Goal: Task Accomplishment & Management: Manage account settings

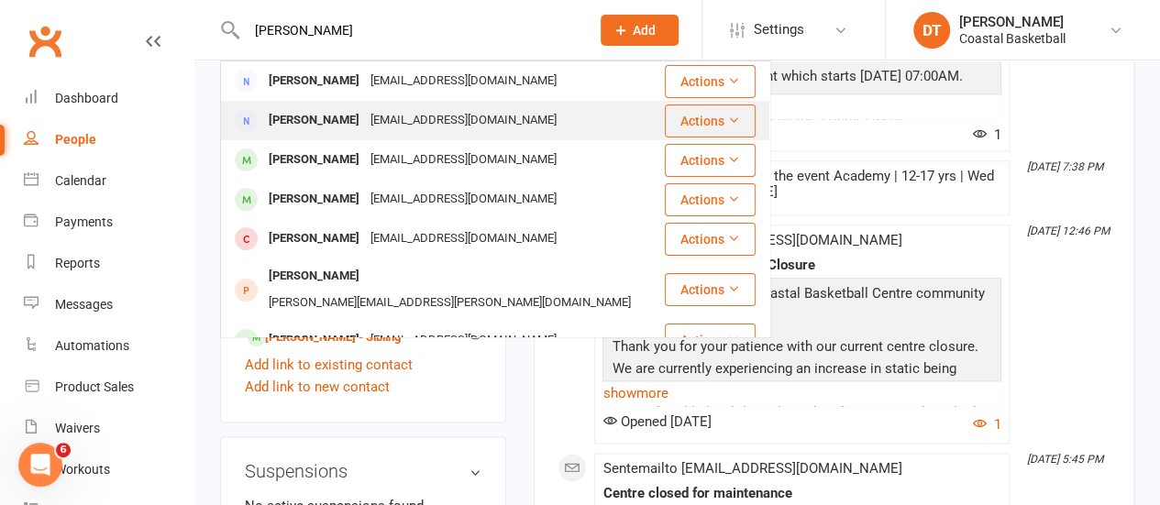
type input "[PERSON_NAME]"
click at [374, 118] on div "[EMAIL_ADDRESS][DOMAIN_NAME]" at bounding box center [463, 120] width 197 height 27
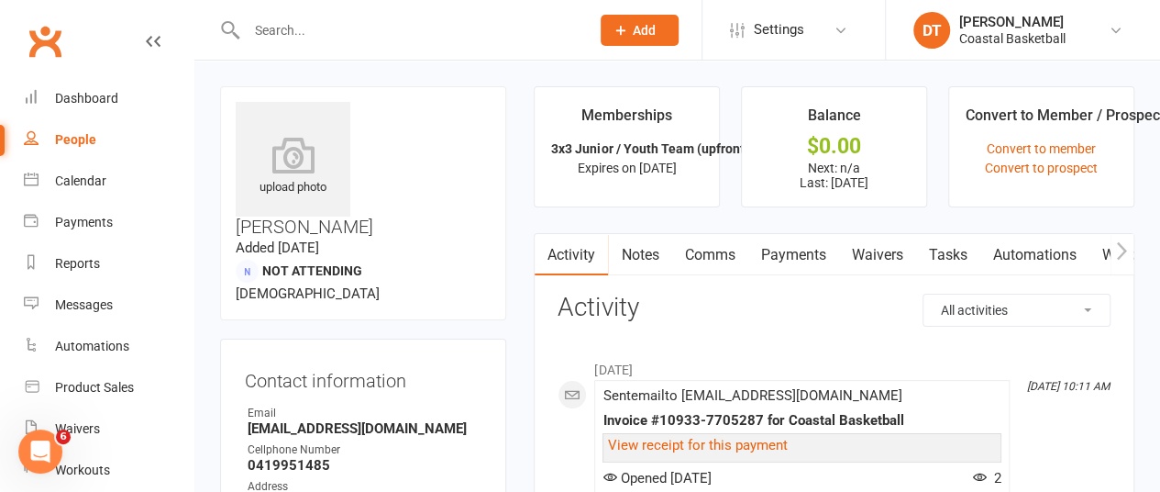
click at [803, 260] on link "Payments" at bounding box center [792, 255] width 91 height 42
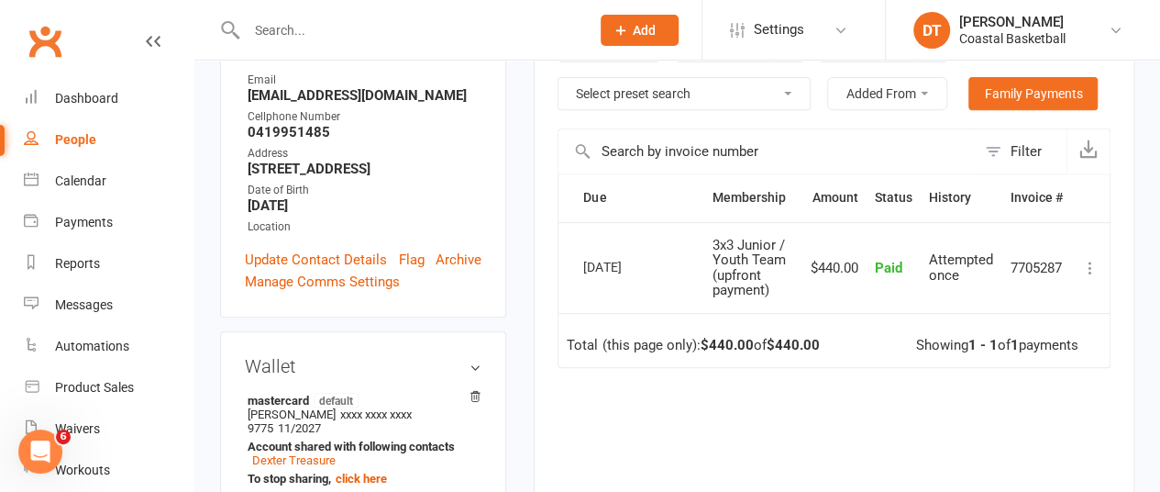
scroll to position [356, 0]
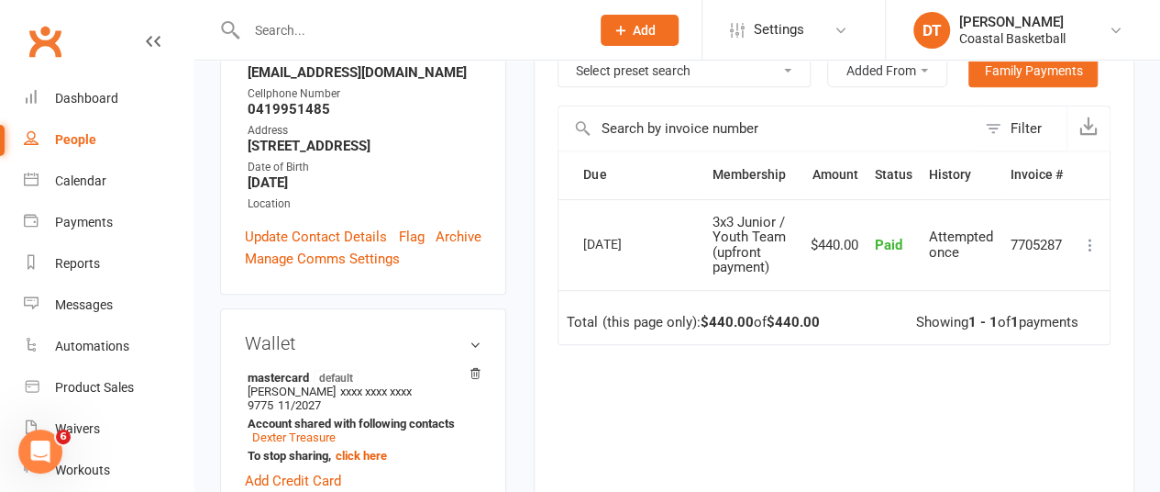
click at [1051, 239] on td "7705287" at bounding box center [1036, 244] width 69 height 91
copy td "7705287"
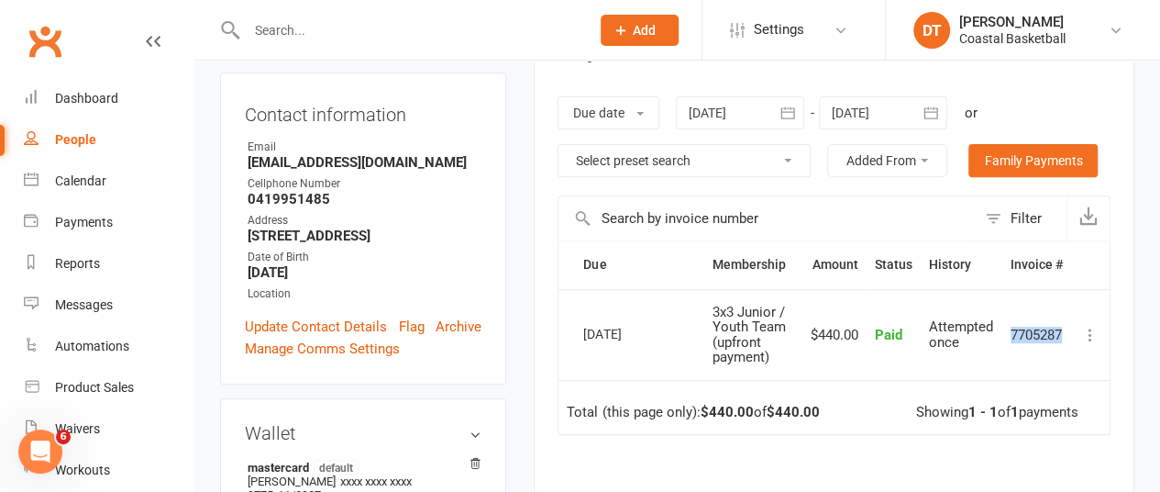
scroll to position [2, 0]
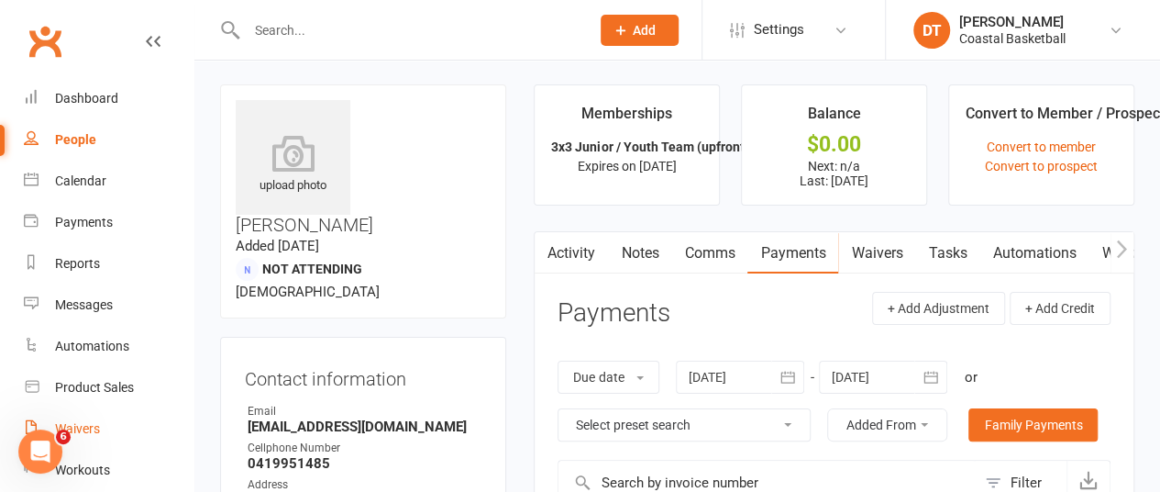
click at [95, 417] on link "Waivers" at bounding box center [109, 428] width 170 height 41
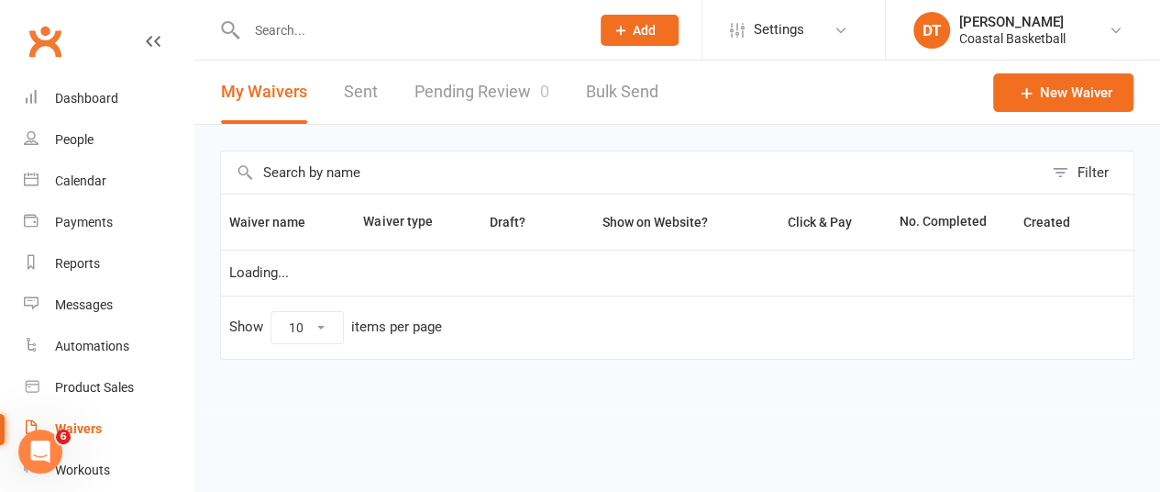
select select "100"
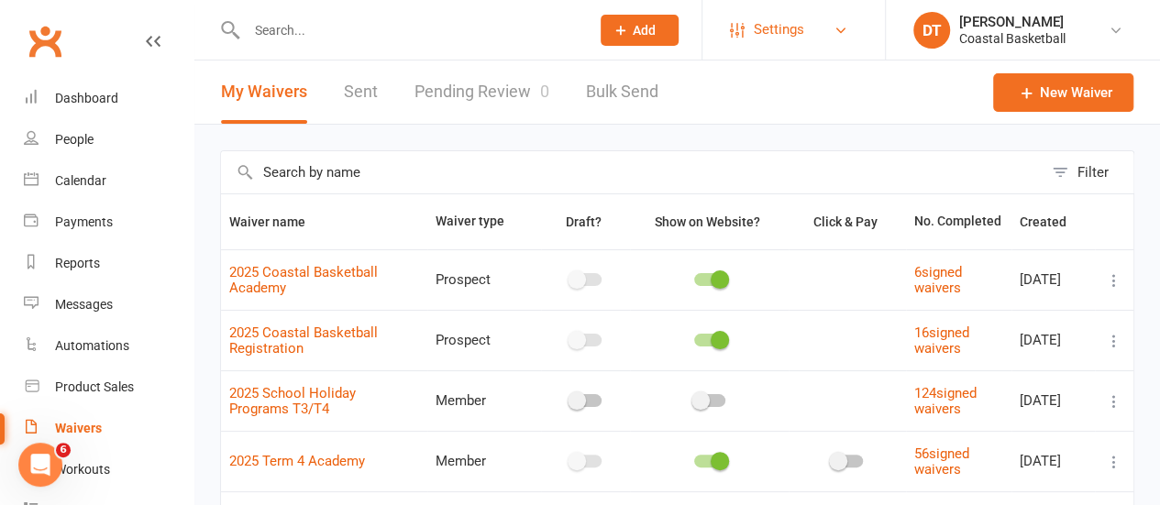
click at [803, 20] on link "Settings" at bounding box center [793, 29] width 127 height 41
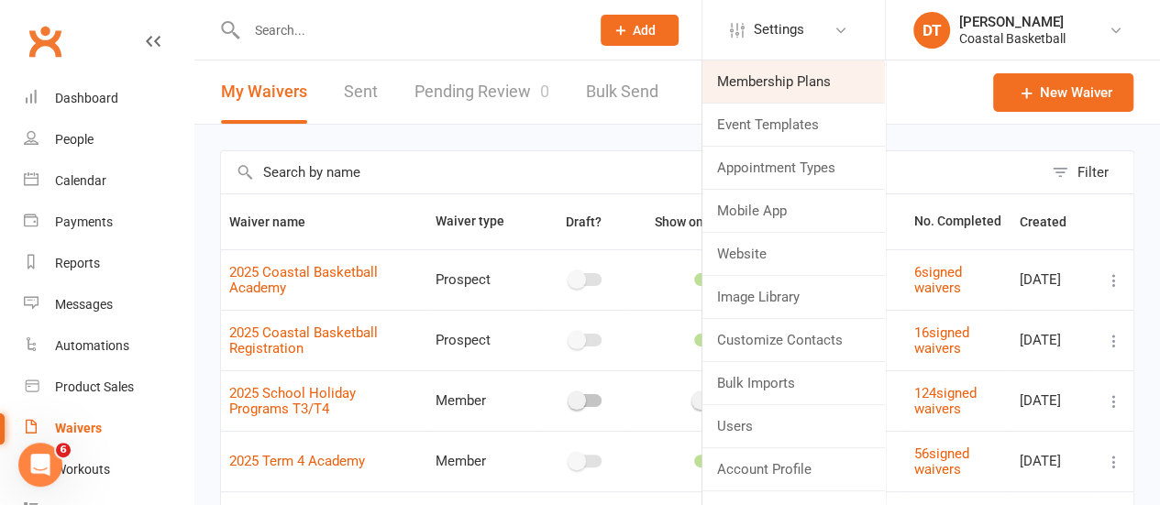
click at [800, 77] on link "Membership Plans" at bounding box center [793, 82] width 182 height 42
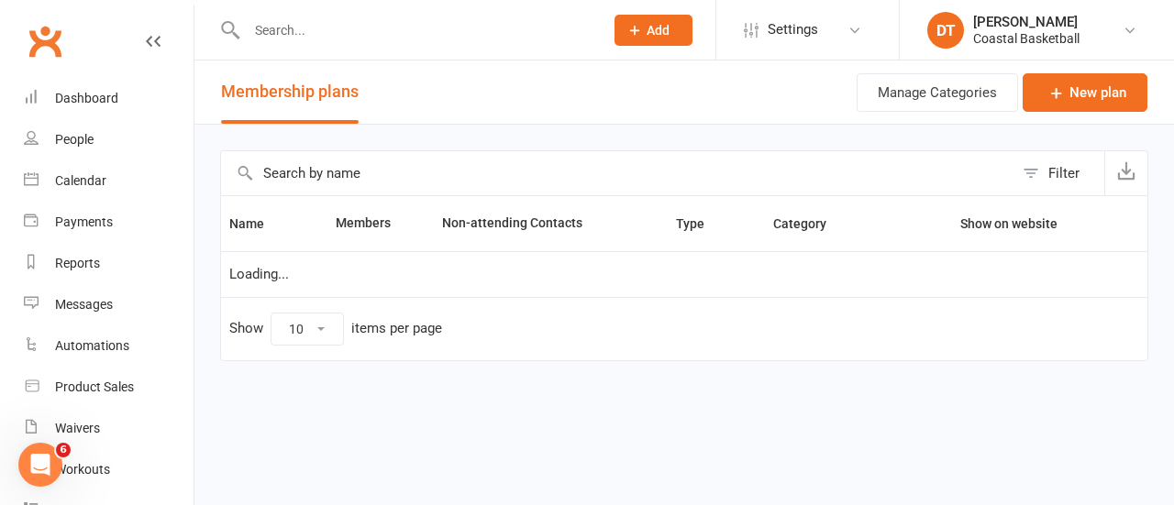
select select "100"
click at [1040, 87] on link "New plan" at bounding box center [1085, 92] width 125 height 39
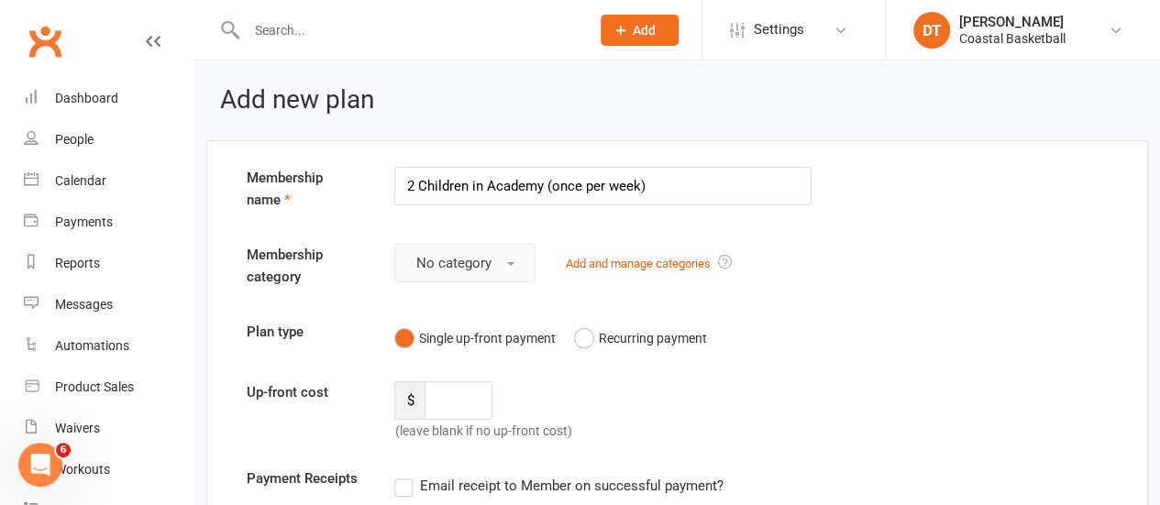
click at [415, 263] on button "No category" at bounding box center [464, 263] width 141 height 39
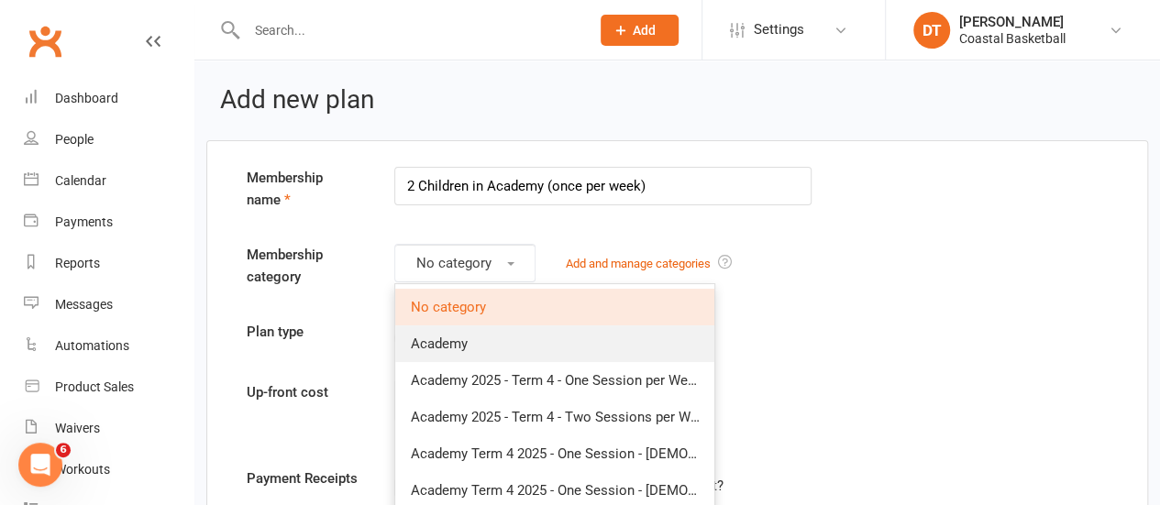
drag, startPoint x: 523, startPoint y: 331, endPoint x: 680, endPoint y: 300, distance: 159.9
click at [523, 331] on link "Academy" at bounding box center [554, 344] width 319 height 37
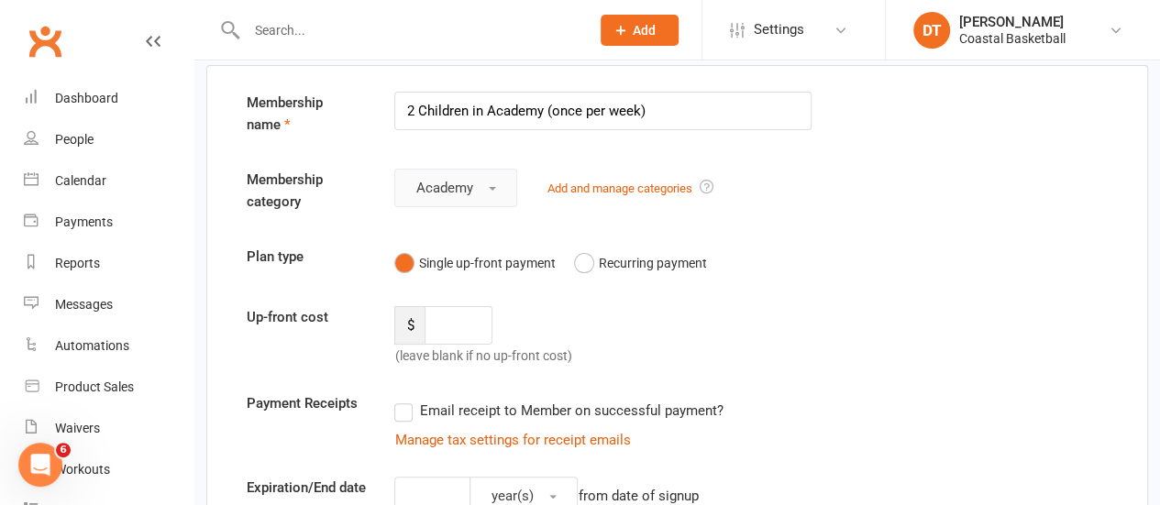
scroll to position [66, 0]
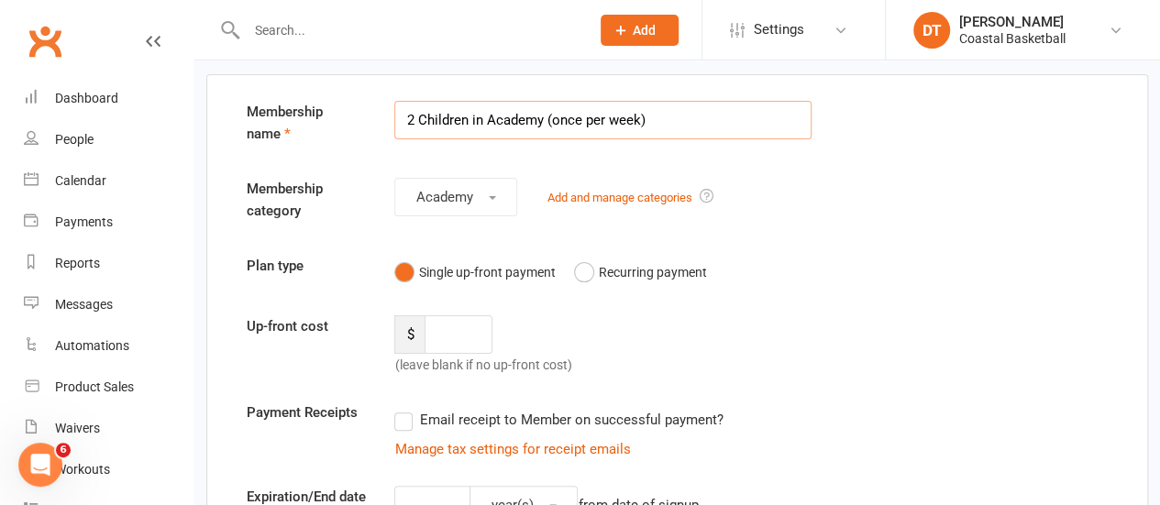
click at [418, 116] on input "2 Children in Academy (once per week)" at bounding box center [602, 120] width 417 height 39
type input "2 x Children in Academy (once per week)"
click at [989, 203] on div "Membership category Academy Add and manage categories" at bounding box center [677, 203] width 889 height 51
click at [440, 327] on input "number" at bounding box center [458, 334] width 67 height 39
type input "294.5"
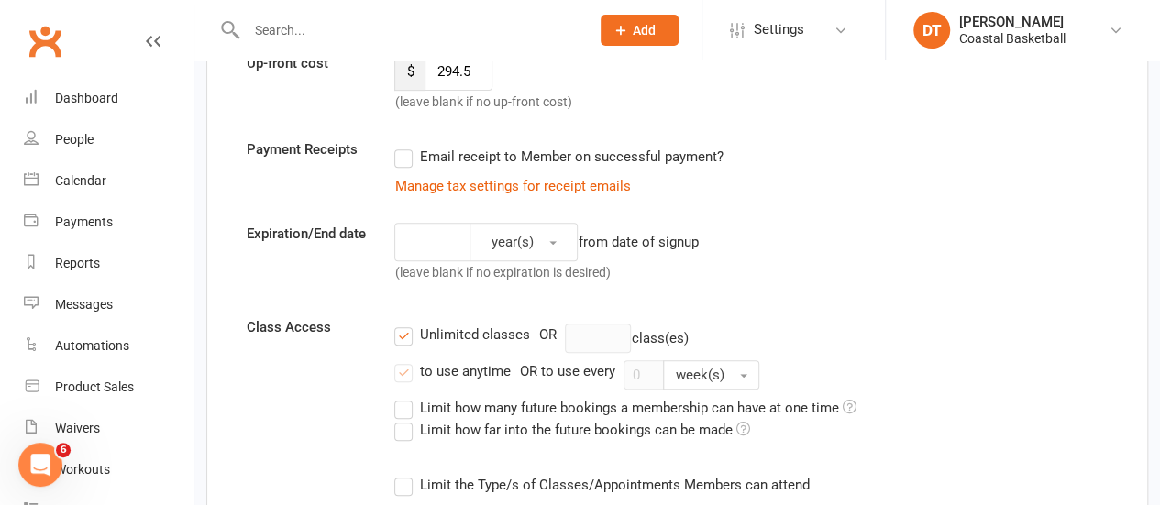
scroll to position [334, 0]
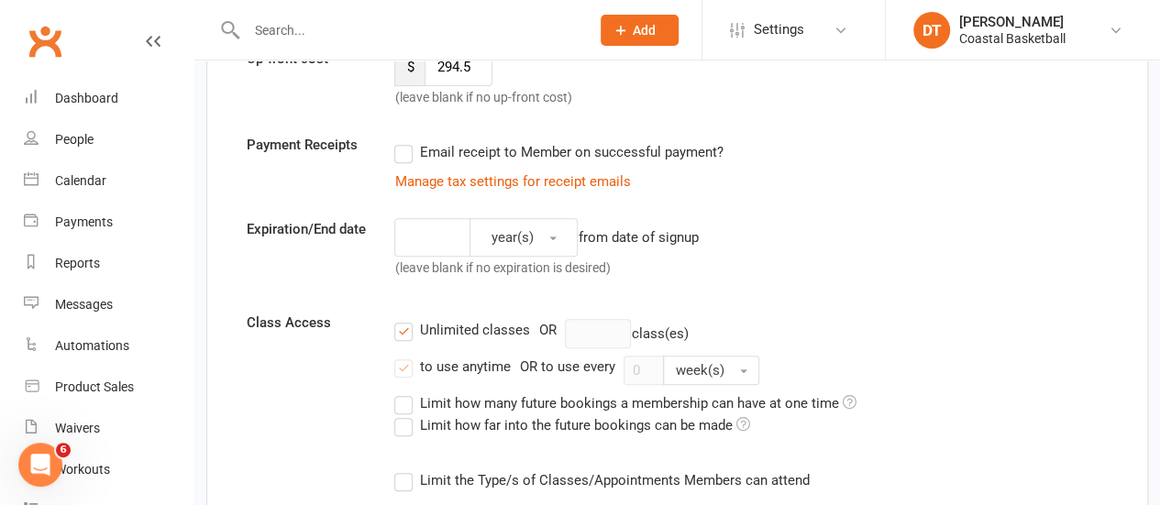
click at [701, 148] on label "Email receipt to Member on successful payment?" at bounding box center [558, 152] width 328 height 22
click at [406, 141] on input "Email receipt to Member on successful payment?" at bounding box center [400, 141] width 12 height 0
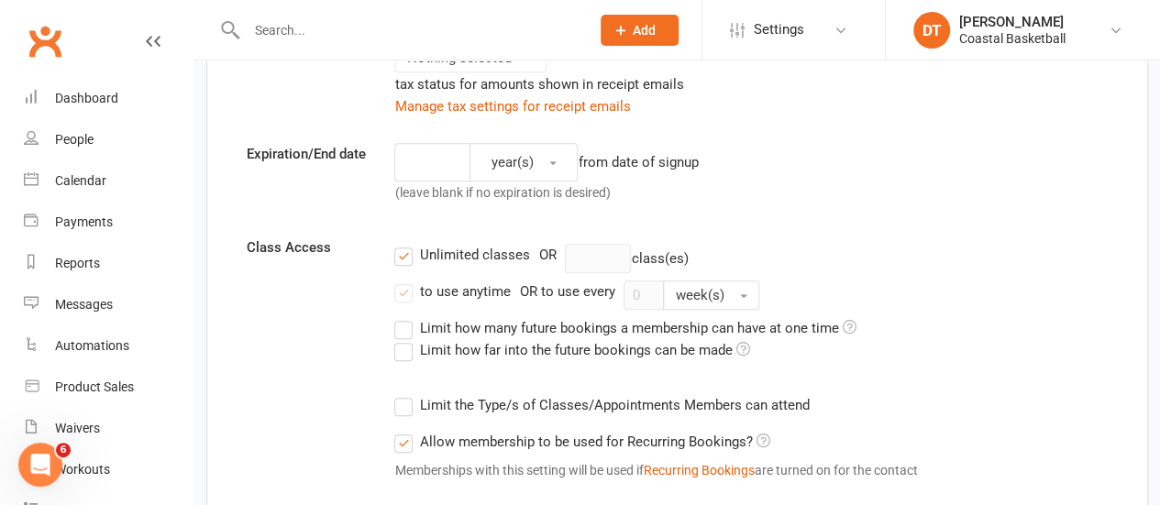
scroll to position [513, 0]
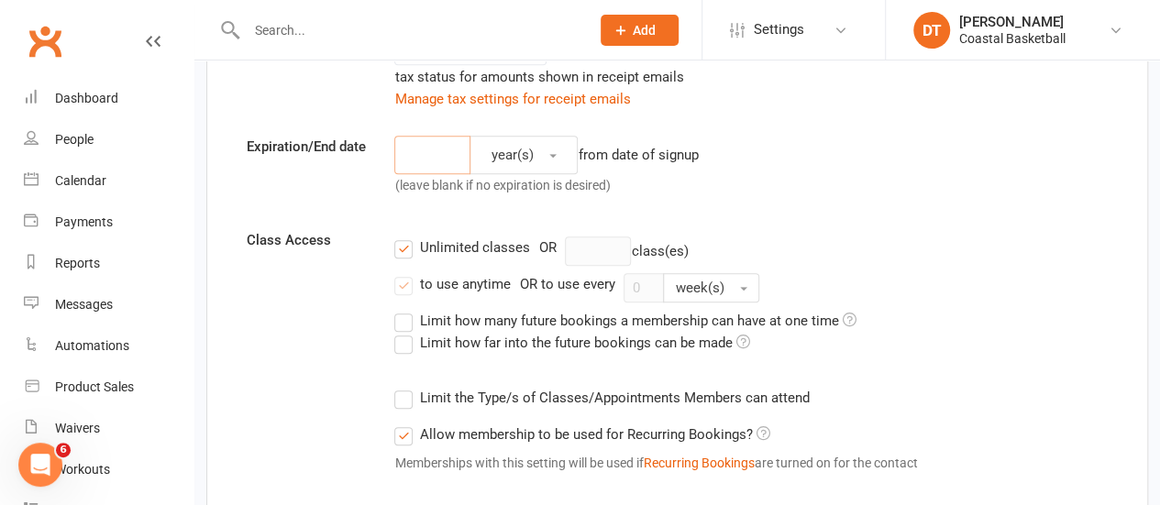
click at [440, 159] on input "number" at bounding box center [432, 155] width 76 height 39
click at [550, 168] on button "year(s)" at bounding box center [524, 155] width 108 height 39
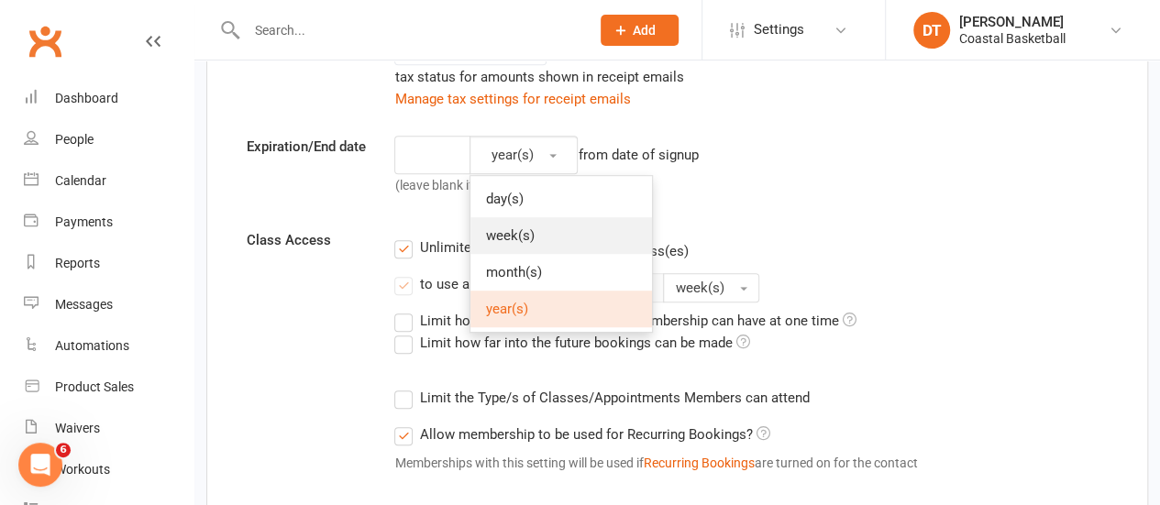
click at [552, 234] on link "week(s)" at bounding box center [561, 235] width 182 height 37
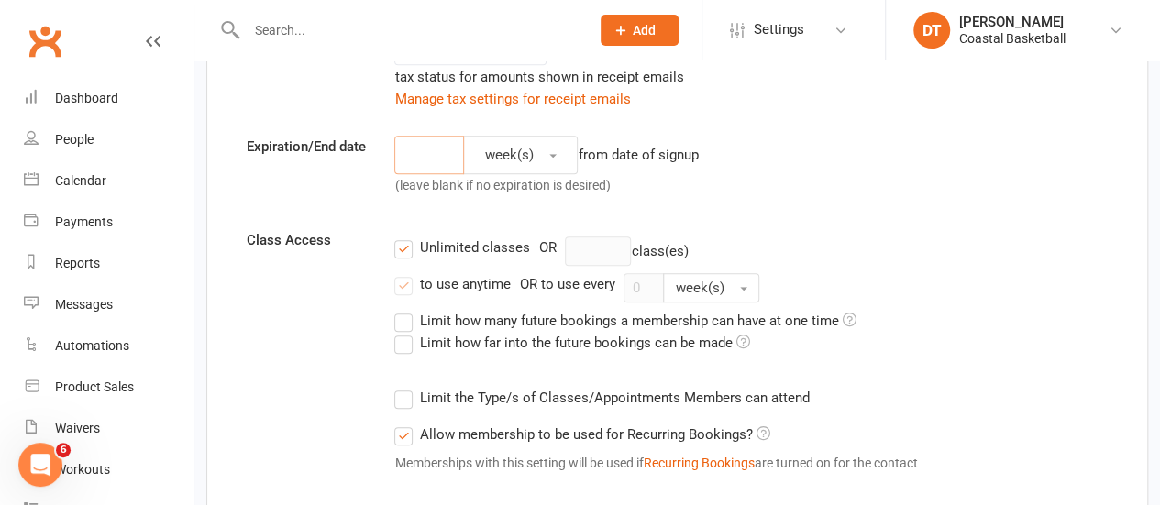
click at [456, 159] on input "number" at bounding box center [429, 155] width 70 height 39
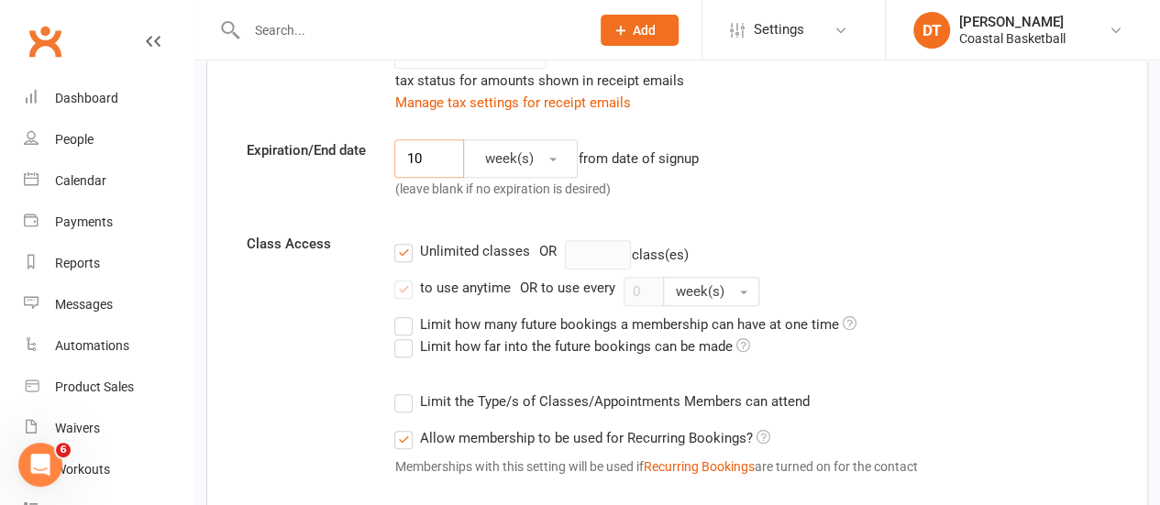
scroll to position [626, 0]
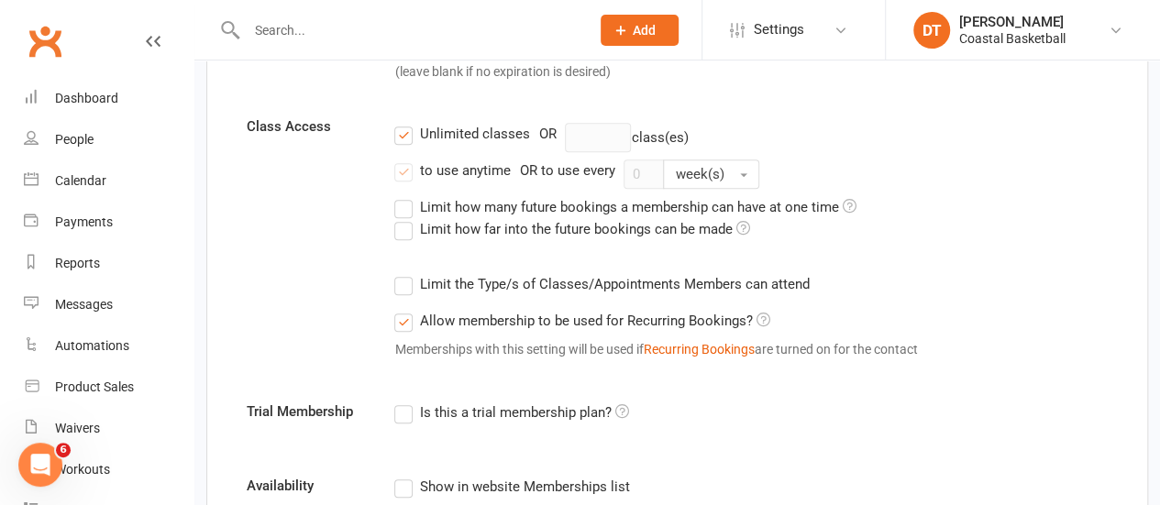
type input "10"
click at [451, 134] on div "Unlimited classes" at bounding box center [474, 132] width 110 height 19
click at [406, 123] on input "Unlimited classes" at bounding box center [400, 123] width 12 height 0
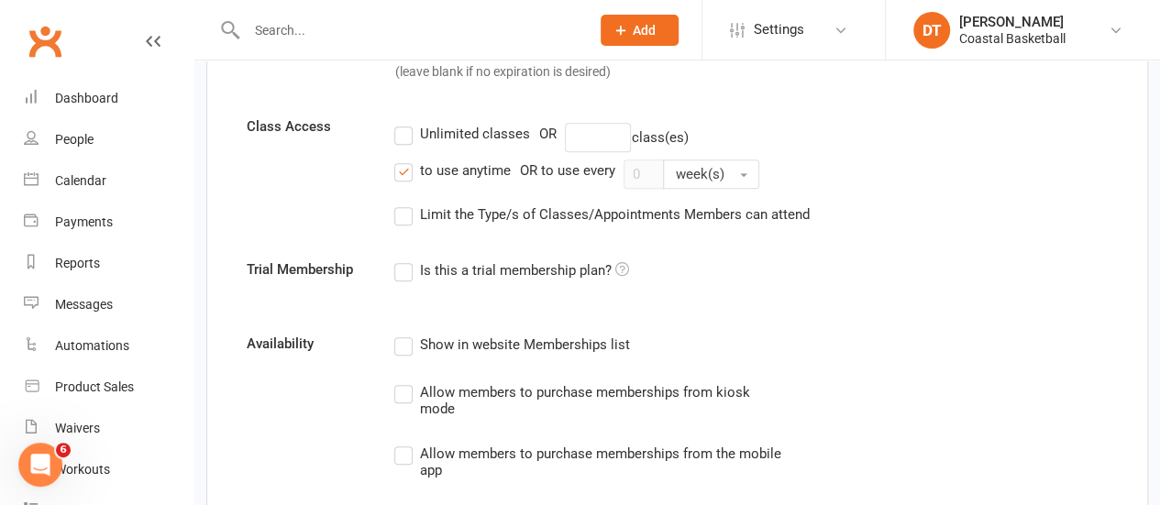
click at [451, 134] on div "Unlimited classes" at bounding box center [474, 132] width 110 height 19
click at [406, 123] on input "Unlimited classes" at bounding box center [400, 123] width 12 height 0
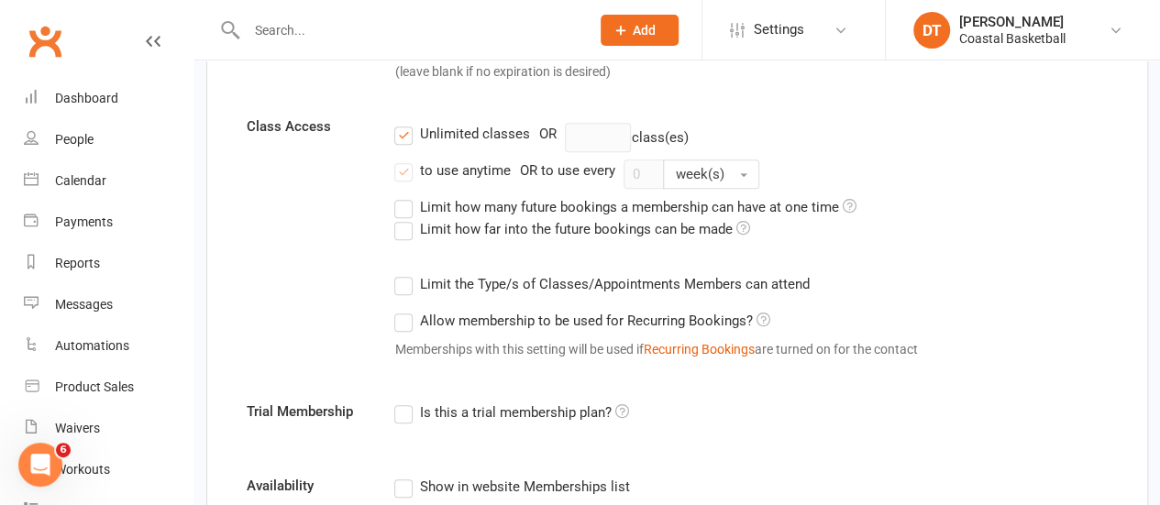
click at [446, 131] on div "Unlimited classes" at bounding box center [474, 132] width 110 height 19
click at [406, 123] on input "Unlimited classes" at bounding box center [400, 123] width 12 height 0
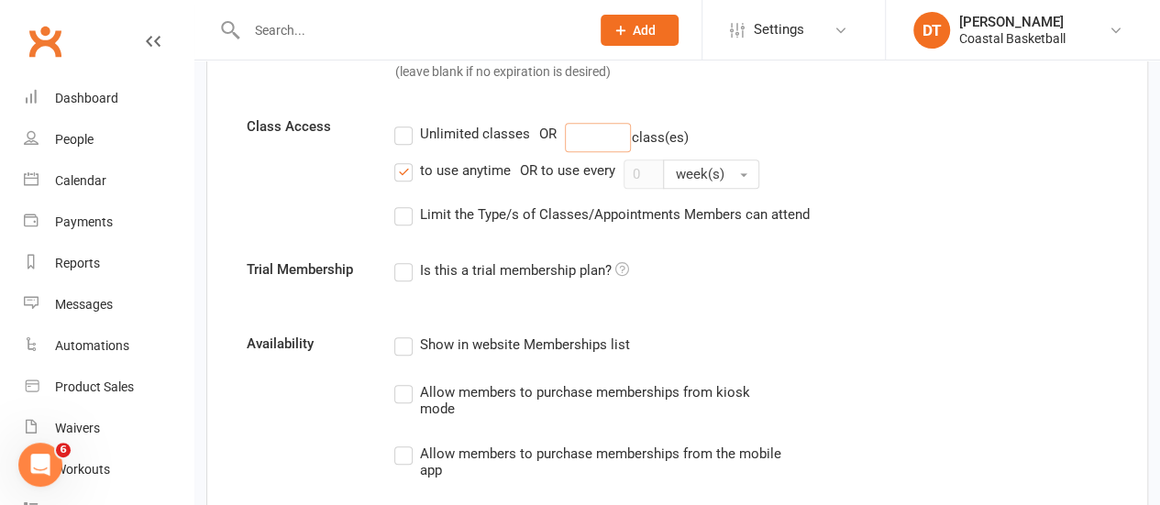
click at [584, 129] on input "number" at bounding box center [598, 137] width 66 height 29
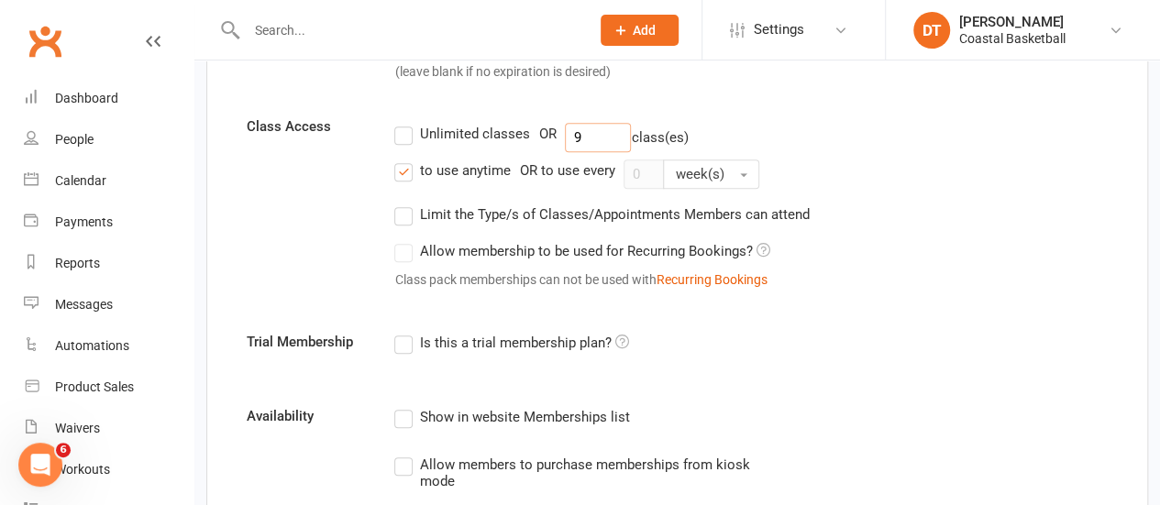
type input "9"
click at [521, 212] on label "Limit the Type/s of Classes/Appointments Members can attend" at bounding box center [601, 215] width 415 height 22
click at [406, 204] on input "Limit the Type/s of Classes/Appointments Members can attend" at bounding box center [400, 204] width 12 height 0
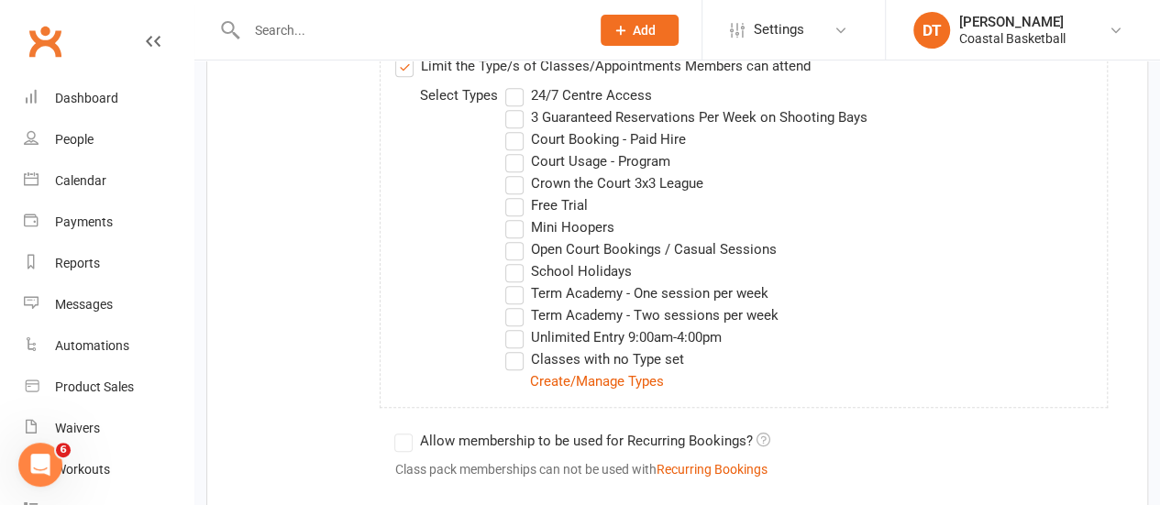
scroll to position [785, 0]
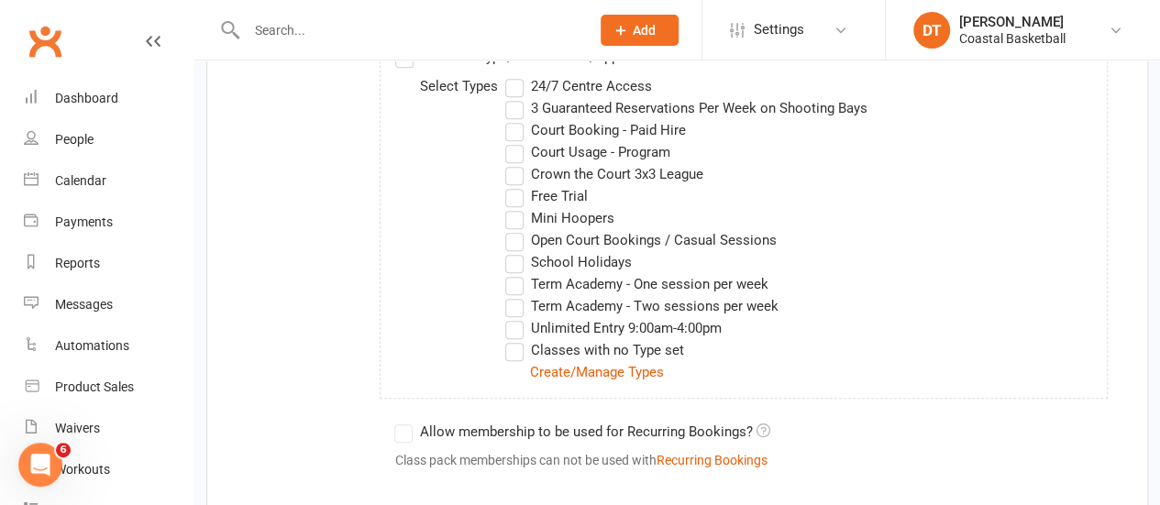
click at [702, 273] on label "Term Academy - One session per week" at bounding box center [636, 284] width 262 height 22
click at [517, 273] on input "Term Academy - One session per week" at bounding box center [511, 273] width 12 height 0
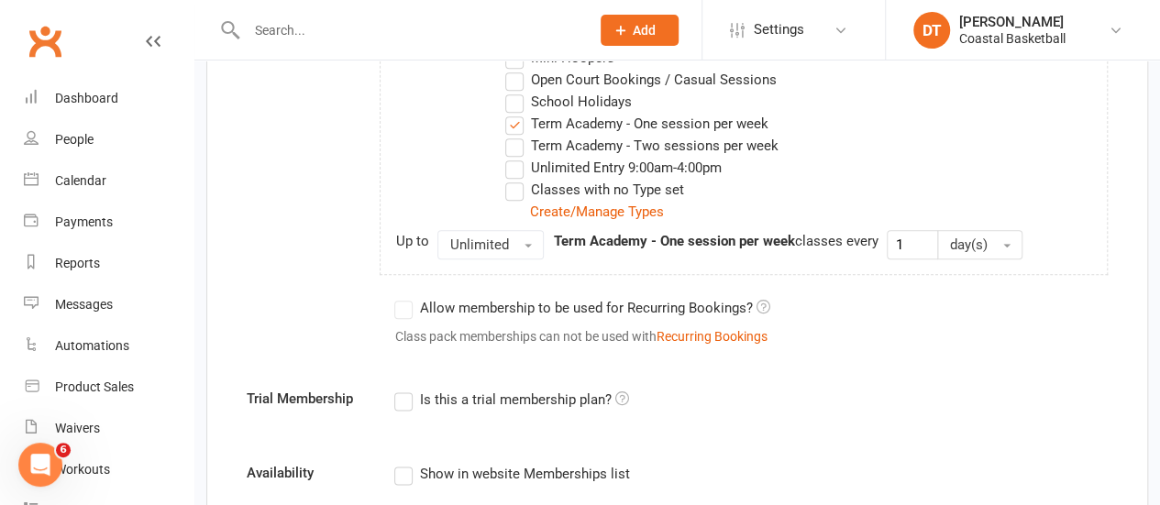
scroll to position [948, 0]
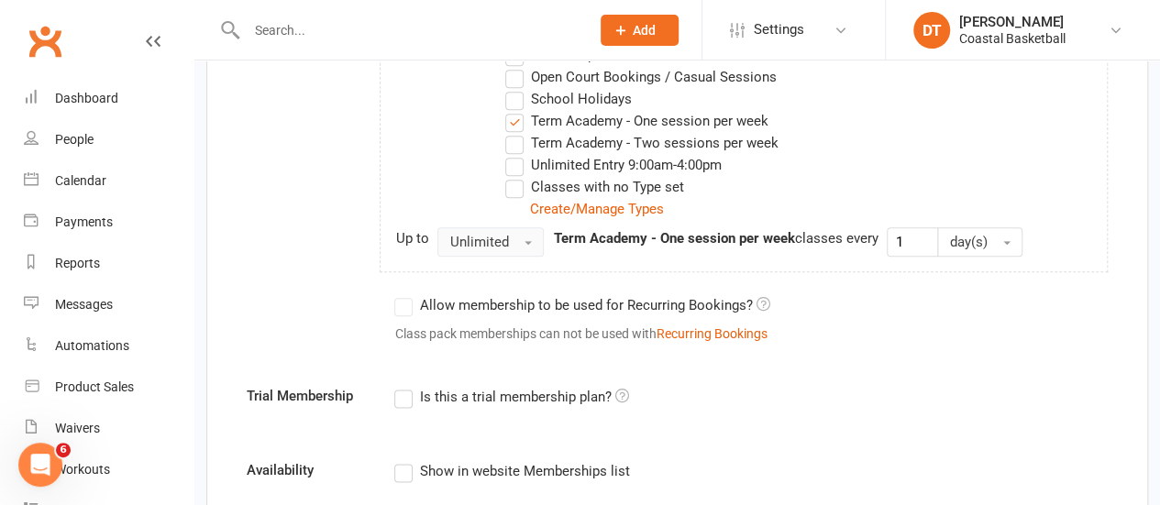
click at [482, 234] on span "Unlimited" at bounding box center [478, 242] width 59 height 17
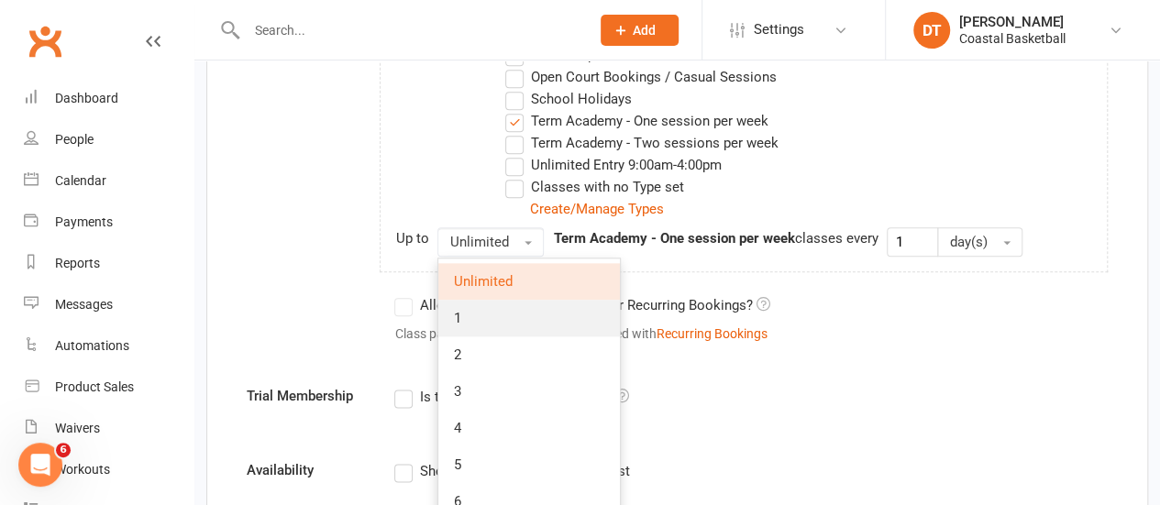
click at [490, 313] on link "1" at bounding box center [529, 318] width 182 height 37
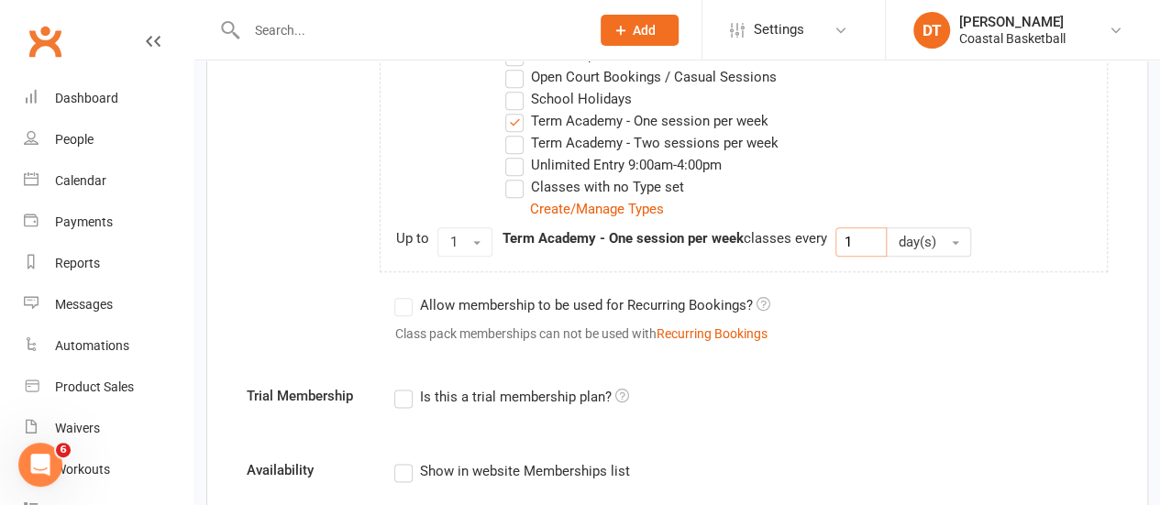
click at [873, 245] on input "1" at bounding box center [860, 241] width 51 height 29
drag, startPoint x: 921, startPoint y: 235, endPoint x: 921, endPoint y: 250, distance: 15.6
click at [921, 235] on span "day(s)" at bounding box center [917, 242] width 38 height 17
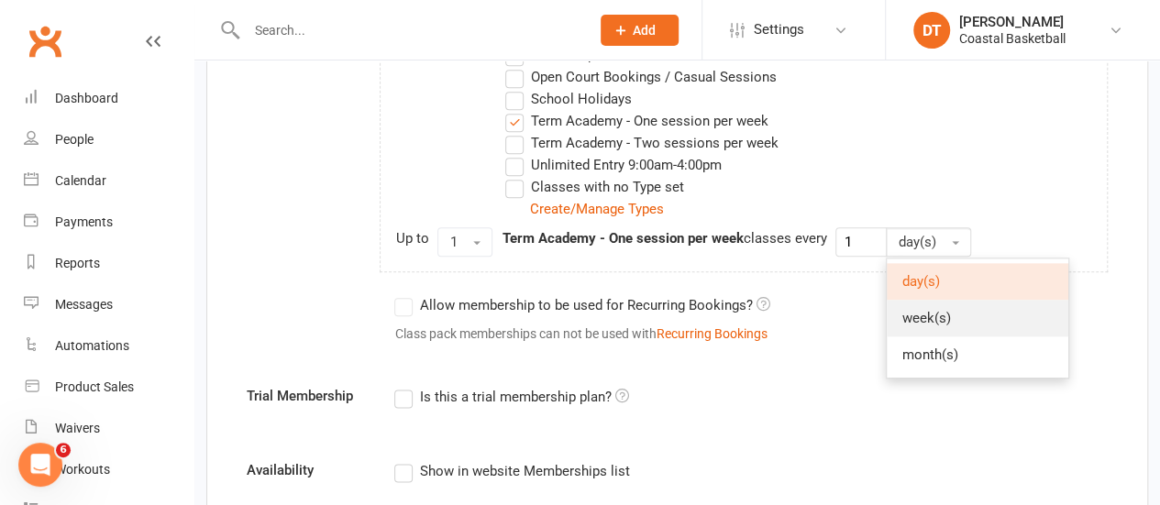
click at [945, 310] on span "week(s)" at bounding box center [925, 318] width 49 height 17
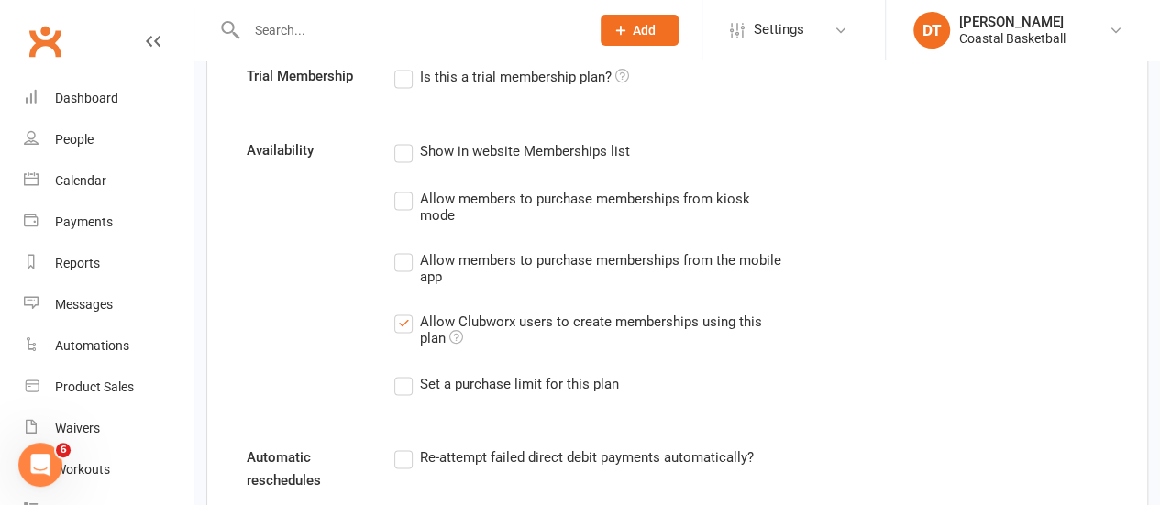
scroll to position [1271, 0]
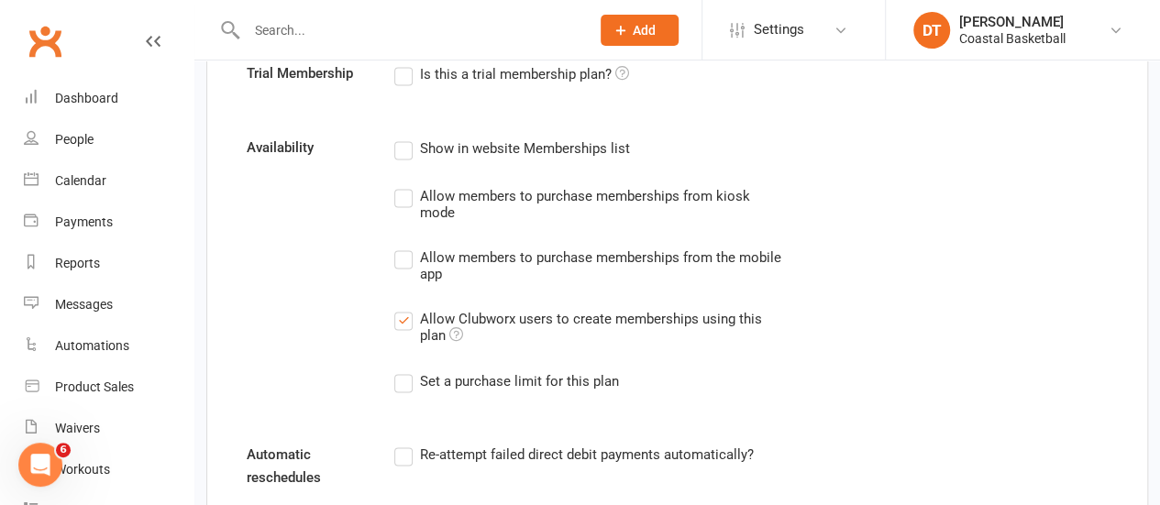
click at [621, 255] on div "Allow members to purchase memberships from the mobile app" at bounding box center [600, 265] width 363 height 36
click at [406, 247] on input "Allow members to purchase memberships from the mobile app" at bounding box center [400, 247] width 12 height 0
click at [547, 194] on div "Allow members to purchase memberships from kiosk mode" at bounding box center [600, 203] width 363 height 36
click at [406, 185] on input "Allow members to purchase memberships from kiosk mode" at bounding box center [400, 185] width 12 height 0
click at [525, 149] on div "Show in website Memberships list" at bounding box center [524, 147] width 210 height 19
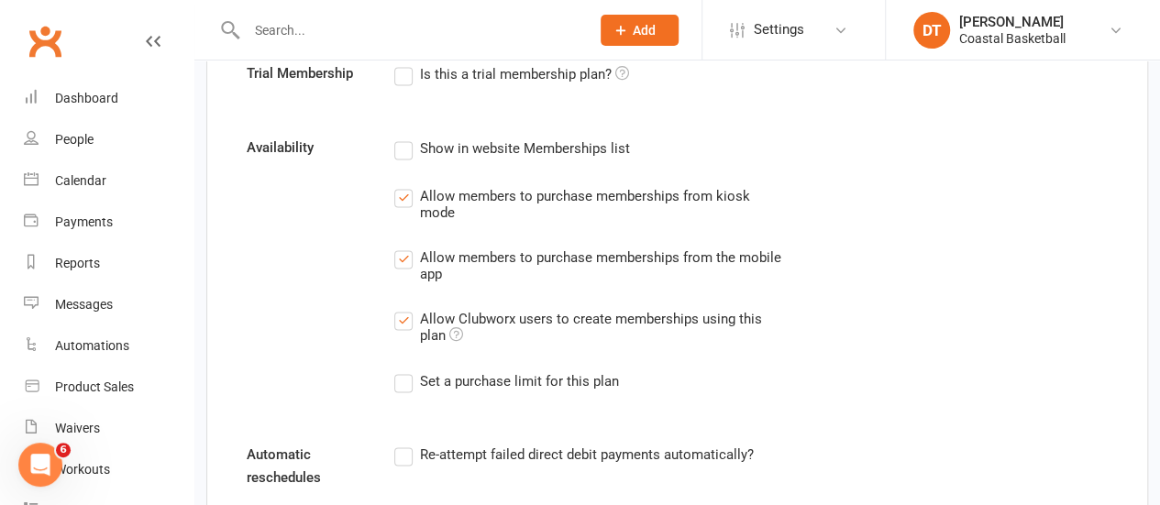
click at [406, 138] on input "Show in website Memberships list" at bounding box center [400, 138] width 12 height 0
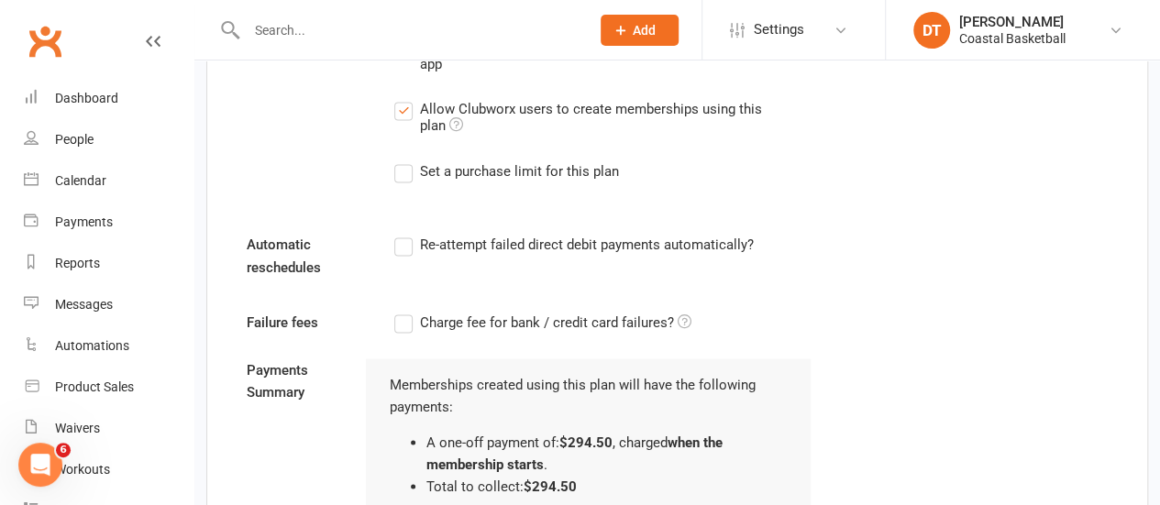
click at [599, 164] on div "Set a purchase limit for this plan" at bounding box center [518, 169] width 199 height 19
click at [406, 160] on input "Set a purchase limit for this plan" at bounding box center [400, 160] width 12 height 0
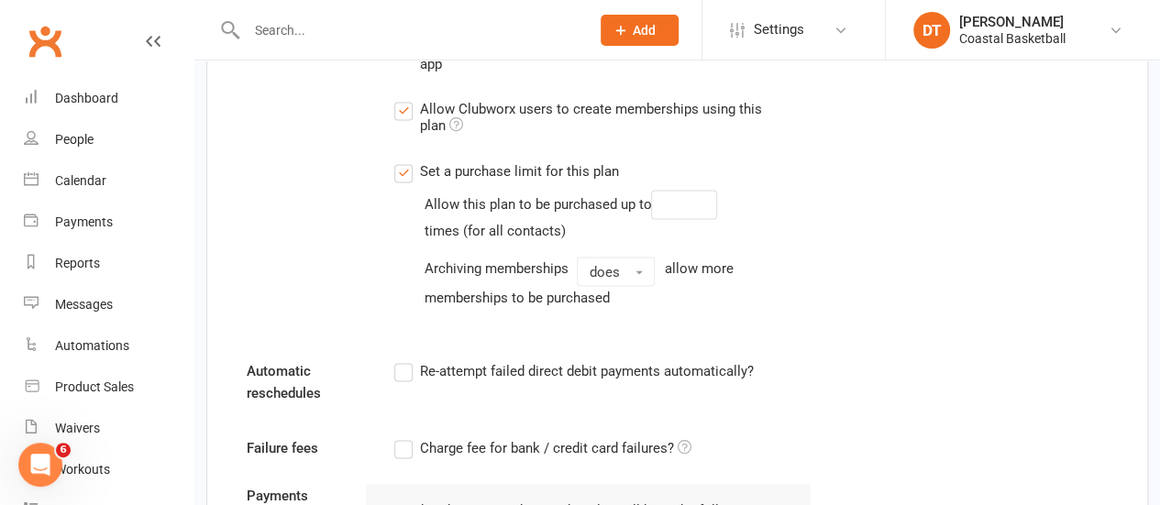
click at [540, 164] on div "Set a purchase limit for this plan" at bounding box center [518, 169] width 199 height 19
click at [406, 160] on input "Set a purchase limit for this plan" at bounding box center [400, 160] width 12 height 0
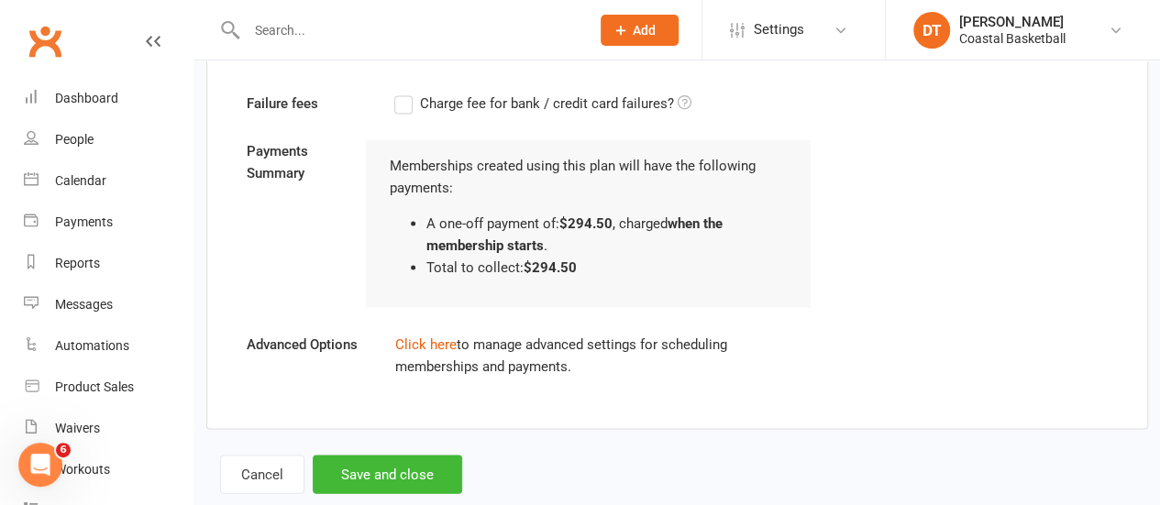
scroll to position [1734, 0]
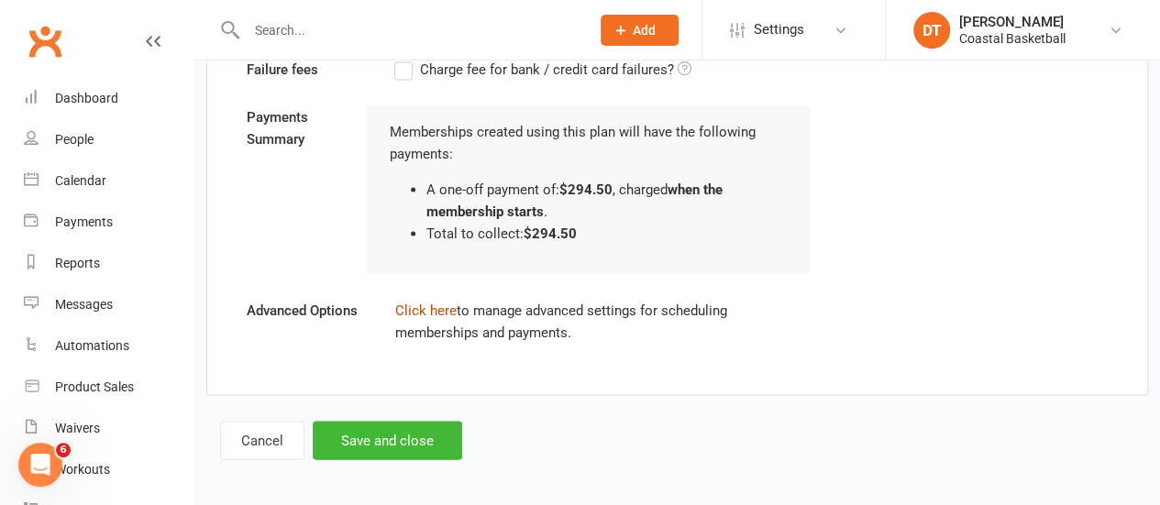
click at [444, 302] on link "Click here" at bounding box center [424, 310] width 61 height 17
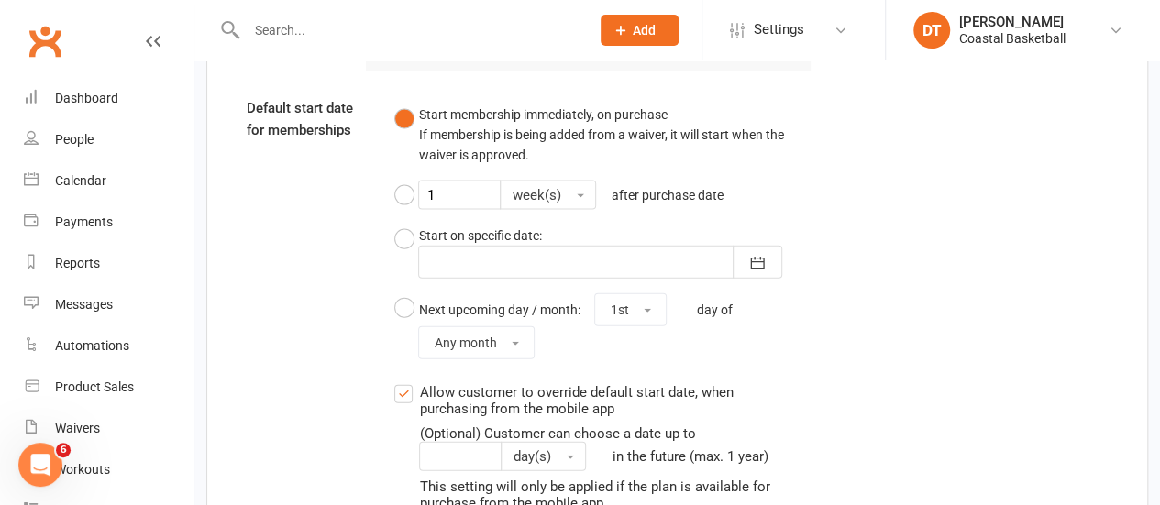
scroll to position [1940, 0]
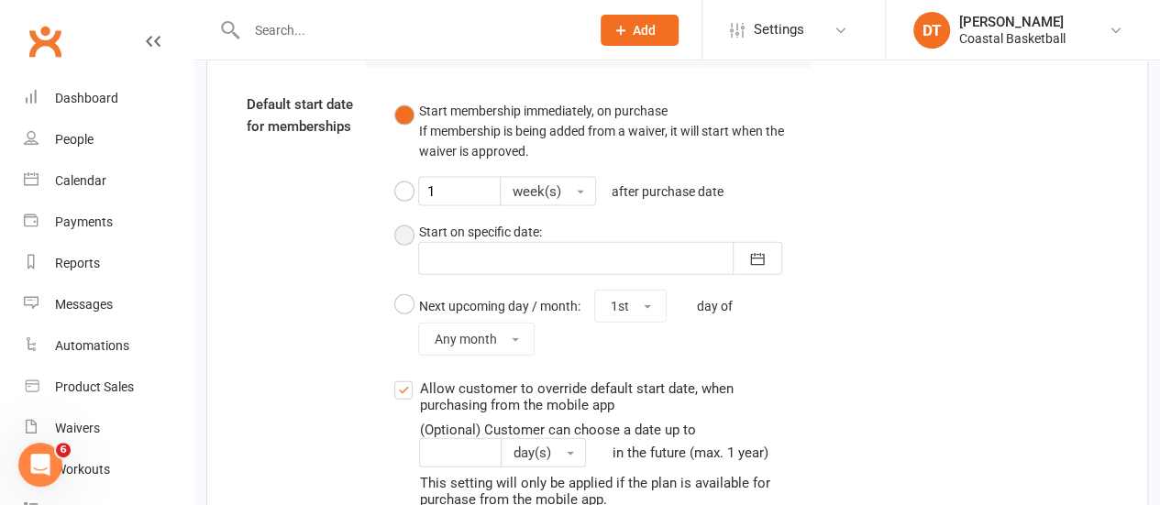
click at [398, 230] on button "Start on specific date: [DATE] Sun Mon Tue Wed Thu Fri Sat 40 28 29 30 01 02 03…" at bounding box center [602, 248] width 417 height 69
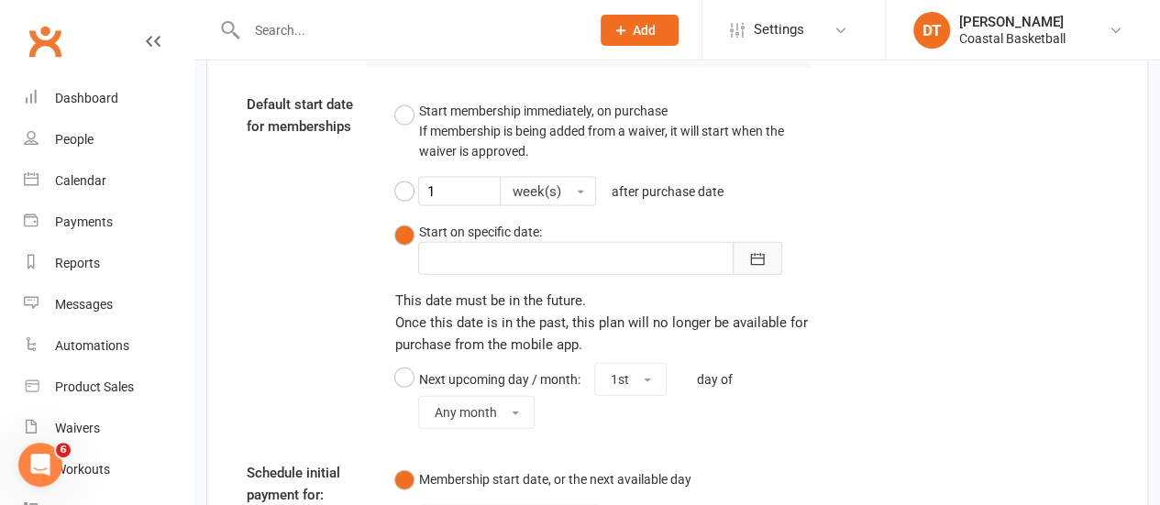
click at [768, 257] on button "button" at bounding box center [758, 258] width 50 height 33
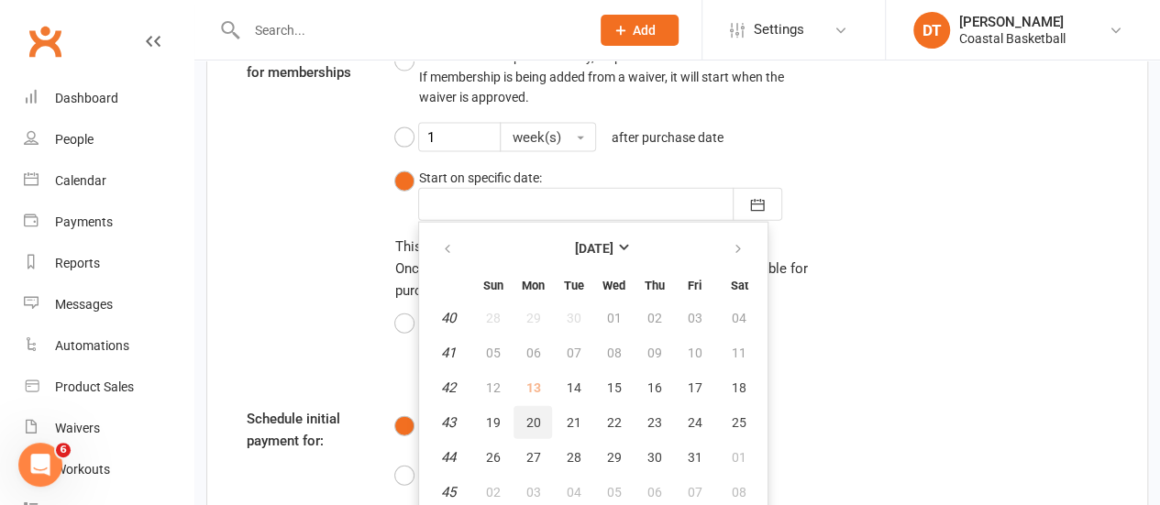
click at [533, 426] on button "20" at bounding box center [533, 422] width 39 height 33
type input "[DATE]"
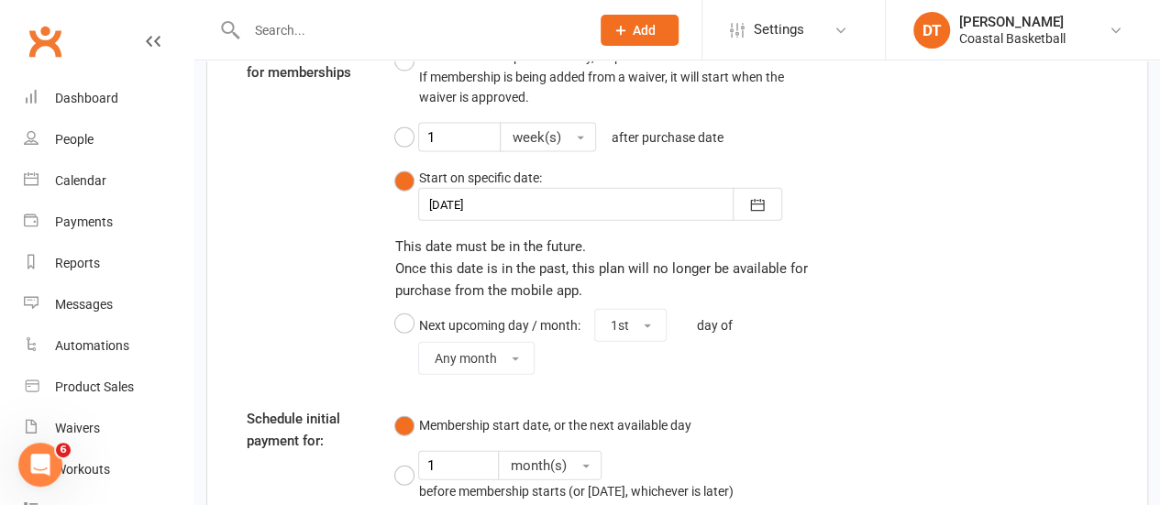
click at [937, 362] on div "Default start date for memberships Start membership immediately, on purchase If…" at bounding box center [677, 211] width 889 height 344
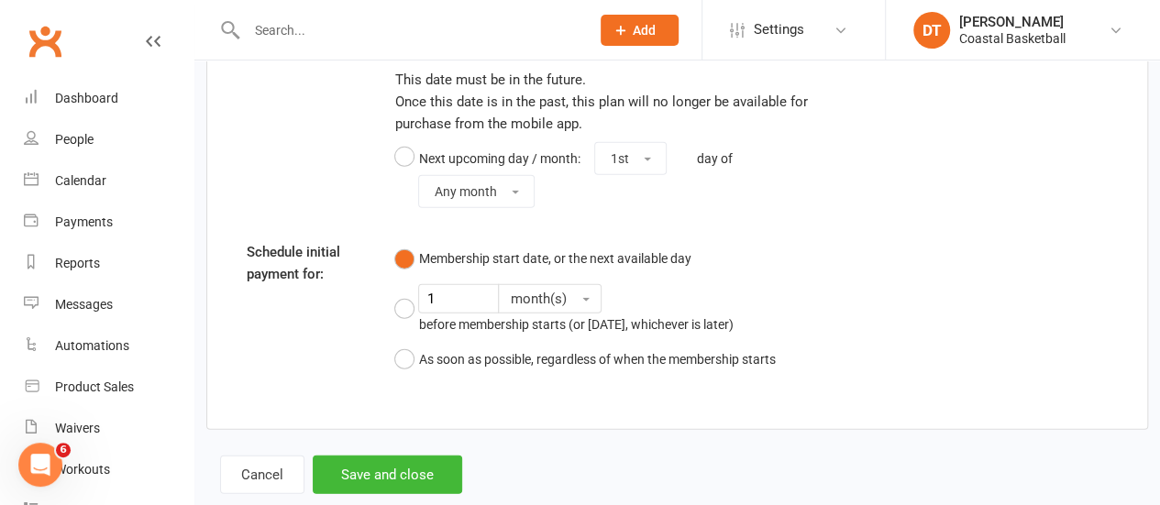
scroll to position [2167, 0]
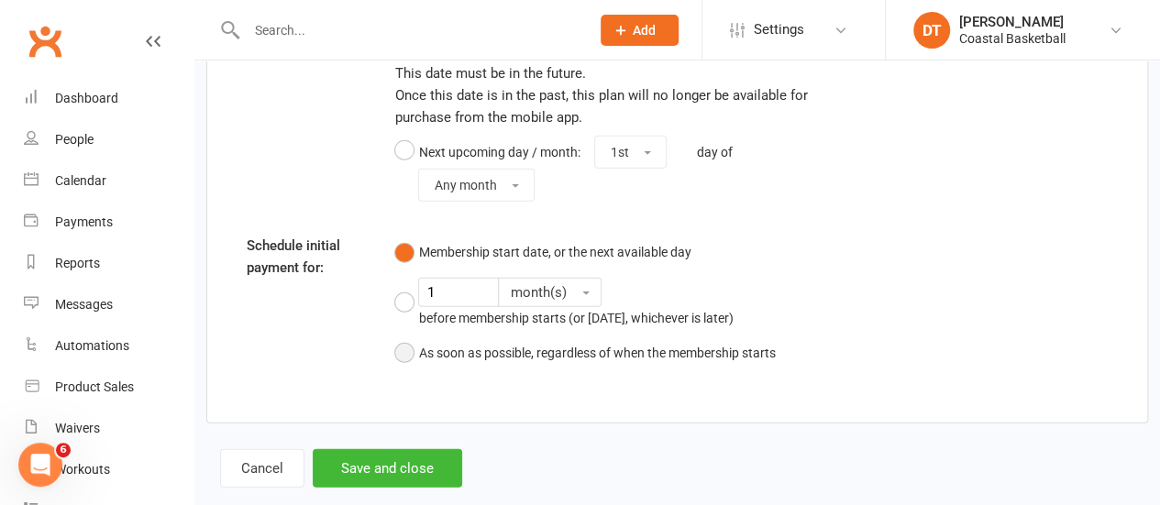
click at [403, 344] on button "As soon as possible, regardless of when the membership starts" at bounding box center [584, 353] width 381 height 35
click at [418, 464] on button "Save and close" at bounding box center [387, 468] width 149 height 39
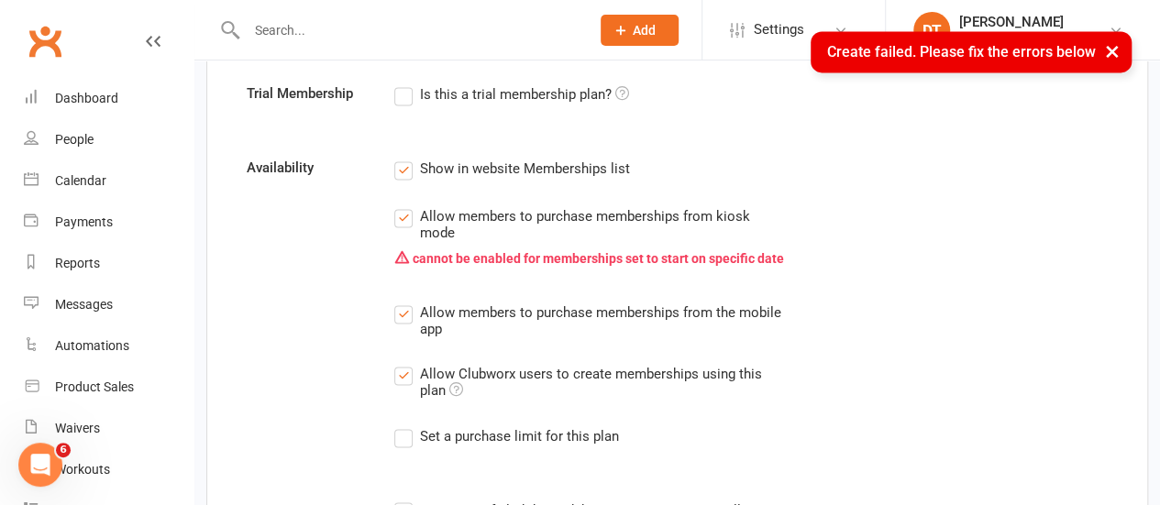
scroll to position [1229, 0]
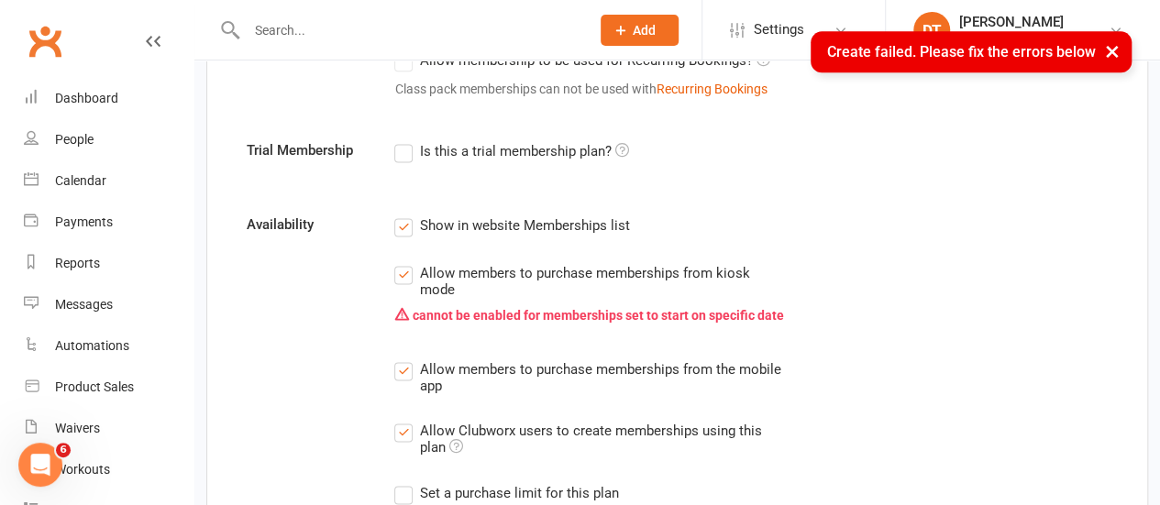
click at [483, 267] on div "Allow members to purchase memberships from kiosk mode" at bounding box center [600, 280] width 363 height 36
click at [406, 262] on input "Allow members to purchase memberships from kiosk mode" at bounding box center [400, 262] width 12 height 0
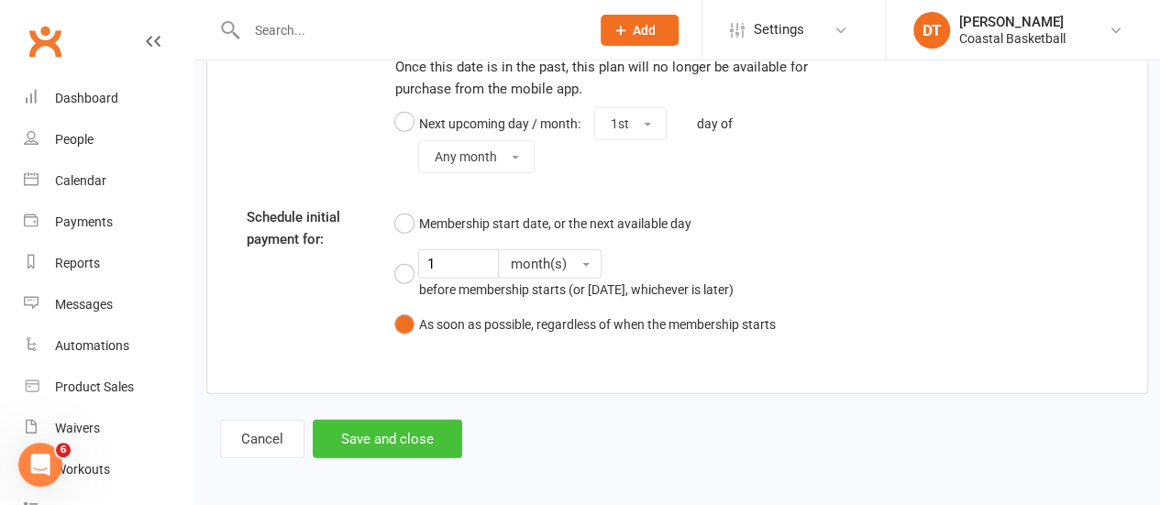
click at [352, 422] on button "Save and close" at bounding box center [387, 439] width 149 height 39
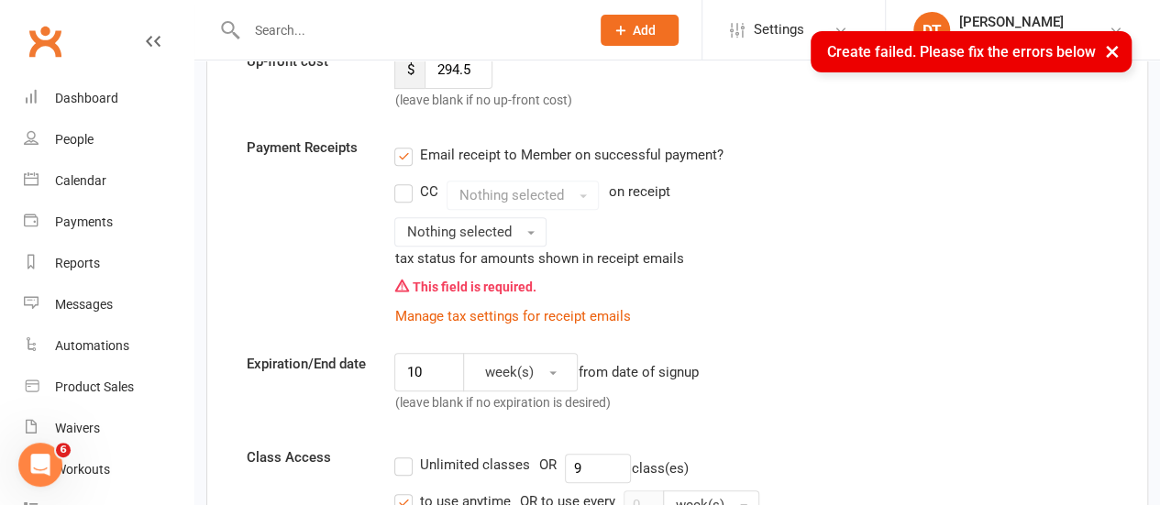
scroll to position [314, 0]
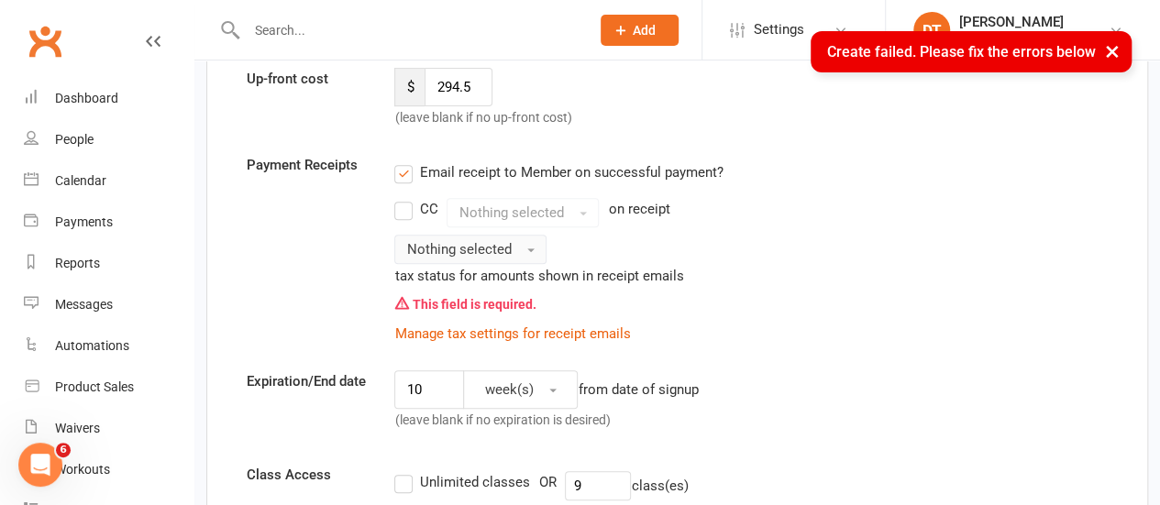
click at [510, 256] on button "Nothing selected" at bounding box center [470, 249] width 152 height 29
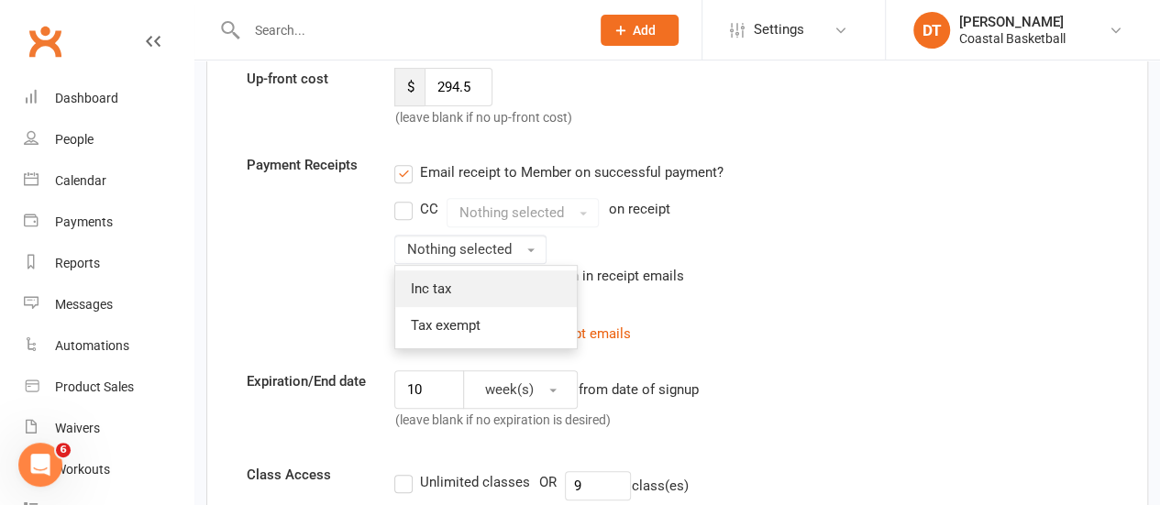
click at [510, 283] on link "Inc tax" at bounding box center [486, 289] width 182 height 37
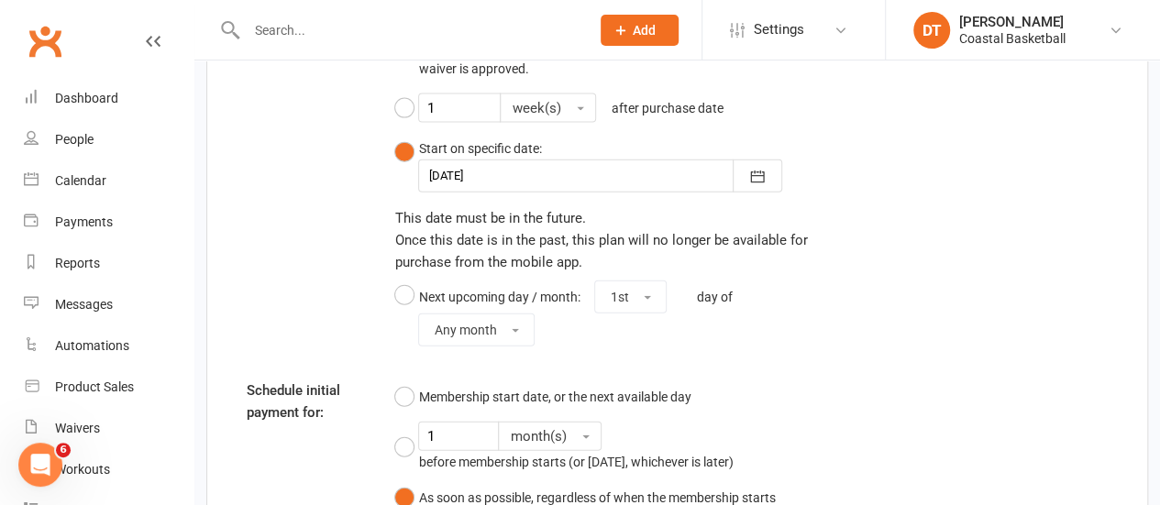
scroll to position [2208, 0]
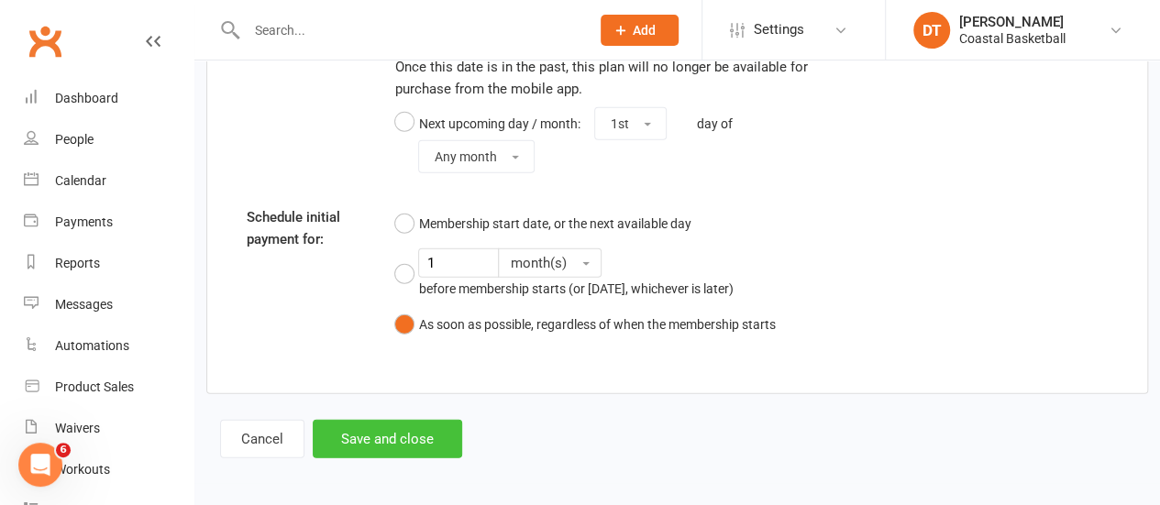
click at [443, 445] on button "Save and close" at bounding box center [387, 439] width 149 height 39
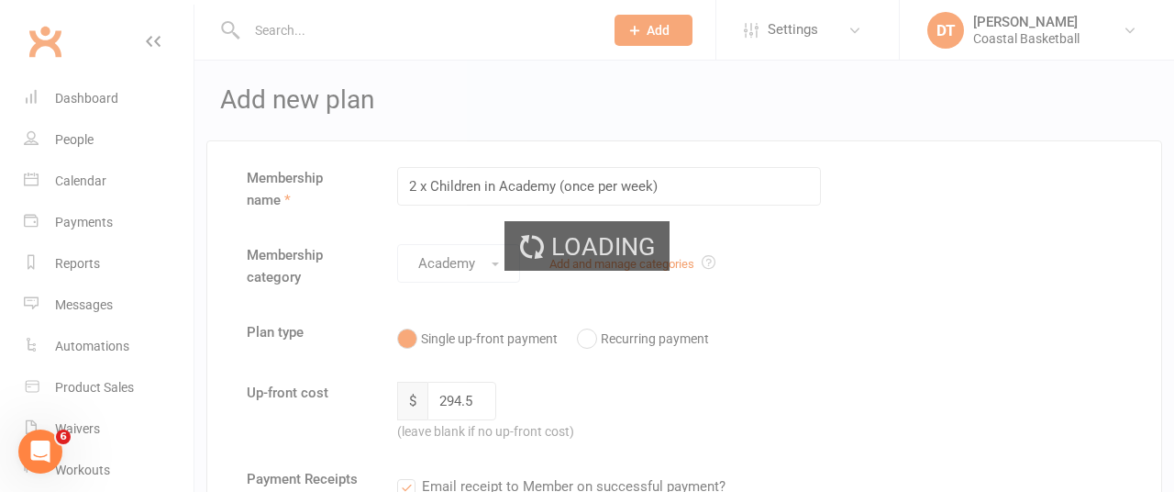
select select "100"
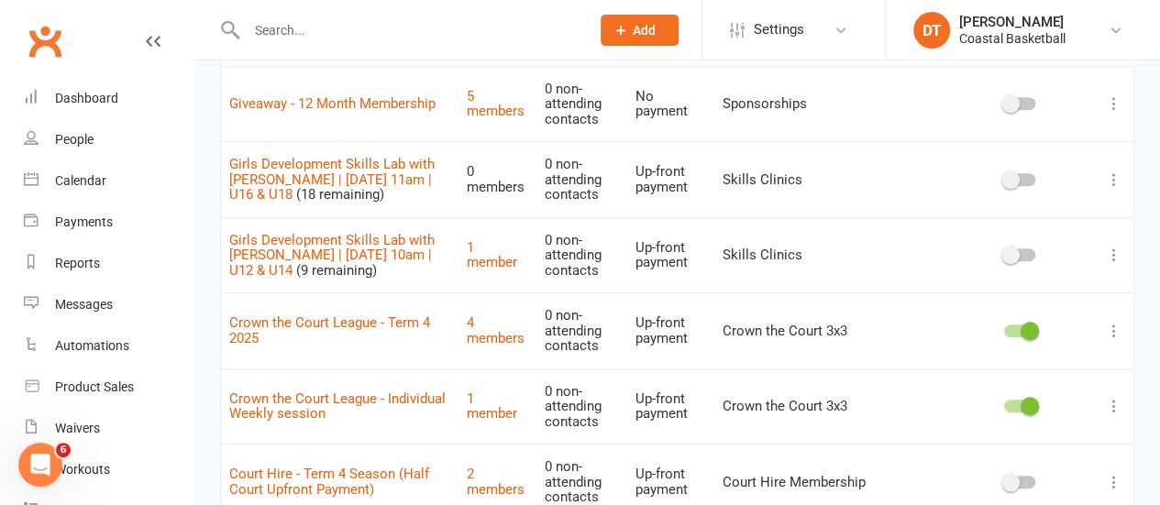
scroll to position [577, 0]
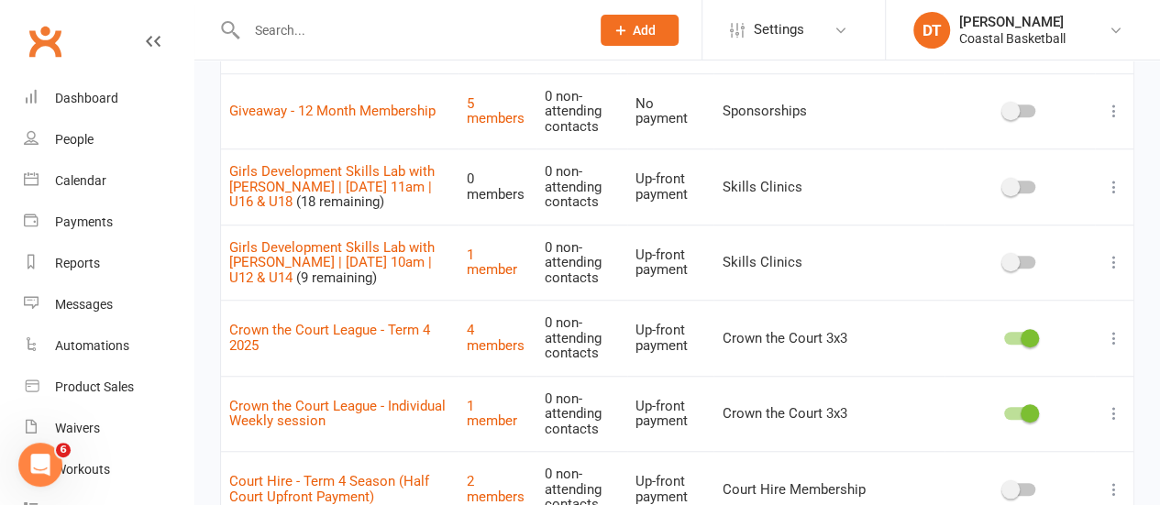
click at [1121, 185] on icon at bounding box center [1114, 187] width 18 height 18
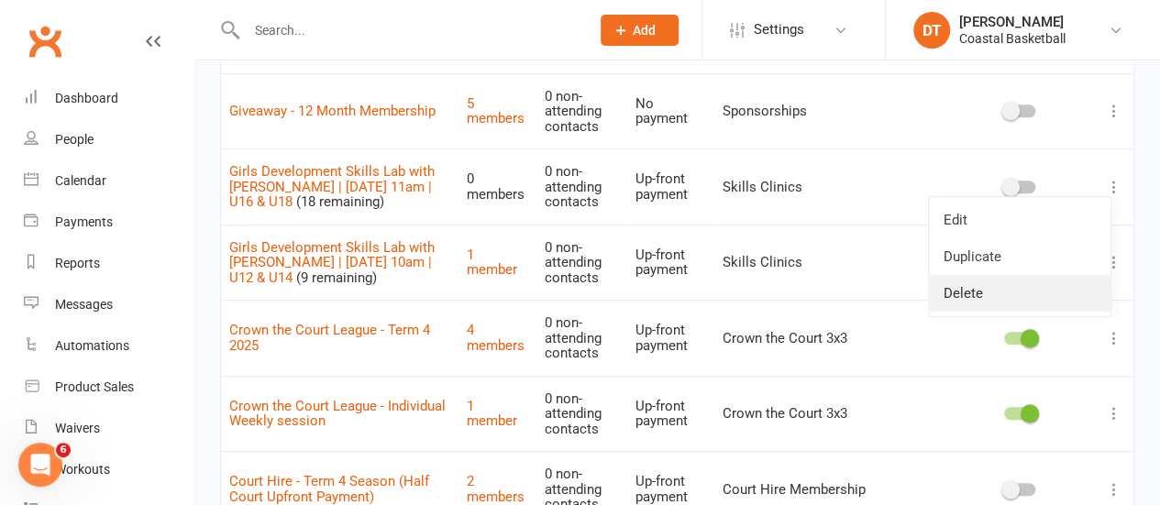
click at [1052, 291] on link "Delete" at bounding box center [1020, 293] width 182 height 37
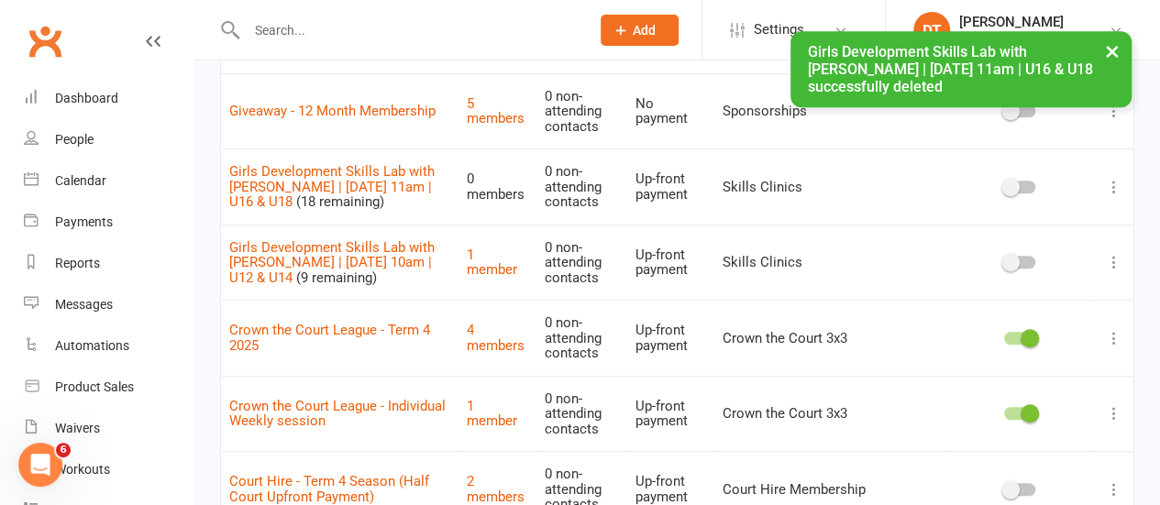
click at [1116, 253] on icon at bounding box center [1114, 262] width 18 height 18
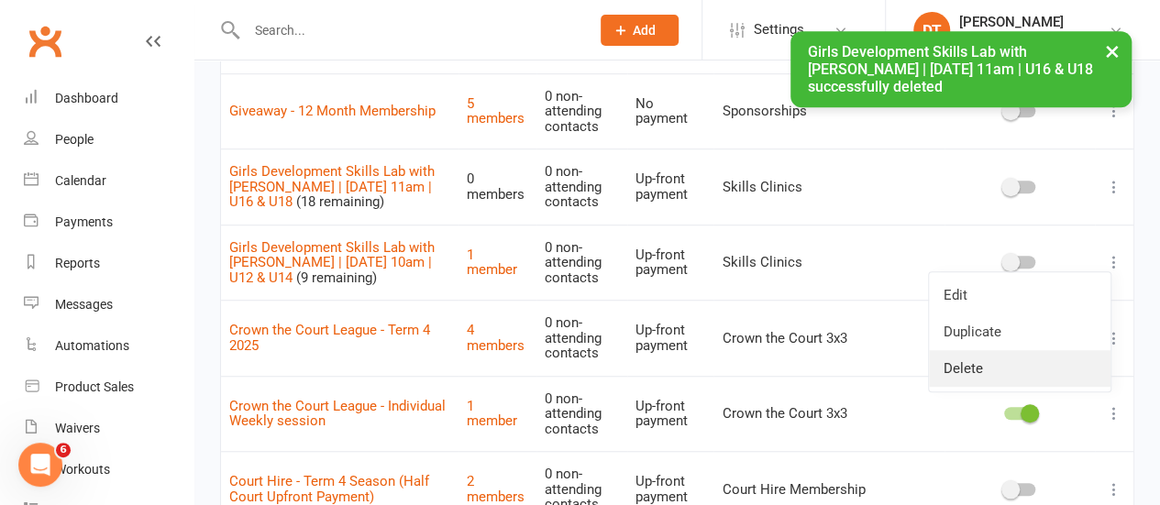
click at [988, 356] on link "Delete" at bounding box center [1020, 368] width 182 height 37
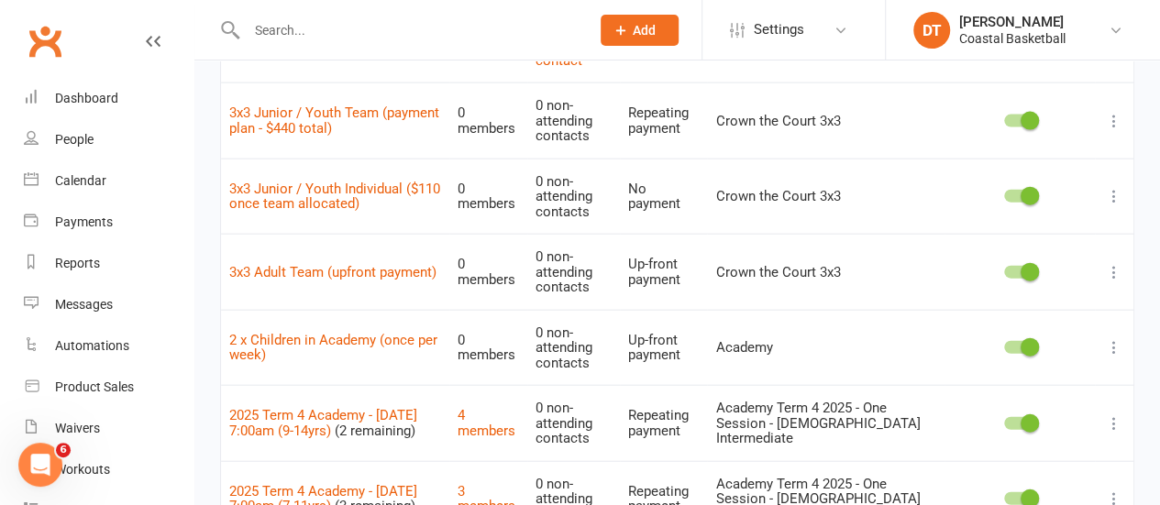
scroll to position [1997, 0]
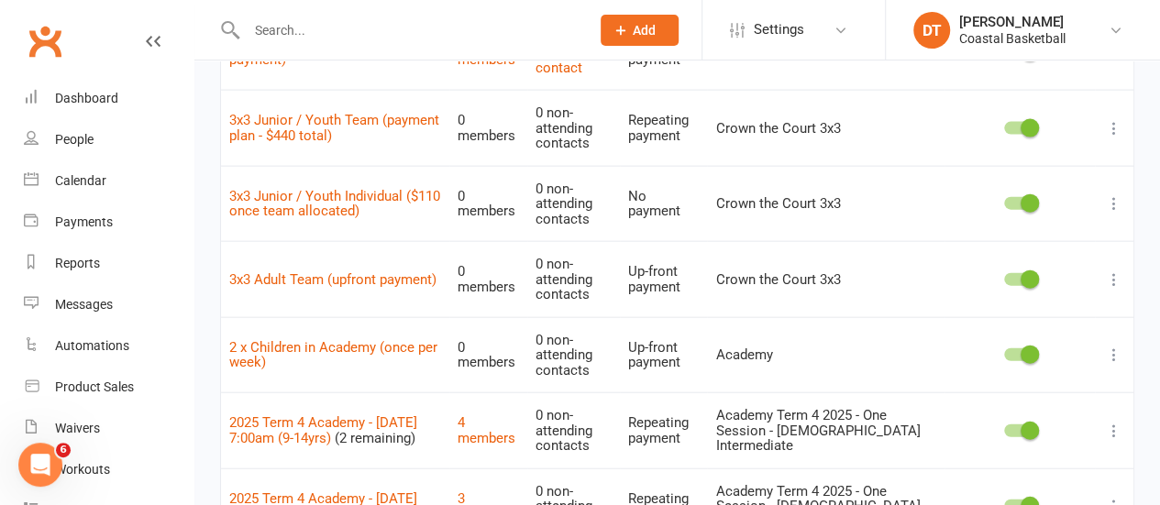
click at [1109, 347] on icon at bounding box center [1114, 355] width 18 height 18
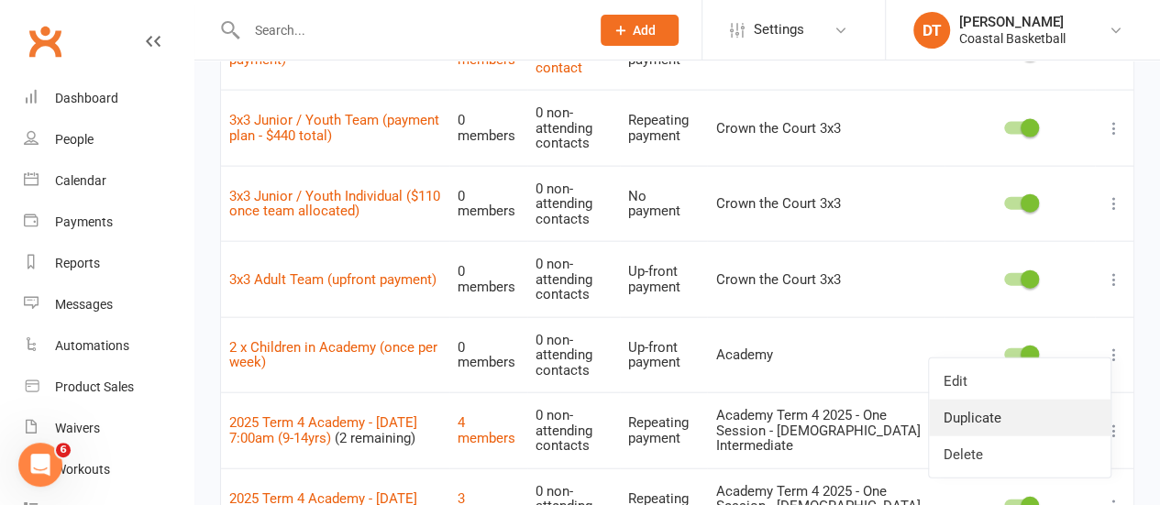
click at [1075, 415] on link "Duplicate" at bounding box center [1020, 418] width 182 height 37
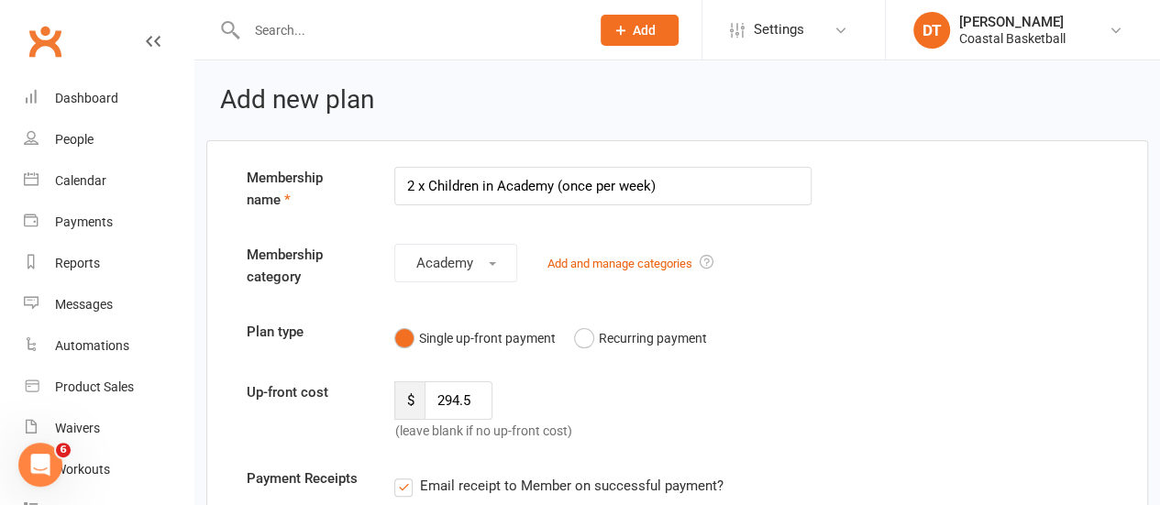
click at [575, 184] on input "2 x Children in Academy (once per week)" at bounding box center [602, 186] width 417 height 39
type input "2 x Children in Academy (twice per week)"
click at [437, 393] on input "294.5" at bounding box center [458, 400] width 67 height 39
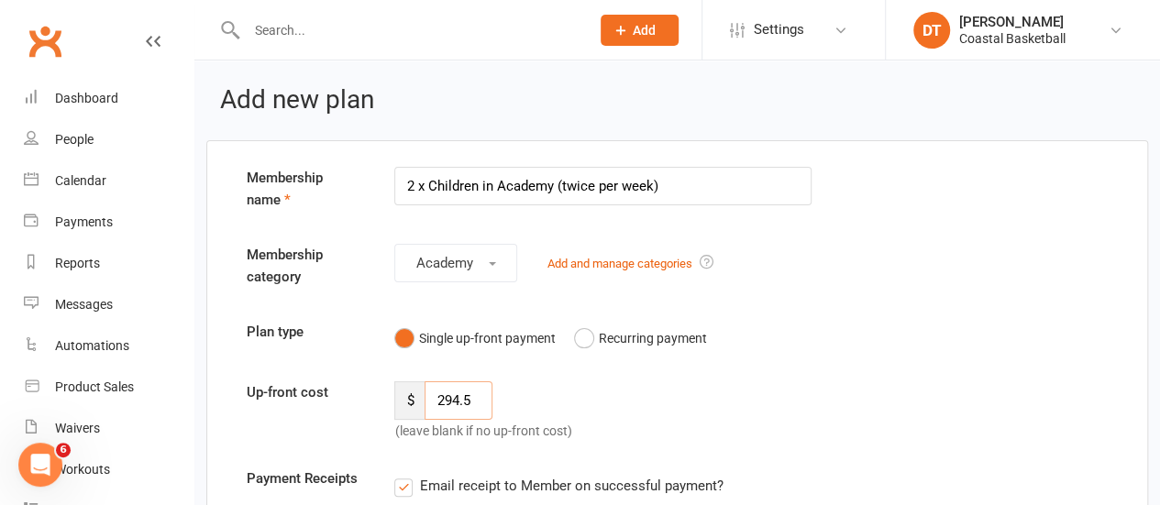
click at [437, 393] on input "294.5" at bounding box center [458, 400] width 67 height 39
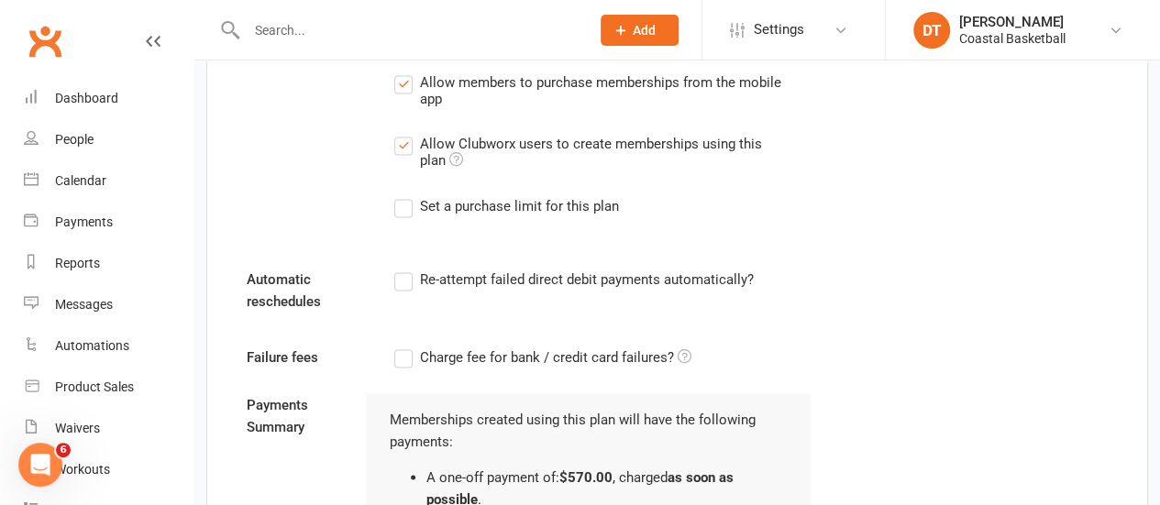
scroll to position [1711, 0]
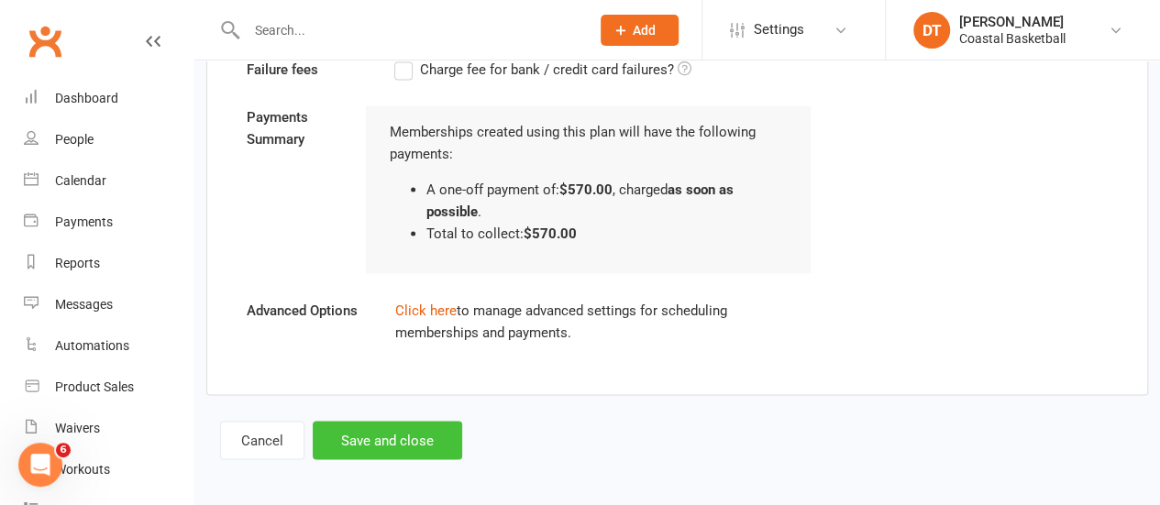
type input "570"
click at [410, 439] on button "Save and close" at bounding box center [387, 440] width 149 height 39
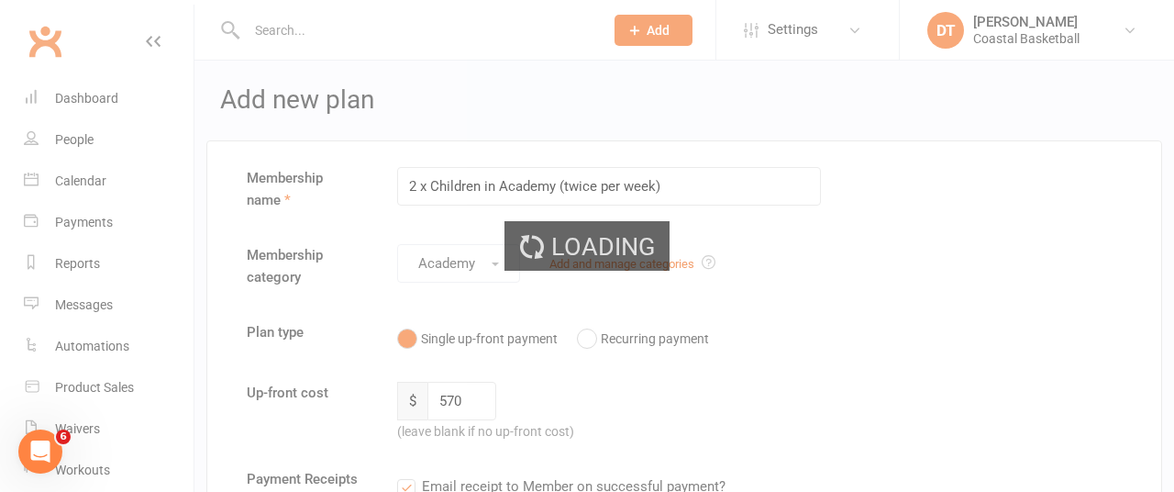
select select "100"
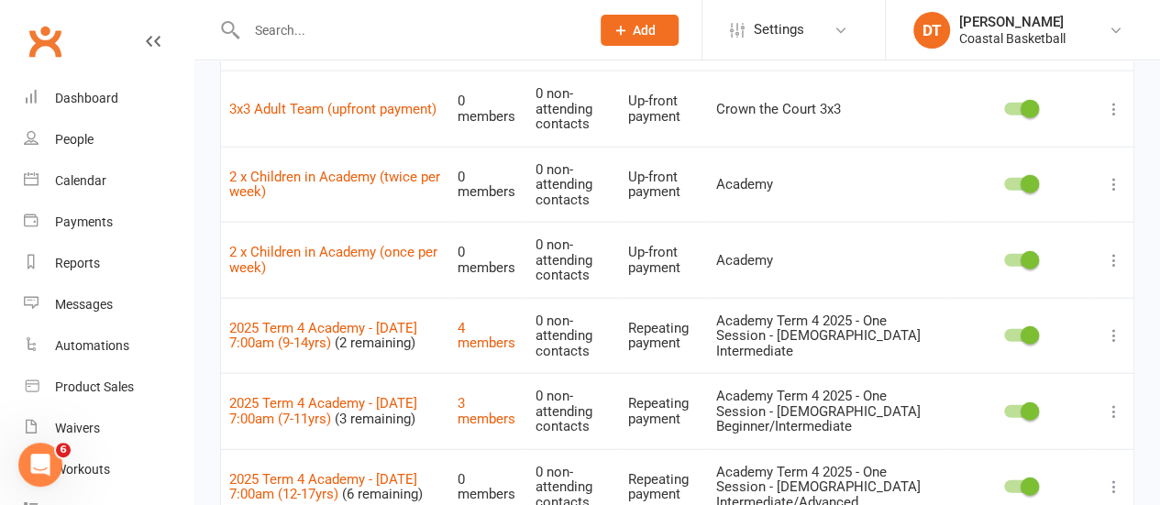
scroll to position [2145, 0]
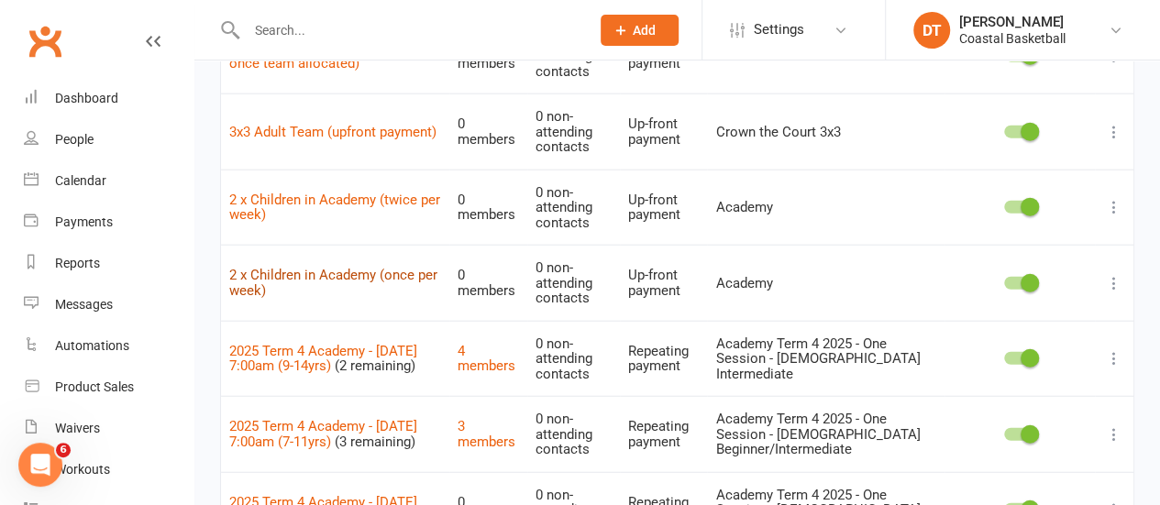
click at [356, 267] on link "2 x Children in Academy (once per week)" at bounding box center [333, 283] width 208 height 32
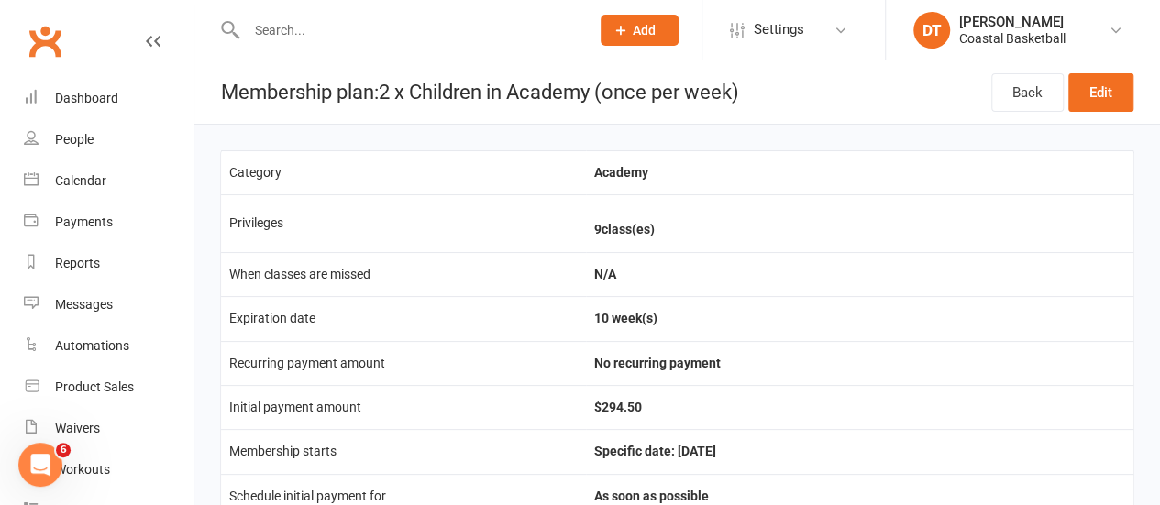
scroll to position [668, 0]
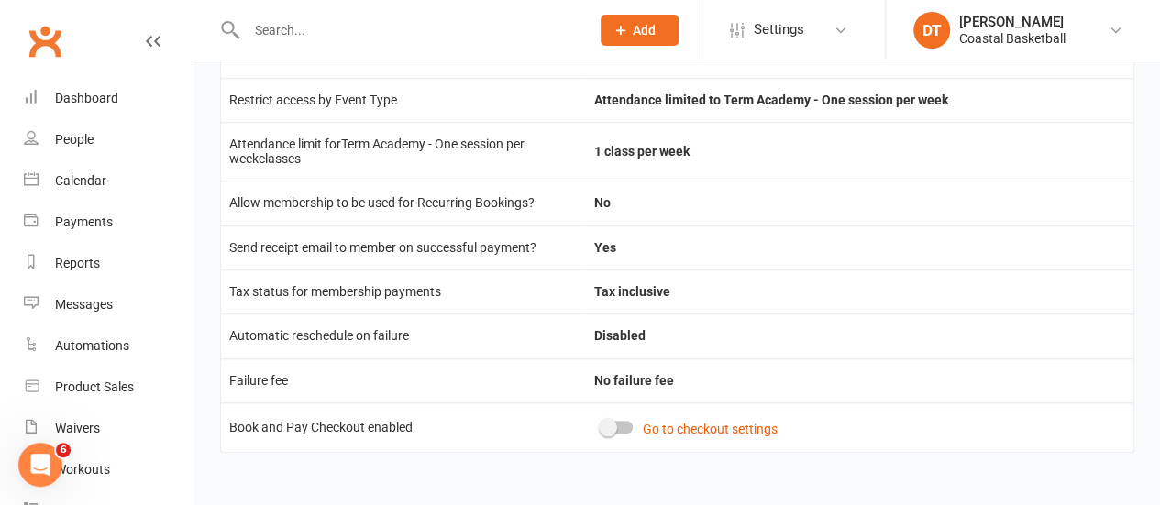
click at [600, 428] on span at bounding box center [608, 427] width 18 height 18
click at [602, 425] on input "checkbox" at bounding box center [602, 425] width 0 height 0
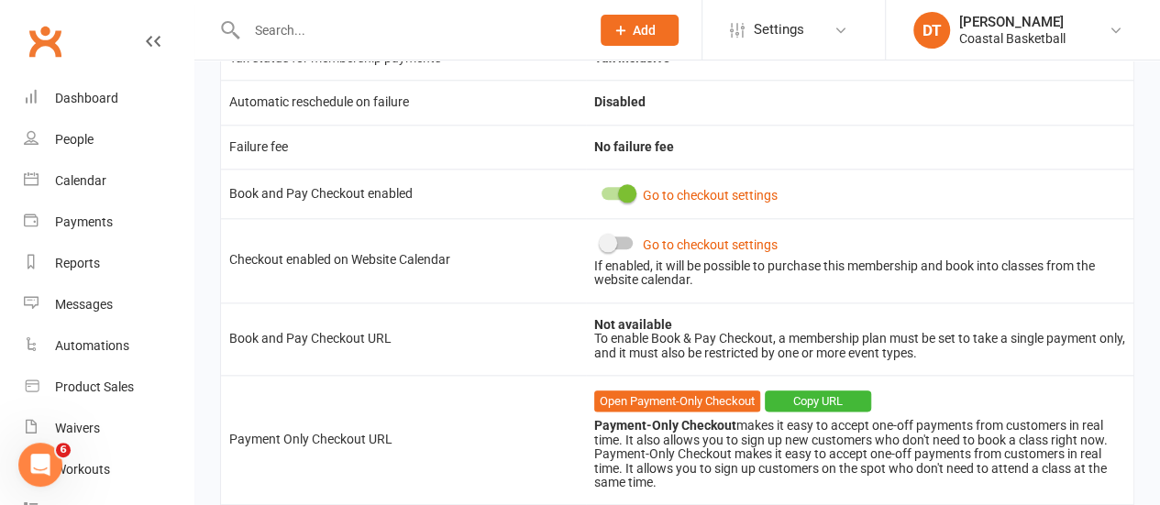
scroll to position [899, 0]
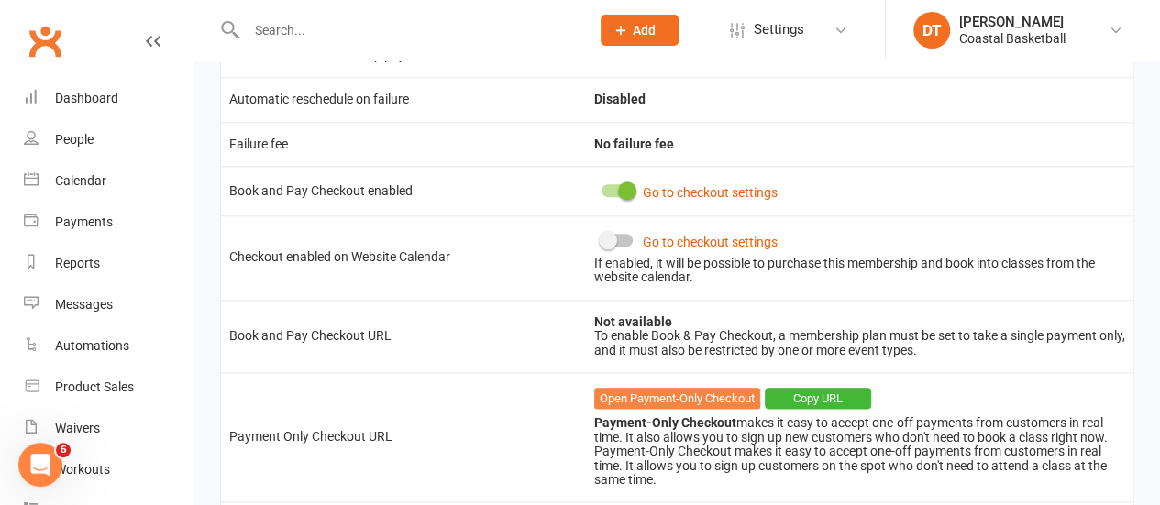
click at [704, 407] on link "Open Payment-Only Checkout" at bounding box center [677, 399] width 166 height 22
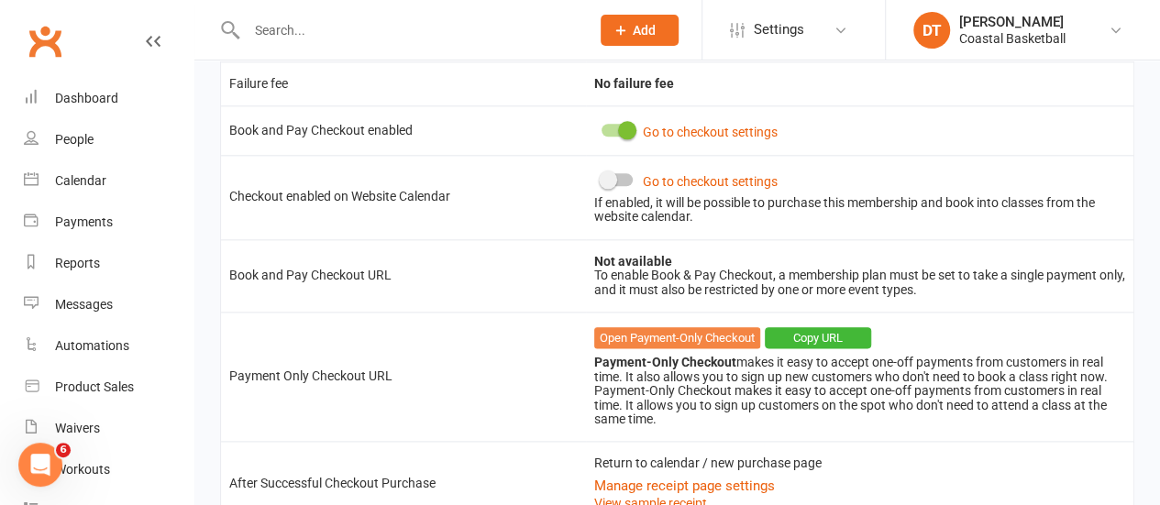
scroll to position [992, 0]
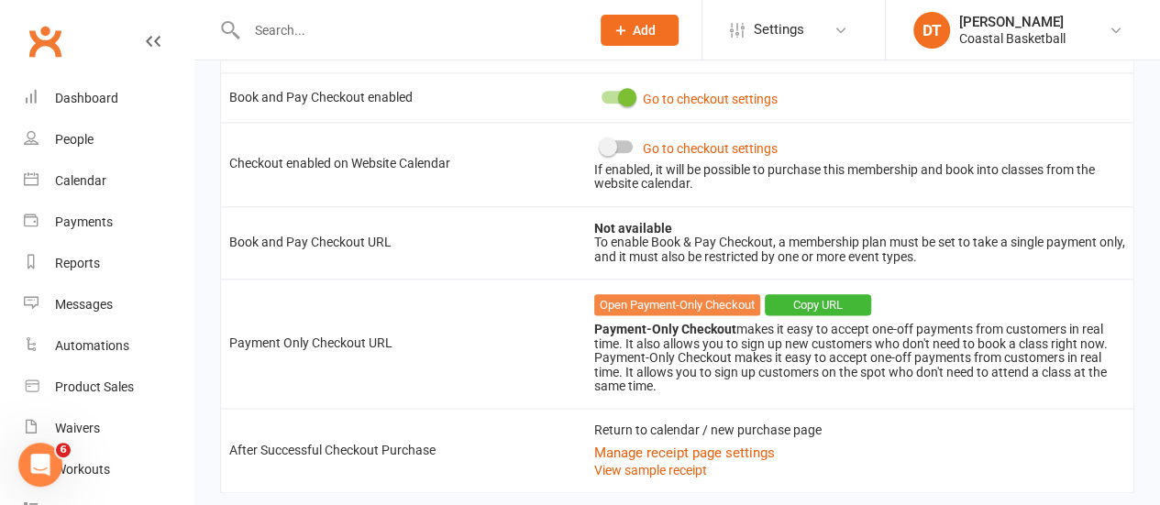
click at [647, 311] on link "Open Payment-Only Checkout" at bounding box center [677, 305] width 166 height 22
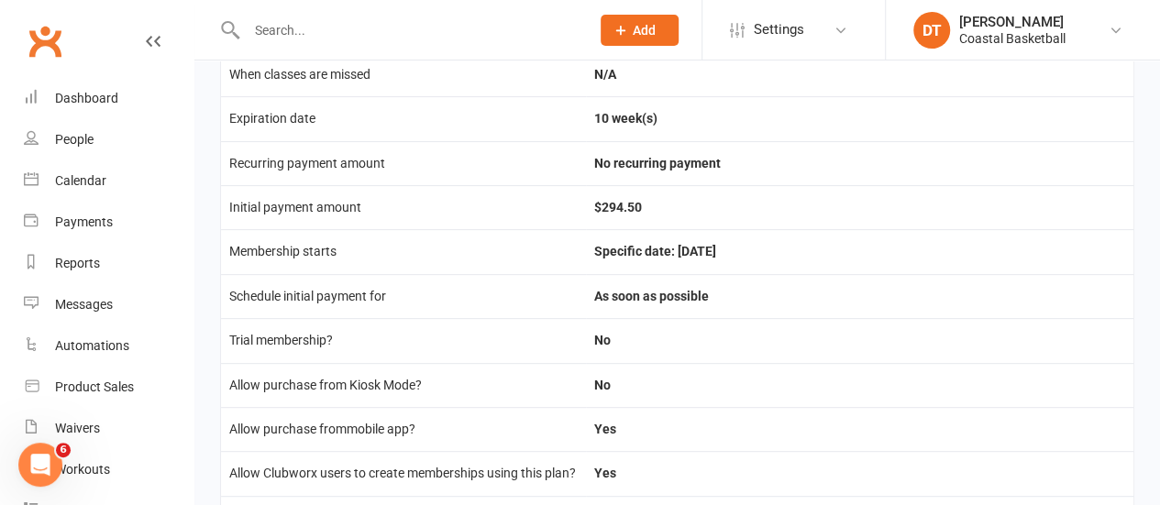
scroll to position [182, 0]
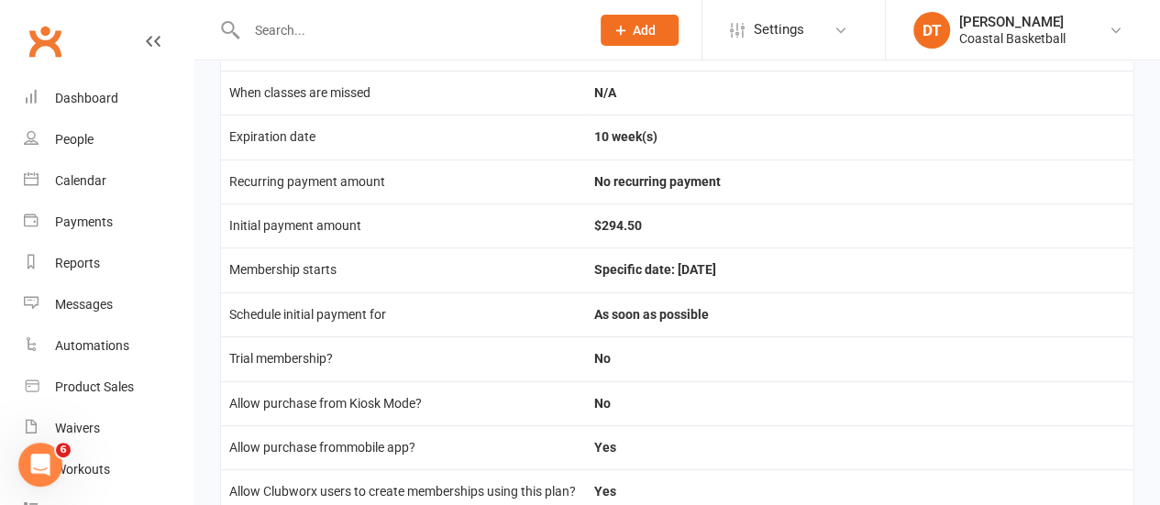
click at [330, 30] on input "text" at bounding box center [409, 30] width 337 height 26
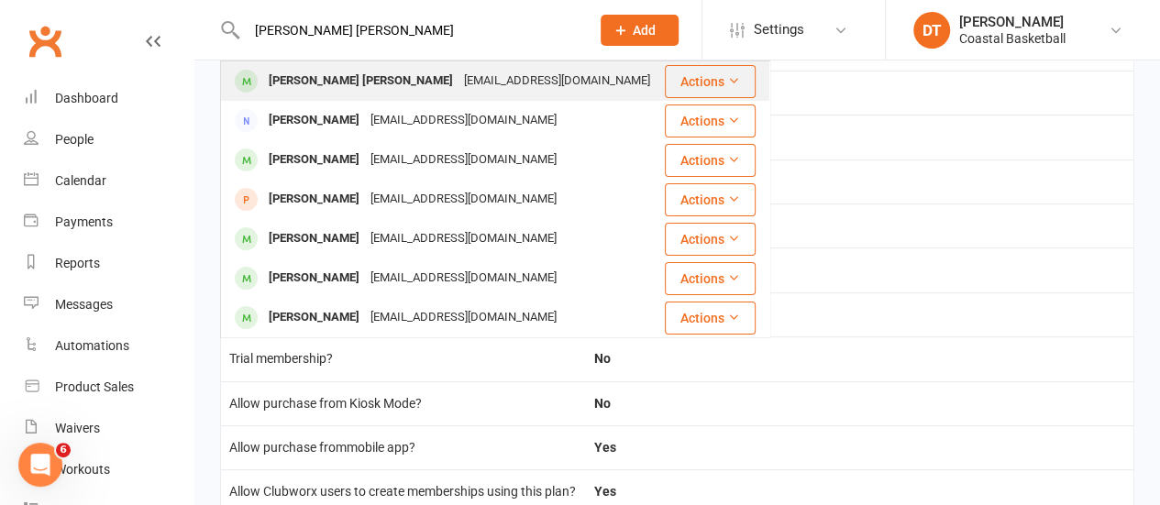
type input "[PERSON_NAME] [PERSON_NAME]"
click at [459, 80] on div "[EMAIL_ADDRESS][DOMAIN_NAME]" at bounding box center [557, 81] width 197 height 27
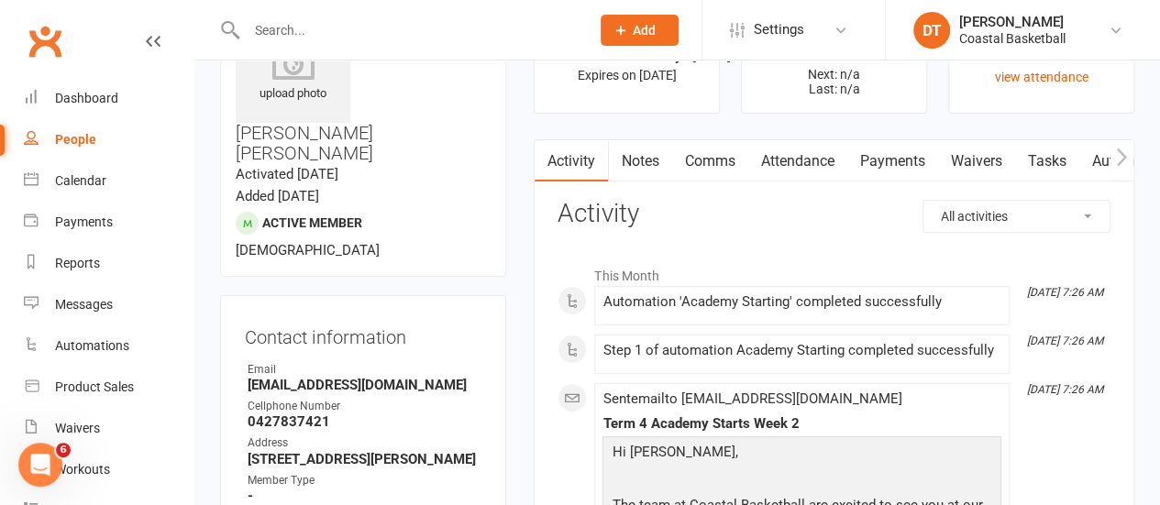
scroll to position [90, 0]
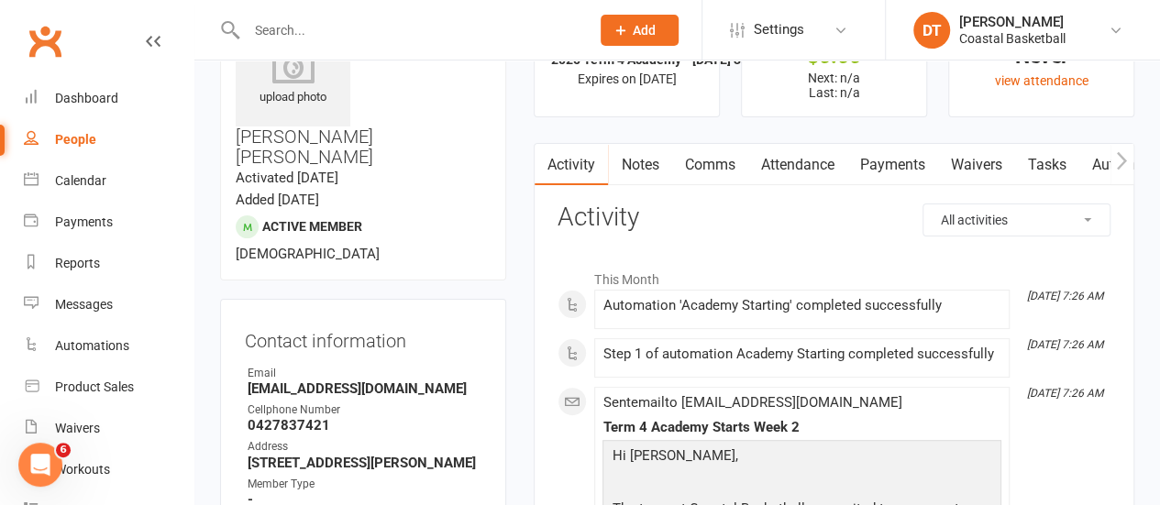
click at [882, 176] on link "Payments" at bounding box center [891, 165] width 91 height 42
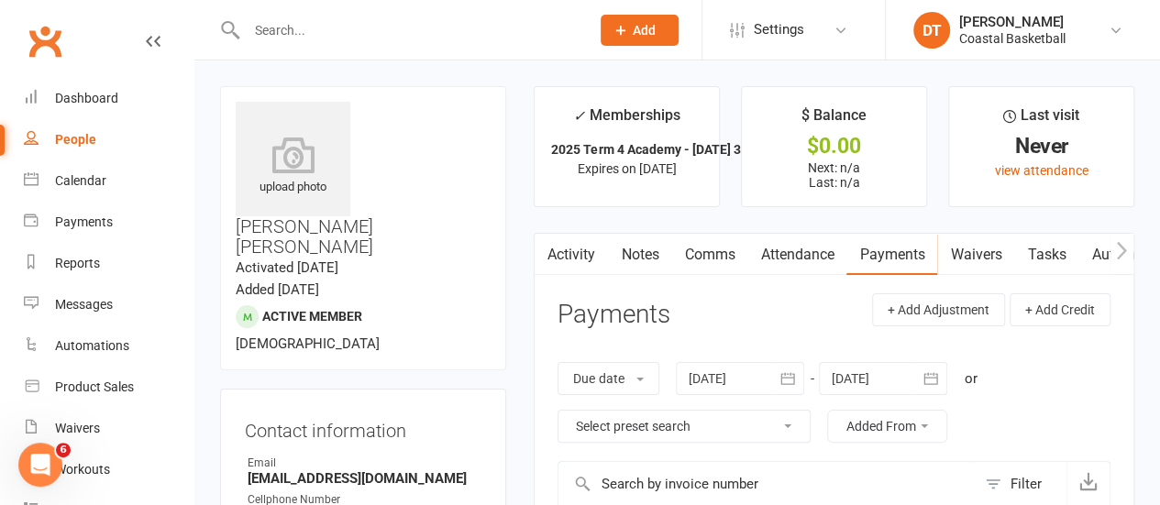
click at [420, 10] on div at bounding box center [398, 30] width 357 height 60
click at [421, 22] on input "text" at bounding box center [409, 30] width 337 height 26
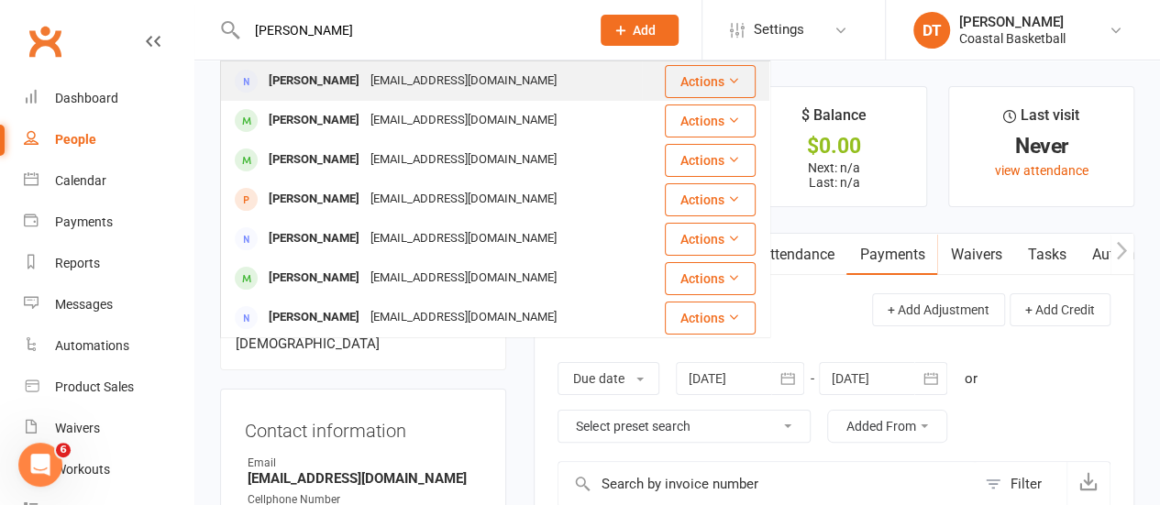
type input "[PERSON_NAME]"
click at [410, 72] on div "[EMAIL_ADDRESS][DOMAIN_NAME]" at bounding box center [463, 81] width 197 height 27
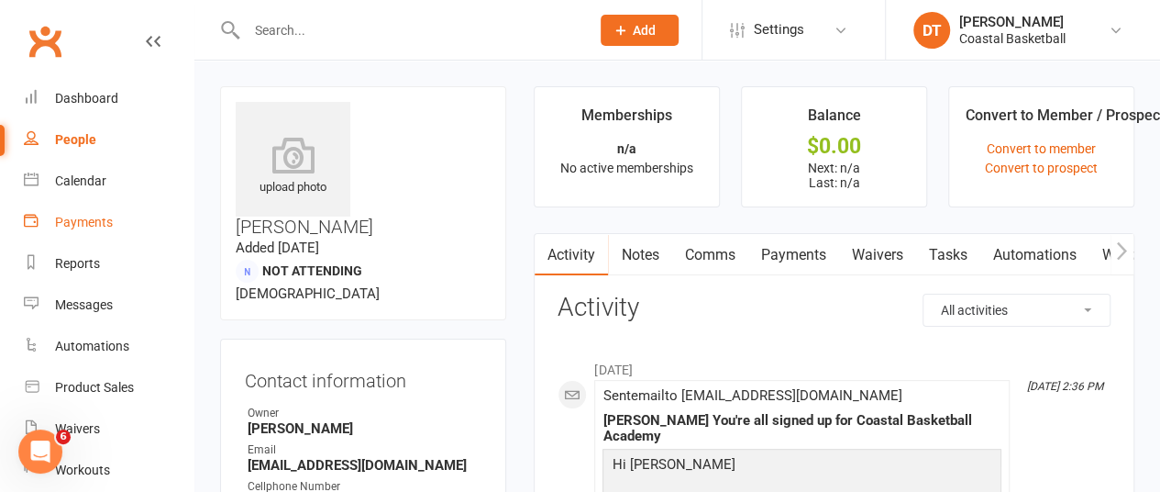
click at [90, 227] on div "Payments" at bounding box center [84, 222] width 58 height 15
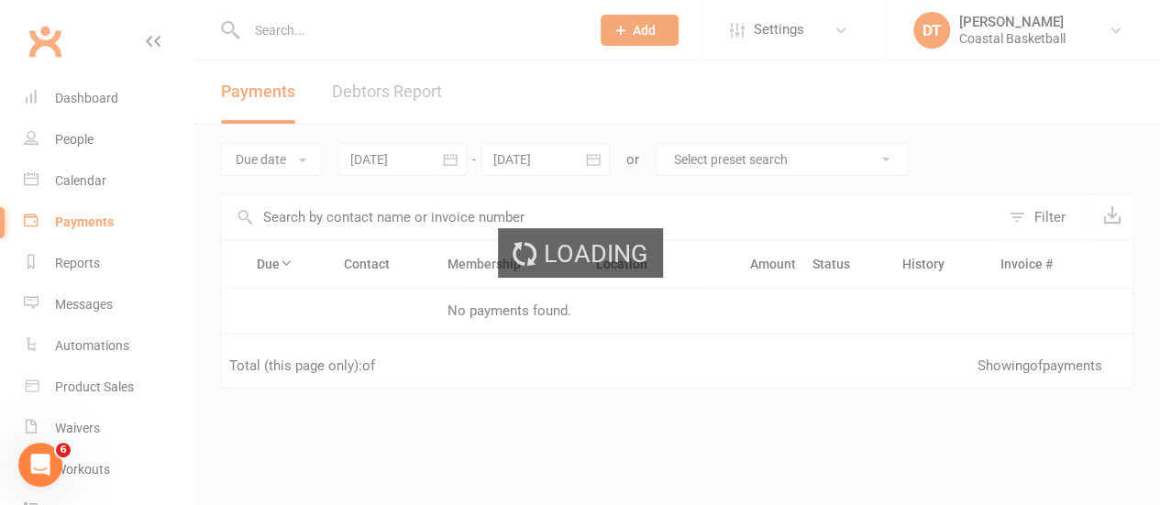
click at [367, 50] on div "Loading" at bounding box center [580, 252] width 1160 height 505
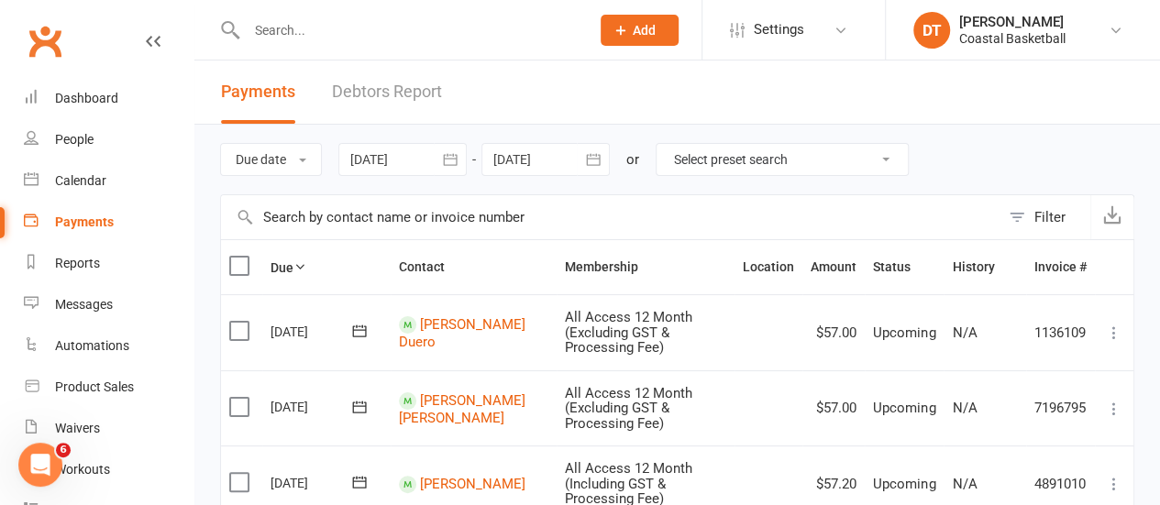
click at [390, 97] on link "Debtors Report" at bounding box center [387, 92] width 110 height 63
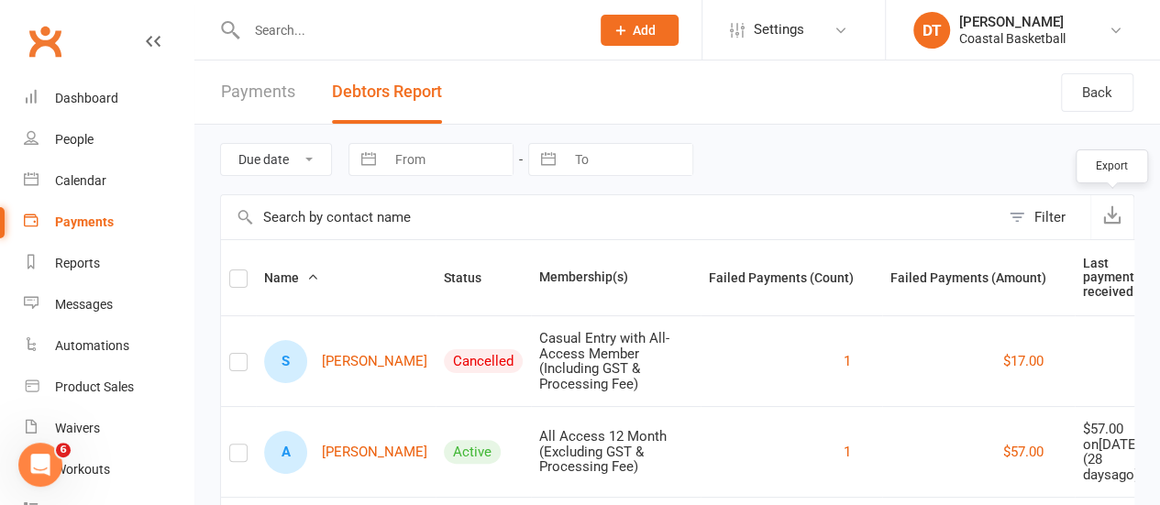
click at [1107, 214] on icon "button" at bounding box center [1112, 214] width 18 height 18
click at [823, 3] on li "Settings Membership Plans Event Templates Appointment Types Mobile App Website …" at bounding box center [793, 30] width 183 height 60
click at [818, 33] on link "Settings" at bounding box center [793, 29] width 127 height 41
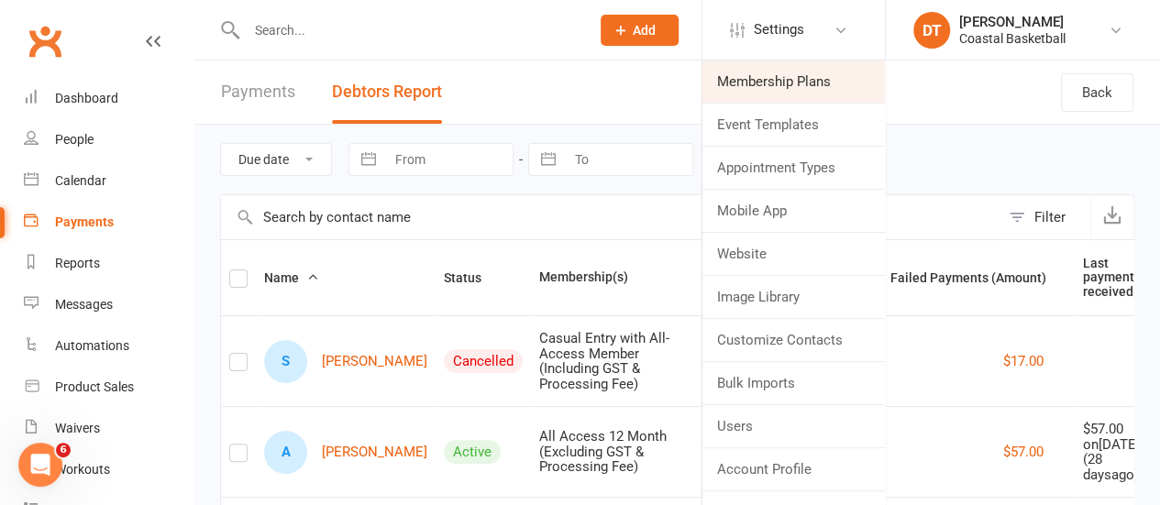
click at [838, 67] on link "Membership Plans" at bounding box center [793, 82] width 182 height 42
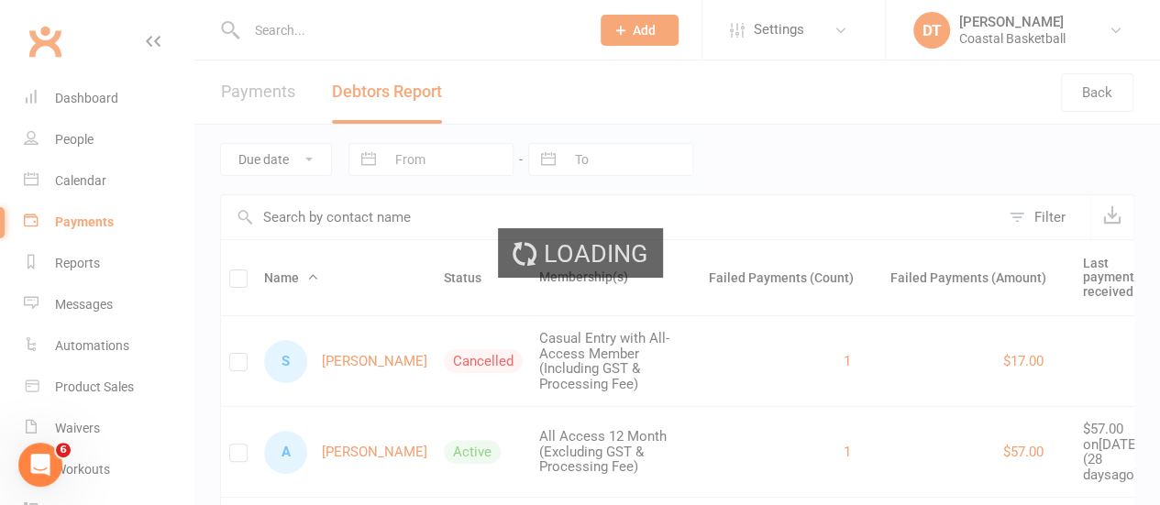
select select "100"
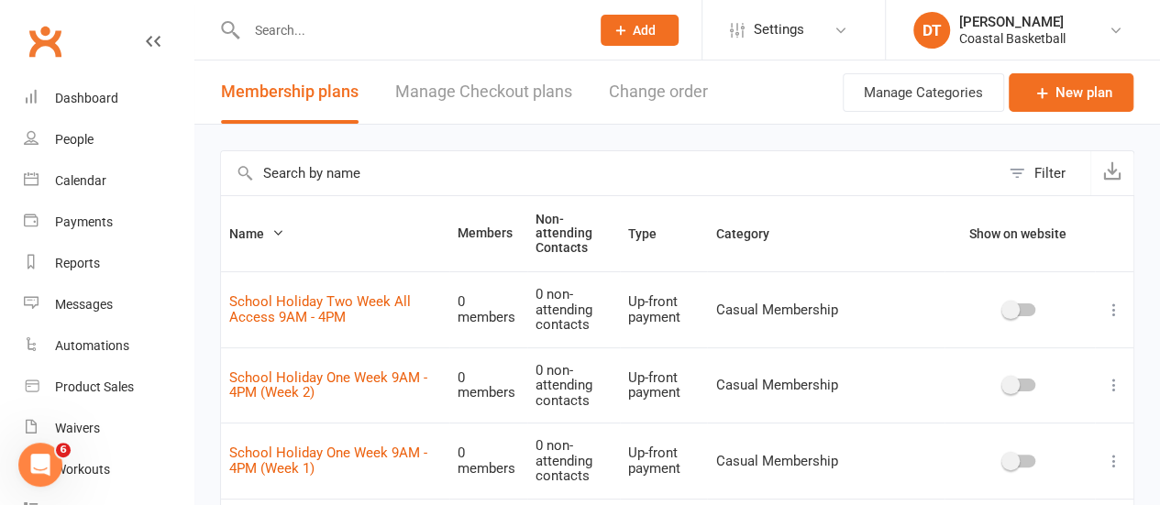
click at [474, 166] on input "text" at bounding box center [610, 173] width 779 height 44
type input "shooting"
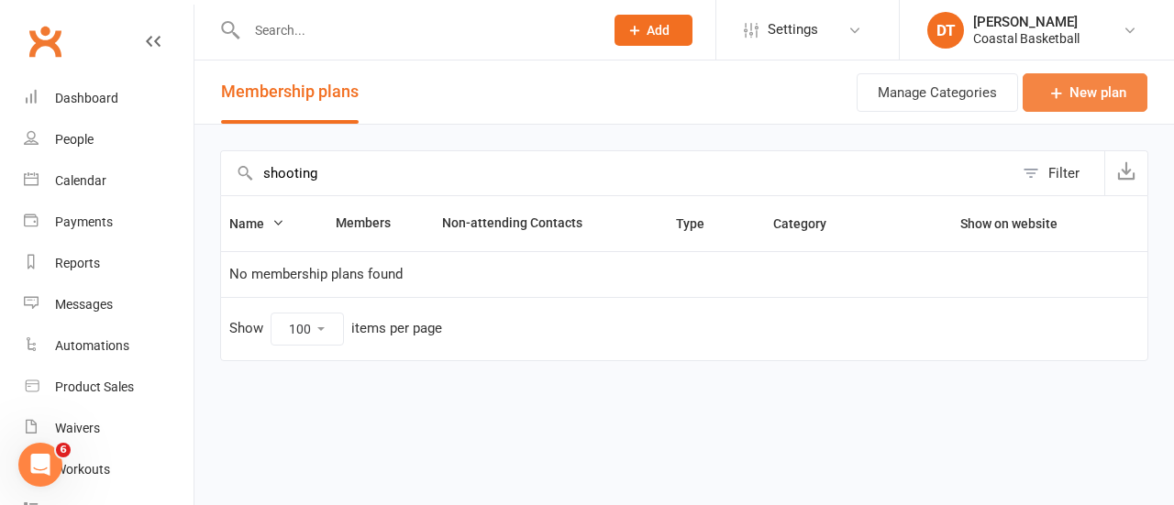
click at [1078, 95] on link "New plan" at bounding box center [1085, 92] width 125 height 39
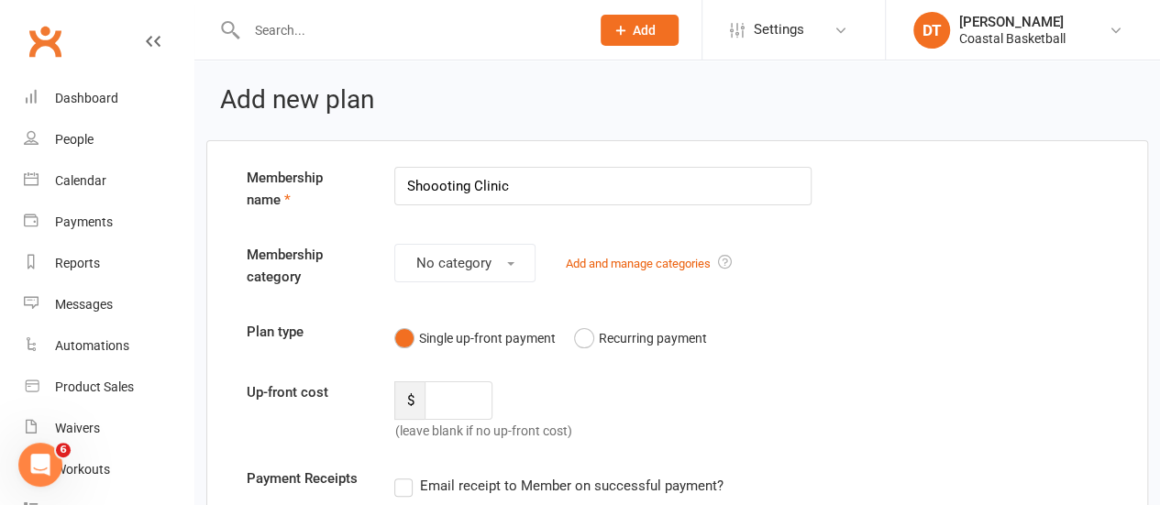
click at [440, 188] on input "Shoooting Clinic" at bounding box center [602, 186] width 417 height 39
type input "Shooting Clinic"
click at [490, 249] on button "No category" at bounding box center [464, 263] width 141 height 39
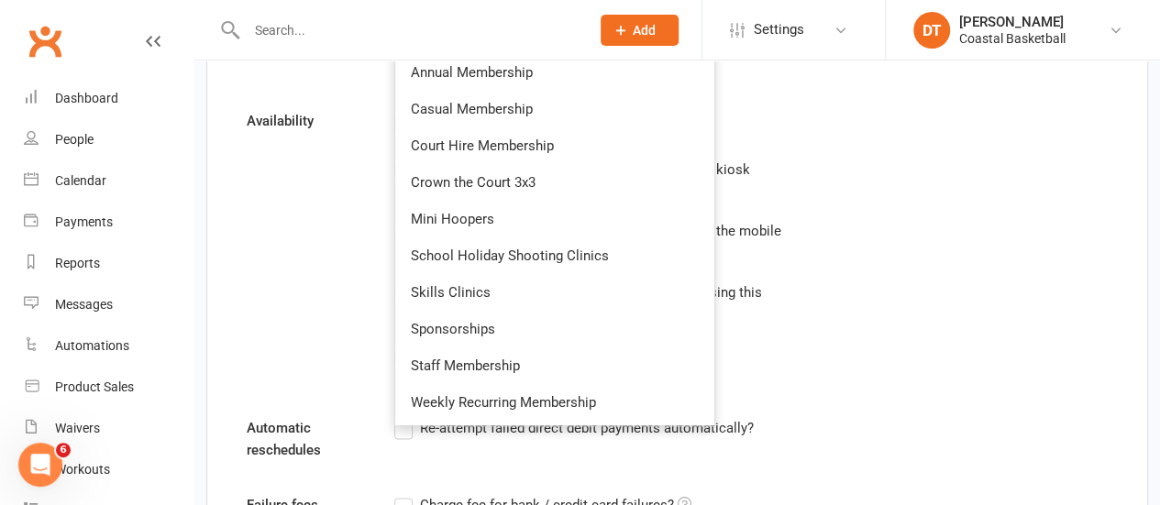
scroll to position [926, 0]
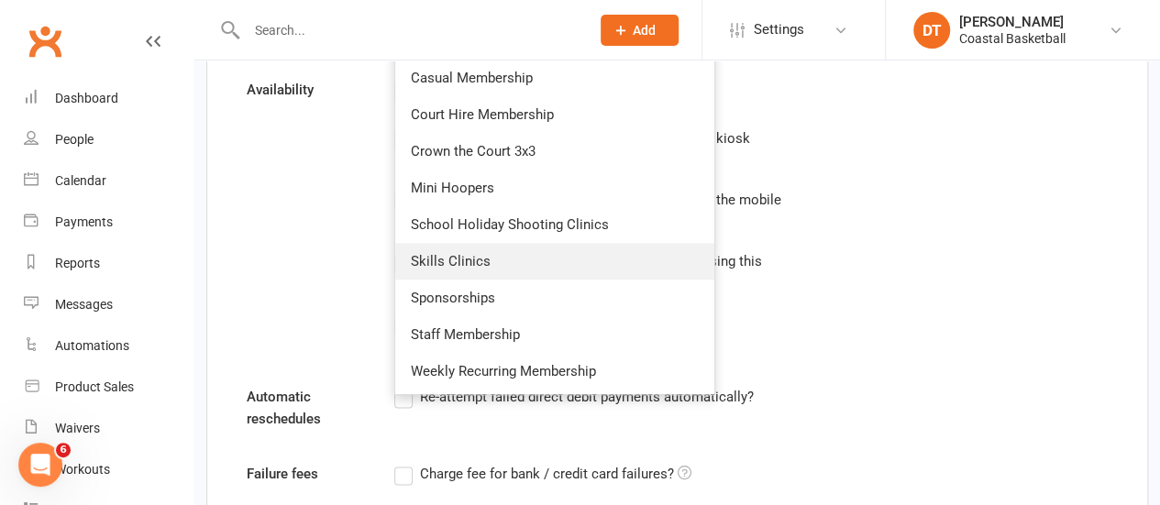
click at [653, 269] on link "Skills Clinics" at bounding box center [554, 261] width 319 height 37
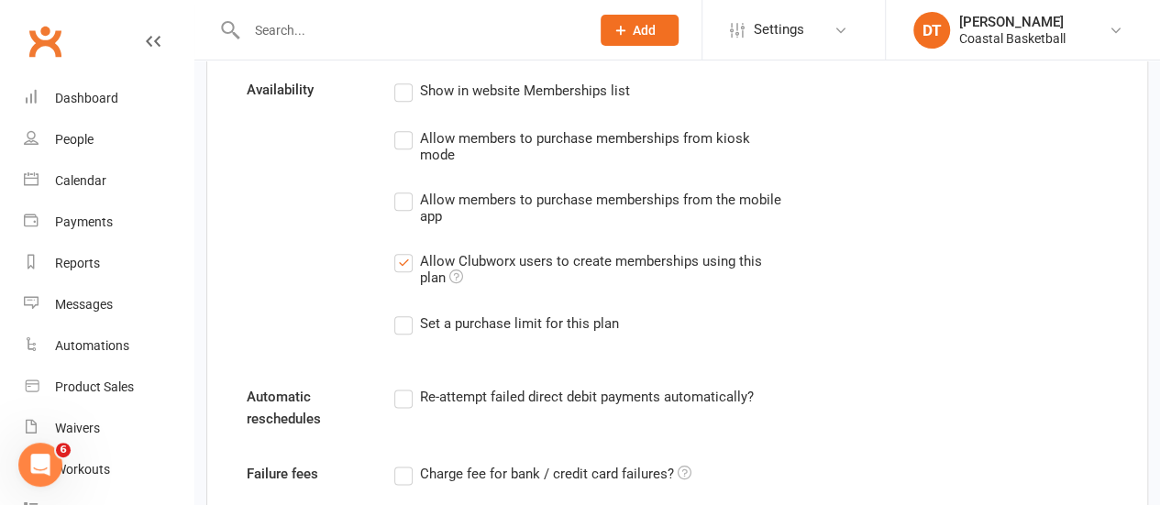
scroll to position [9, 0]
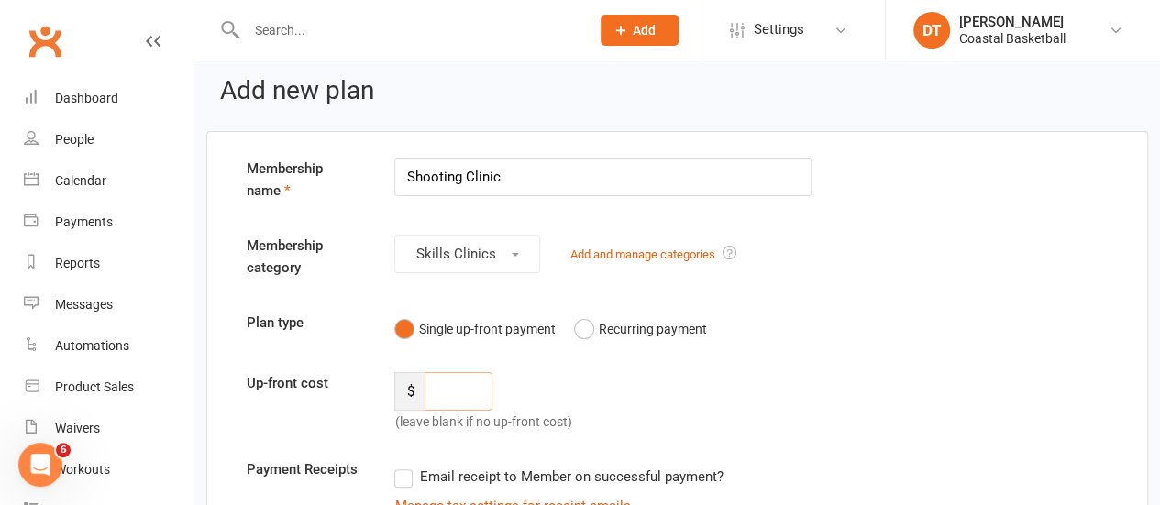
click at [459, 393] on input "number" at bounding box center [458, 391] width 67 height 39
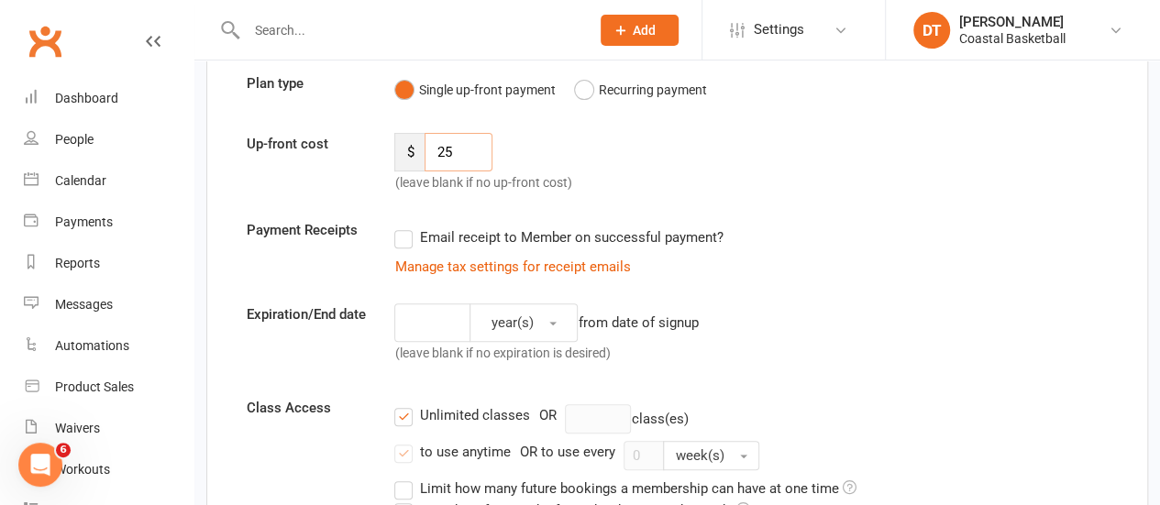
scroll to position [292, 0]
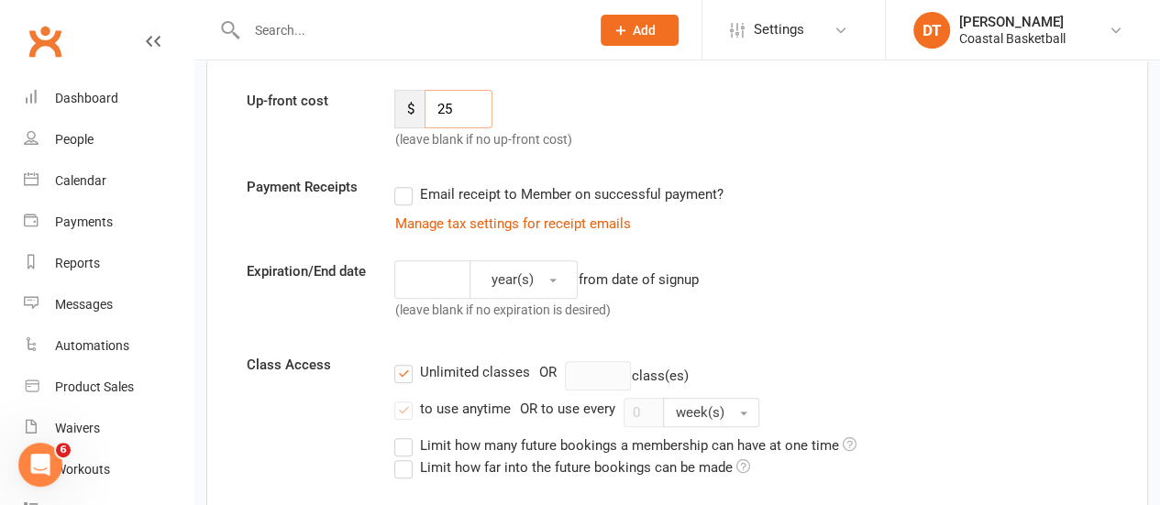
type input "25"
click at [637, 190] on label "Email receipt to Member on successful payment?" at bounding box center [558, 194] width 328 height 22
click at [406, 183] on input "Email receipt to Member on successful payment?" at bounding box center [400, 183] width 12 height 0
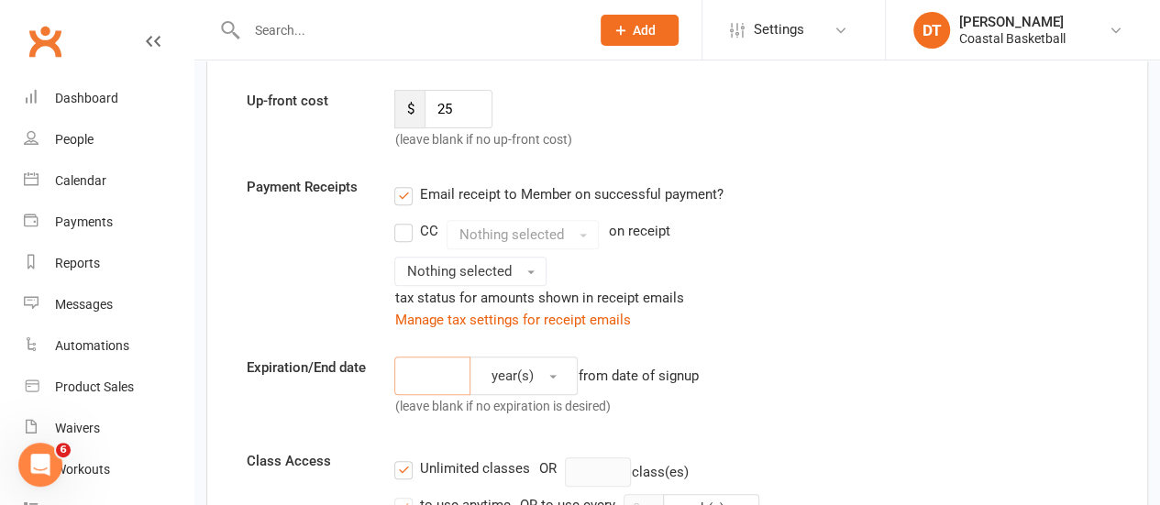
click at [430, 374] on input "number" at bounding box center [432, 376] width 76 height 39
type input "1"
click at [547, 380] on button "year(s)" at bounding box center [524, 376] width 108 height 39
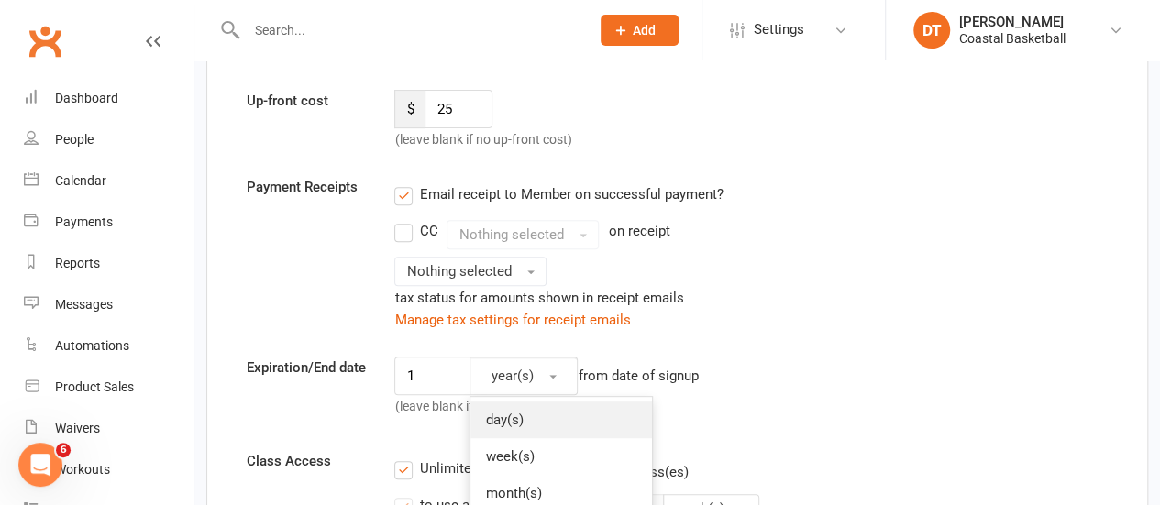
click at [550, 425] on link "day(s)" at bounding box center [561, 420] width 182 height 37
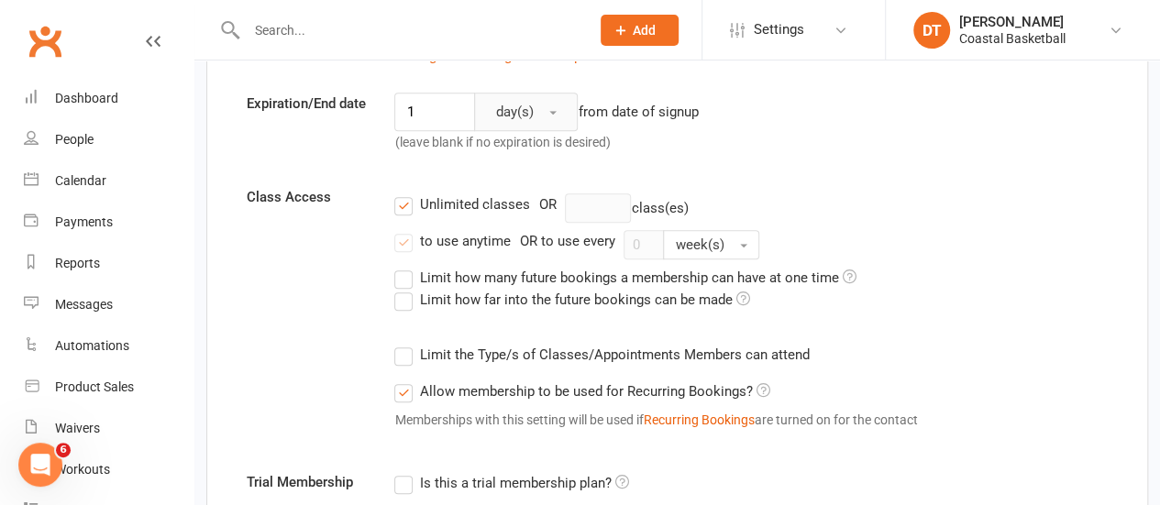
scroll to position [648, 0]
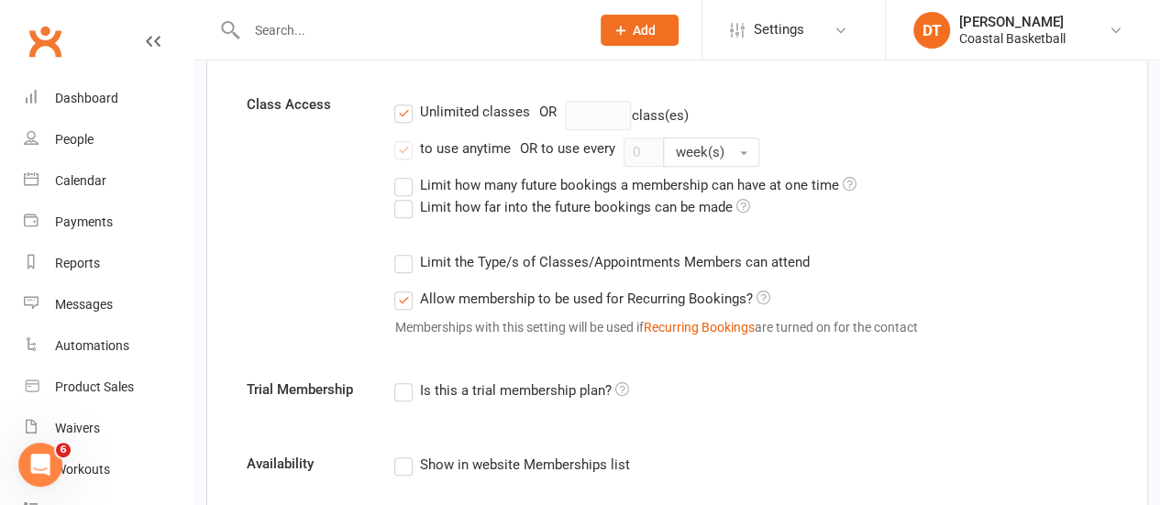
click at [475, 105] on div "Unlimited classes" at bounding box center [474, 110] width 110 height 19
click at [406, 101] on input "Unlimited classes" at bounding box center [400, 101] width 12 height 0
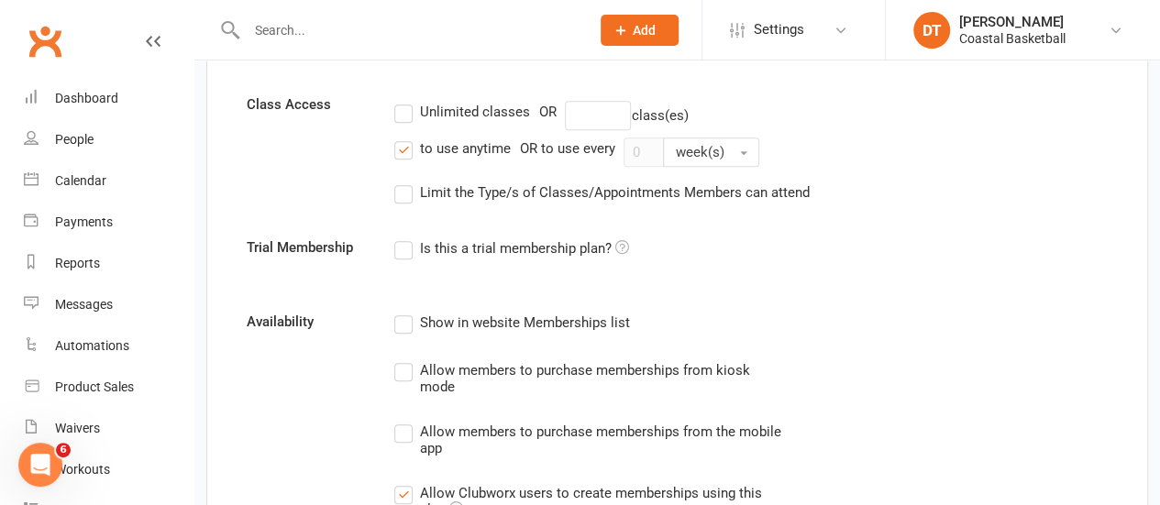
click at [481, 208] on form "Membership name Shooting Clinic Membership category Skills Clinics Add and mana…" at bounding box center [677, 250] width 889 height 1463
click at [488, 198] on label "Limit the Type/s of Classes/Appointments Members can attend" at bounding box center [601, 193] width 415 height 22
click at [406, 182] on input "Limit the Type/s of Classes/Appointments Members can attend" at bounding box center [400, 182] width 12 height 0
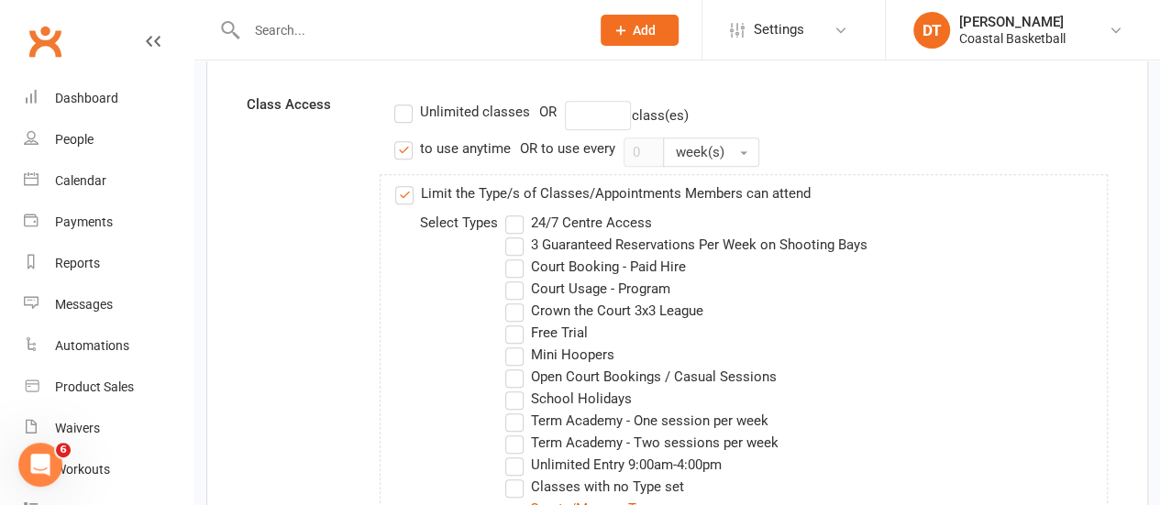
click at [485, 117] on label "Unlimited classes" at bounding box center [461, 112] width 135 height 22
click at [406, 101] on input "Unlimited classes" at bounding box center [400, 101] width 12 height 0
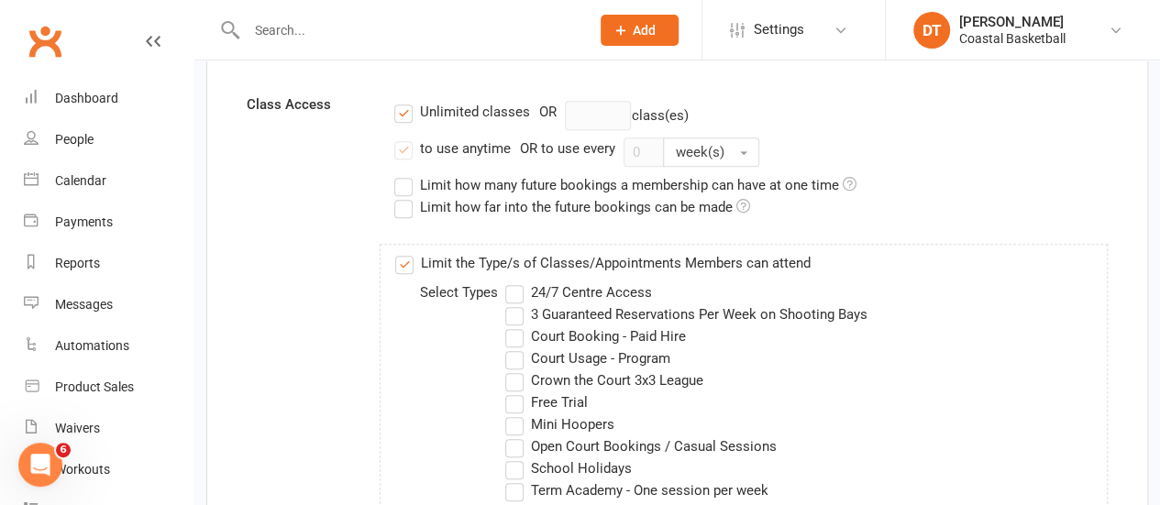
click at [489, 150] on div "to use anytime" at bounding box center [464, 147] width 91 height 19
click at [406, 138] on input "to use anytime" at bounding box center [400, 138] width 12 height 0
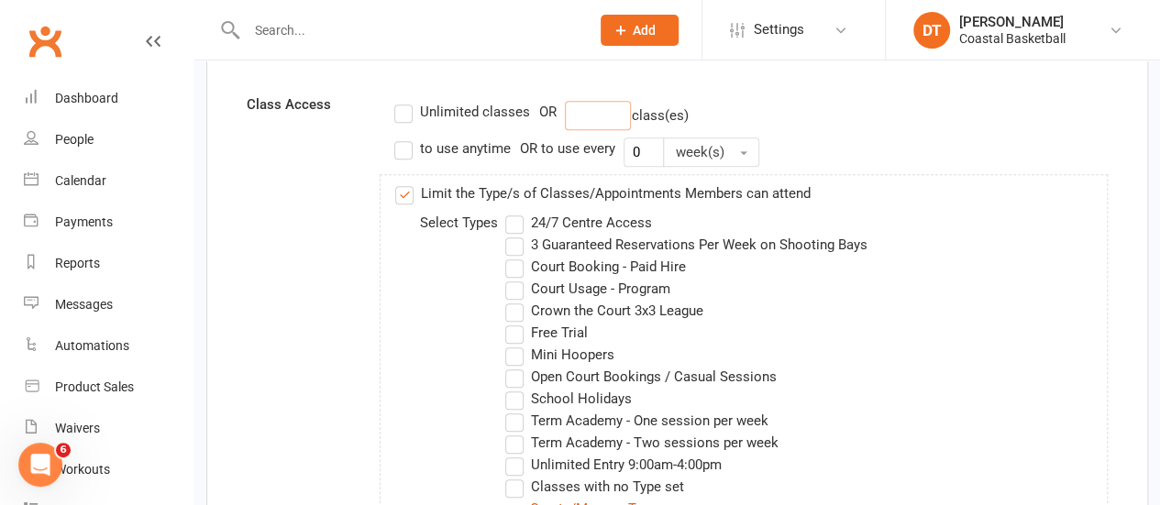
click at [578, 110] on input "number" at bounding box center [598, 115] width 66 height 29
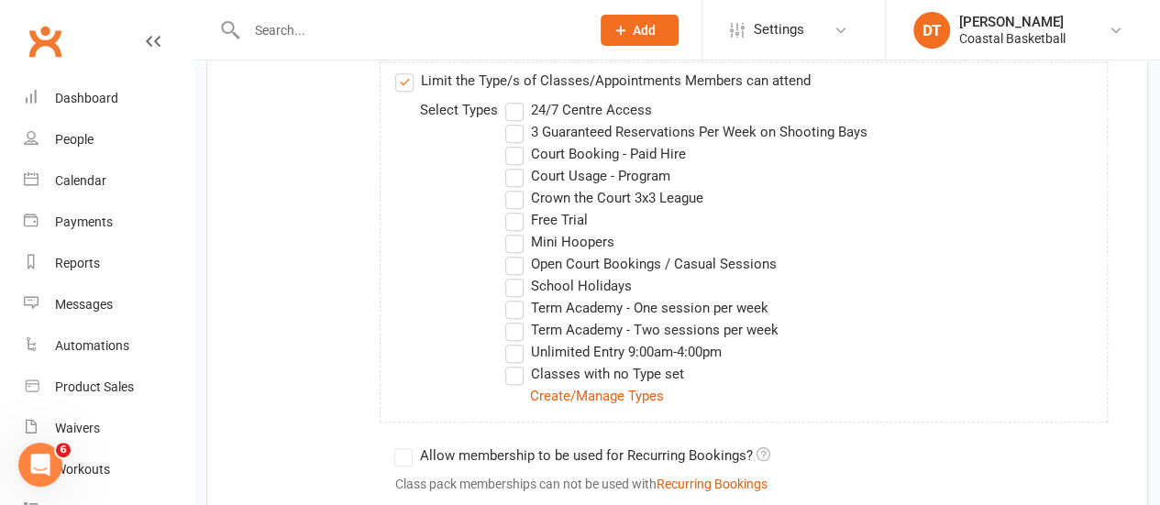
scroll to position [824, 0]
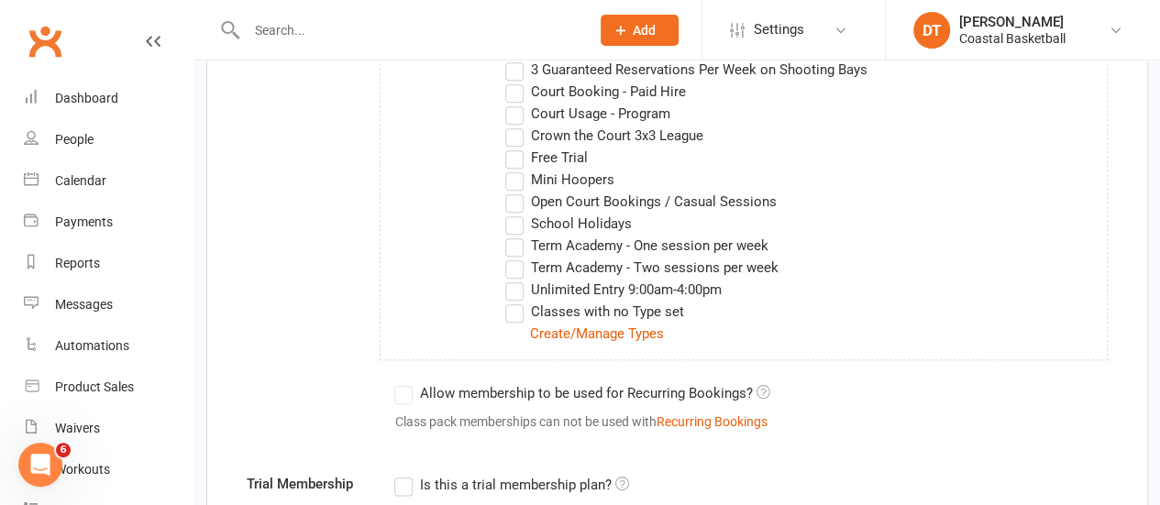
type input "1"
click at [582, 218] on label "School Holidays" at bounding box center [568, 224] width 126 height 22
click at [517, 213] on input "School Holidays" at bounding box center [511, 213] width 12 height 0
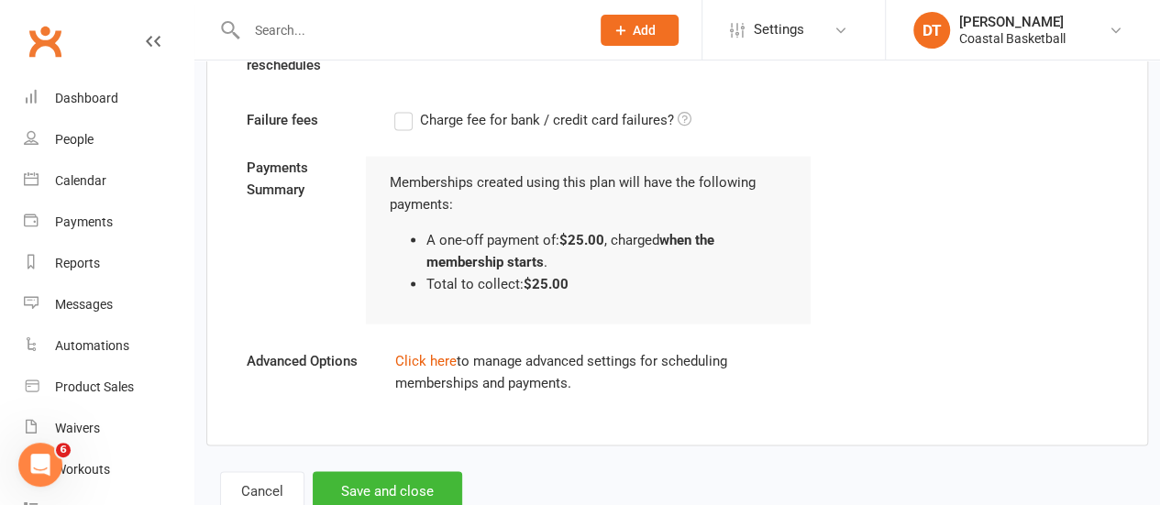
scroll to position [1734, 0]
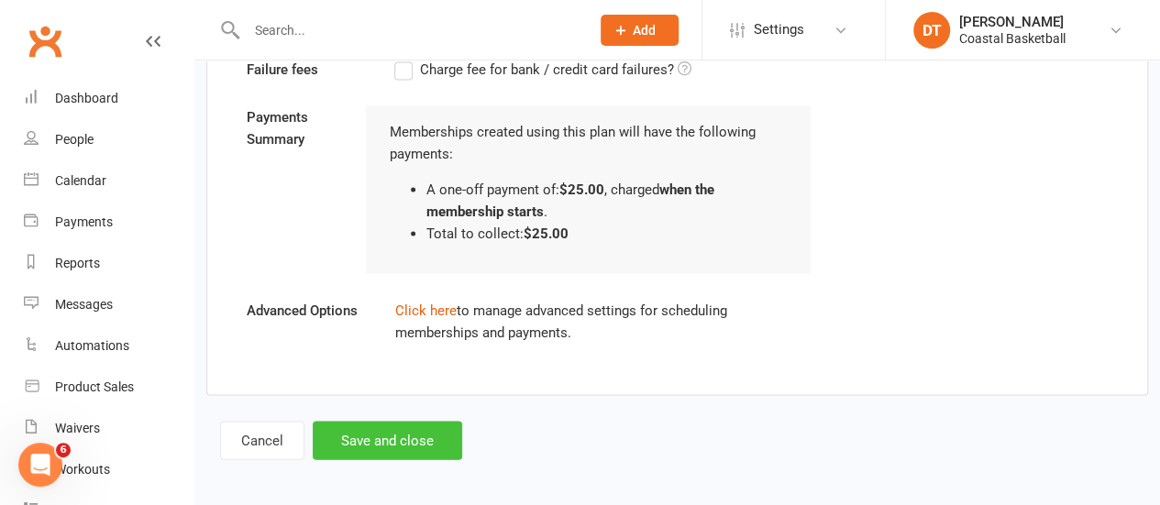
click at [437, 430] on button "Save and close" at bounding box center [387, 440] width 149 height 39
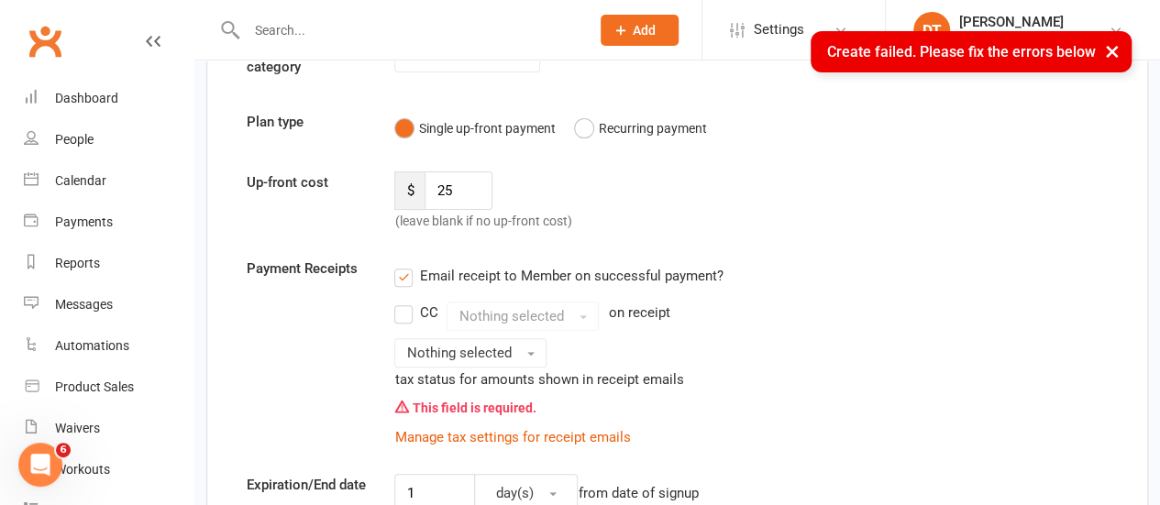
scroll to position [195, 0]
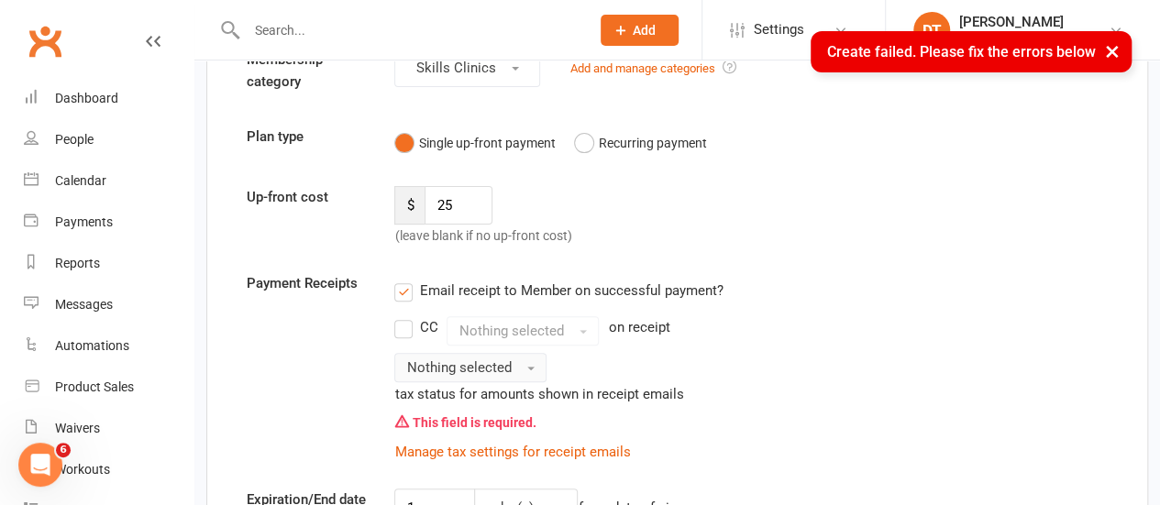
click at [515, 355] on button "Nothing selected" at bounding box center [470, 367] width 152 height 29
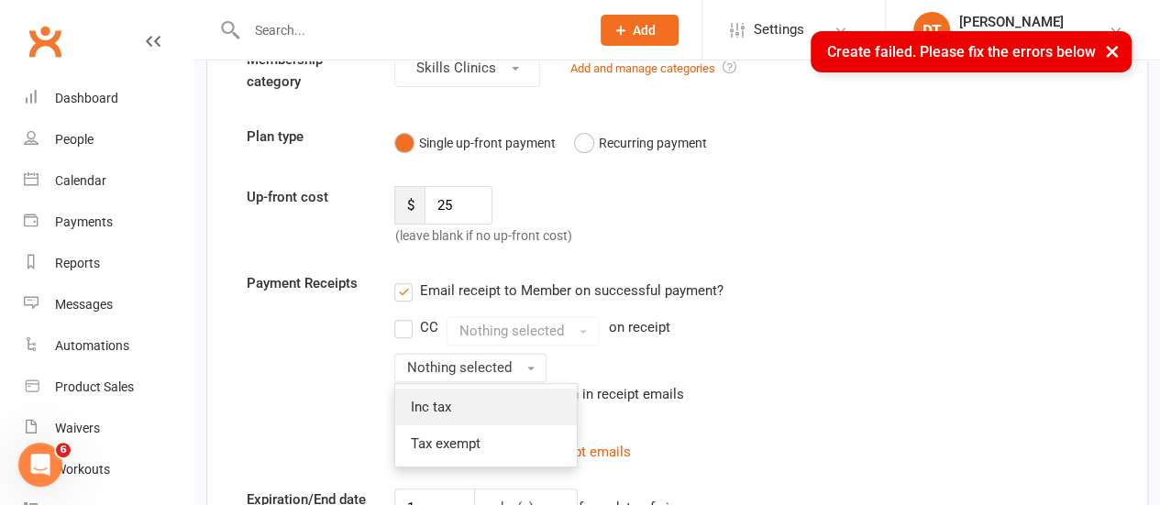
click at [514, 407] on link "Inc tax" at bounding box center [486, 407] width 182 height 37
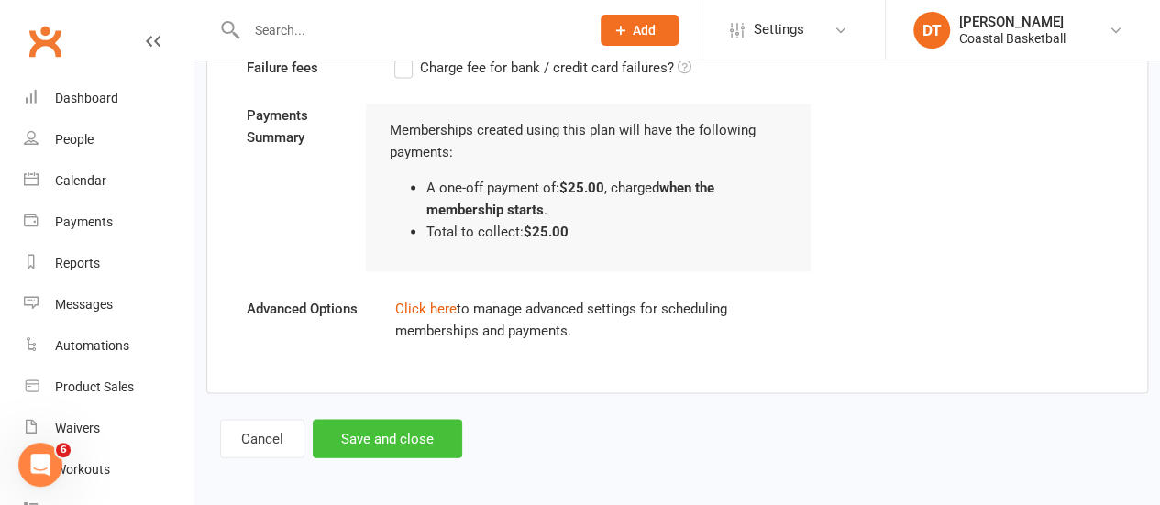
click at [336, 446] on button "Save and close" at bounding box center [387, 439] width 149 height 39
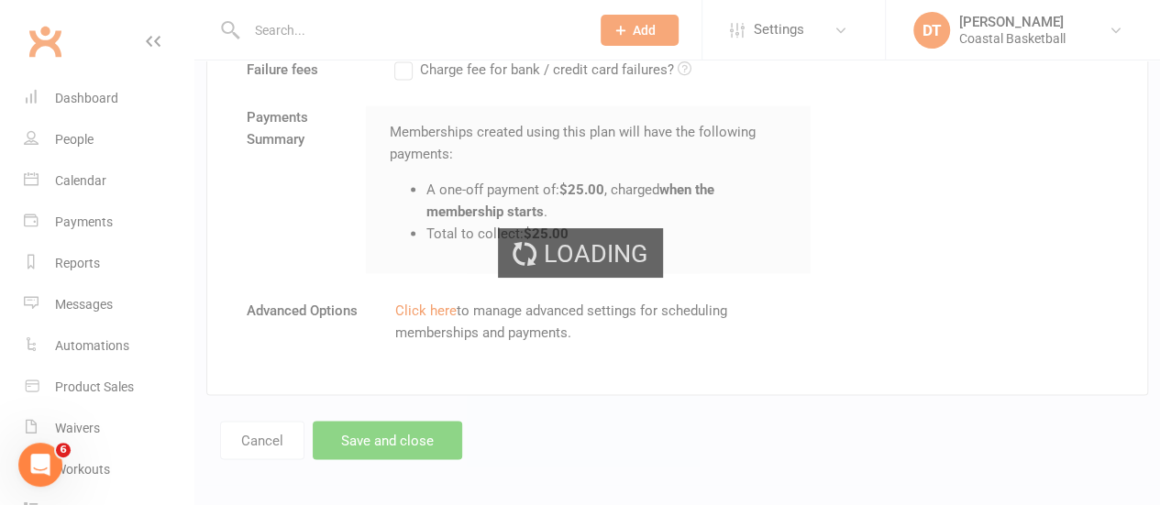
select select "100"
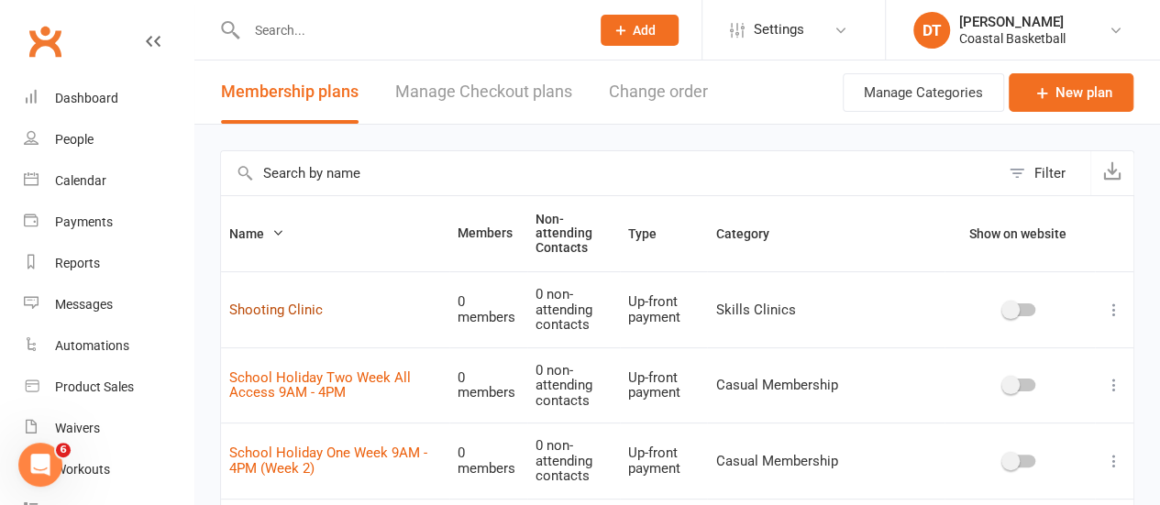
click at [284, 305] on link "Shooting Clinic" at bounding box center [276, 310] width 94 height 17
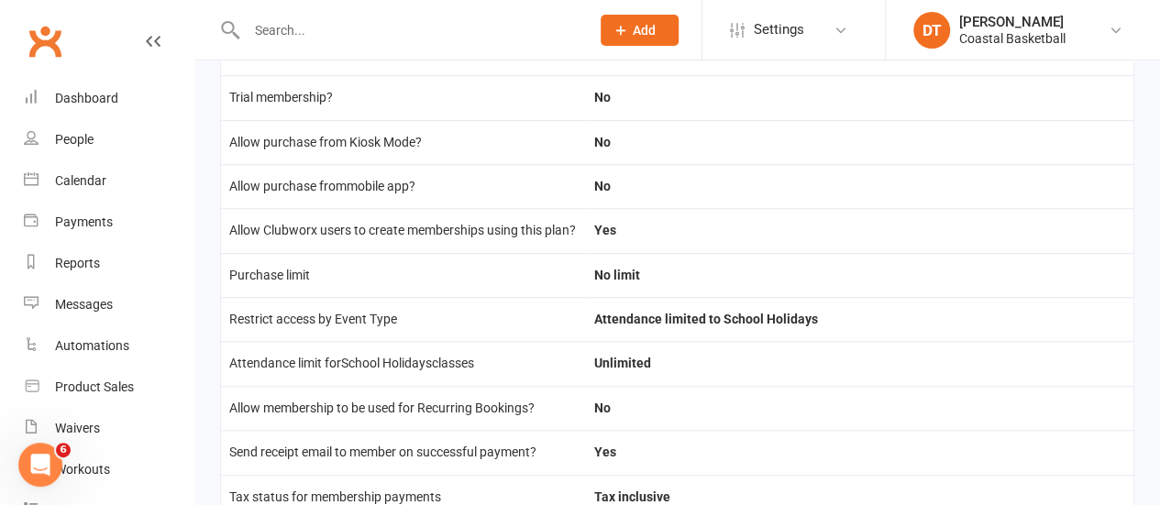
scroll to position [654, 0]
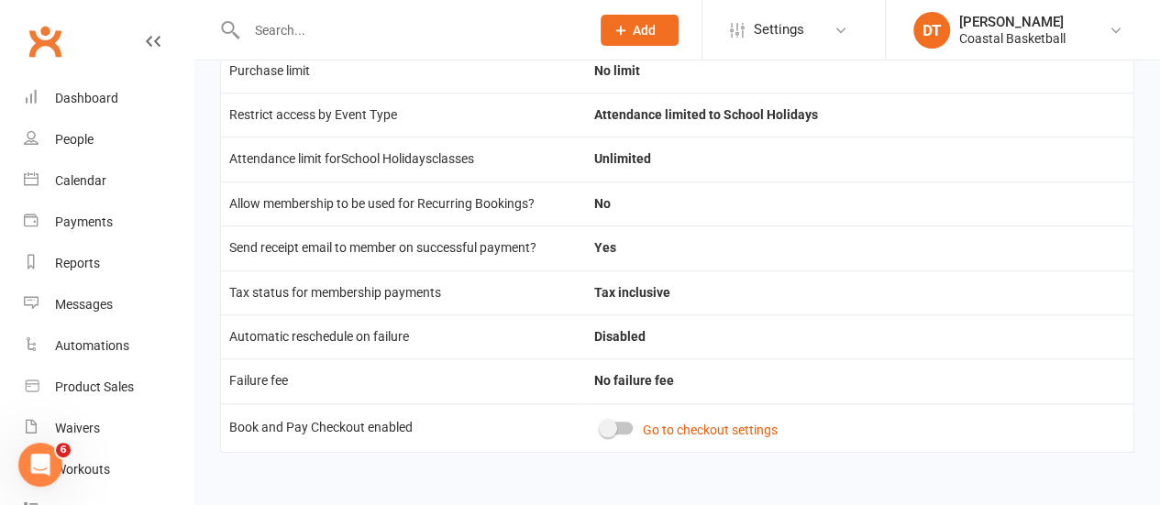
click at [609, 428] on span at bounding box center [608, 428] width 18 height 18
click at [602, 426] on input "checkbox" at bounding box center [602, 426] width 0 height 0
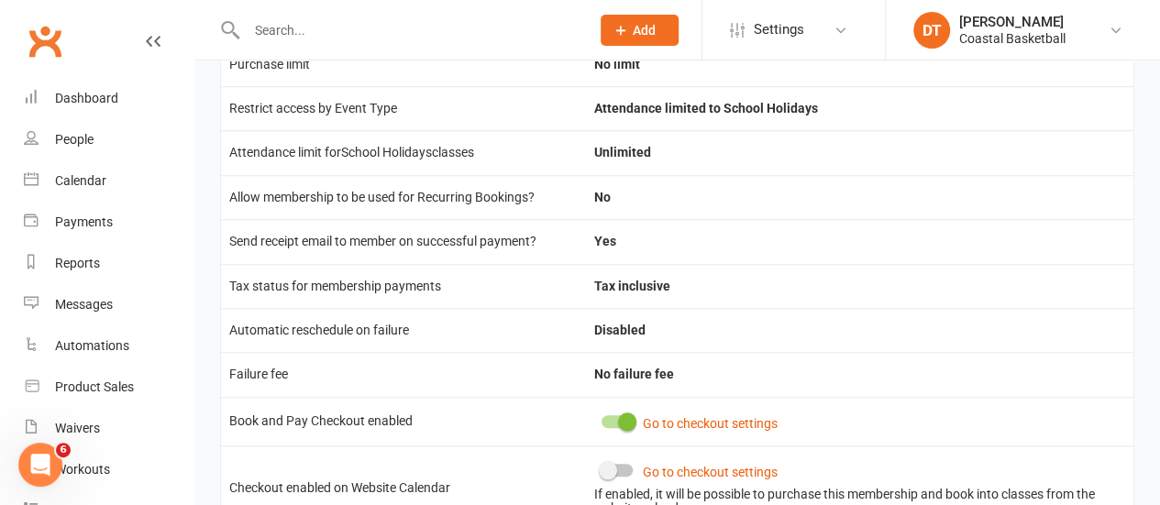
scroll to position [920, 0]
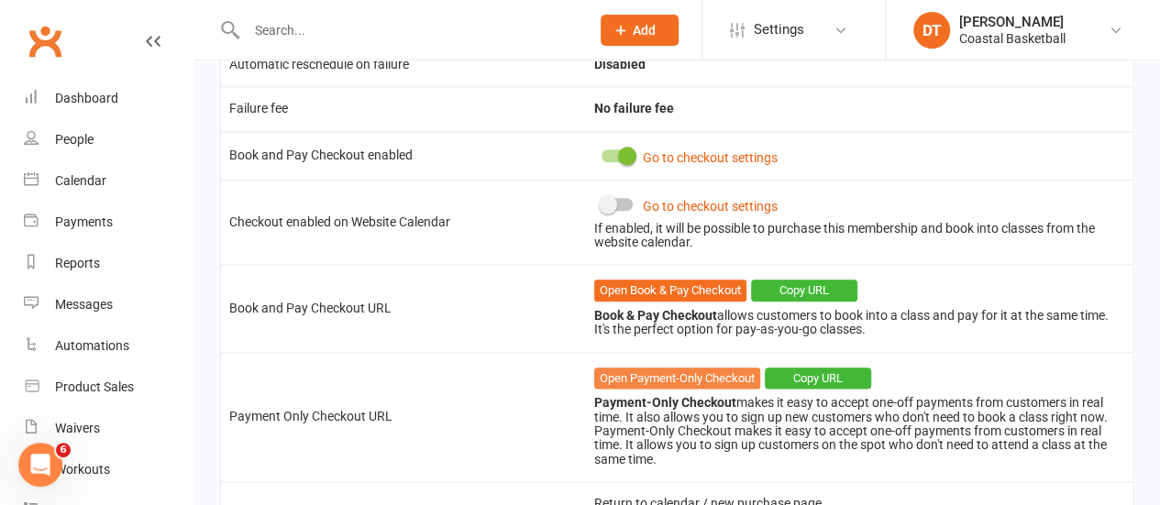
click at [743, 390] on link "Open Payment-Only Checkout" at bounding box center [677, 379] width 166 height 22
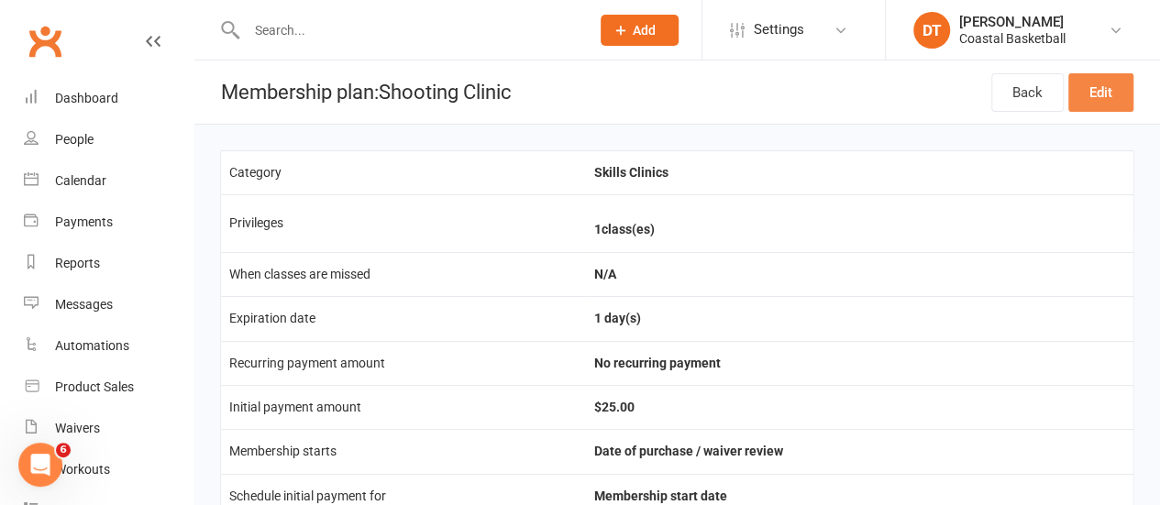
click at [1119, 103] on link "Edit" at bounding box center [1100, 92] width 65 height 39
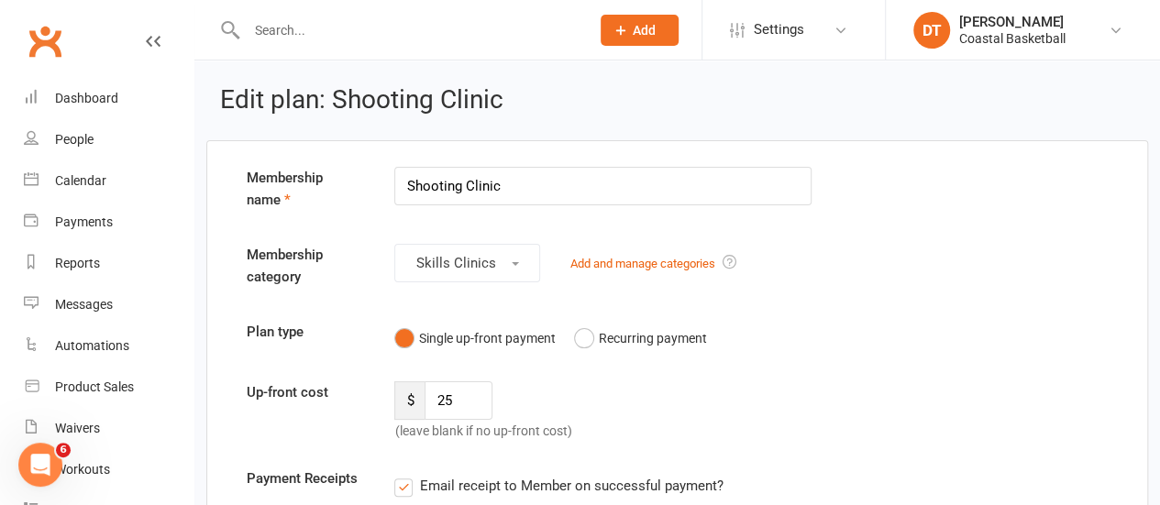
click at [680, 183] on input "Shooting Clinic" at bounding box center [602, 186] width 417 height 39
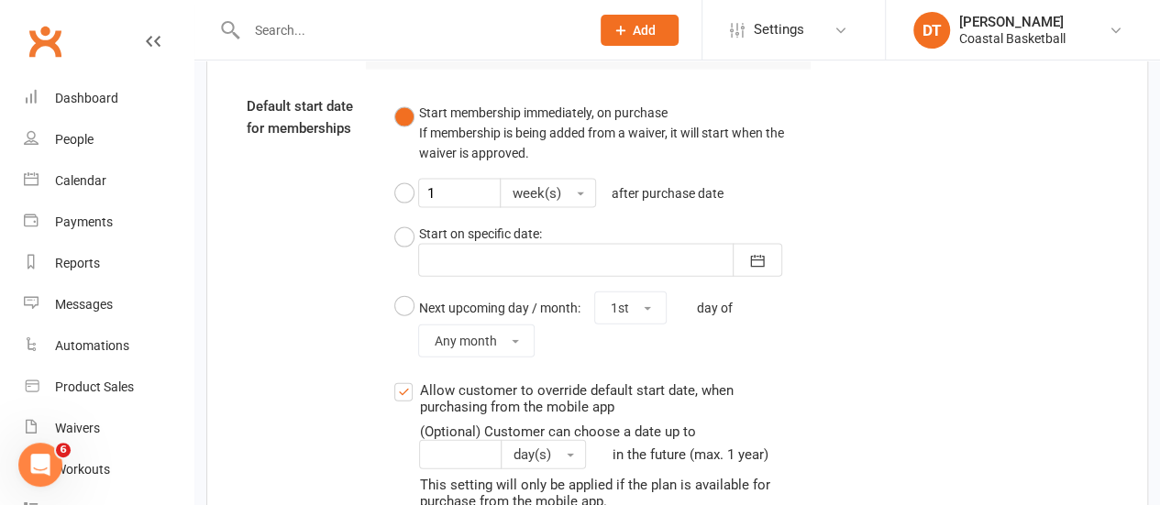
scroll to position [2405, 0]
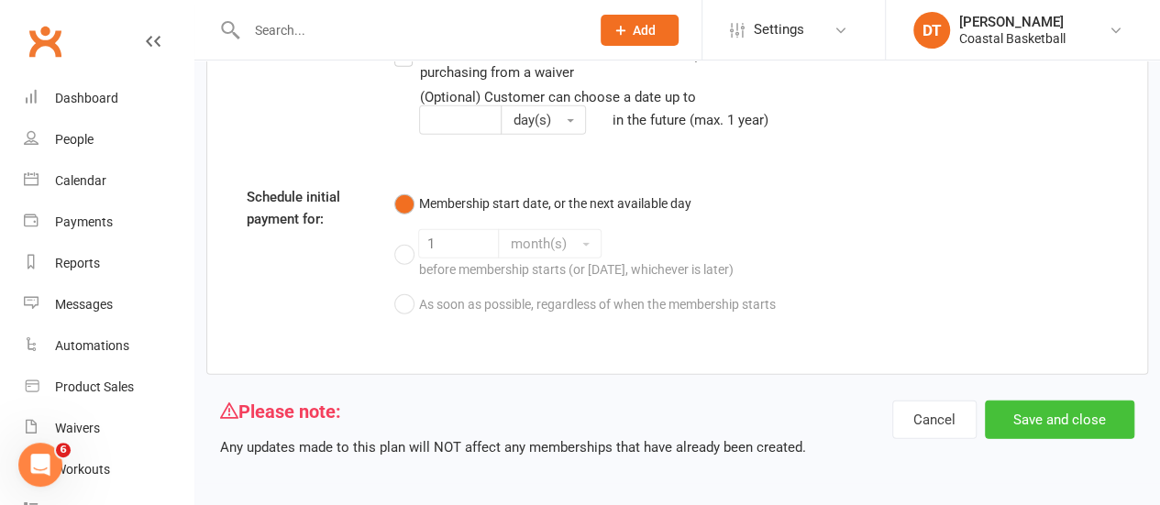
type input "Shooting Clinic - $25"
click at [1090, 415] on button "Save and close" at bounding box center [1059, 420] width 149 height 39
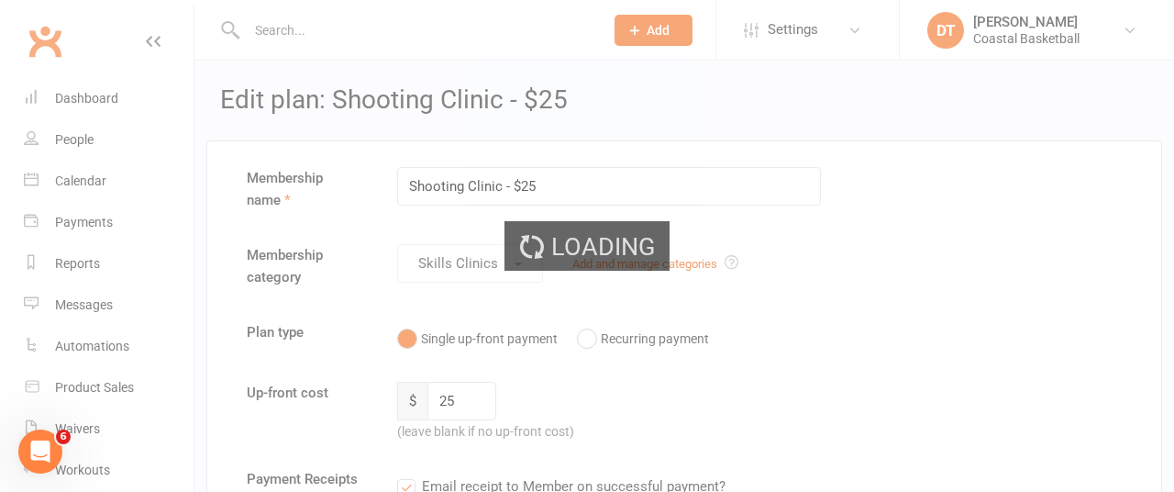
select select "100"
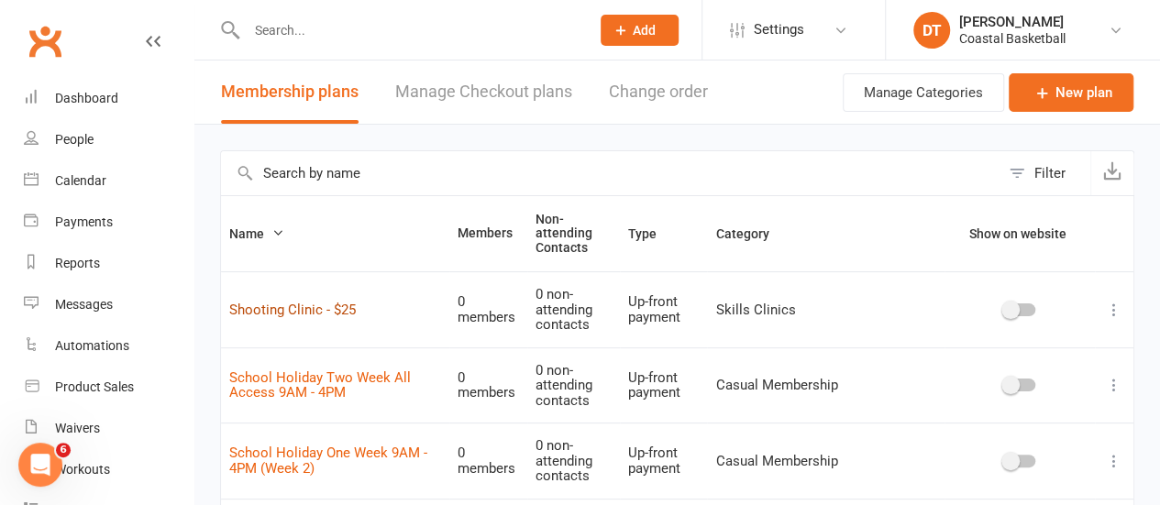
click at [339, 312] on link "Shooting Clinic - $25" at bounding box center [292, 310] width 127 height 17
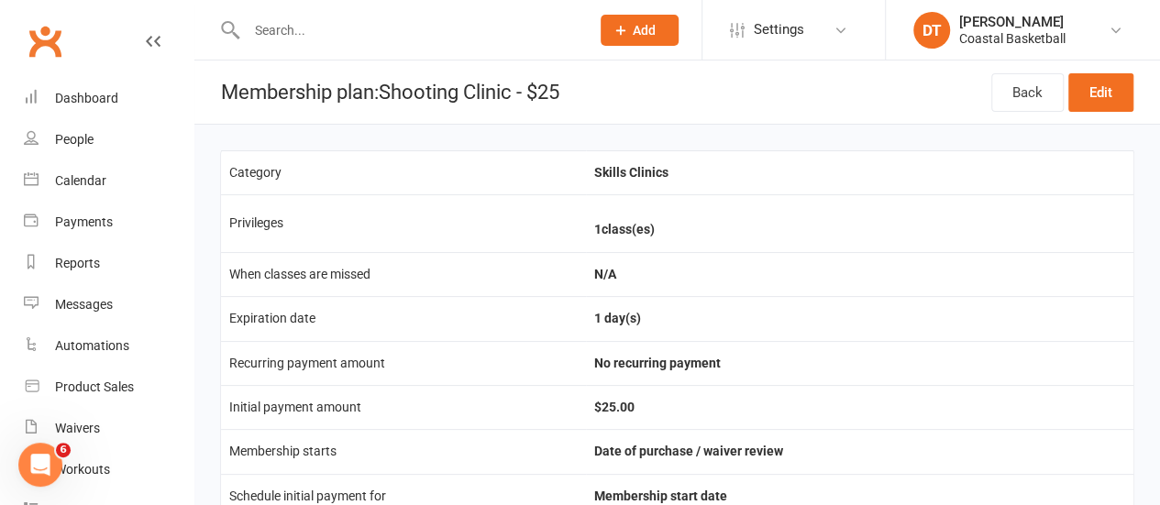
click at [37, 45] on link "Clubworx" at bounding box center [45, 41] width 46 height 46
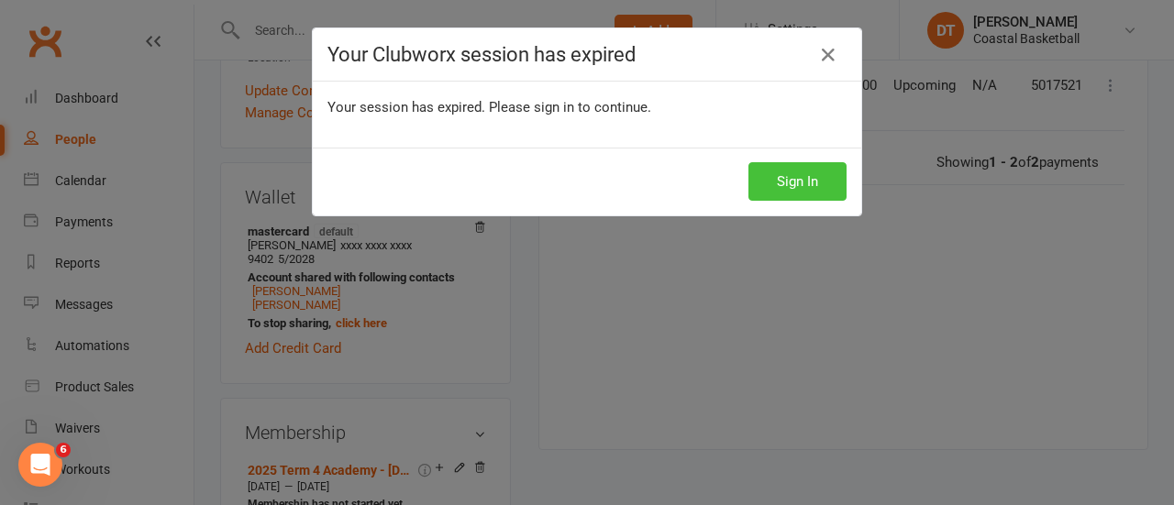
click at [794, 175] on button "Sign In" at bounding box center [797, 181] width 98 height 39
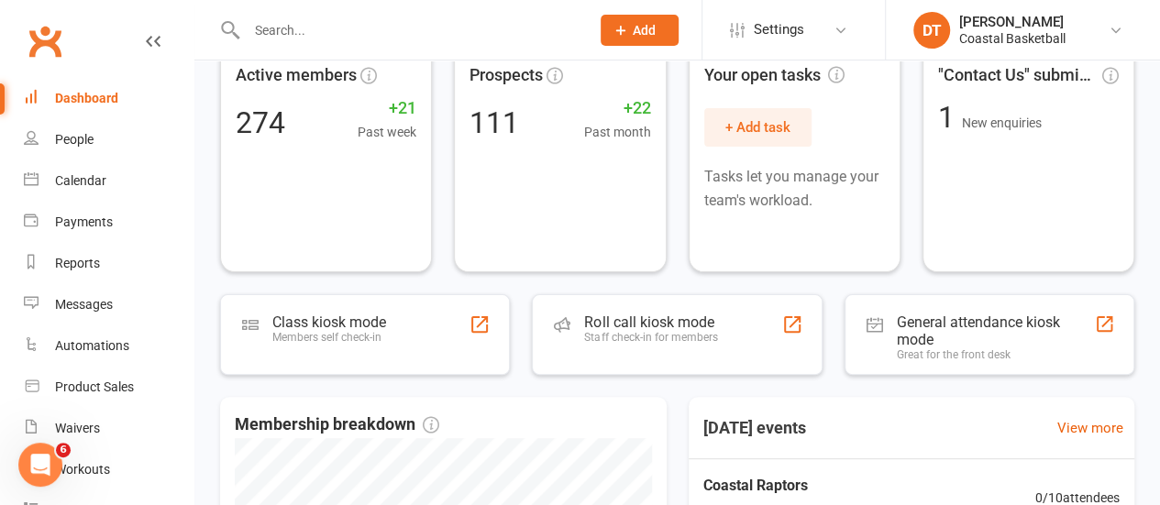
scroll to position [28, 0]
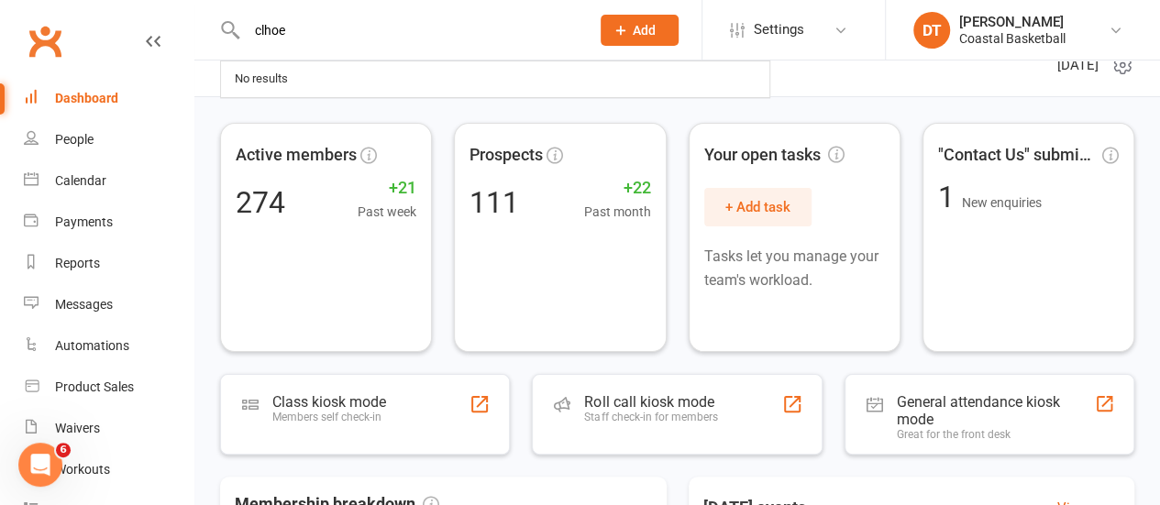
click at [352, 35] on input "clhoe" at bounding box center [409, 30] width 337 height 26
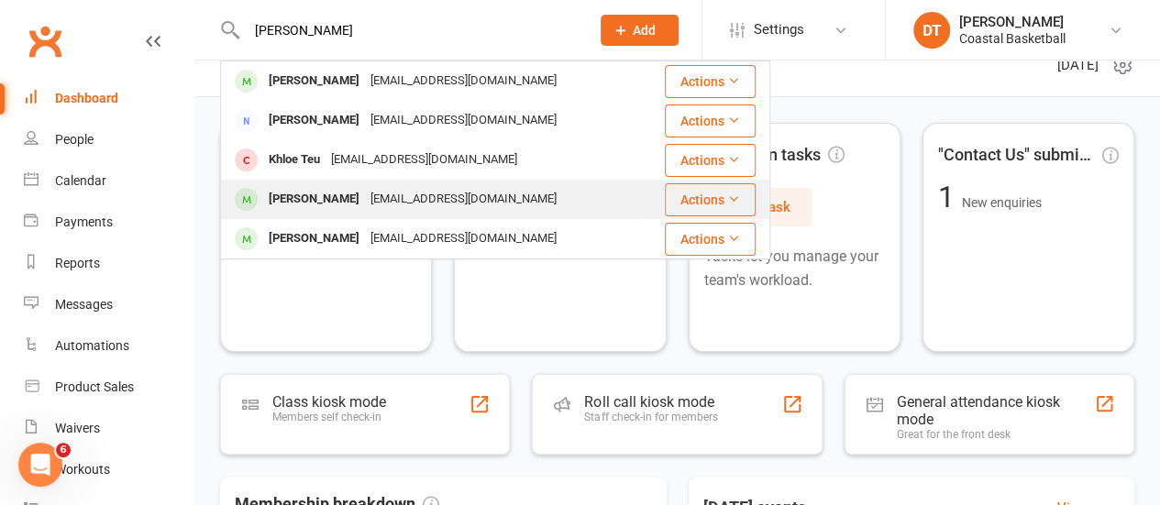
type input "chloe"
click at [403, 200] on div "Chlukeknipe@outlook.com" at bounding box center [463, 199] width 197 height 27
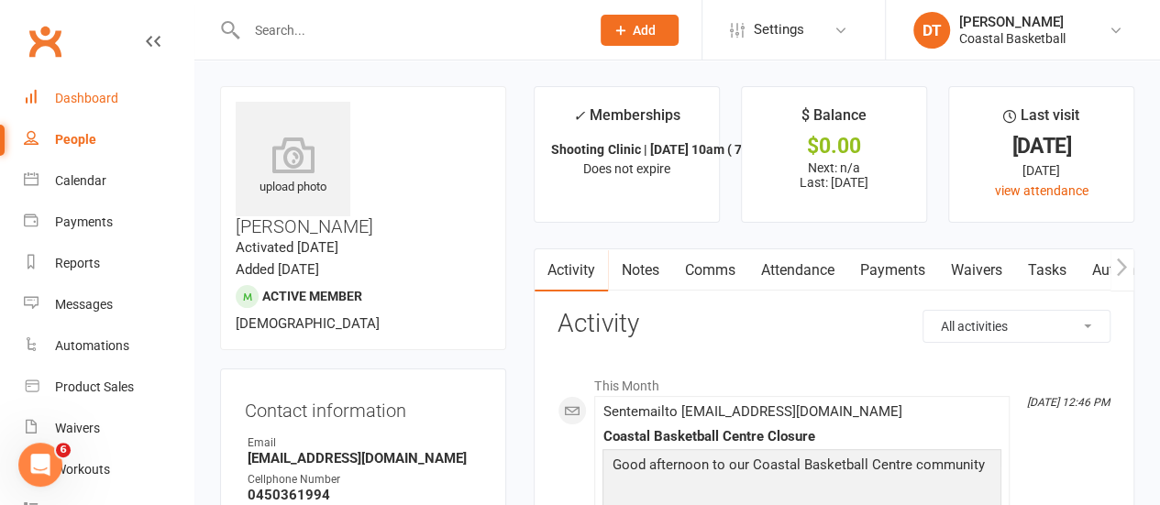
drag, startPoint x: 105, startPoint y: 104, endPoint x: 713, endPoint y: 38, distance: 611.6
click at [105, 104] on div "Dashboard" at bounding box center [86, 98] width 63 height 15
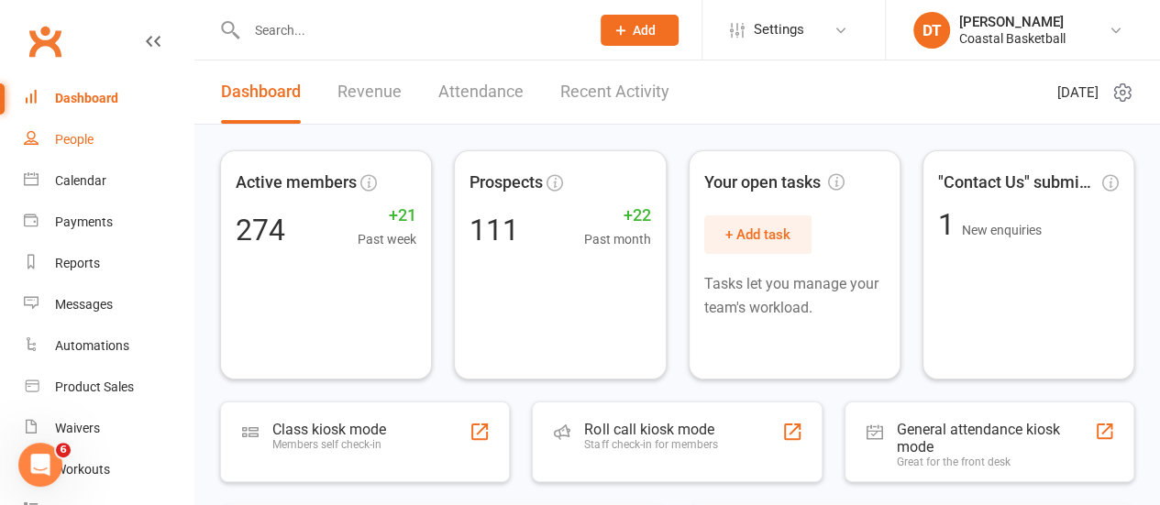
click at [97, 153] on link "People" at bounding box center [109, 139] width 170 height 41
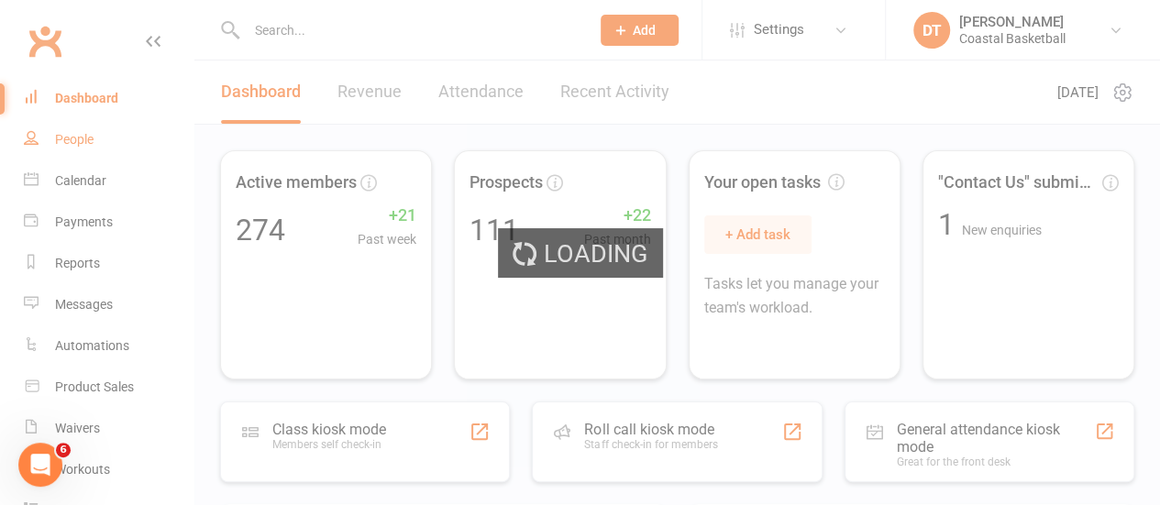
select select "100"
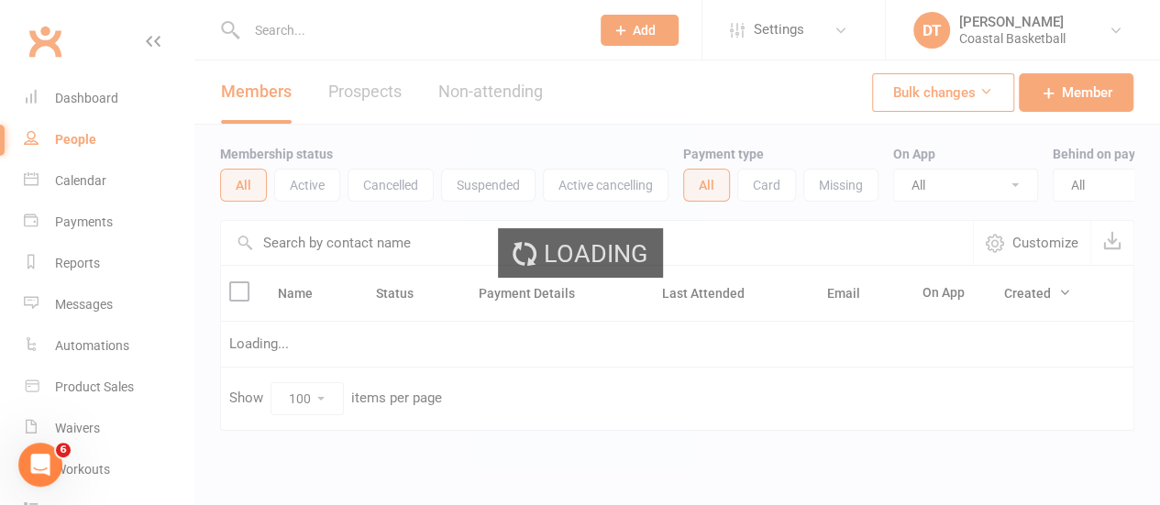
click at [413, 23] on div "Loading" at bounding box center [580, 252] width 1160 height 505
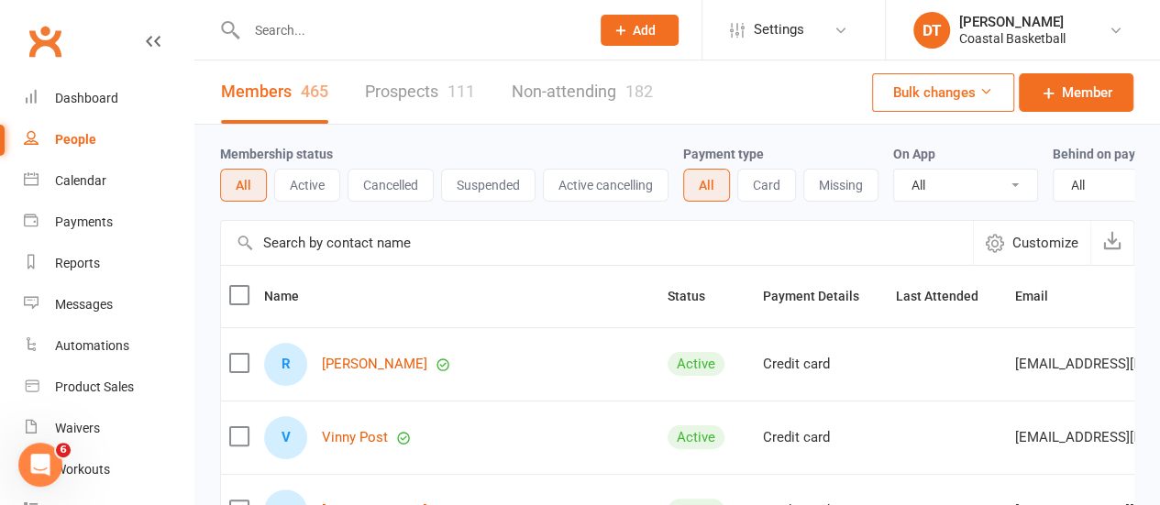
click at [404, 37] on input "text" at bounding box center [409, 30] width 337 height 26
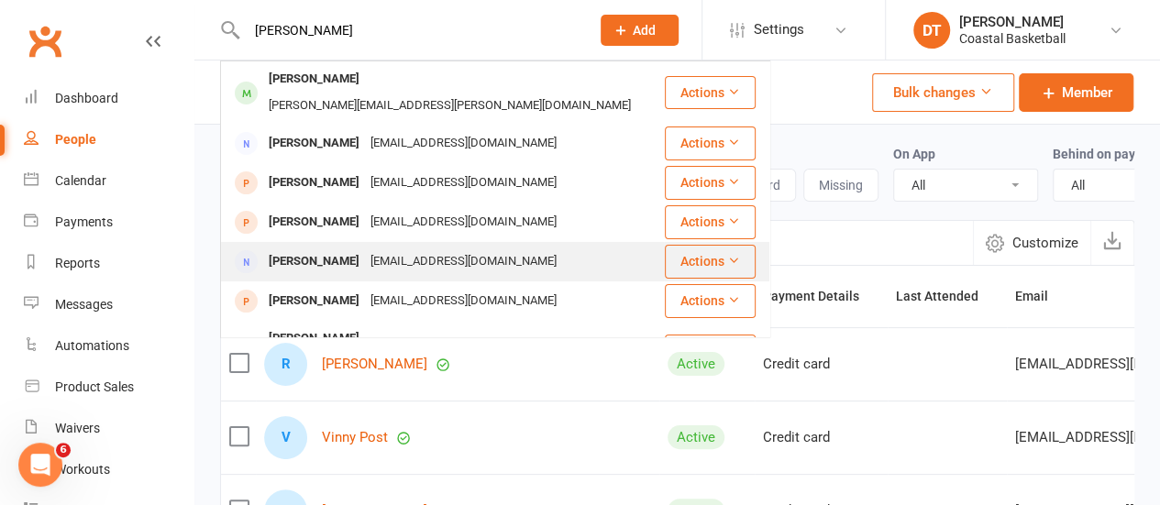
type input "sarah"
click at [380, 252] on div "[EMAIL_ADDRESS][DOMAIN_NAME]" at bounding box center [463, 262] width 197 height 27
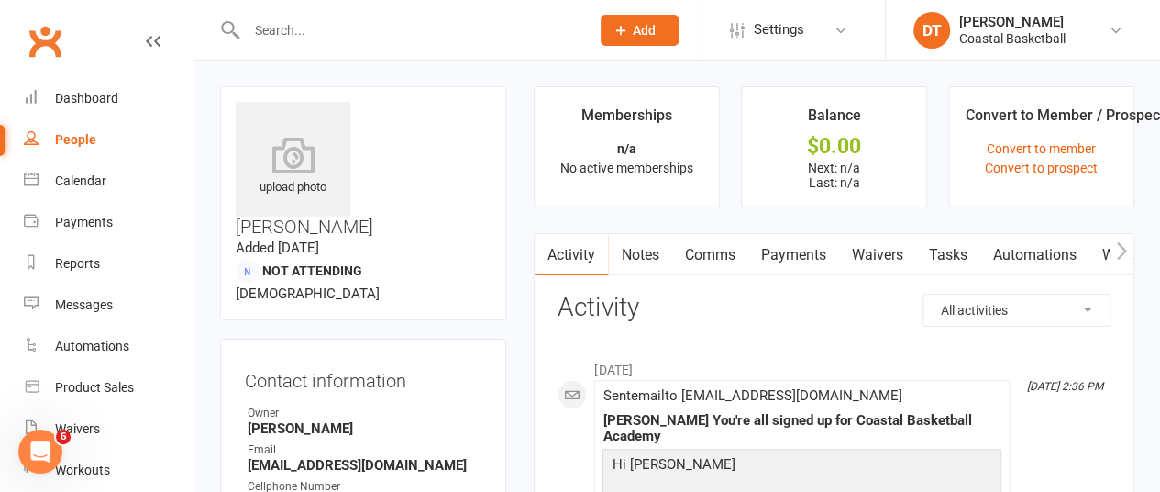
click at [813, 249] on link "Payments" at bounding box center [792, 255] width 91 height 42
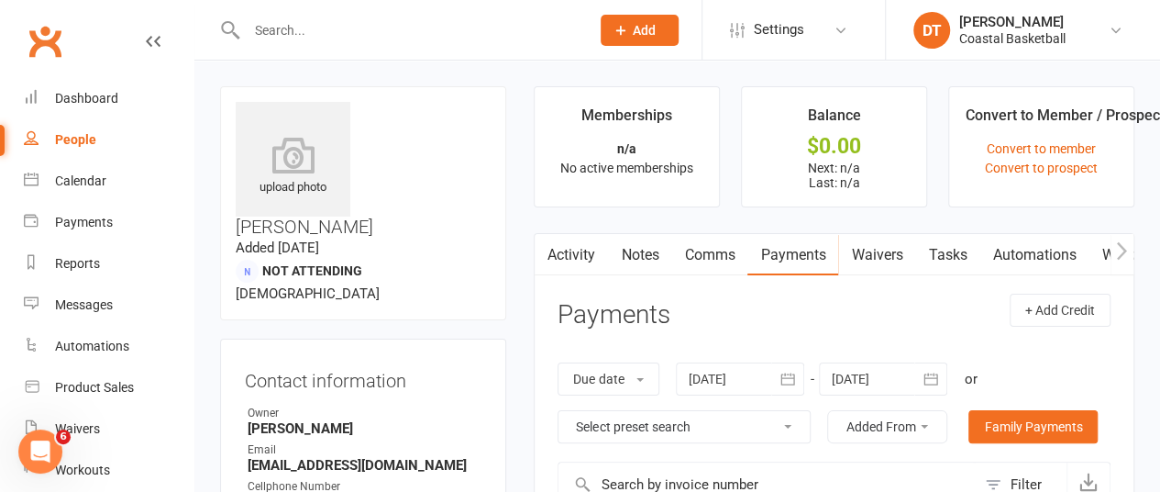
scroll to position [120, 0]
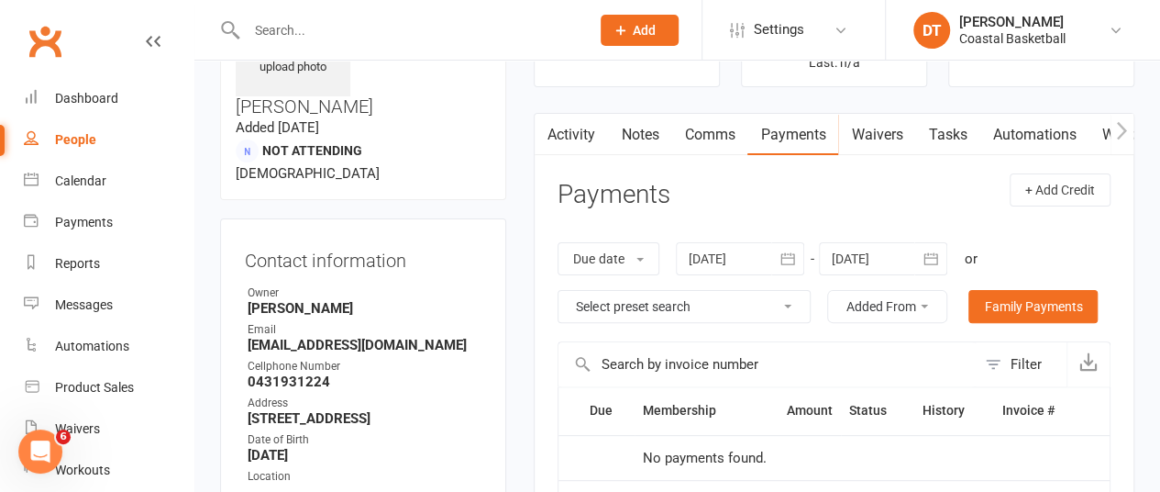
click at [884, 301] on button "Added From" at bounding box center [887, 306] width 120 height 33
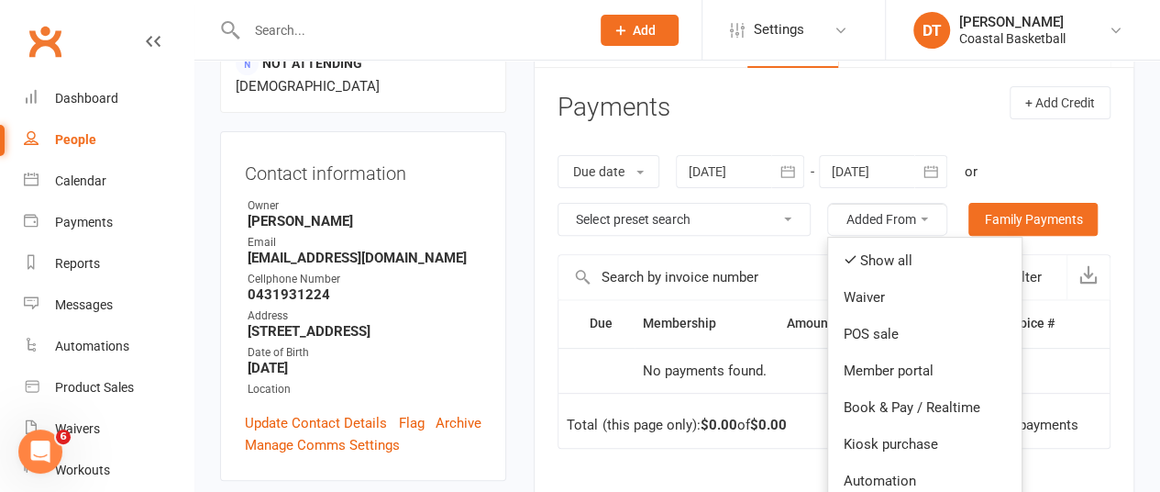
scroll to position [289, 0]
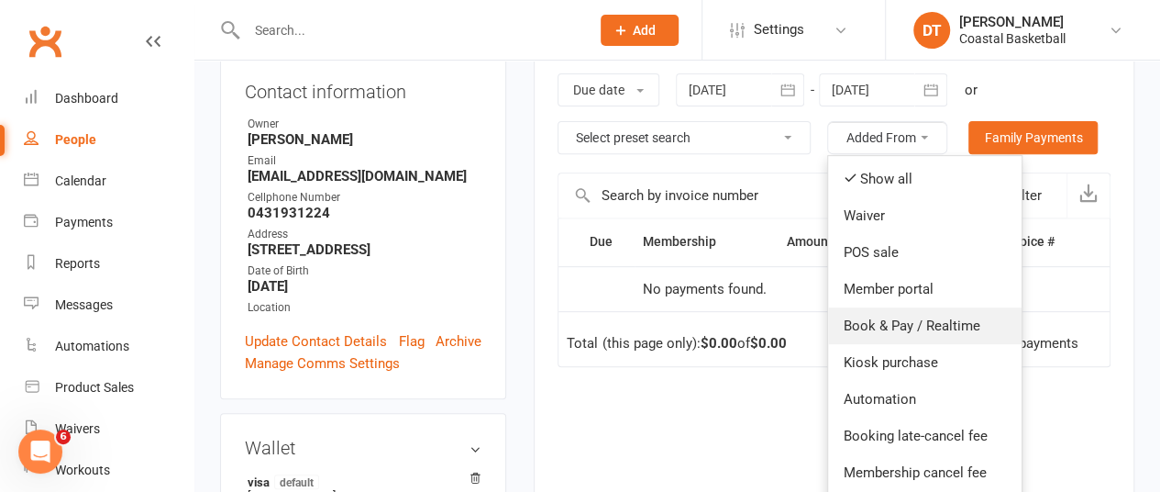
click at [937, 323] on link "Book & Pay / Realtime" at bounding box center [925, 325] width 194 height 37
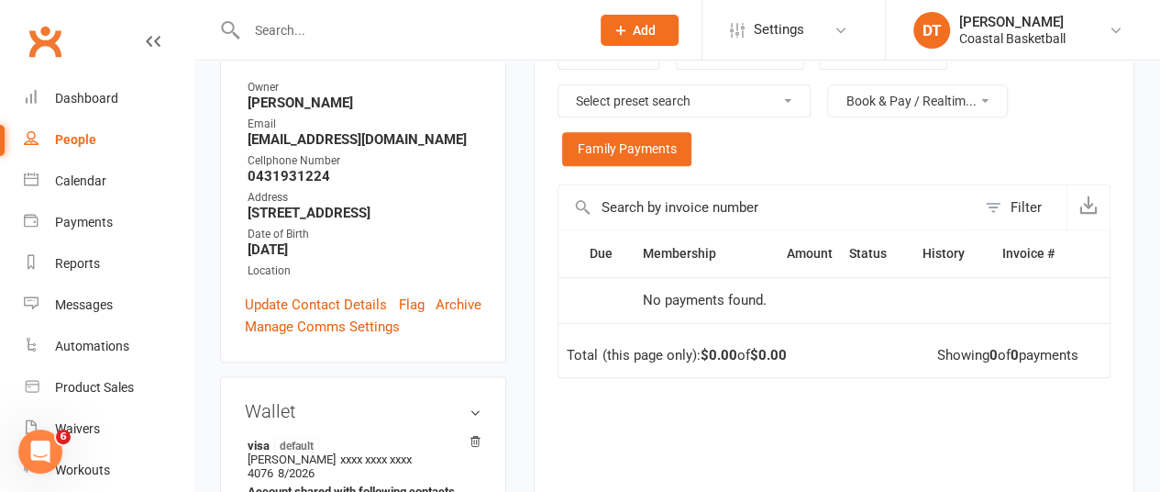
scroll to position [308, 0]
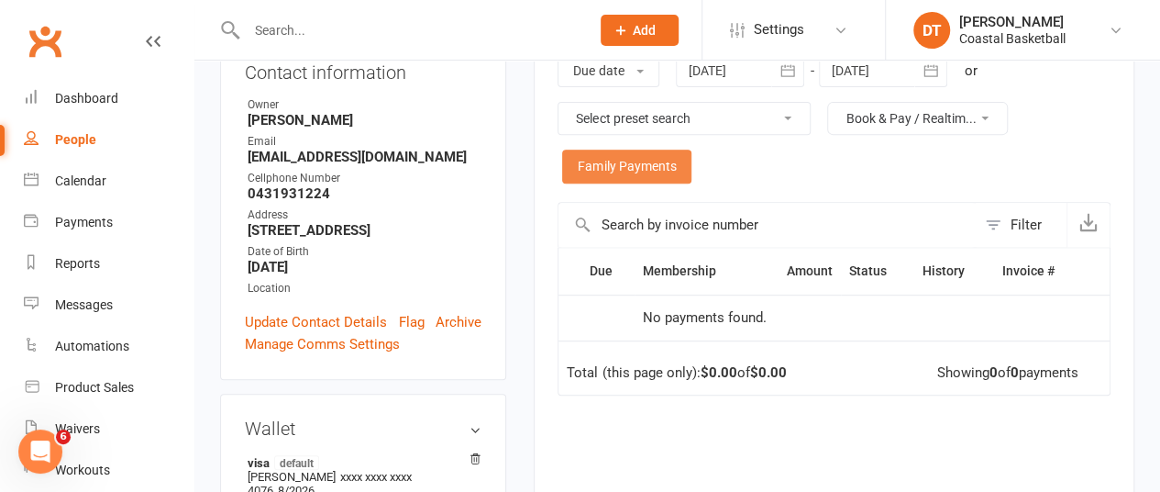
click at [607, 167] on link "Family Payments" at bounding box center [626, 165] width 129 height 33
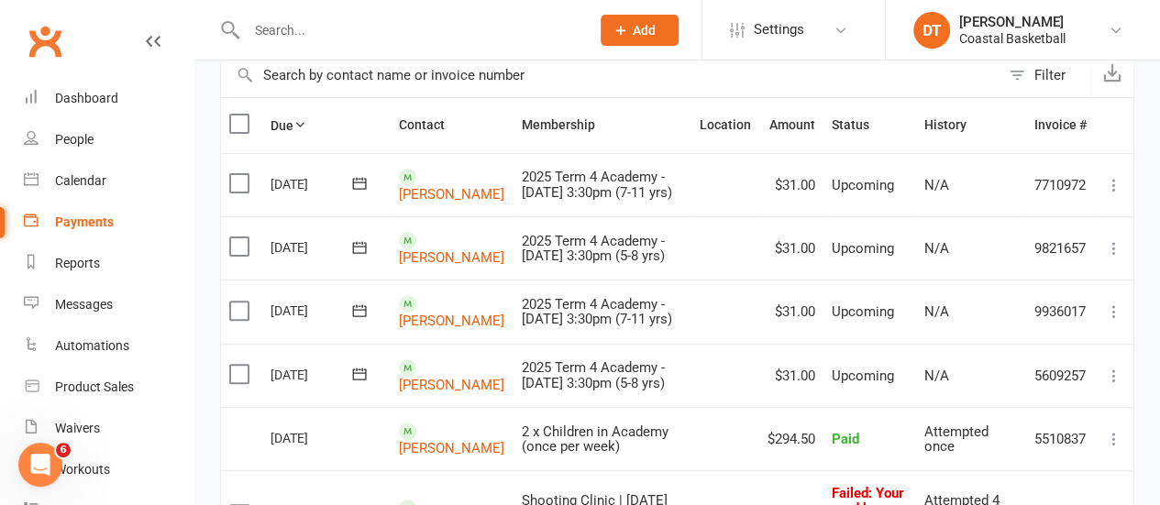
scroll to position [139, 0]
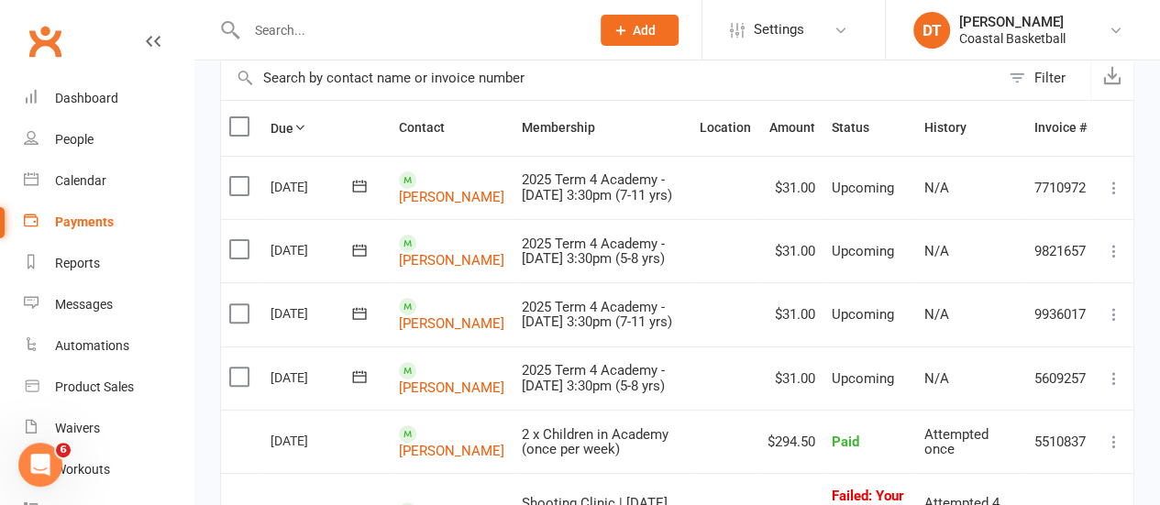
click at [235, 386] on label at bounding box center [241, 377] width 25 height 18
click at [235, 368] on input "checkbox" at bounding box center [235, 368] width 12 height 0
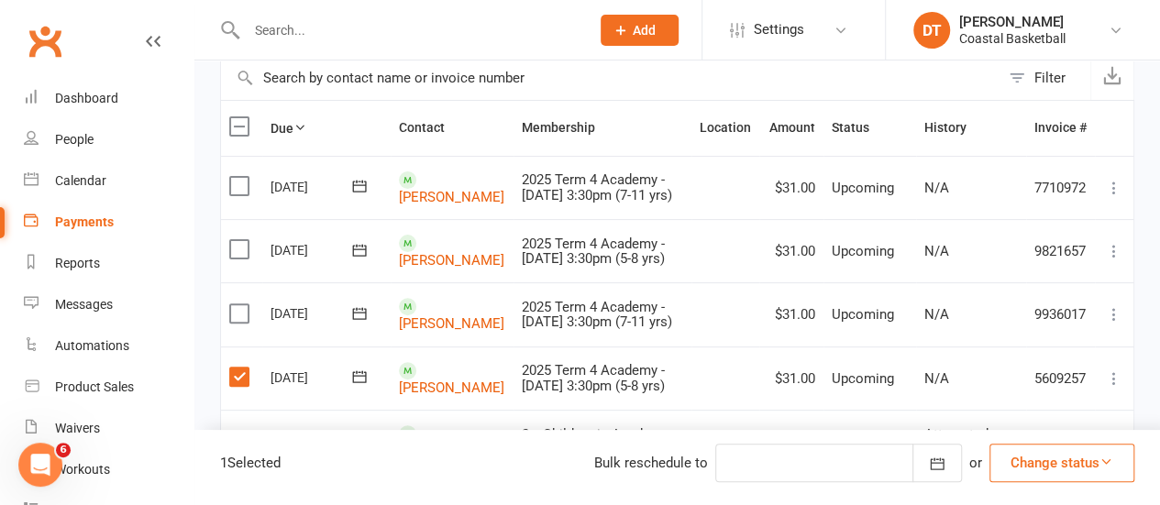
click at [237, 323] on label at bounding box center [241, 313] width 25 height 18
click at [237, 304] on input "checkbox" at bounding box center [235, 304] width 12 height 0
click at [240, 255] on label at bounding box center [241, 249] width 25 height 18
click at [240, 240] on input "checkbox" at bounding box center [235, 240] width 12 height 0
click at [238, 190] on label at bounding box center [241, 186] width 25 height 18
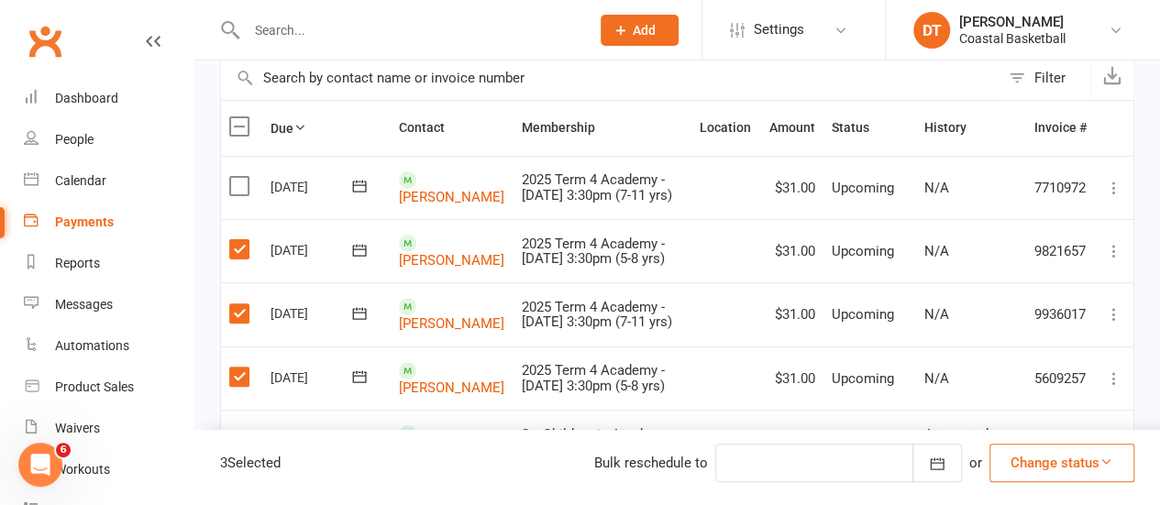
click at [238, 177] on input "checkbox" at bounding box center [235, 177] width 12 height 0
click at [1072, 458] on button "Change status" at bounding box center [1062, 463] width 145 height 39
click at [1118, 184] on icon at bounding box center [1114, 188] width 18 height 18
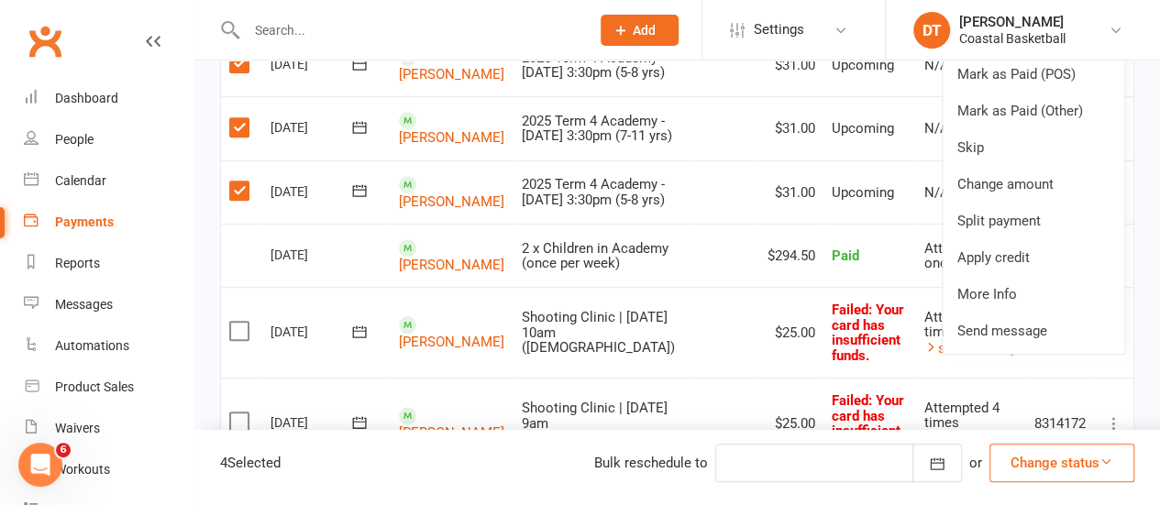
scroll to position [321, 0]
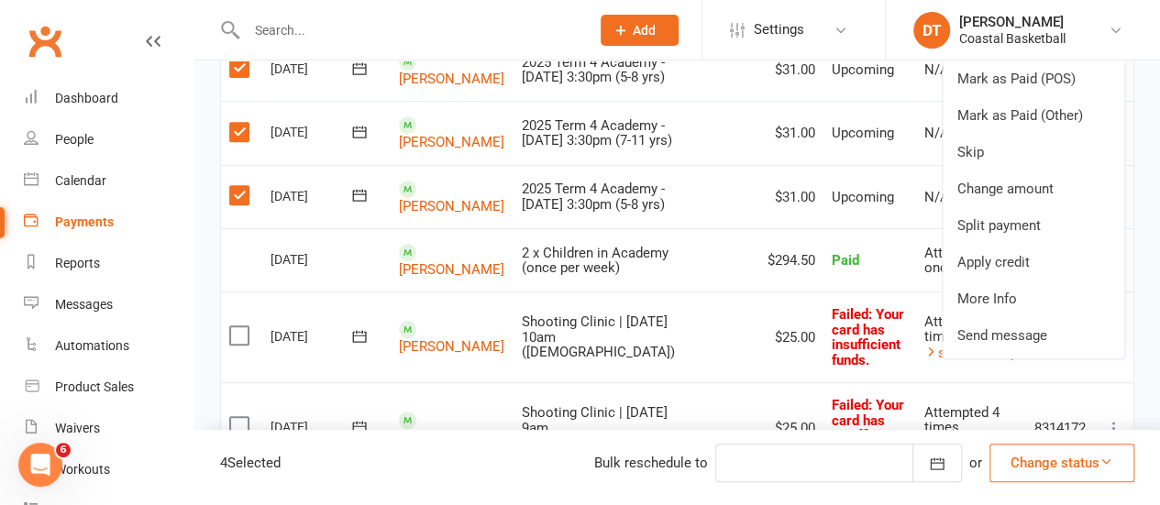
click at [1073, 465] on button "Change status" at bounding box center [1062, 463] width 145 height 39
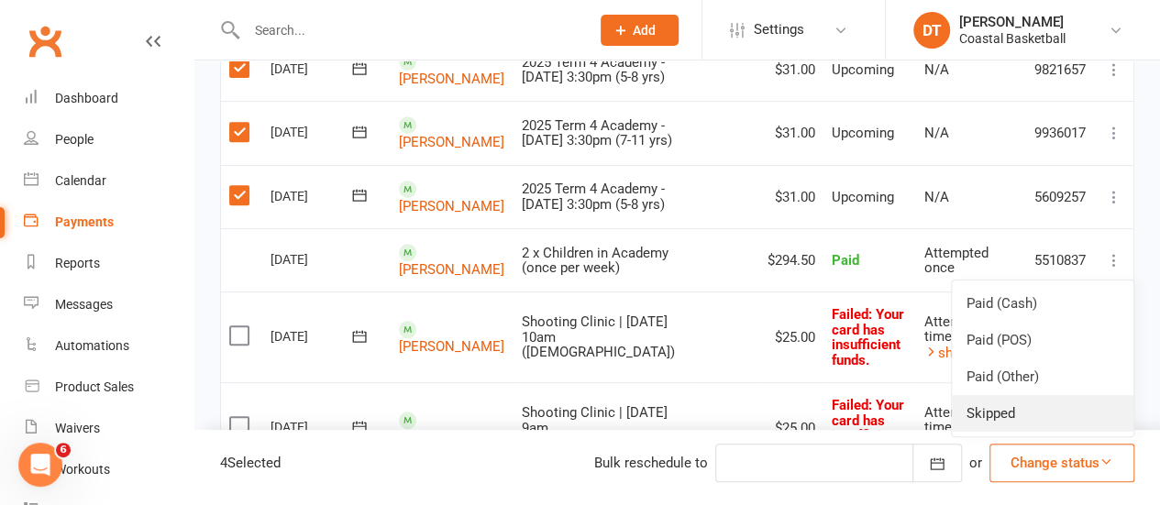
click at [1072, 421] on link "Skipped" at bounding box center [1043, 413] width 182 height 37
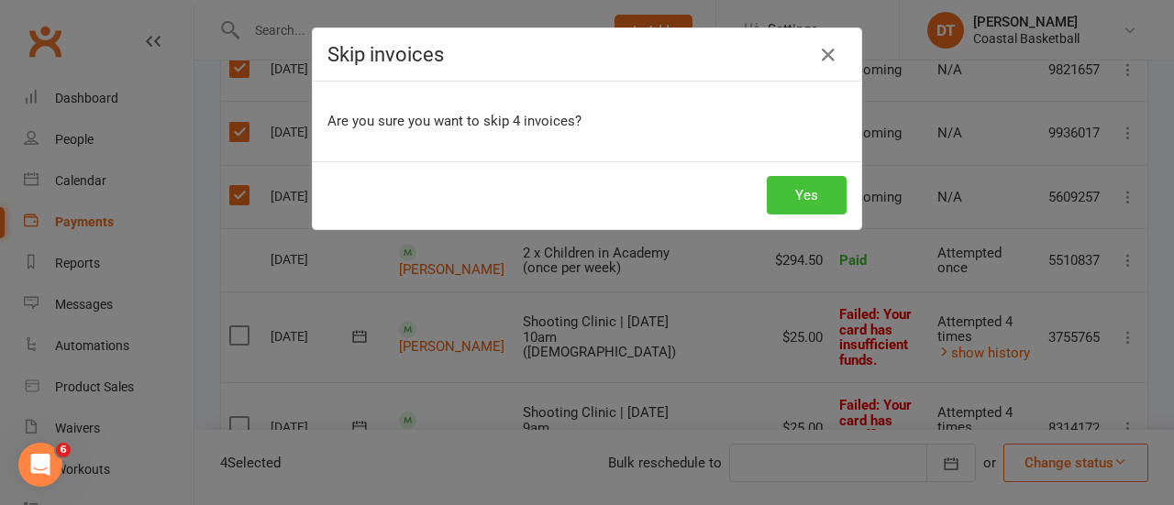
click at [824, 194] on button "Yes" at bounding box center [807, 195] width 80 height 39
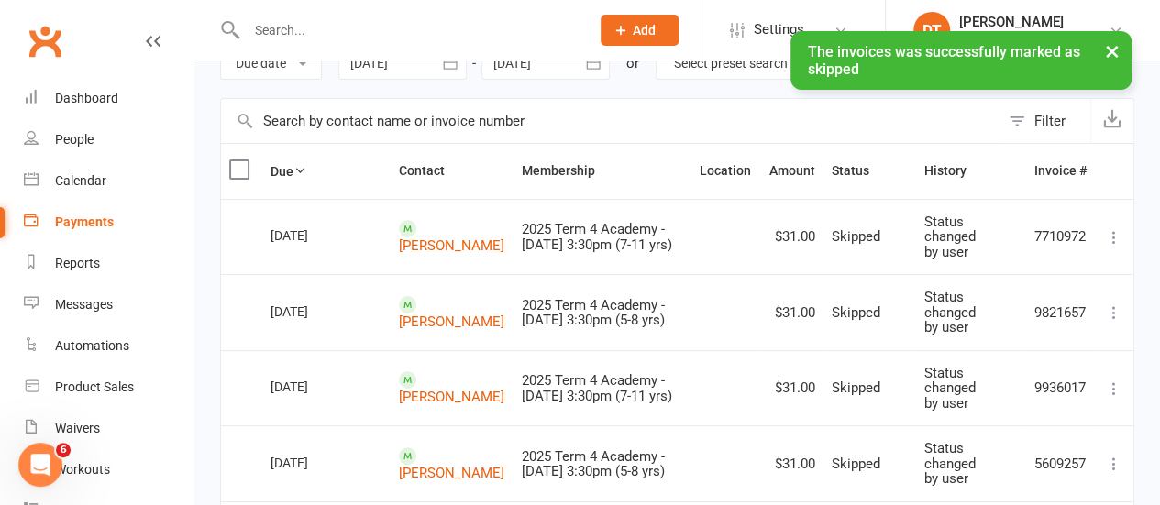
scroll to position [98, 0]
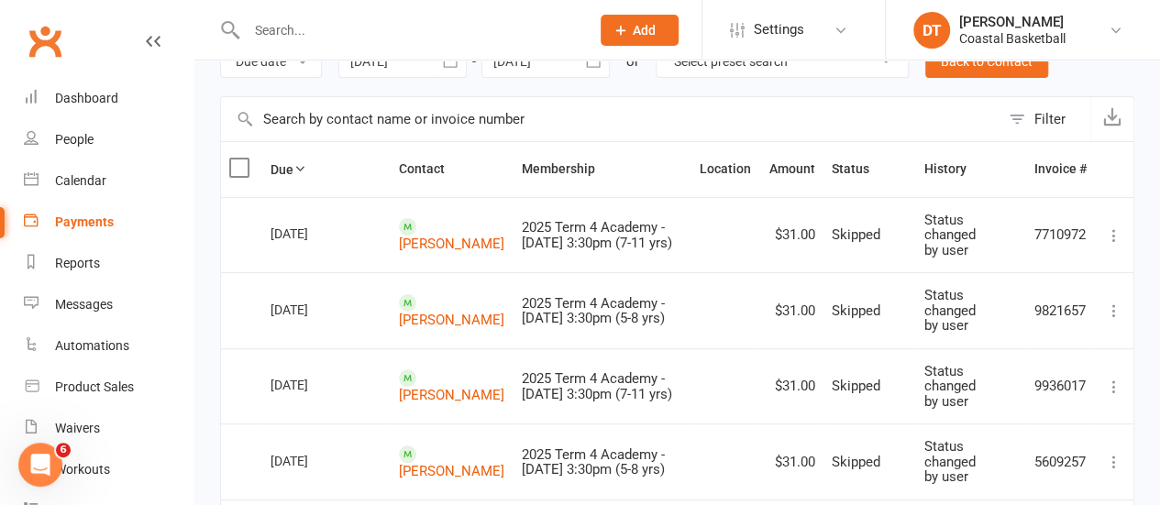
click at [603, 72] on button "button" at bounding box center [593, 61] width 33 height 33
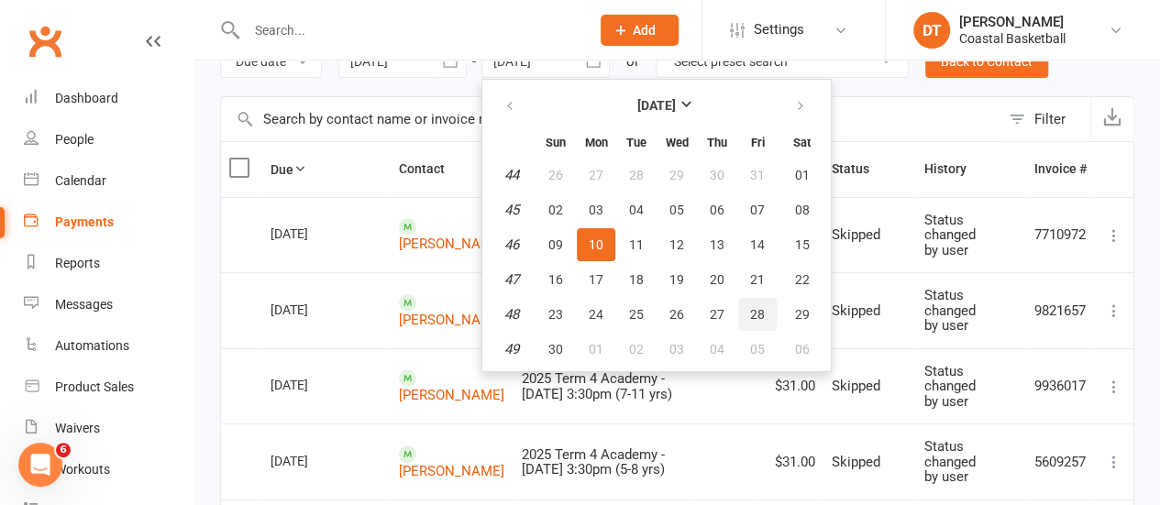
click at [754, 316] on span "28" at bounding box center [757, 314] width 15 height 15
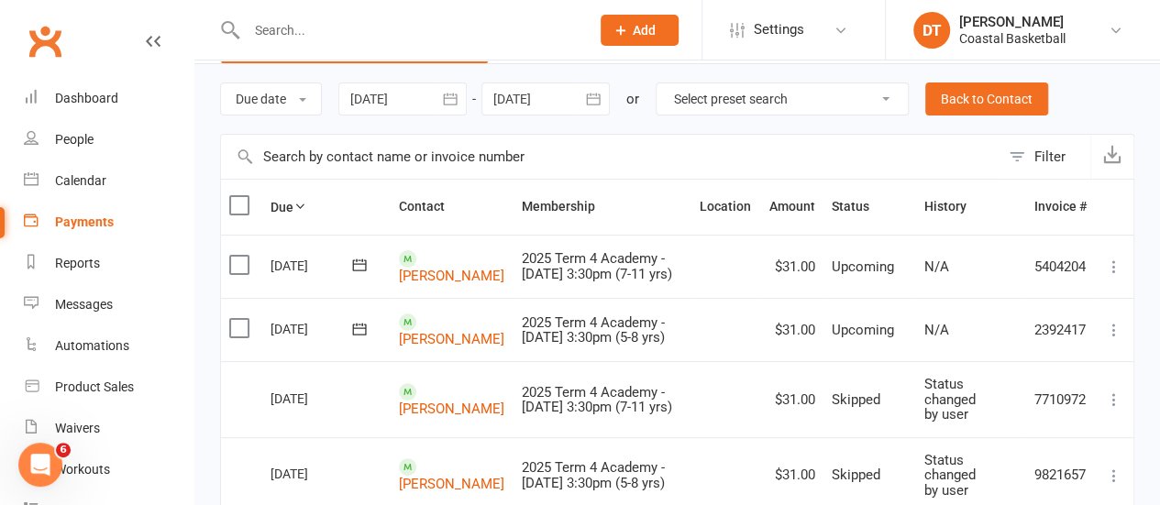
scroll to position [59, 0]
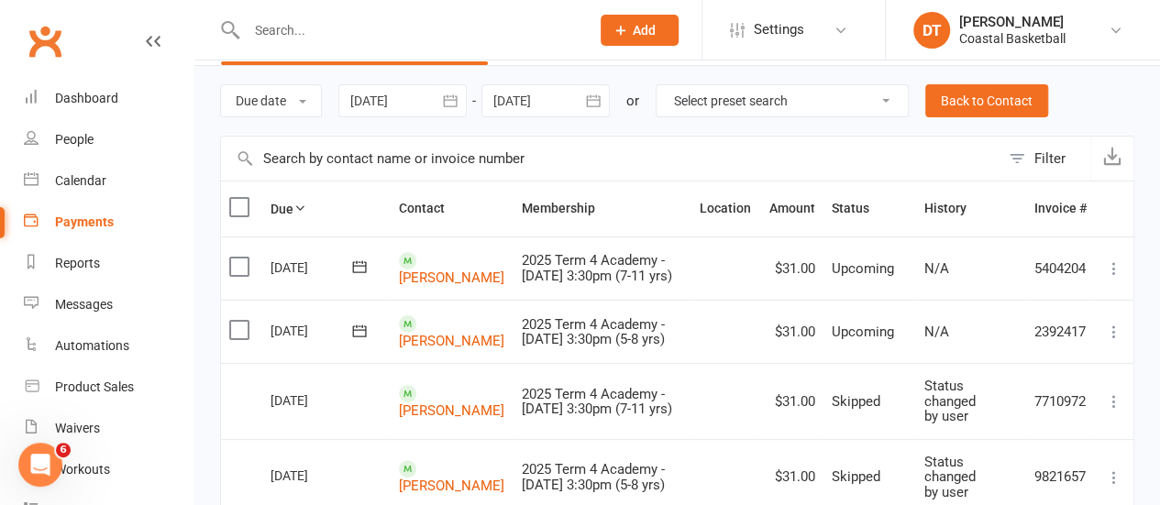
click at [242, 339] on label at bounding box center [241, 330] width 25 height 18
click at [241, 321] on input "checkbox" at bounding box center [235, 321] width 12 height 0
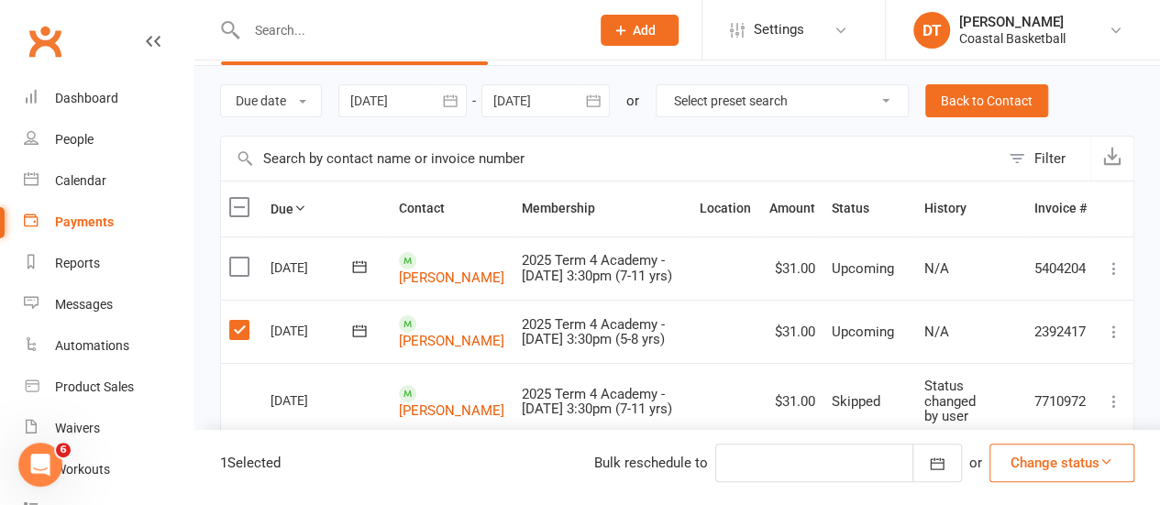
click at [239, 283] on td "Select this" at bounding box center [241, 268] width 41 height 63
click at [244, 274] on label at bounding box center [241, 267] width 25 height 18
click at [241, 258] on input "checkbox" at bounding box center [235, 258] width 12 height 0
click at [1096, 471] on button "Change status" at bounding box center [1062, 463] width 145 height 39
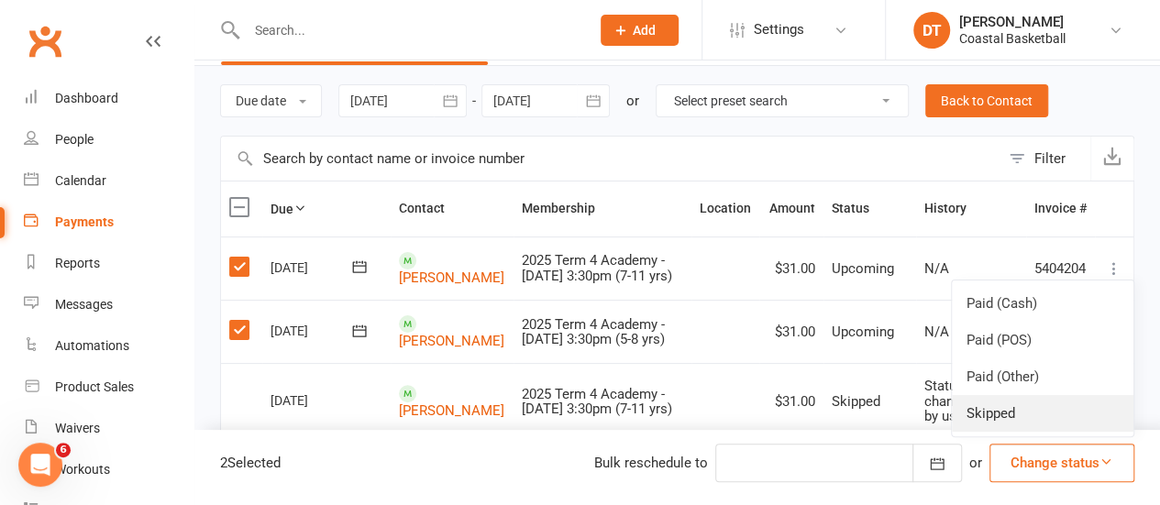
click at [1105, 422] on link "Skipped" at bounding box center [1043, 413] width 182 height 37
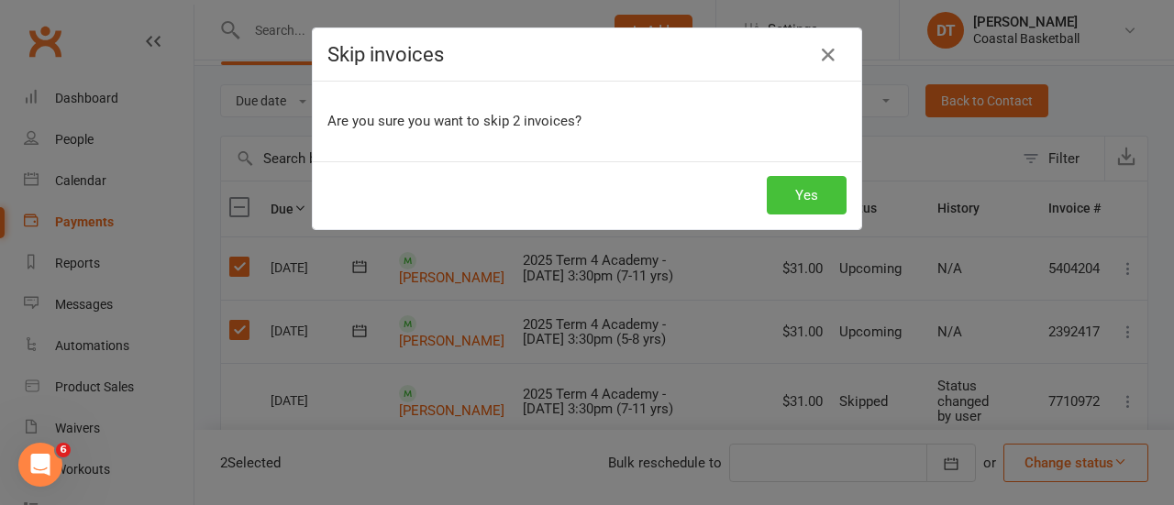
click at [803, 192] on button "Yes" at bounding box center [807, 195] width 80 height 39
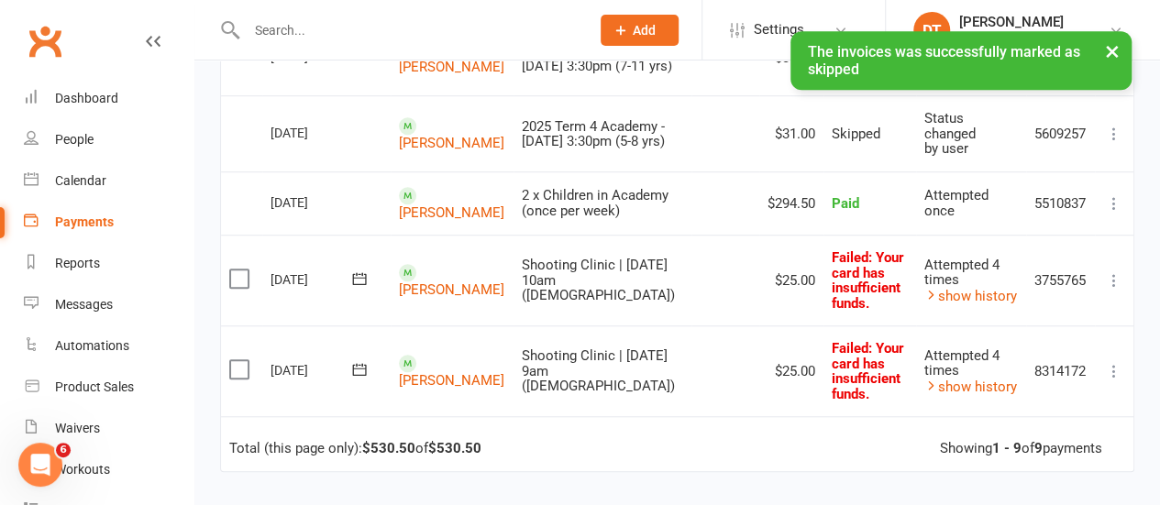
scroll to position [0, 0]
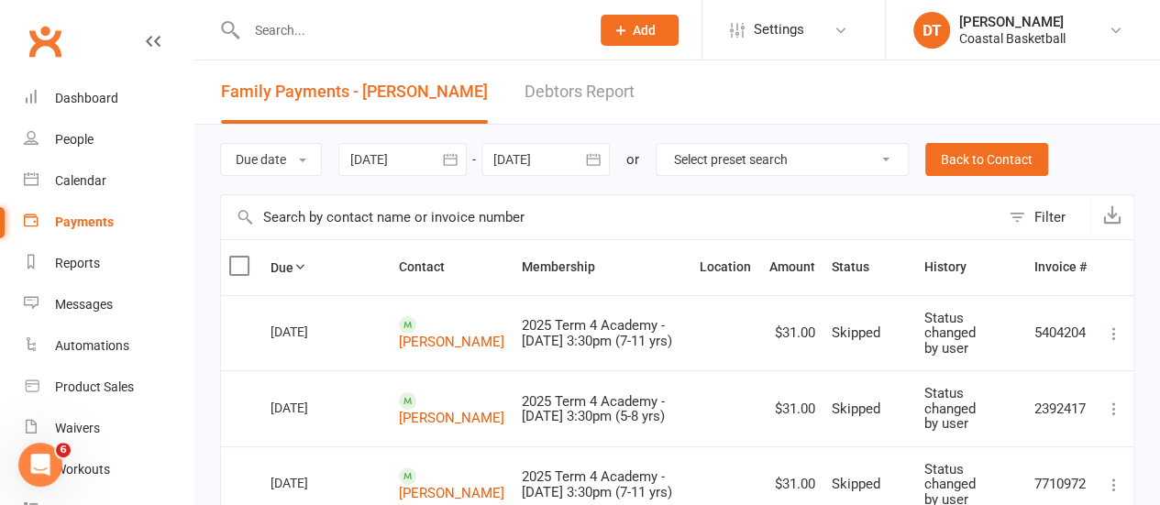
click at [585, 166] on button "button" at bounding box center [593, 159] width 33 height 33
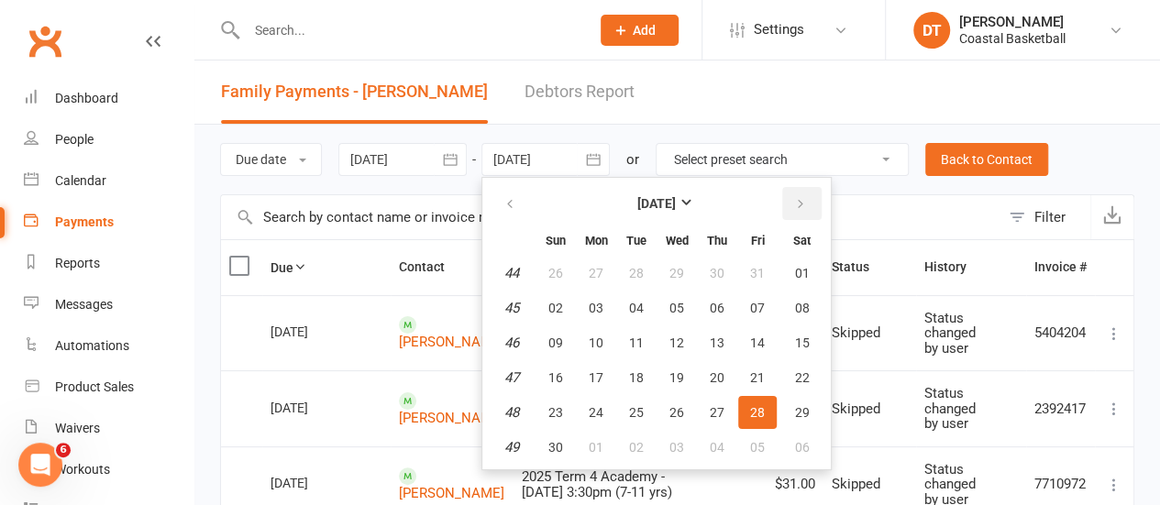
click at [811, 194] on button "button" at bounding box center [801, 203] width 39 height 33
click at [764, 414] on span "02" at bounding box center [757, 412] width 15 height 15
type input "02 Jan 2026"
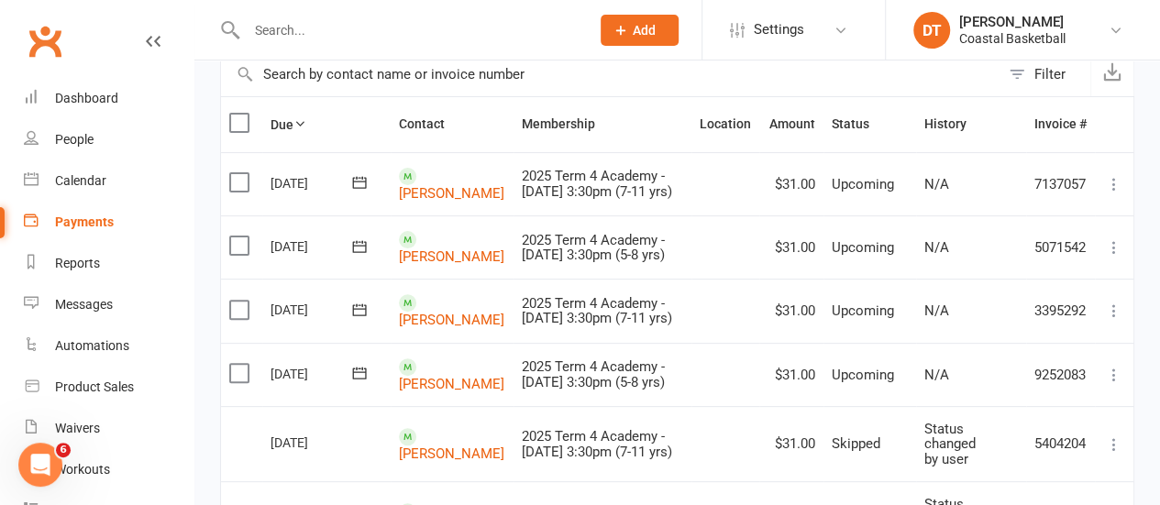
scroll to position [147, 0]
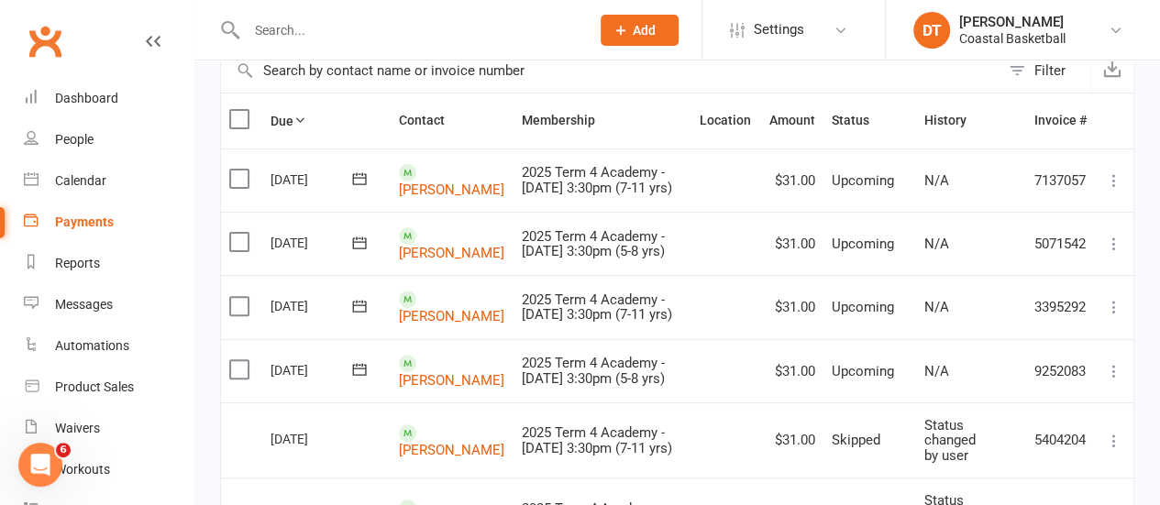
click at [249, 185] on label at bounding box center [241, 179] width 25 height 18
click at [241, 170] on input "checkbox" at bounding box center [235, 170] width 12 height 0
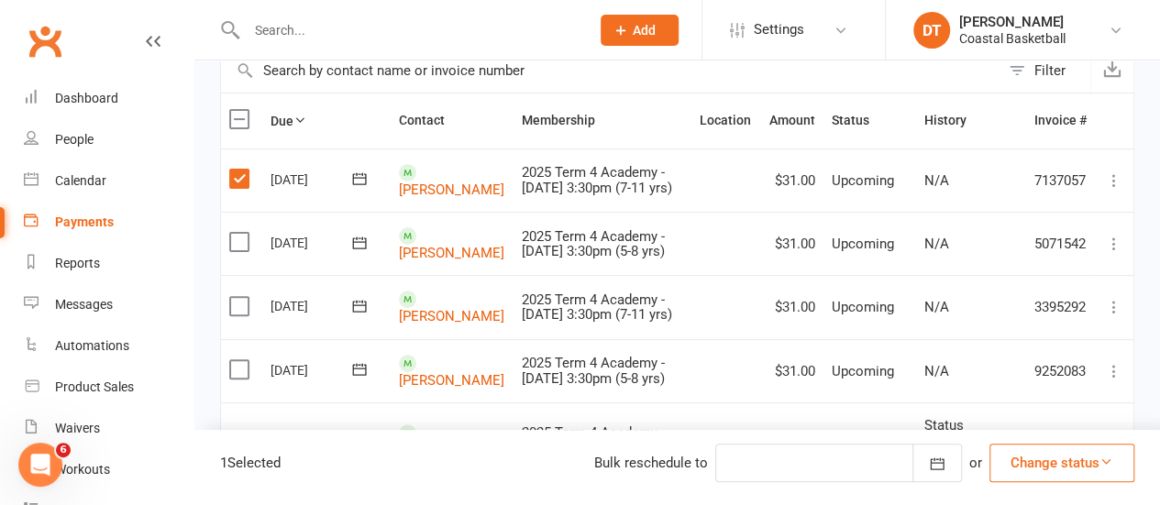
drag, startPoint x: 251, startPoint y: 254, endPoint x: 235, endPoint y: 293, distance: 41.9
click at [250, 251] on label at bounding box center [241, 242] width 25 height 18
click at [241, 233] on input "checkbox" at bounding box center [235, 233] width 12 height 0
click at [228, 338] on td "Select this" at bounding box center [241, 306] width 41 height 63
click at [233, 315] on label at bounding box center [241, 306] width 25 height 18
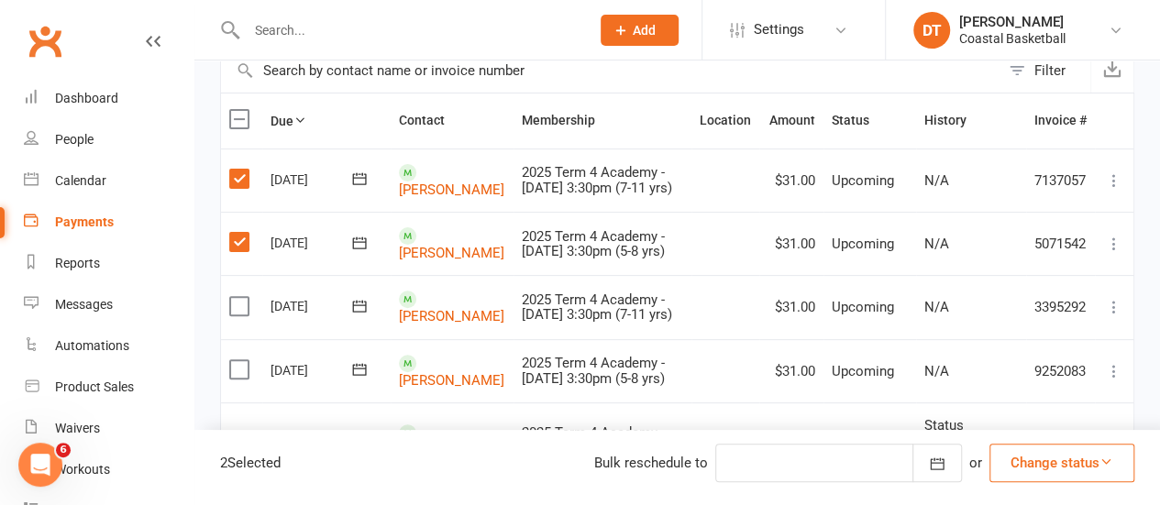
click at [233, 297] on input "checkbox" at bounding box center [235, 297] width 12 height 0
click at [244, 379] on label at bounding box center [241, 369] width 25 height 18
click at [241, 360] on input "checkbox" at bounding box center [235, 360] width 12 height 0
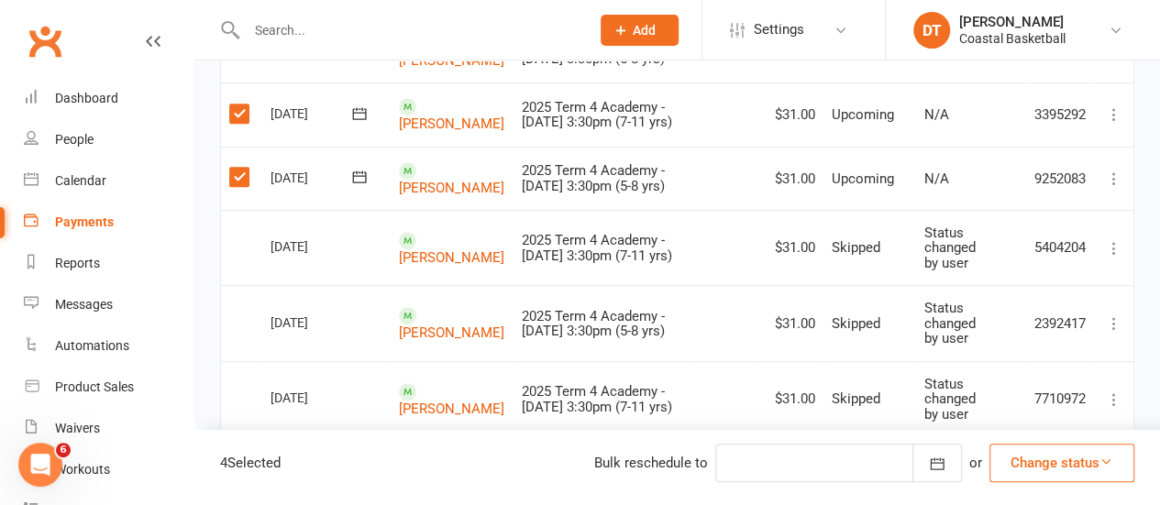
scroll to position [404, 0]
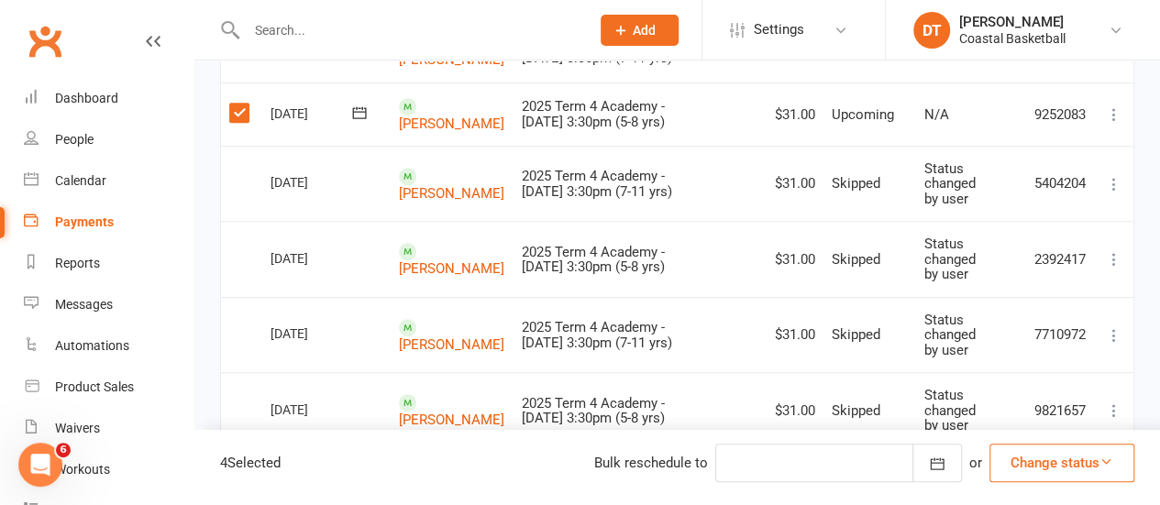
click at [1120, 477] on button "Change status" at bounding box center [1062, 463] width 145 height 39
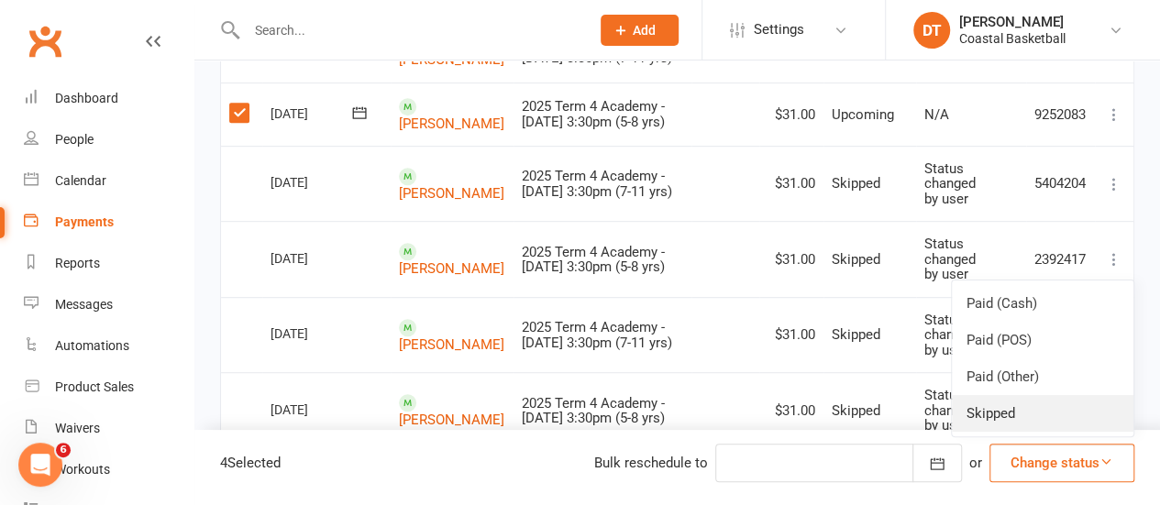
click at [1106, 426] on link "Skipped" at bounding box center [1043, 413] width 182 height 37
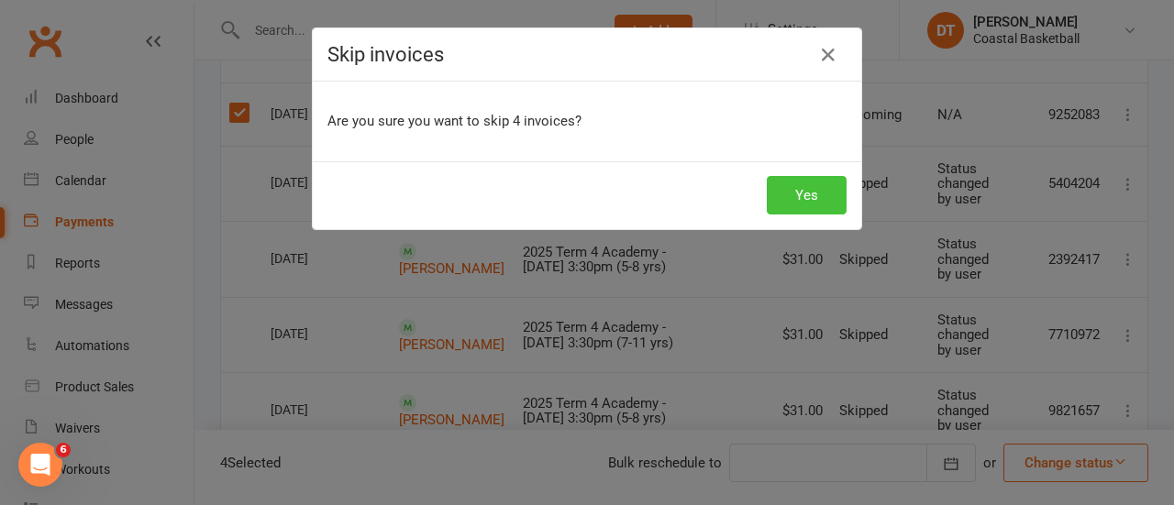
click at [798, 192] on button "Yes" at bounding box center [807, 195] width 80 height 39
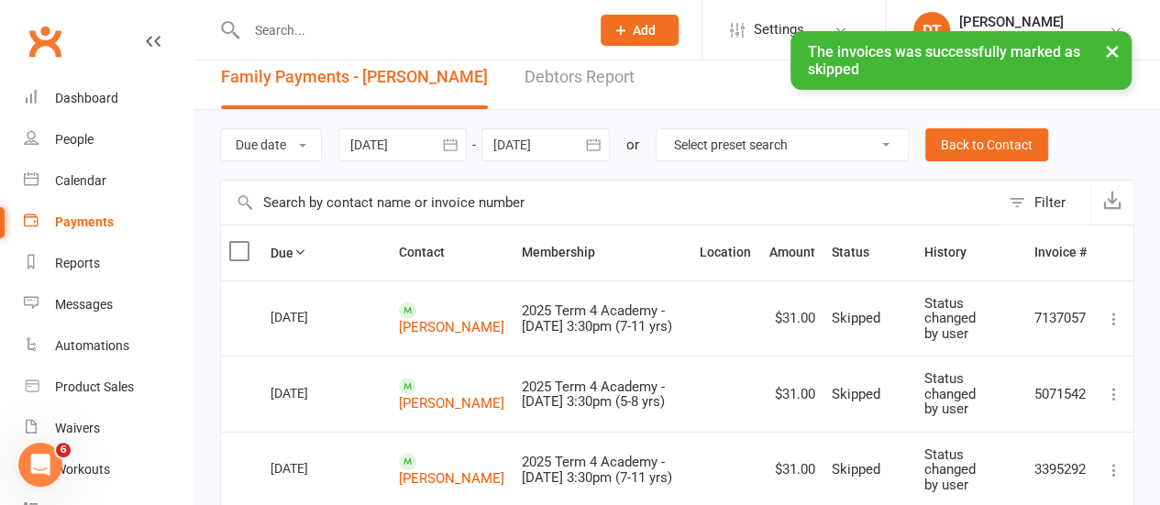
scroll to position [0, 0]
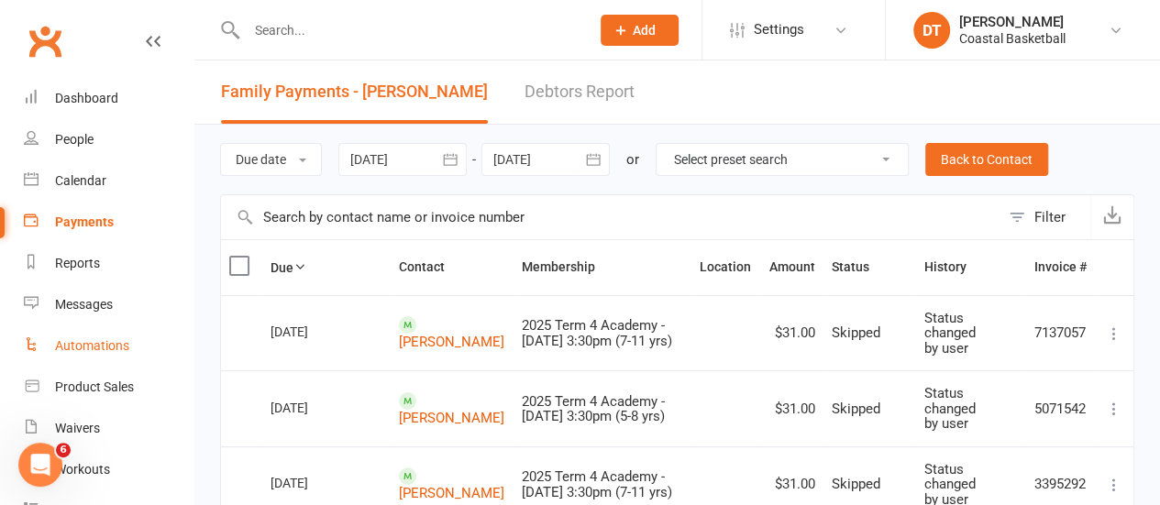
drag, startPoint x: 138, startPoint y: 337, endPoint x: 752, endPoint y: 219, distance: 624.6
click at [138, 337] on link "Automations" at bounding box center [109, 346] width 170 height 41
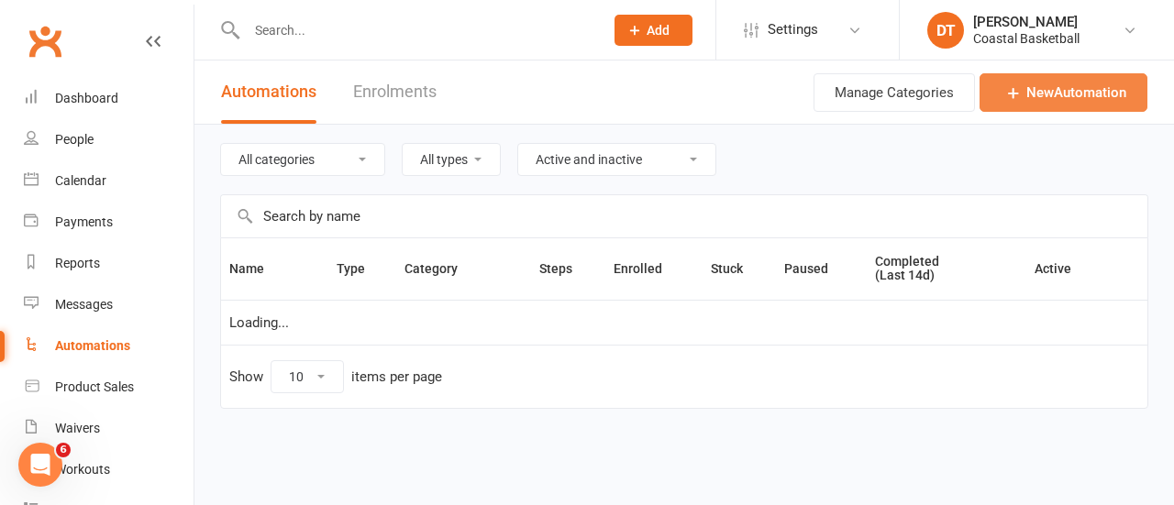
click at [1068, 93] on link "New Automation" at bounding box center [1063, 92] width 168 height 39
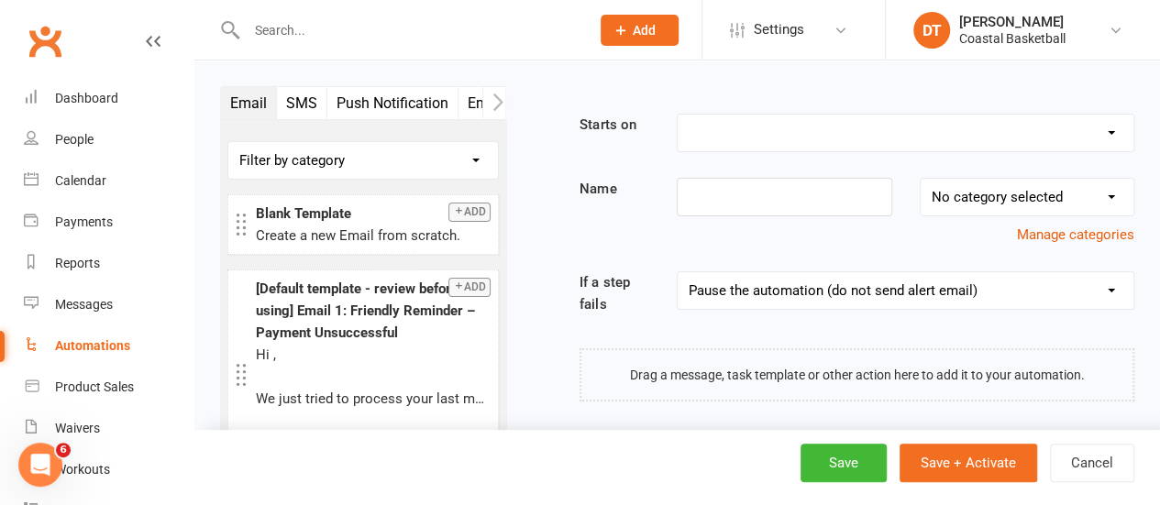
click at [497, 98] on icon "button" at bounding box center [498, 102] width 10 height 17
click at [497, 98] on icon "button" at bounding box center [497, 102] width 11 height 19
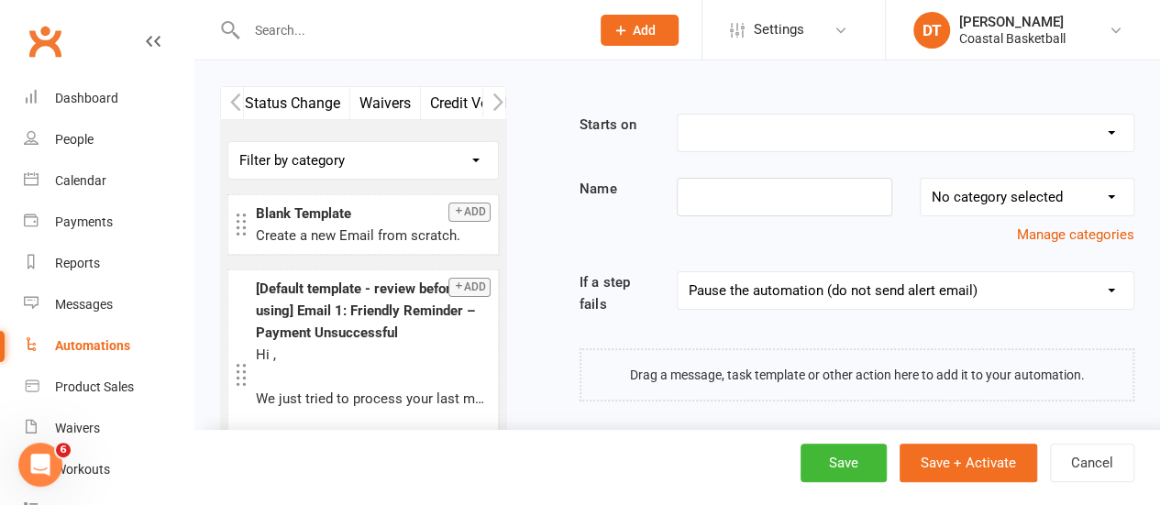
click at [497, 98] on icon "button" at bounding box center [497, 102] width 11 height 19
click at [497, 98] on icon "button" at bounding box center [498, 102] width 10 height 17
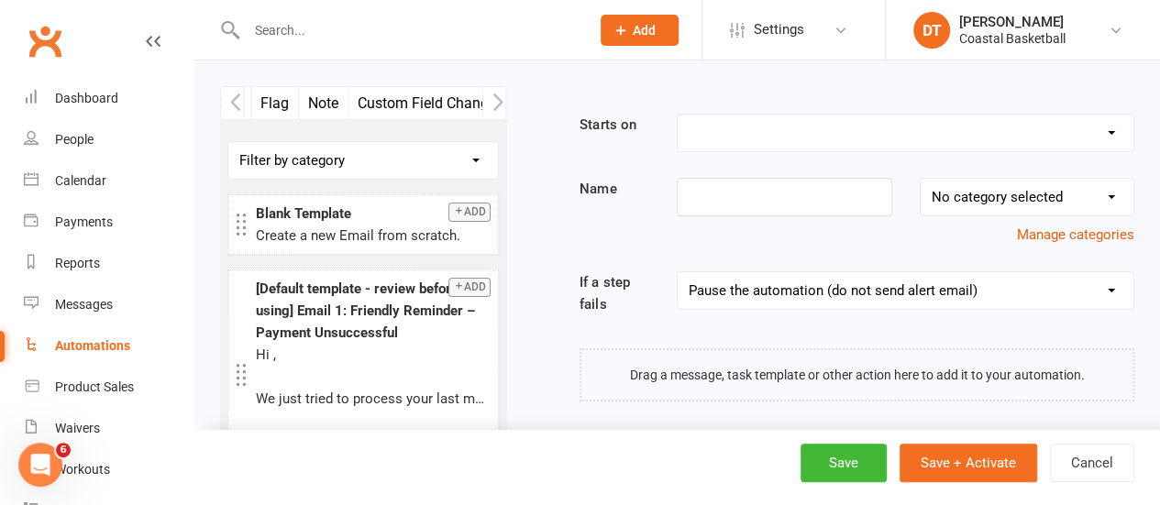
click at [497, 98] on icon "button" at bounding box center [497, 102] width 11 height 19
click at [103, 362] on link "Automations" at bounding box center [109, 346] width 170 height 41
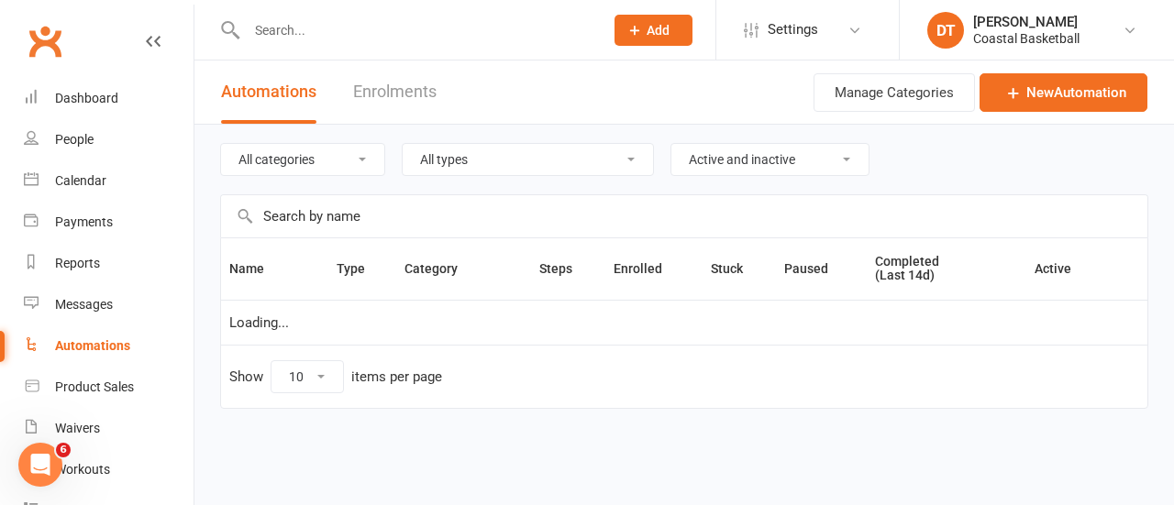
click at [380, 95] on link "Enrolments" at bounding box center [394, 92] width 83 height 63
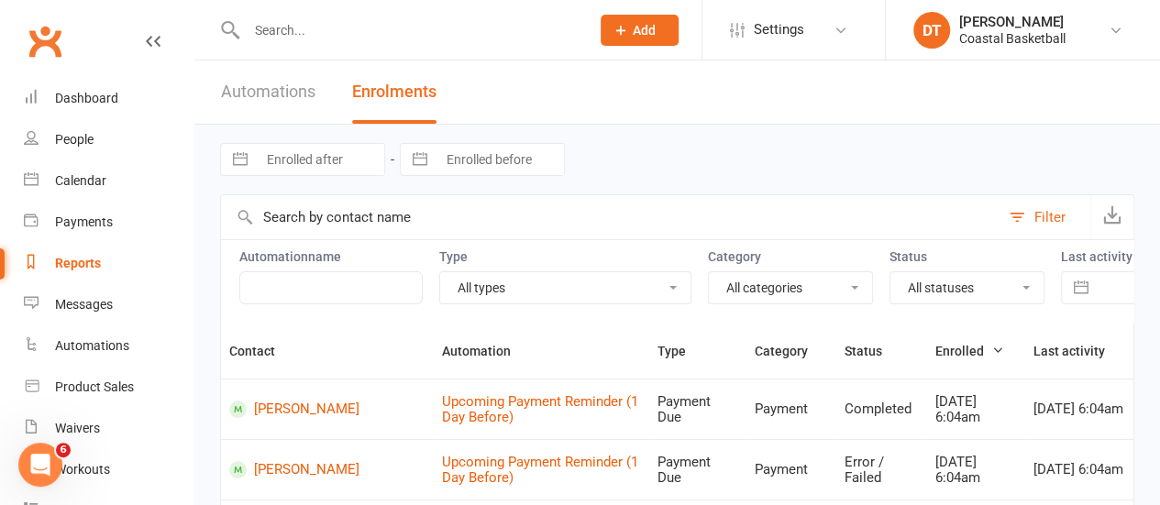
click at [283, 69] on link "Automations" at bounding box center [268, 92] width 94 height 63
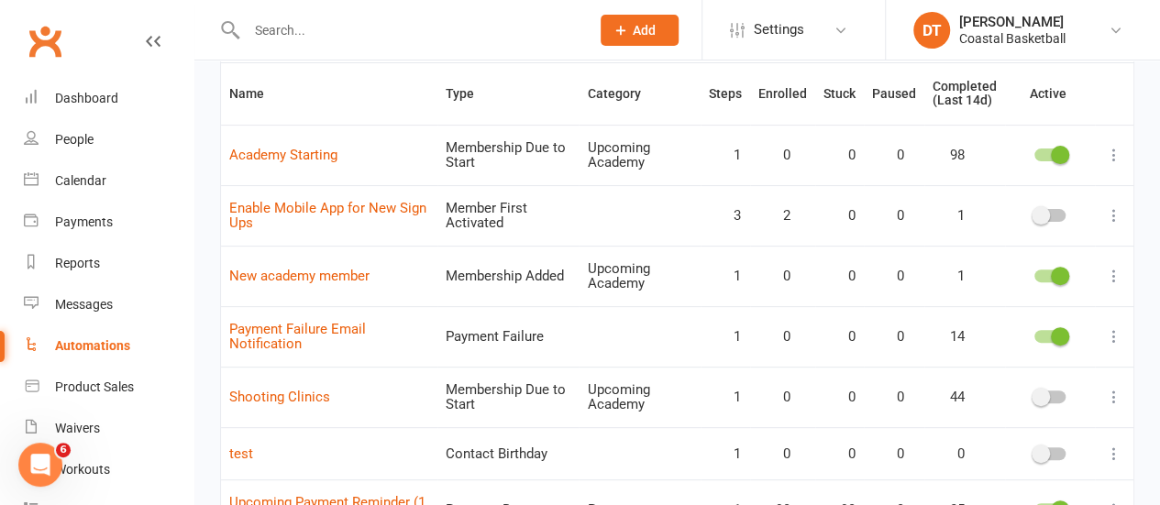
scroll to position [187, 0]
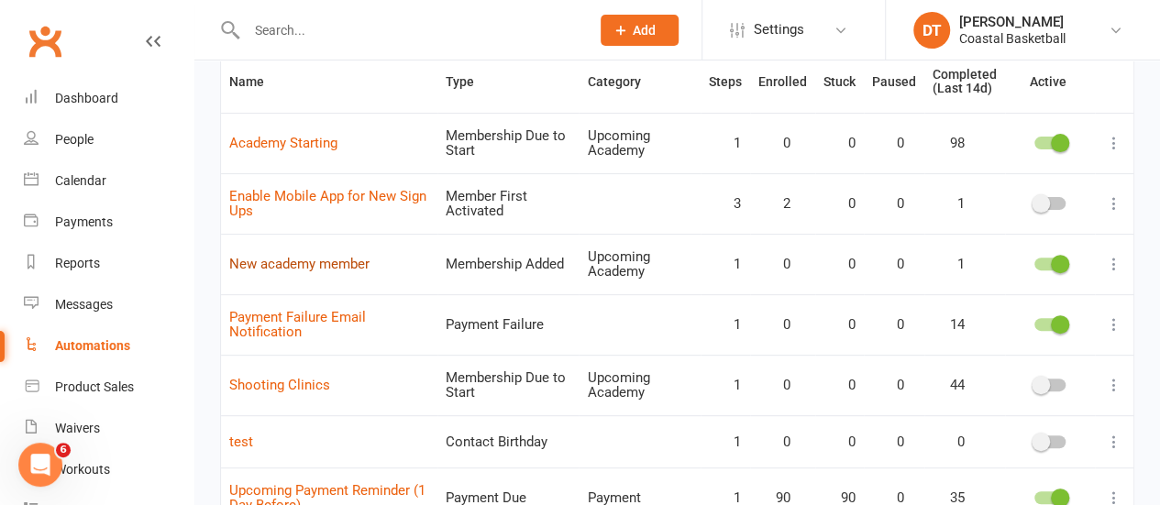
click at [341, 260] on link "New academy member" at bounding box center [299, 264] width 140 height 17
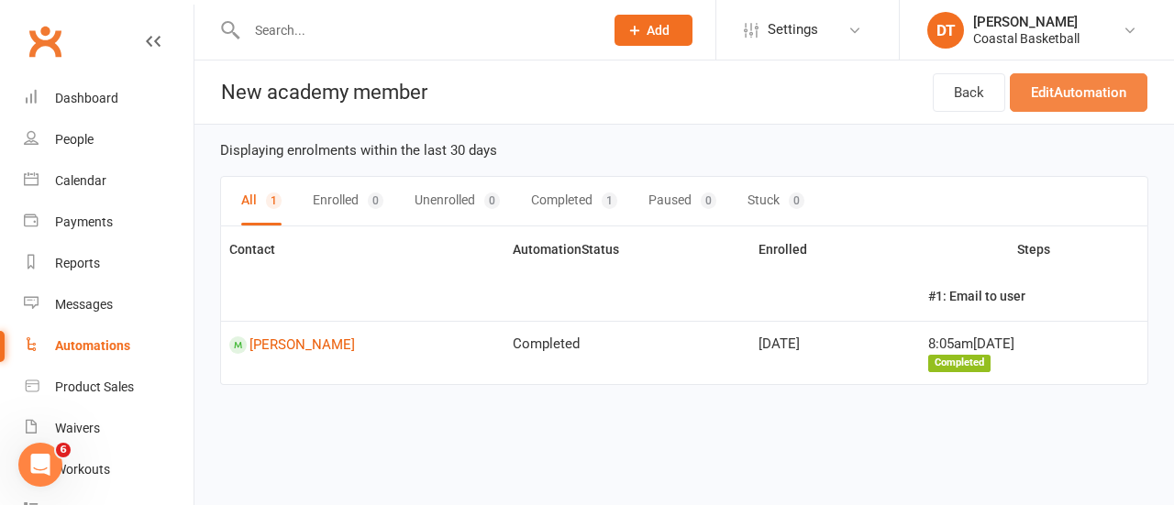
click at [1094, 90] on link "Edit Automation" at bounding box center [1079, 92] width 138 height 39
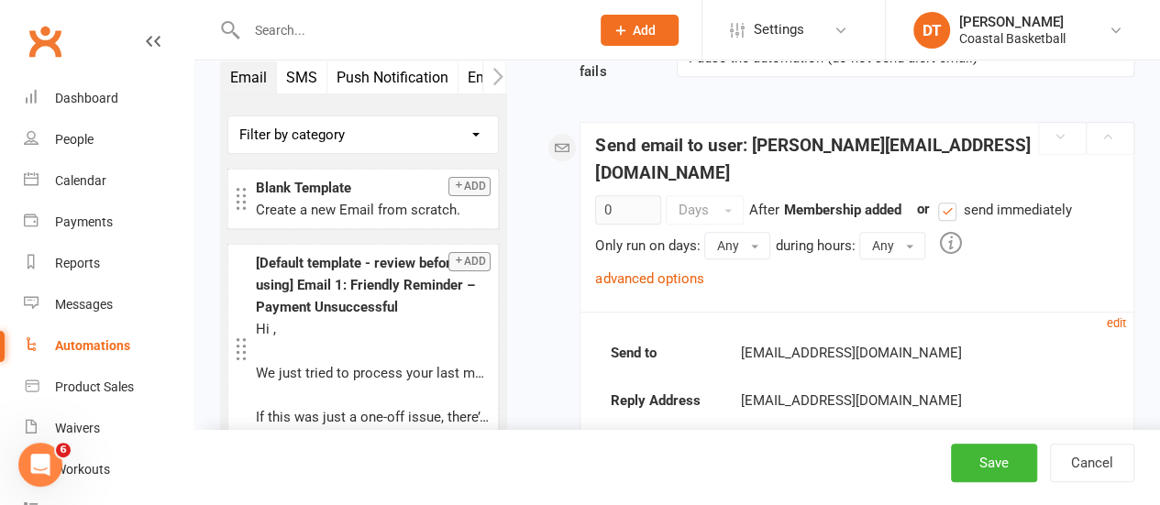
scroll to position [359, 0]
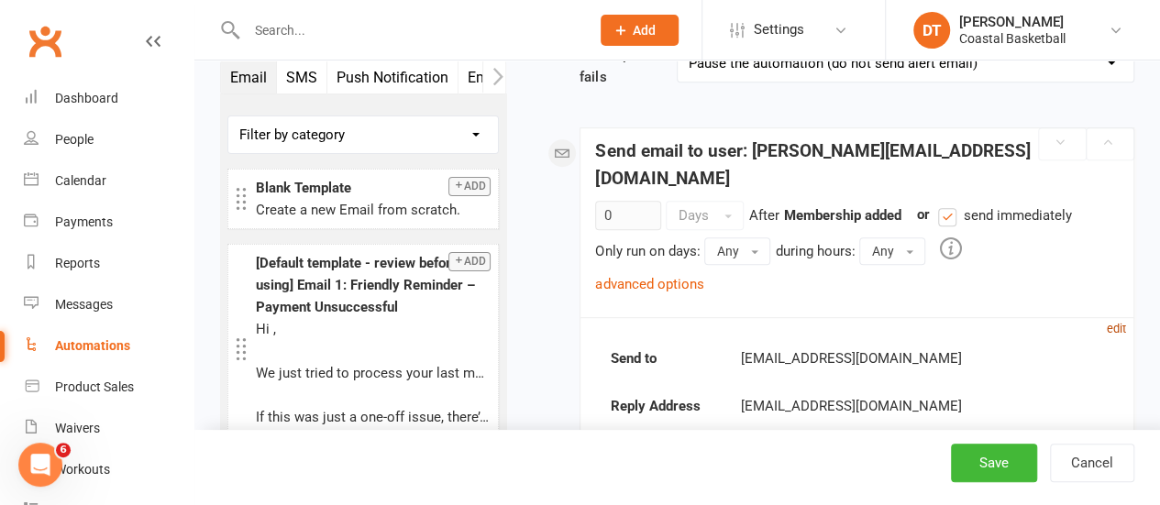
click at [1113, 322] on small "edit" at bounding box center [1116, 329] width 19 height 14
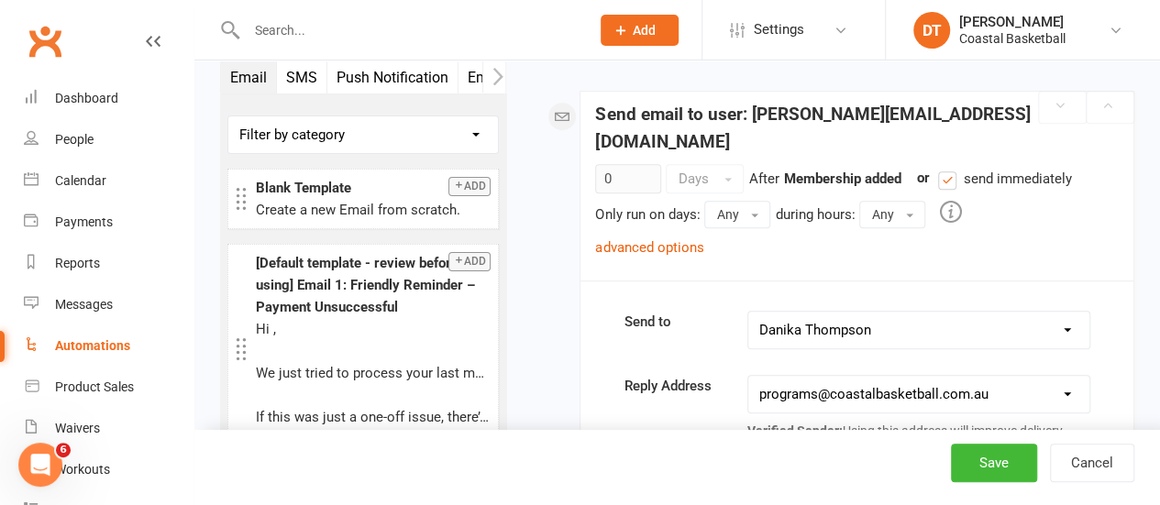
scroll to position [394, 0]
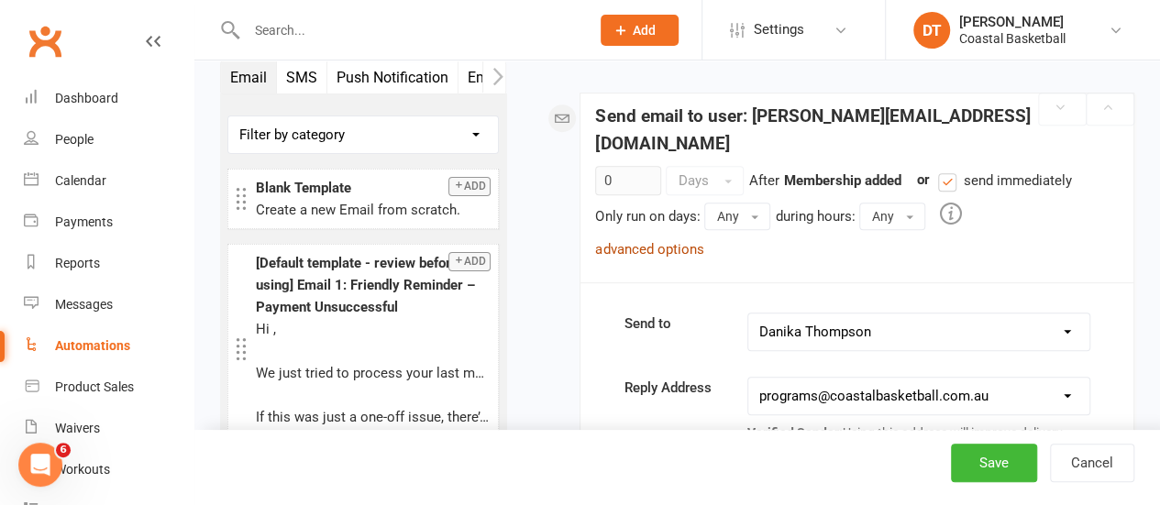
click at [701, 240] on sequence-step-advanced-options "advanced options This step will run if ALL of the following conditions are met:…" at bounding box center [651, 248] width 113 height 17
click at [686, 238] on div "advanced options" at bounding box center [649, 249] width 108 height 22
click at [684, 241] on link "advanced options" at bounding box center [649, 249] width 108 height 17
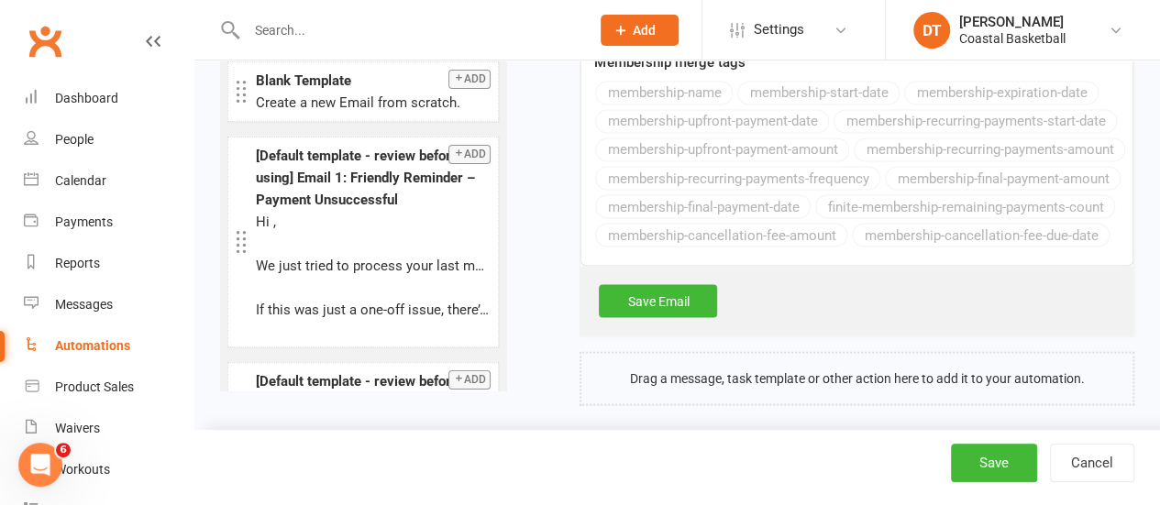
scroll to position [0, 0]
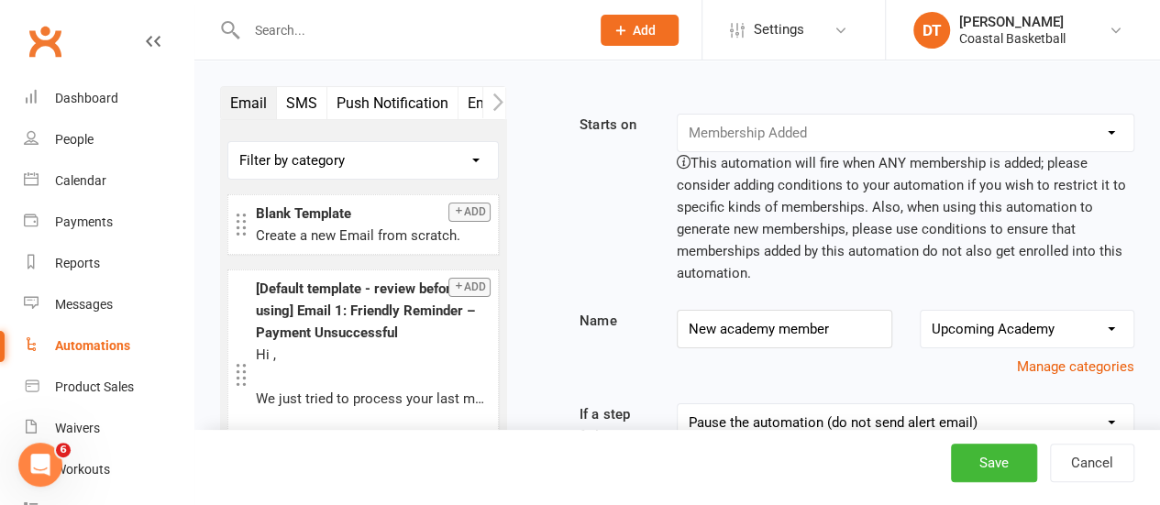
click at [125, 333] on link "Automations" at bounding box center [109, 346] width 170 height 41
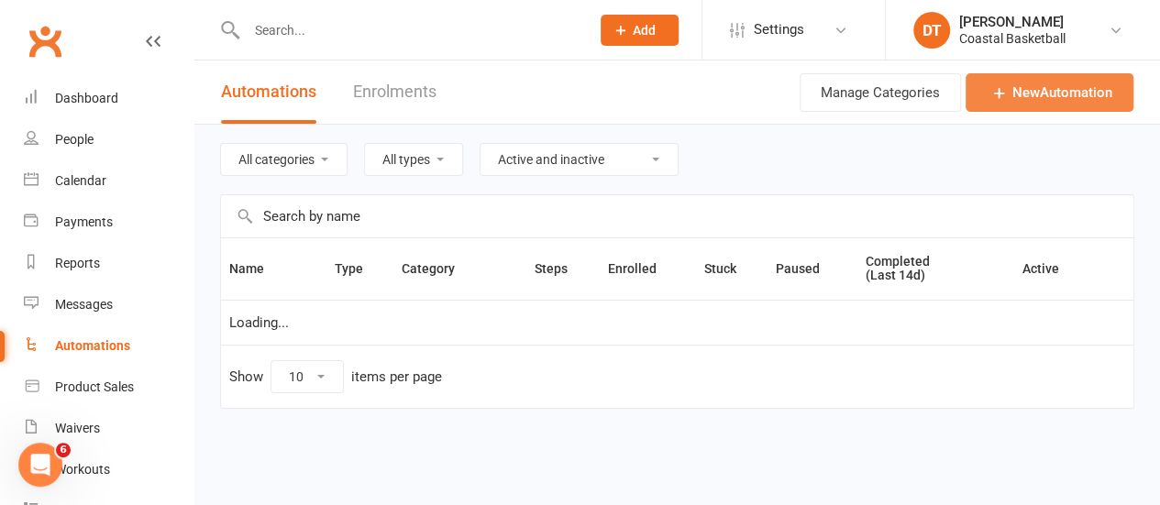
click at [1073, 86] on link "New Automation" at bounding box center [1050, 92] width 168 height 39
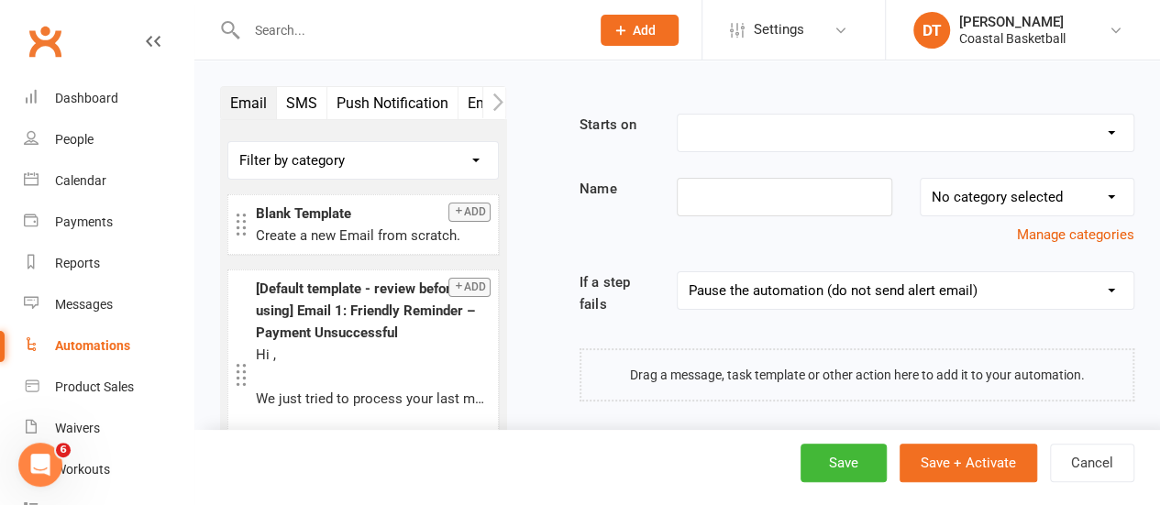
click at [830, 146] on select "Booking Cancelled Booking Due Booking Late-Cancelled Booking Marked Absent Book…" at bounding box center [906, 133] width 456 height 37
select select "25"
click at [678, 115] on select "Booking Cancelled Booking Due Booking Late-Cancelled Booking Marked Absent Book…" at bounding box center [906, 133] width 456 height 37
click at [734, 206] on input at bounding box center [784, 197] width 215 height 39
type input "Payment done"
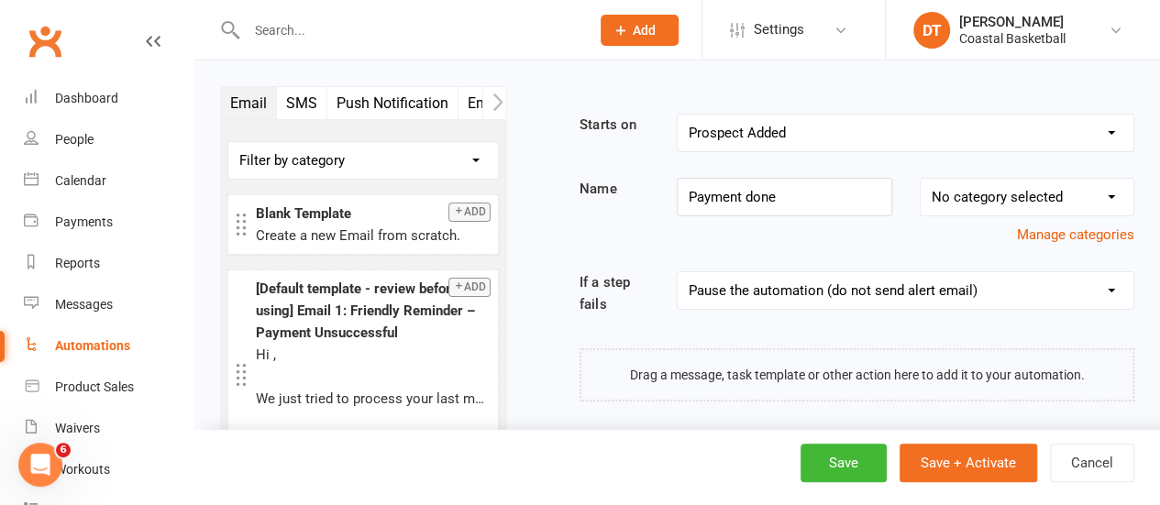
drag, startPoint x: 976, startPoint y: 179, endPoint x: 976, endPoint y: 191, distance: 11.9
click at [976, 179] on select "No category selected Integration Mobile App Payment Upcoming Academy Welcome Em…" at bounding box center [1027, 197] width 213 height 37
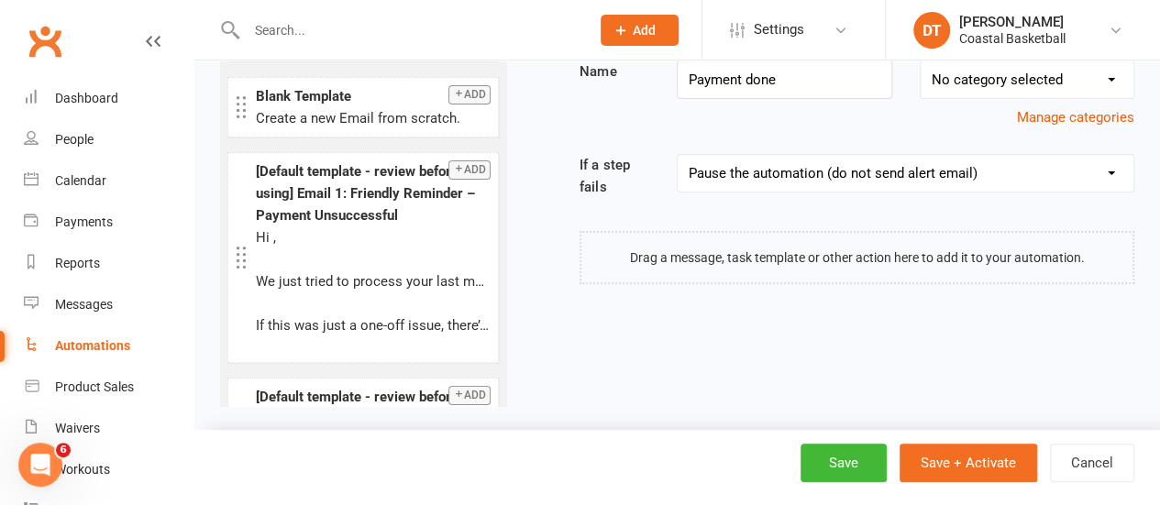
scroll to position [121, 0]
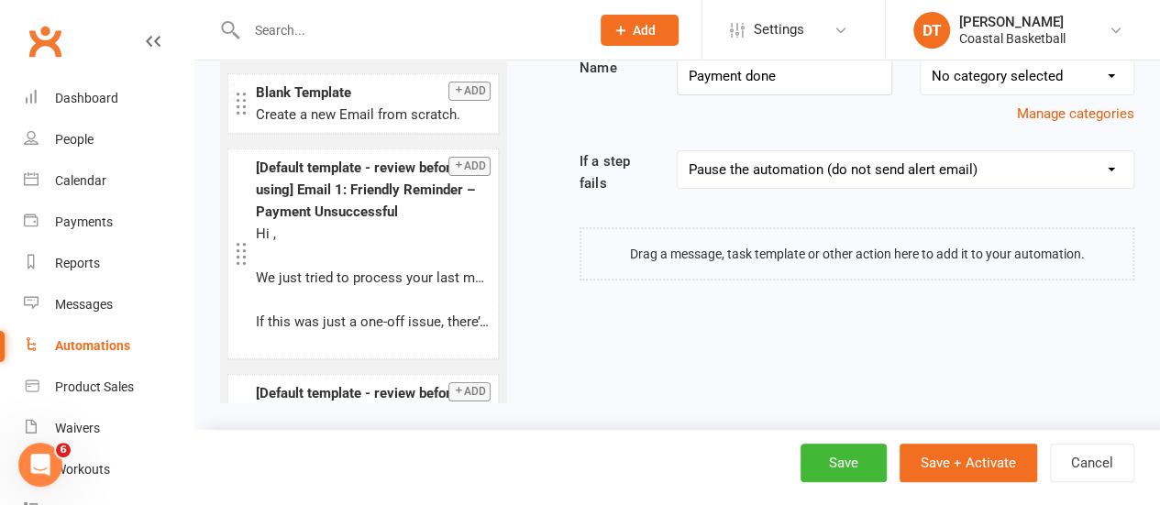
click at [1119, 83] on select "No category selected Integration Mobile App Payment Upcoming Academy Welcome Em…" at bounding box center [1027, 76] width 213 height 37
drag, startPoint x: 891, startPoint y: 148, endPoint x: 907, endPoint y: 137, distance: 19.1
click at [891, 148] on div "Starts on Booking Cancelled Booking Due Booking Late-Cancelled Booking Marked A…" at bounding box center [834, 137] width 601 height 288
click at [1106, 117] on button "Manage categories" at bounding box center [1075, 114] width 117 height 22
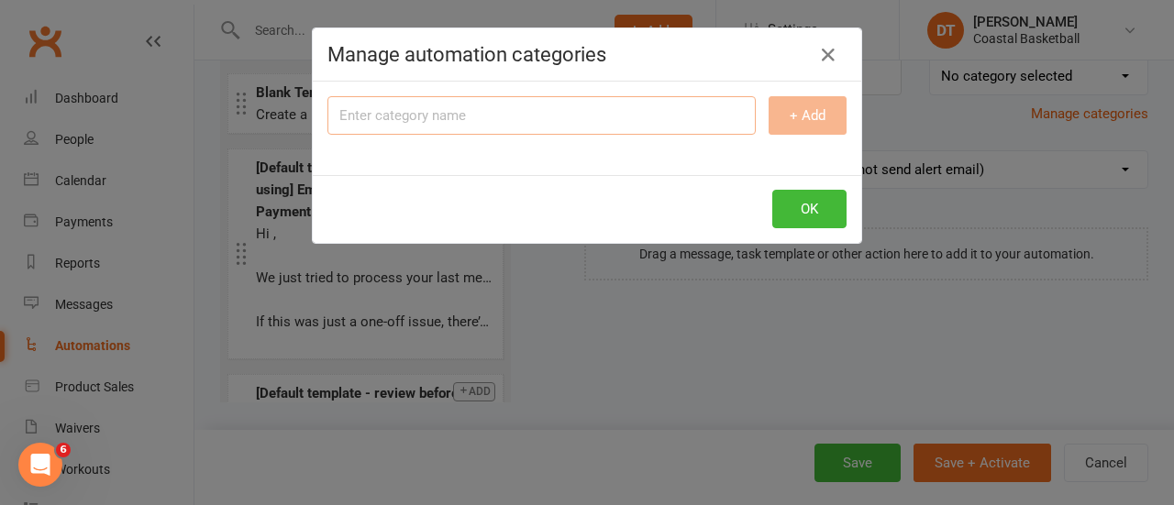
click at [503, 115] on input "text" at bounding box center [541, 115] width 428 height 39
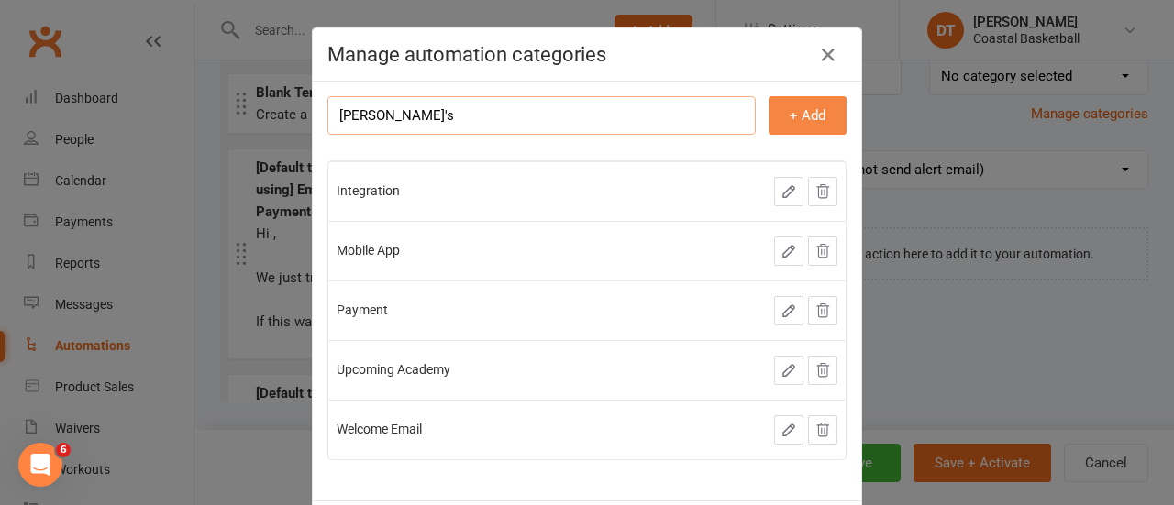
type input "Danika's"
click at [778, 100] on button "+ Add" at bounding box center [807, 115] width 78 height 39
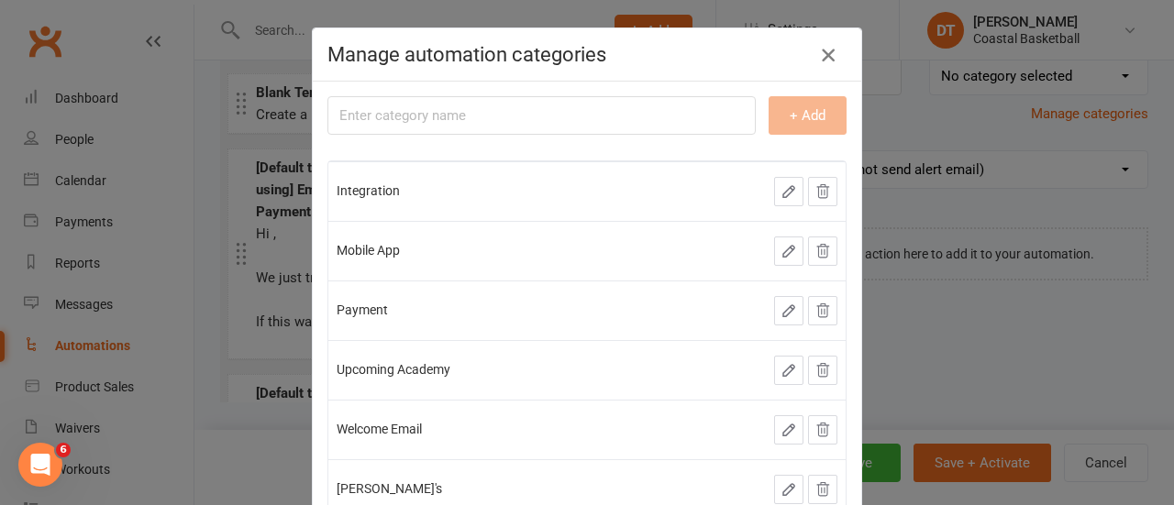
click at [827, 54] on icon "button" at bounding box center [828, 55] width 22 height 22
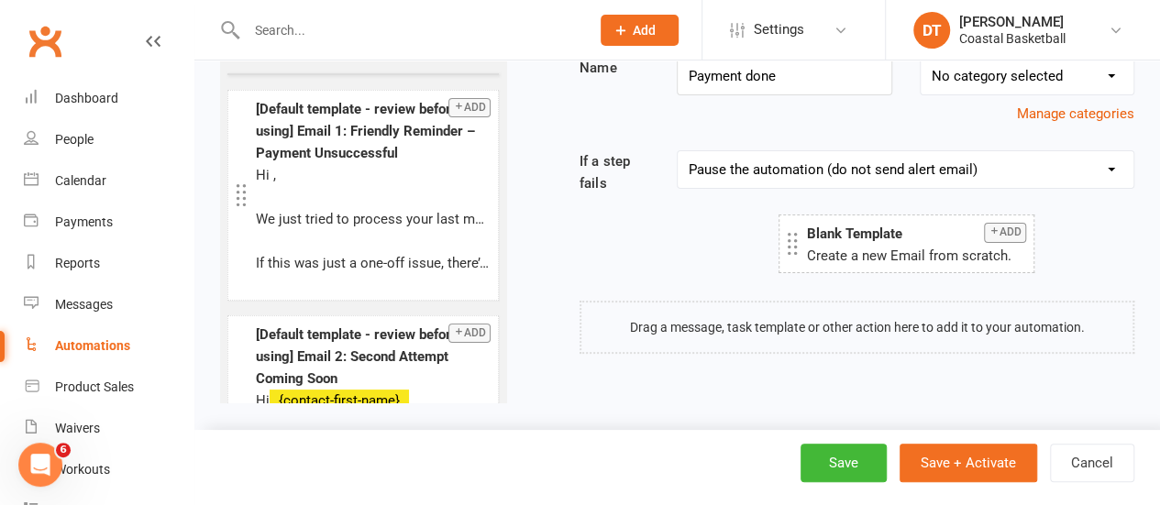
drag, startPoint x: 304, startPoint y: 111, endPoint x: 853, endPoint y: 252, distance: 566.3
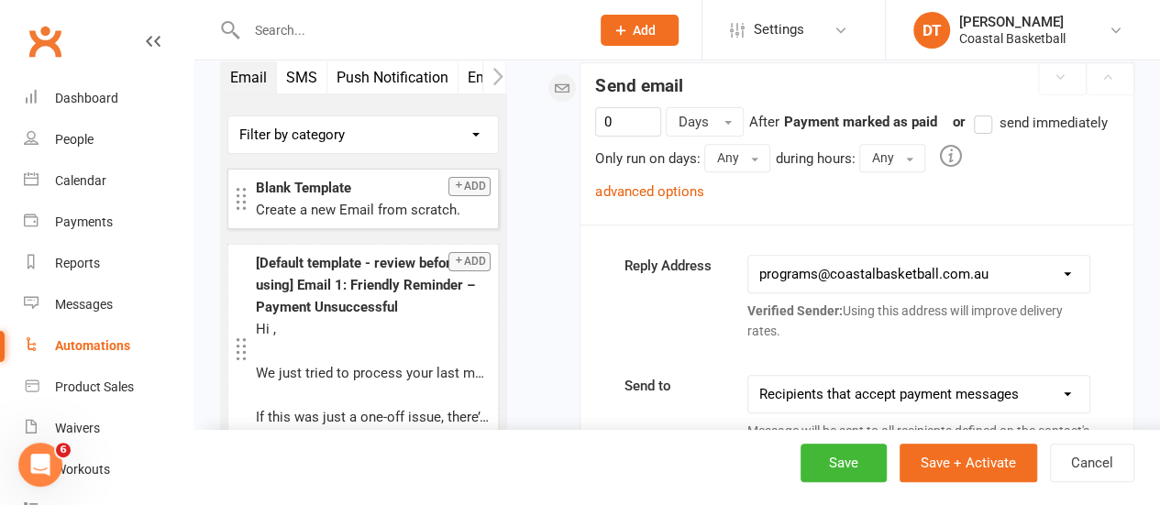
scroll to position [295, 0]
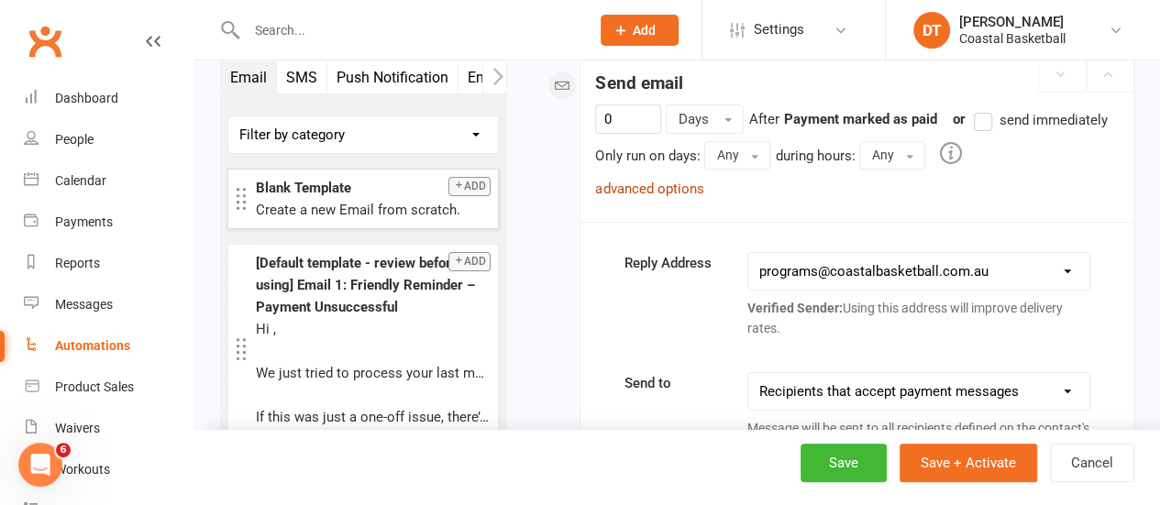
click at [684, 182] on link "advanced options" at bounding box center [649, 189] width 108 height 17
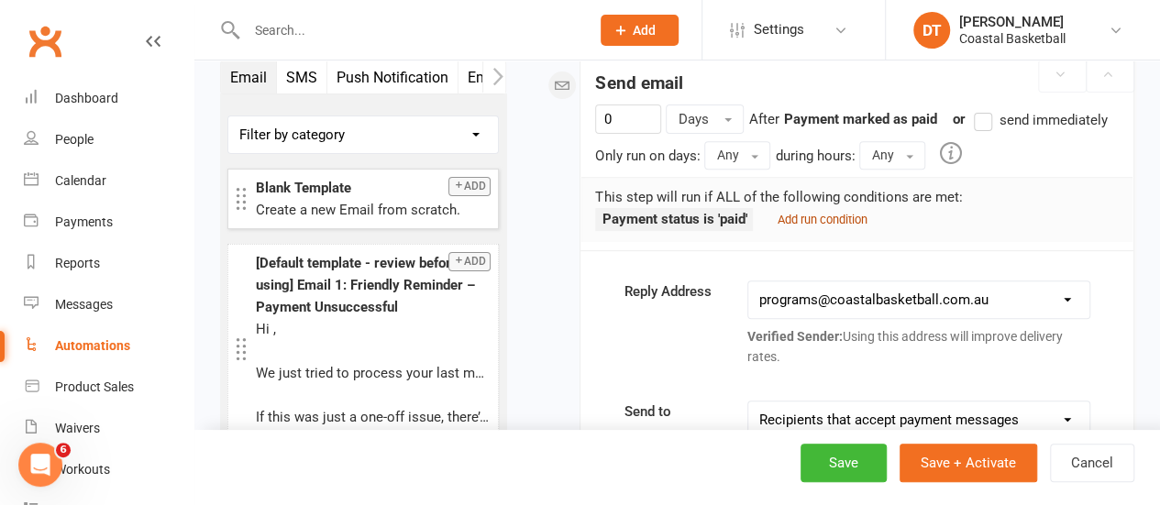
click at [843, 221] on small "Add run condition" at bounding box center [822, 220] width 90 height 14
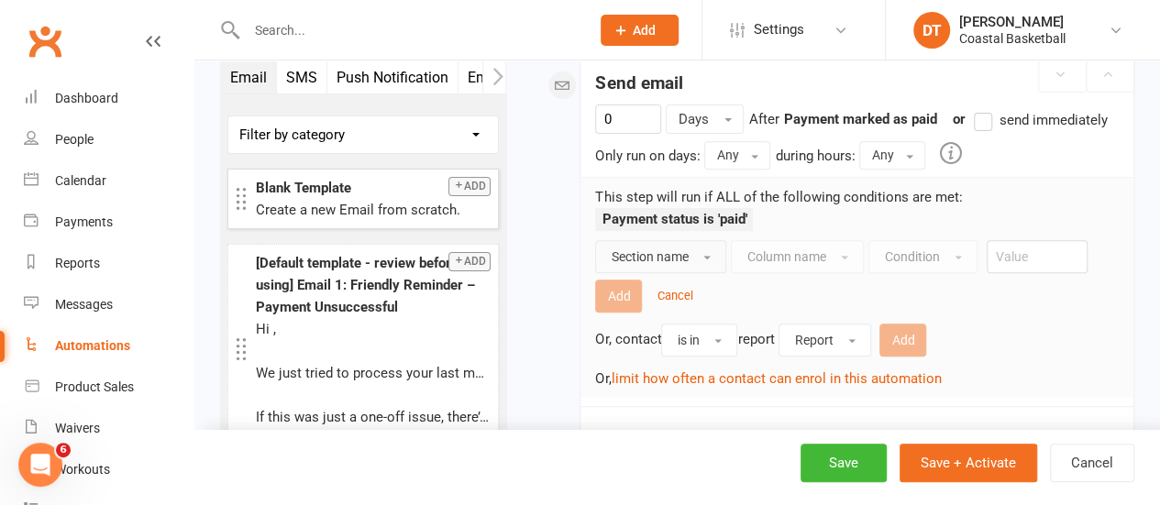
click at [691, 240] on button "Section name" at bounding box center [660, 256] width 131 height 33
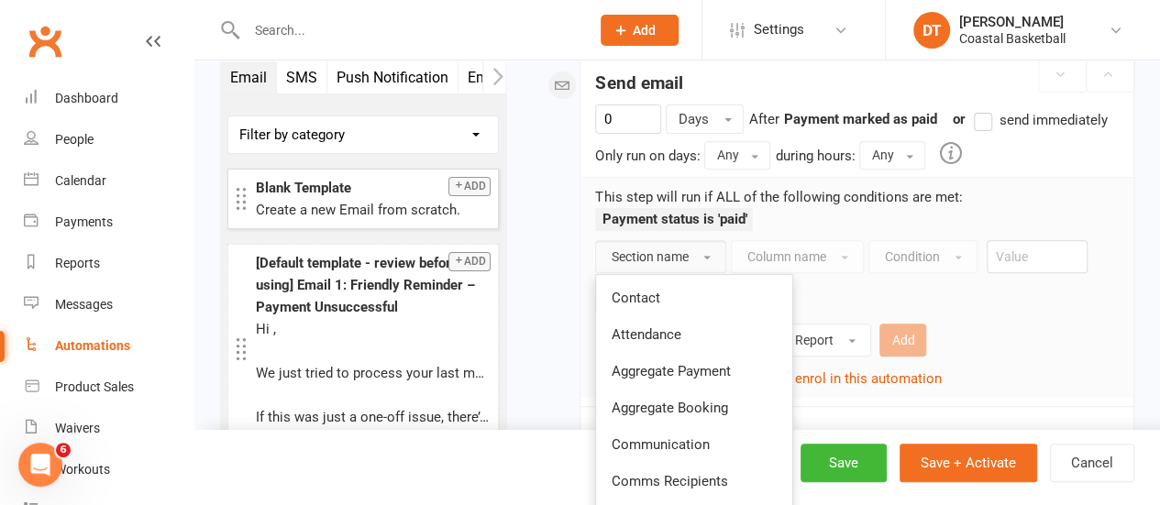
click at [705, 256] on span "button" at bounding box center [706, 258] width 7 height 4
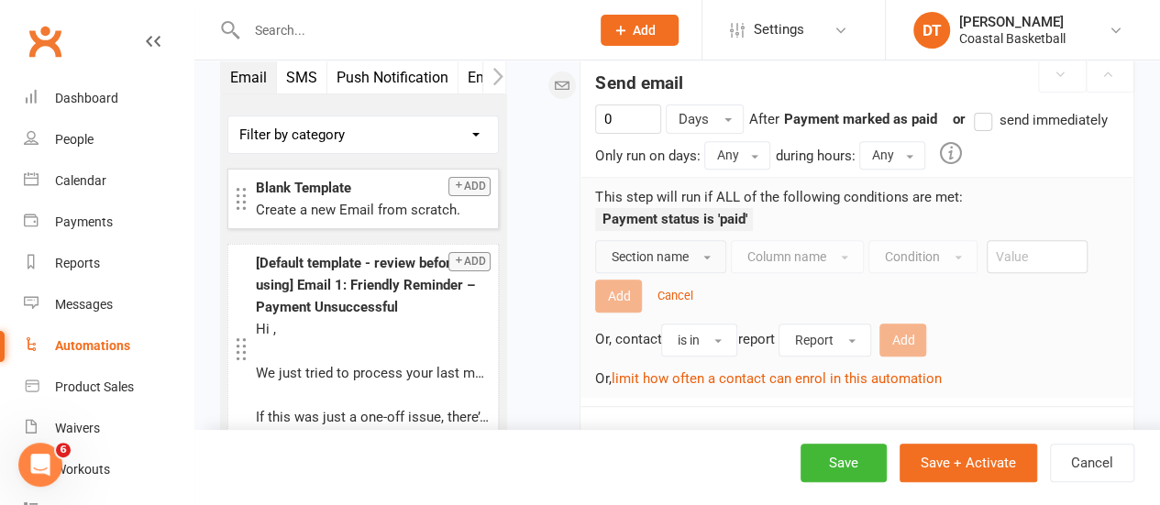
click at [705, 256] on span "button" at bounding box center [706, 258] width 7 height 4
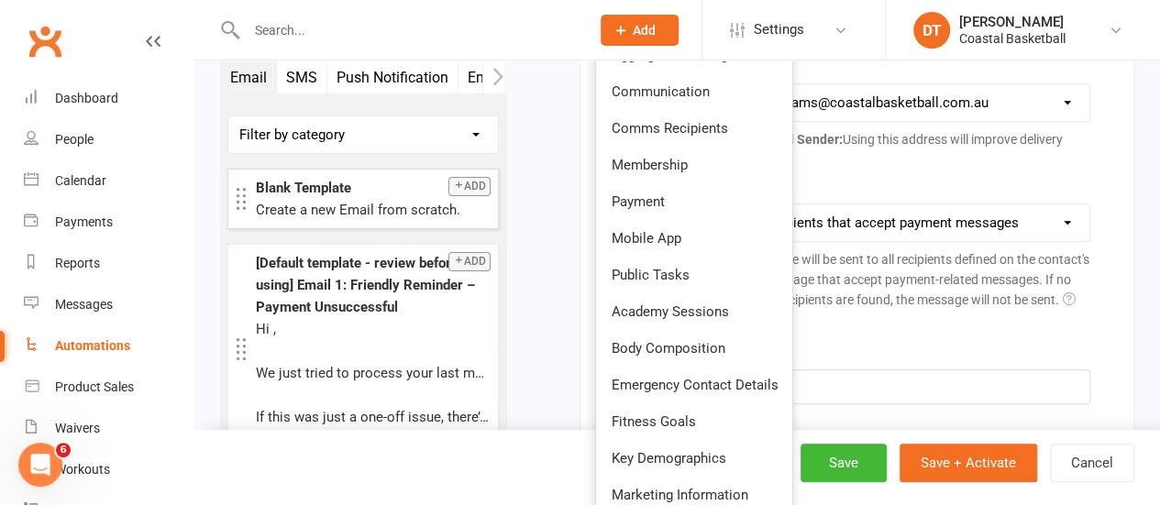
scroll to position [642, 0]
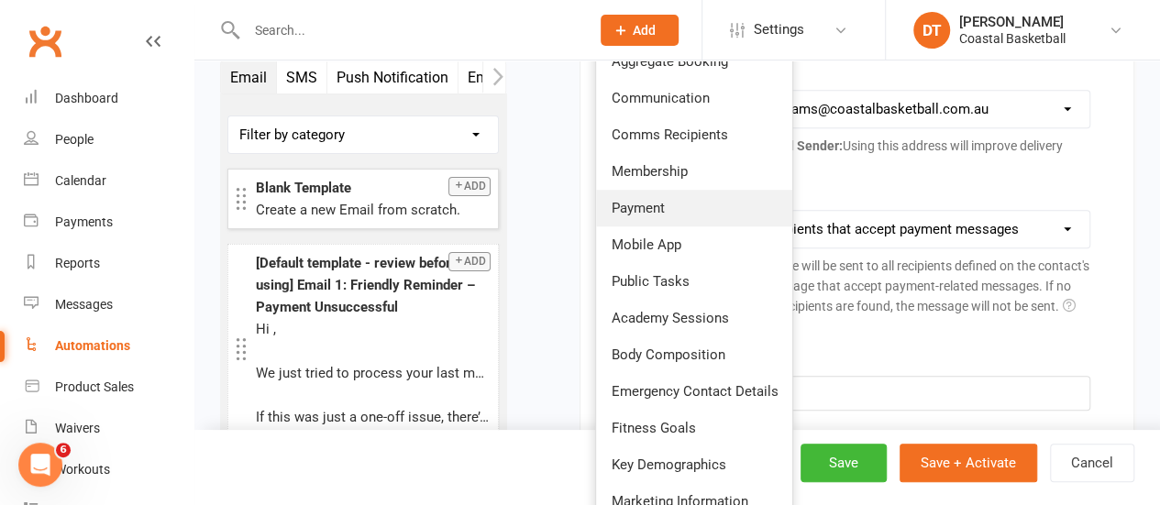
click at [690, 217] on link "Payment" at bounding box center [694, 208] width 196 height 37
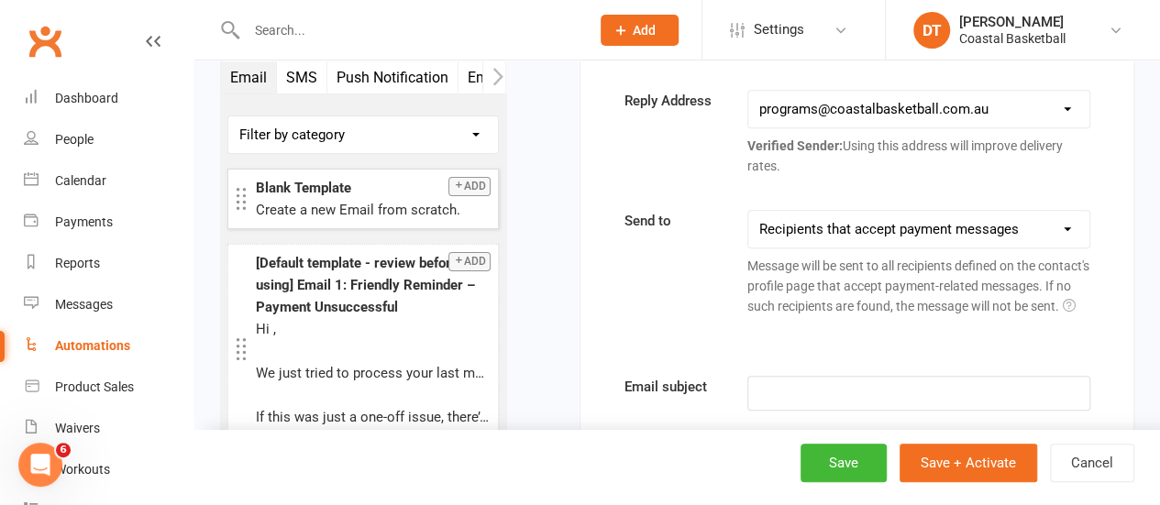
scroll to position [436, 0]
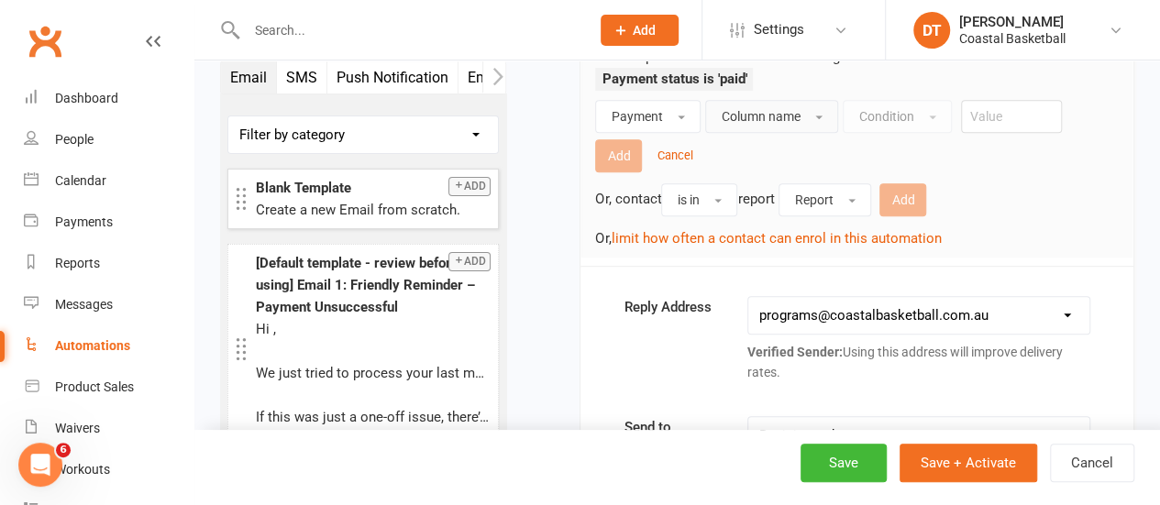
click at [802, 121] on button "Column name" at bounding box center [771, 116] width 133 height 33
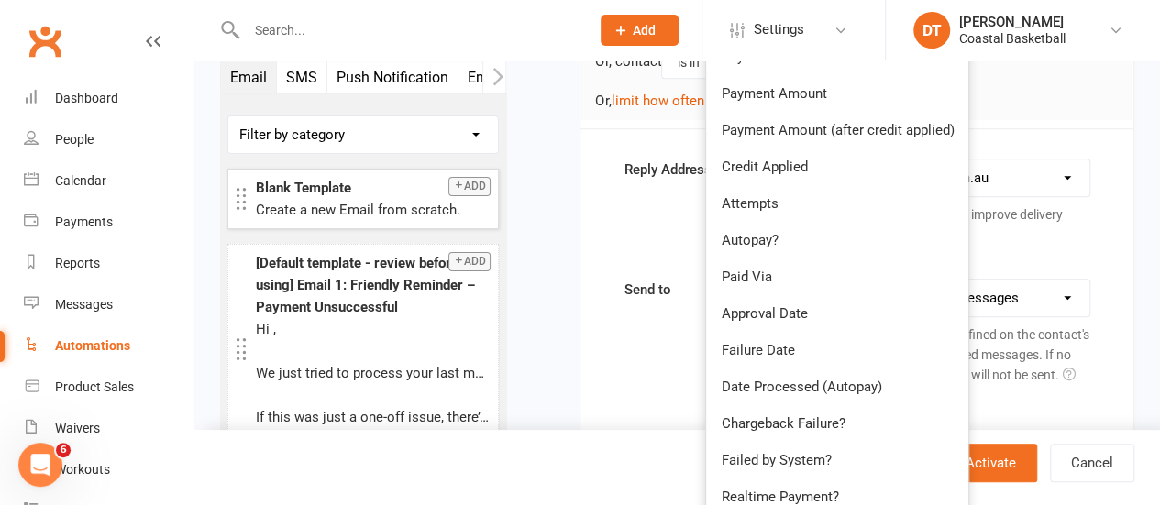
scroll to position [588, 0]
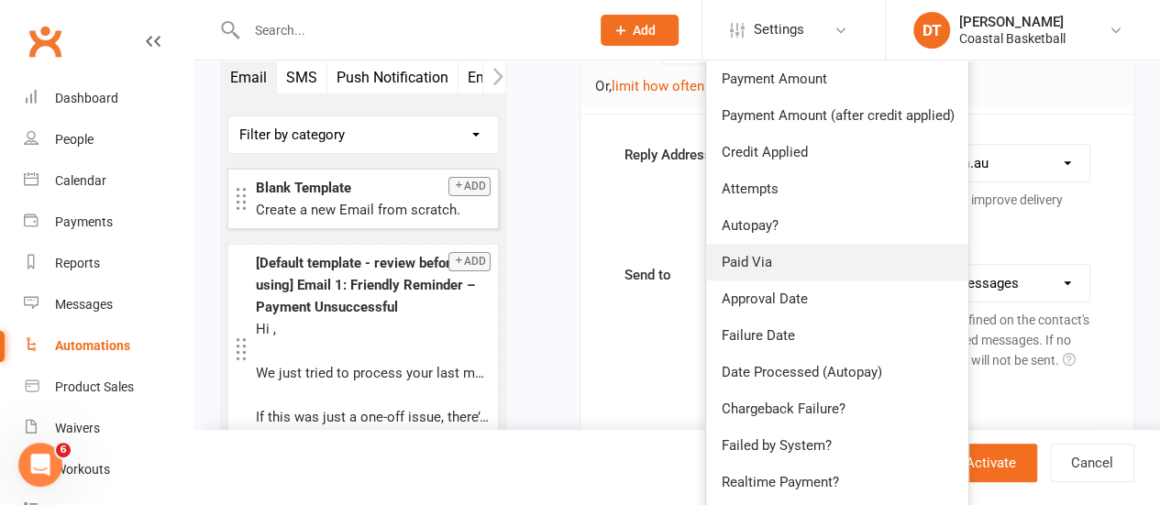
click at [898, 244] on link "Paid Via" at bounding box center [837, 262] width 262 height 37
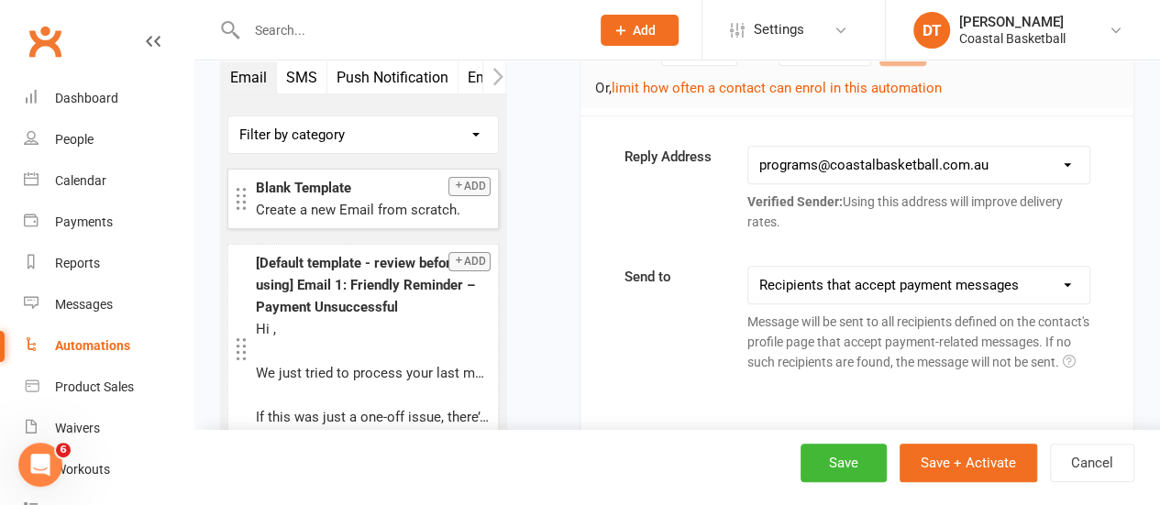
scroll to position [369, 0]
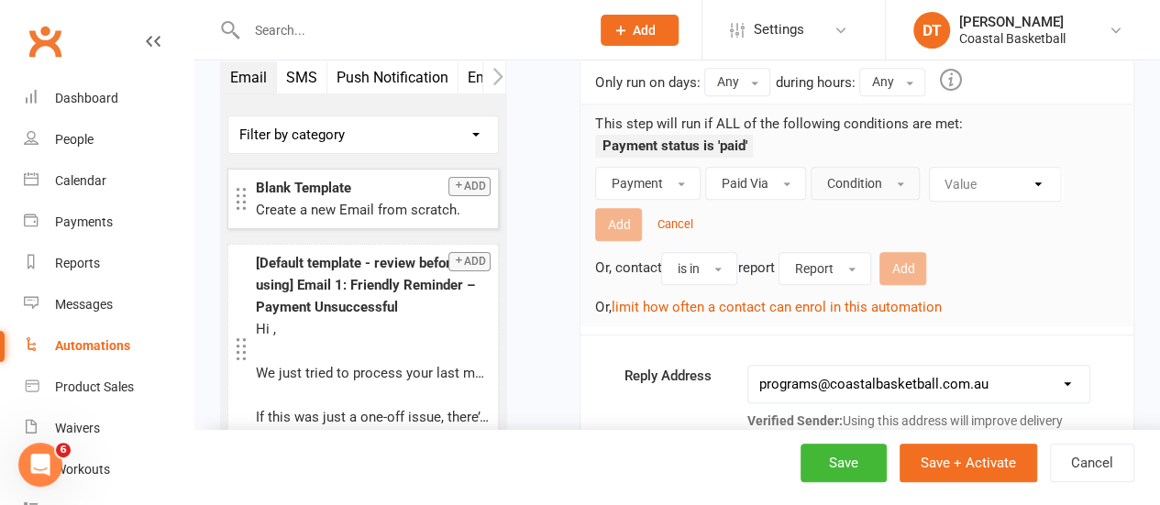
click at [904, 180] on button "Condition" at bounding box center [865, 183] width 109 height 33
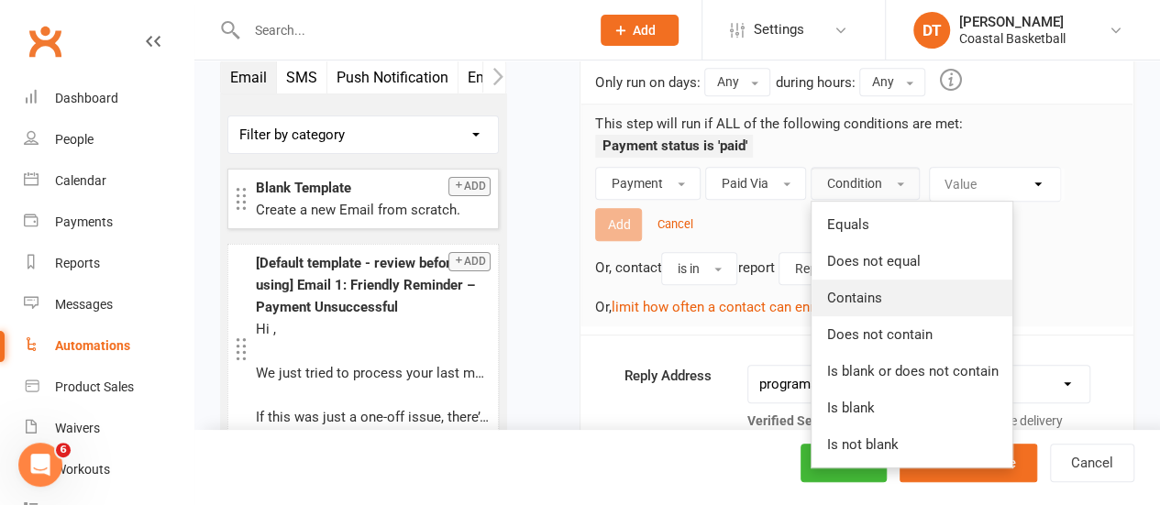
click at [913, 289] on link "Contains" at bounding box center [912, 298] width 201 height 37
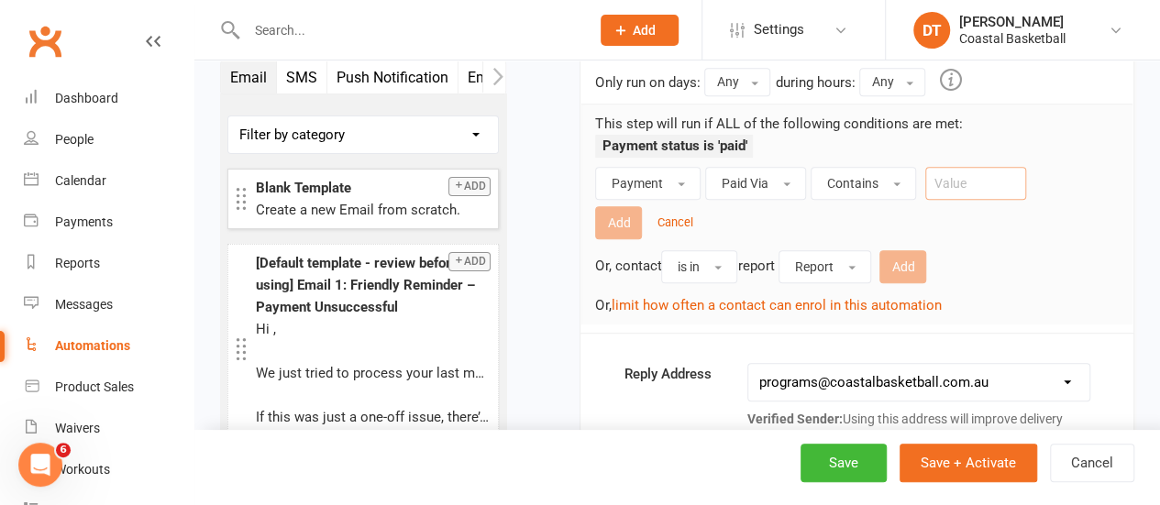
click at [972, 182] on input "text" at bounding box center [975, 183] width 101 height 33
type input "Book and Pay"
click at [603, 210] on button "Add" at bounding box center [618, 222] width 47 height 33
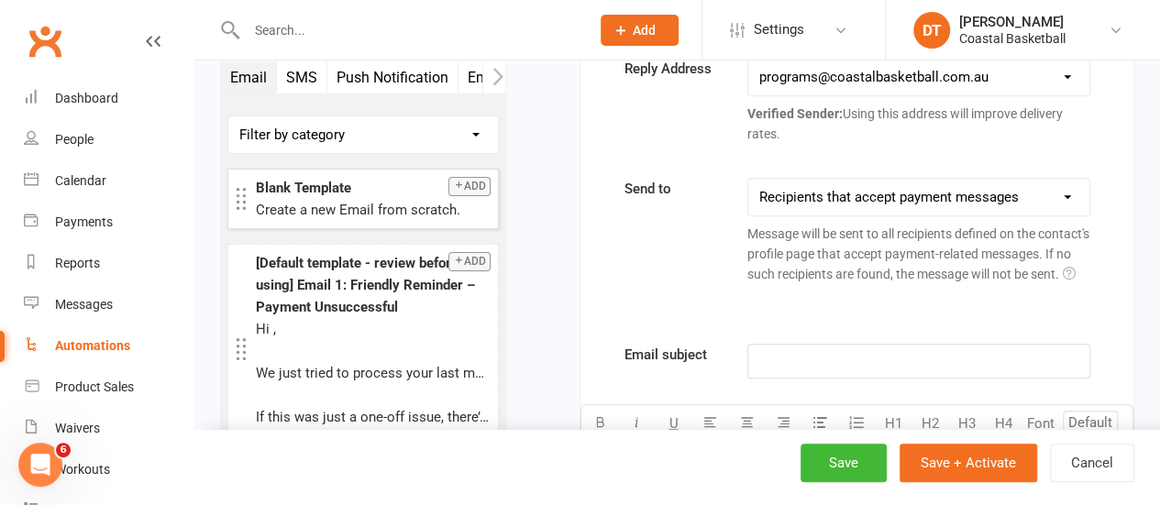
scroll to position [0, 0]
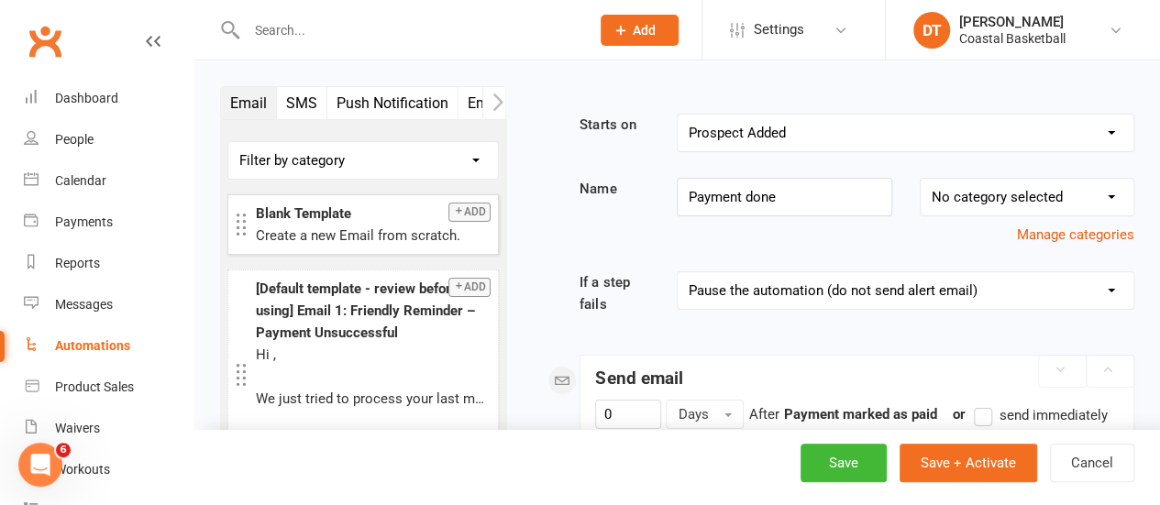
click at [826, 122] on select "Booking Cancelled Booking Due Booking Late-Cancelled Booking Marked Absent Book…" at bounding box center [906, 133] width 456 height 37
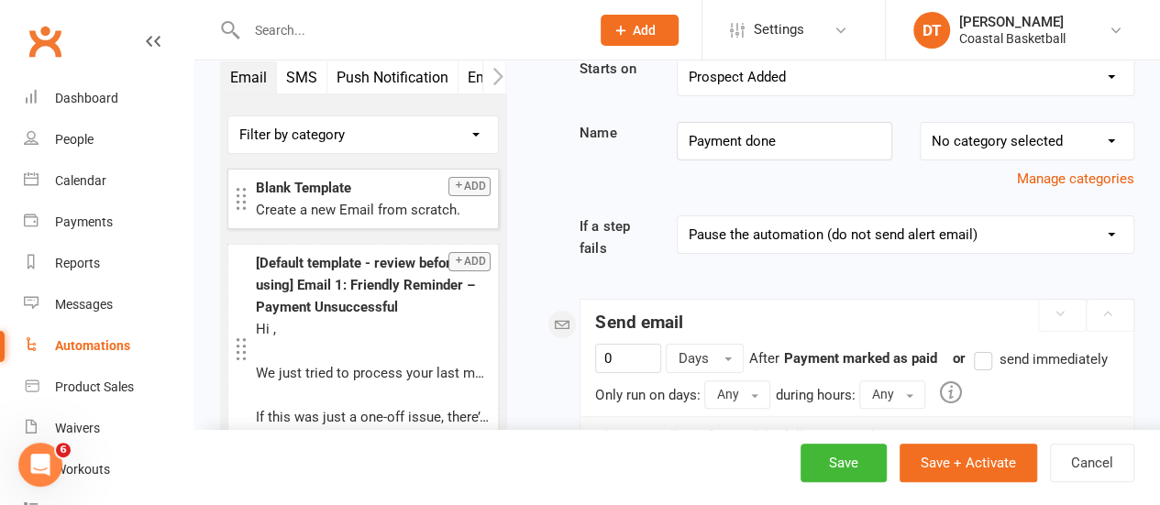
scroll to position [67, 0]
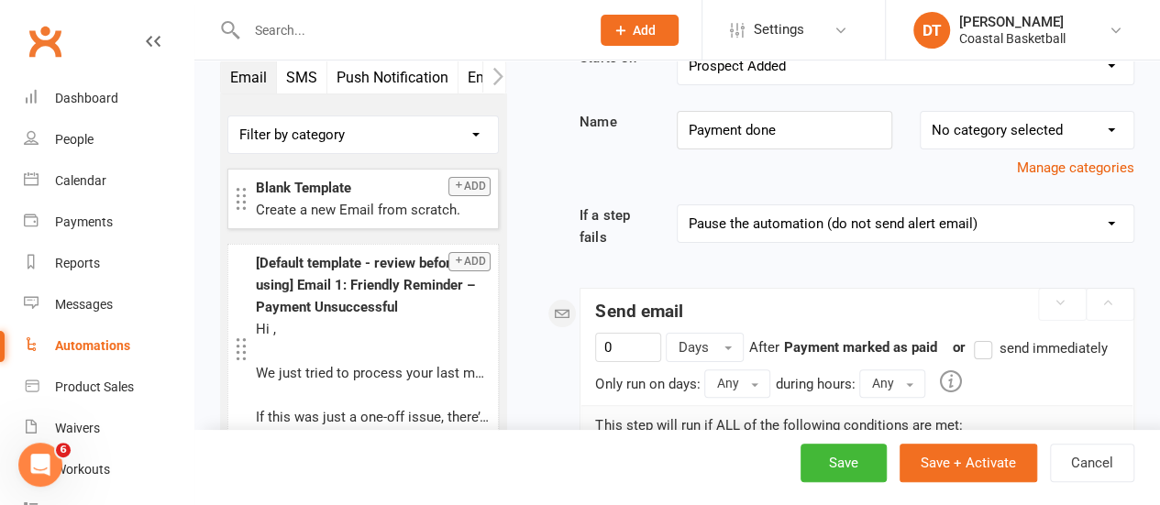
click at [1108, 72] on select "Booking Cancelled Booking Due Booking Late-Cancelled Booking Marked Absent Book…" at bounding box center [906, 66] width 456 height 37
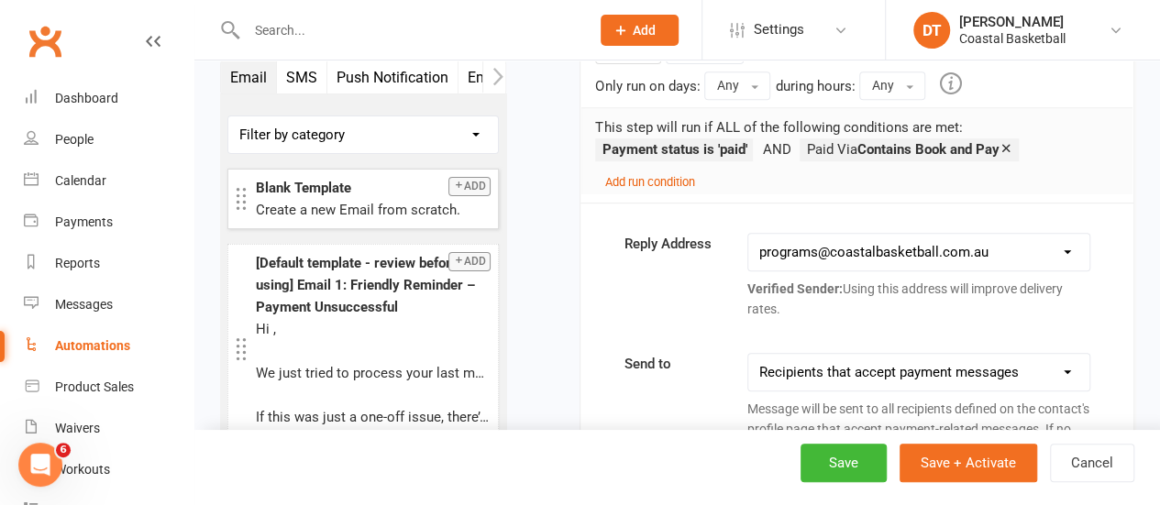
scroll to position [393, 0]
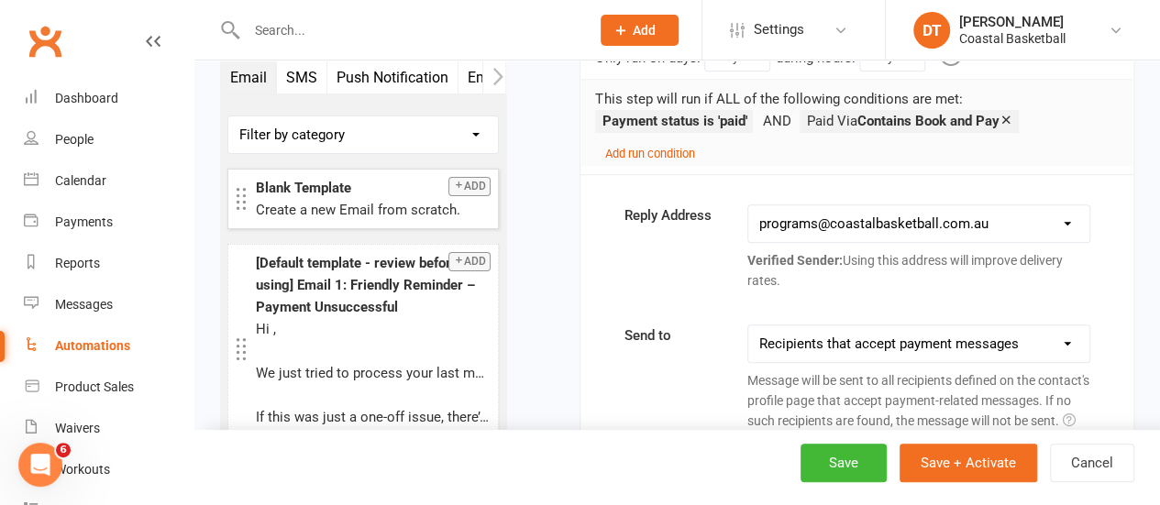
click at [778, 217] on select "hello@clubworx.com programs@coastalbasketball.com.au cohen.matthews@students.se…" at bounding box center [918, 223] width 341 height 37
select select "11"
click at [748, 205] on select "hello@clubworx.com programs@coastalbasketball.com.au cohen.matthews@students.se…" at bounding box center [918, 223] width 341 height 37
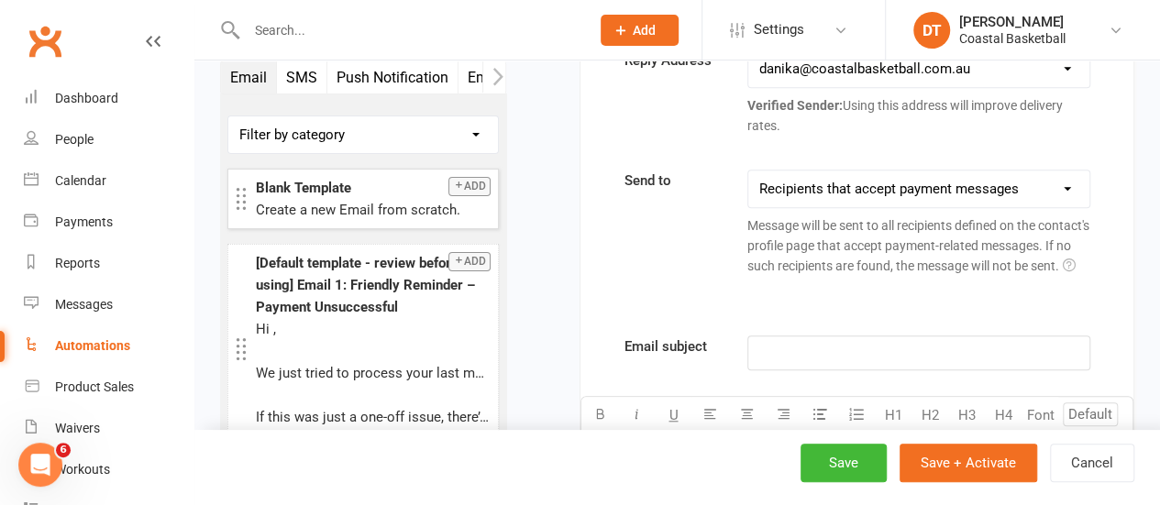
scroll to position [602, 0]
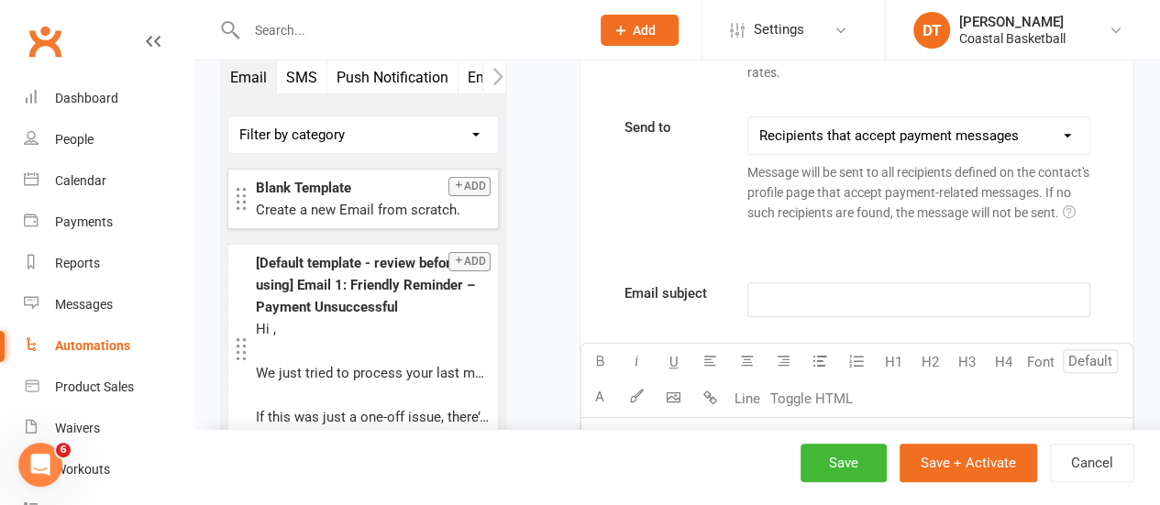
click at [923, 126] on select "This contact only Recipients that accept payment messages Recipients that accep…" at bounding box center [918, 135] width 341 height 37
drag, startPoint x: 874, startPoint y: 115, endPoint x: 865, endPoint y: 148, distance: 34.3
click at [874, 117] on select "This contact only Recipients that accept payment messages Recipients that accep…" at bounding box center [918, 135] width 341 height 37
select select "0"
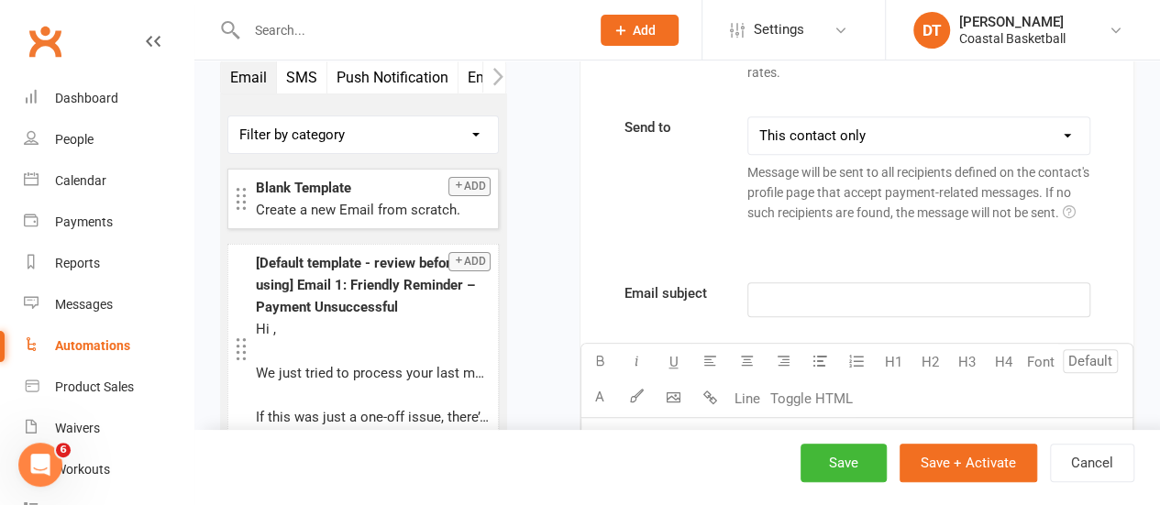
click at [748, 117] on select "This contact only Recipients that accept payment messages Recipients that accep…" at bounding box center [918, 135] width 341 height 37
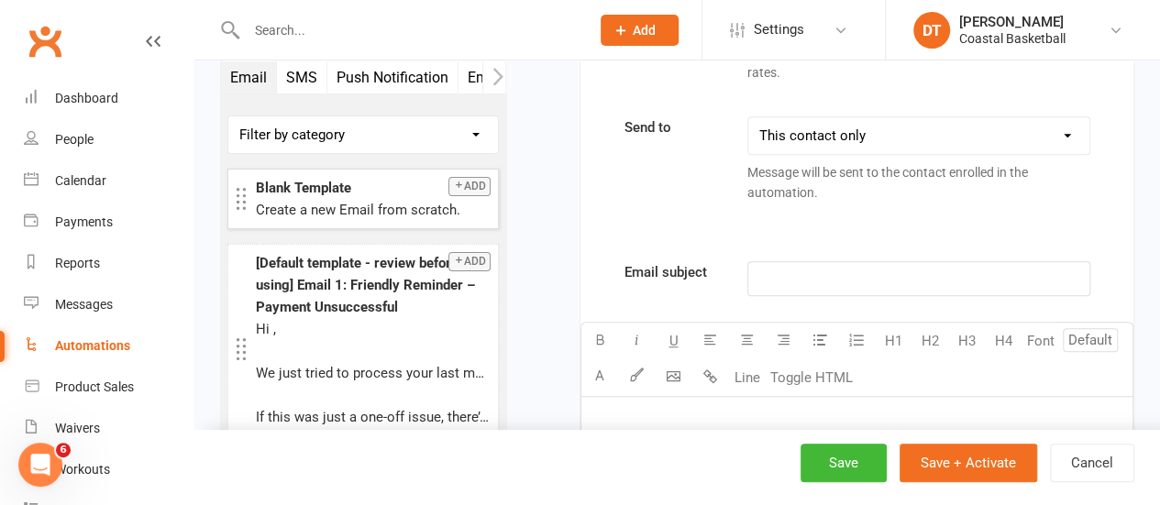
scroll to position [680, 0]
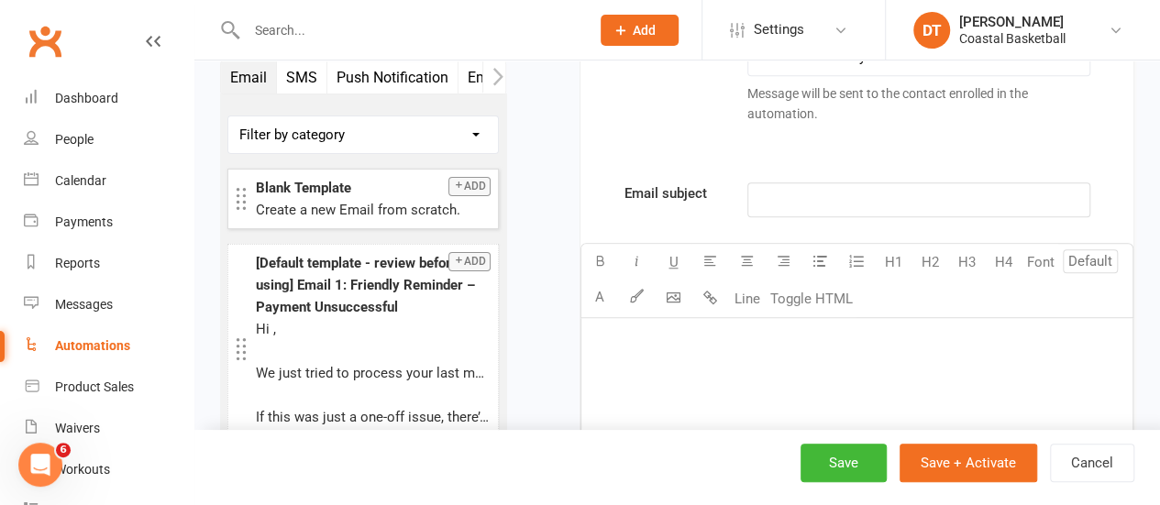
click at [850, 199] on p "﻿" at bounding box center [918, 200] width 319 height 22
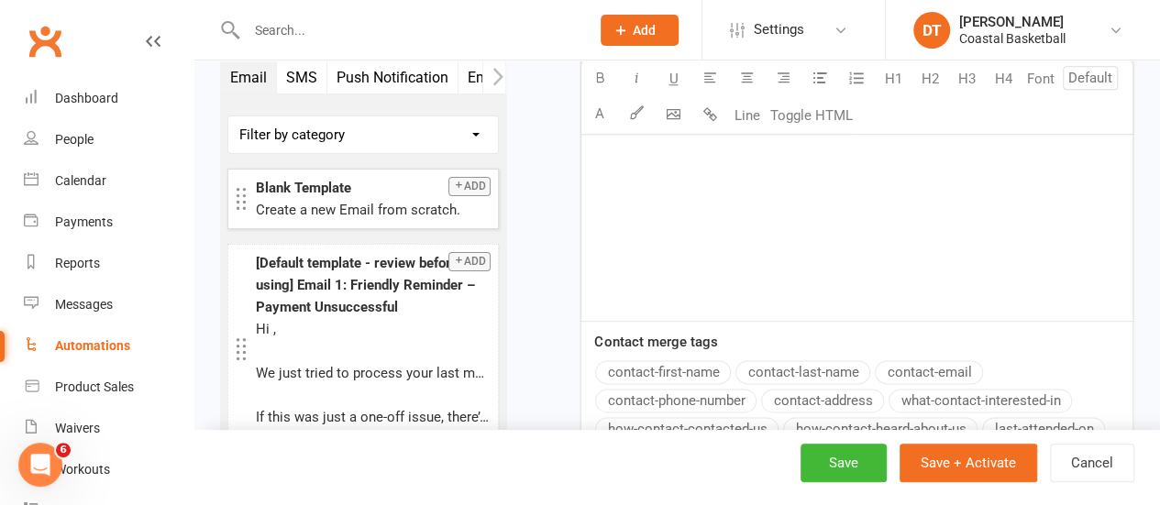
scroll to position [901, 0]
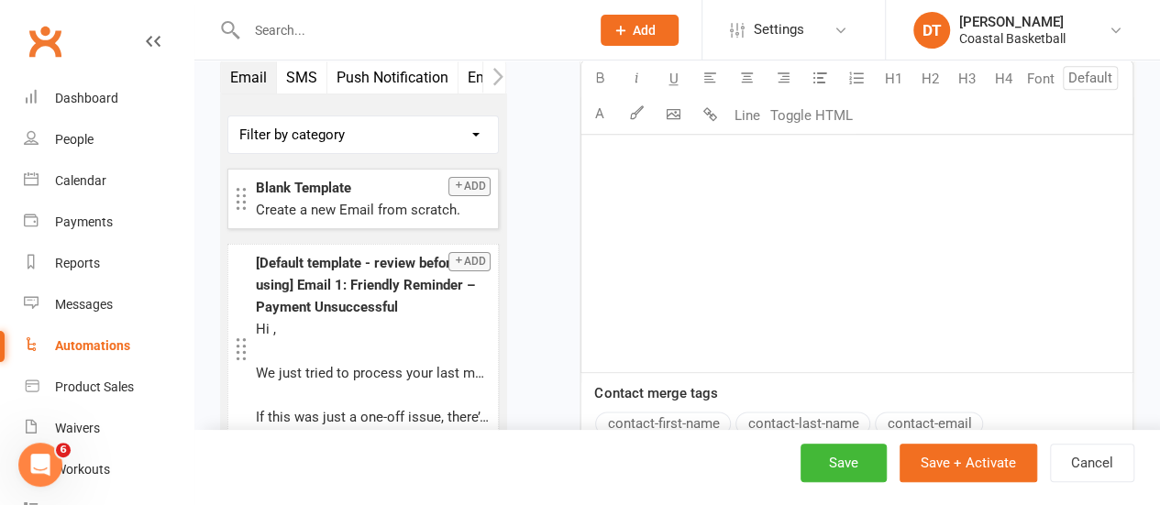
click at [826, 290] on div "﻿" at bounding box center [856, 234] width 551 height 275
drag, startPoint x: 697, startPoint y: 416, endPoint x: 764, endPoint y: 391, distance: 71.7
click at [697, 416] on button "contact-first-name" at bounding box center [663, 424] width 136 height 24
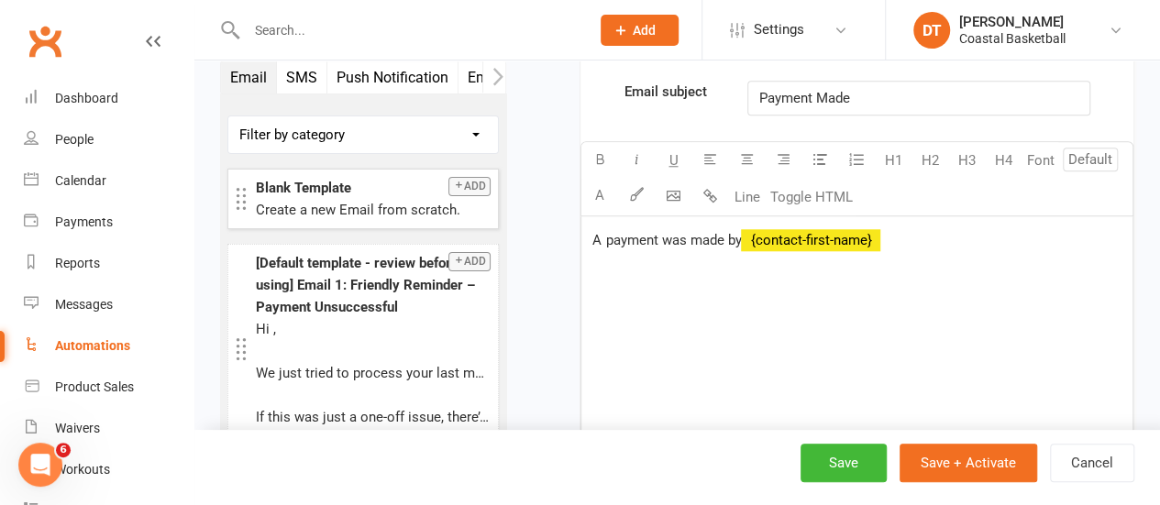
scroll to position [785, 0]
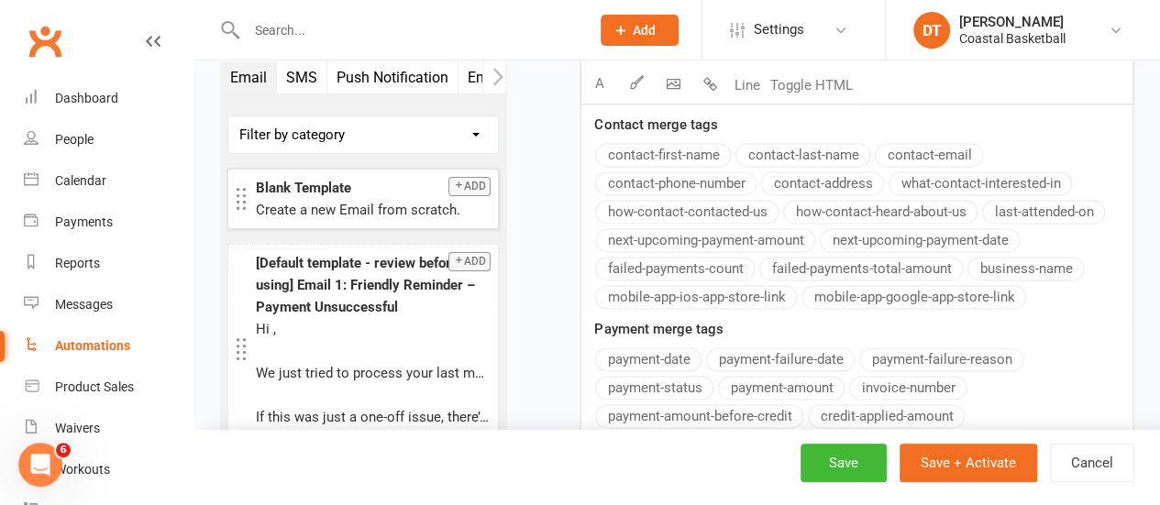
click at [652, 352] on div "Email subject Payment Made U H1 H2 H3 H4 Font A Line Toggle HTML A payment was …" at bounding box center [857, 172] width 553 height 959
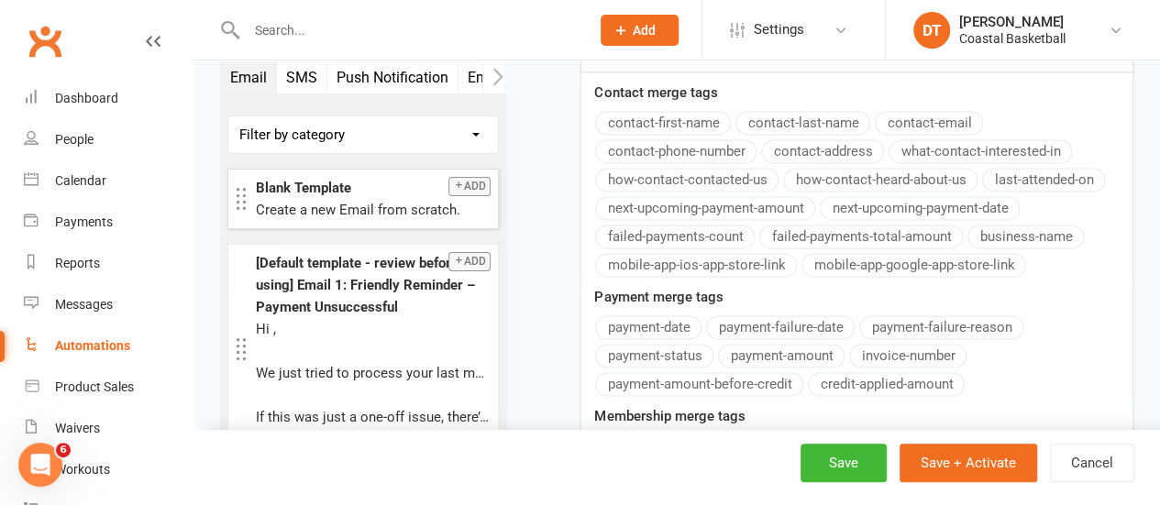
scroll to position [1219, 0]
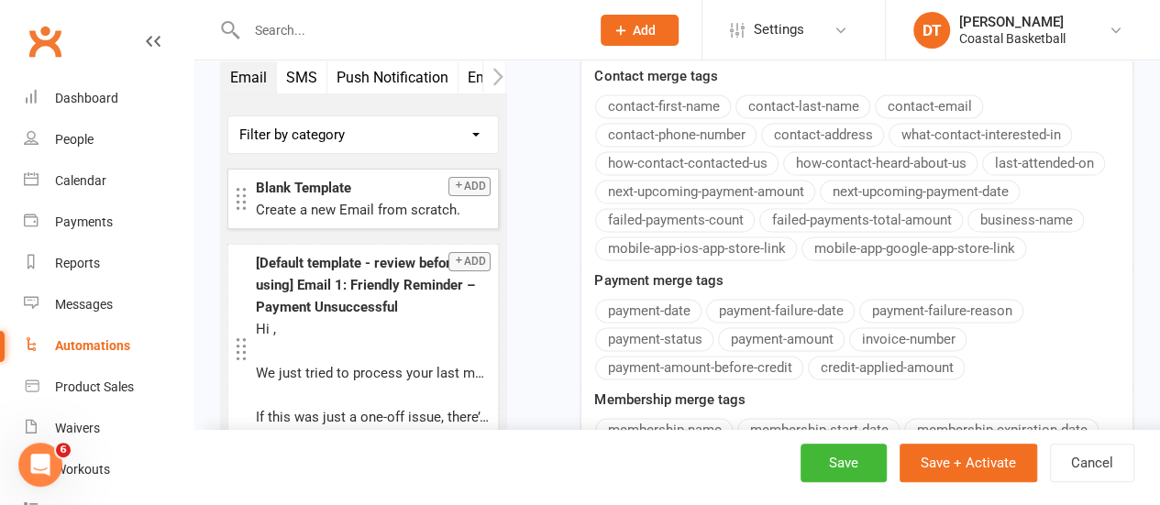
drag, startPoint x: 809, startPoint y: 329, endPoint x: 1108, endPoint y: 333, distance: 299.0
click at [809, 329] on div "Email subject Payment Made U H1 H2 H3 H4 Font A Line Toggle HTML A payment was …" at bounding box center [857, 123] width 553 height 959
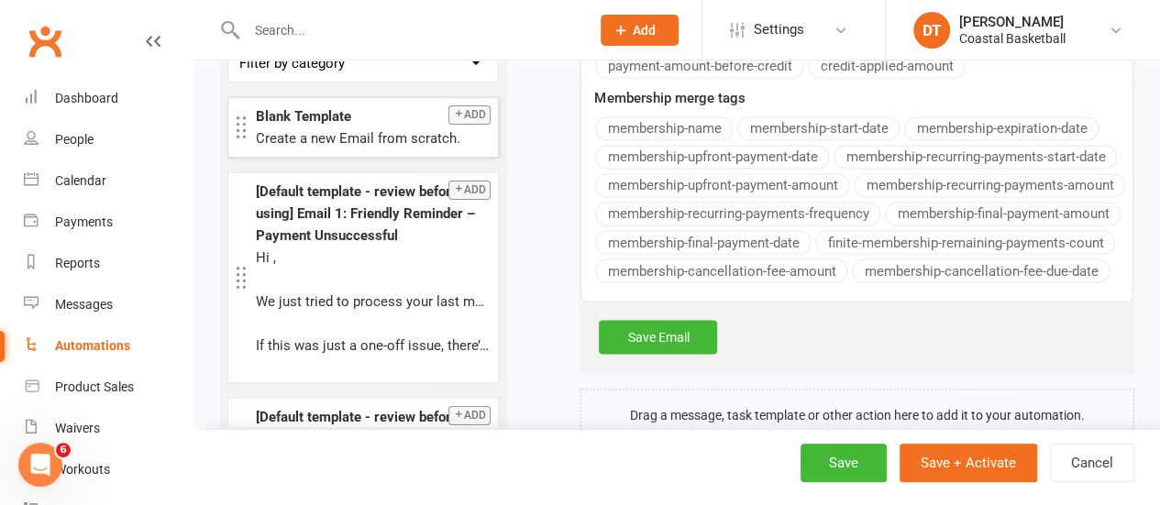
scroll to position [1583, 0]
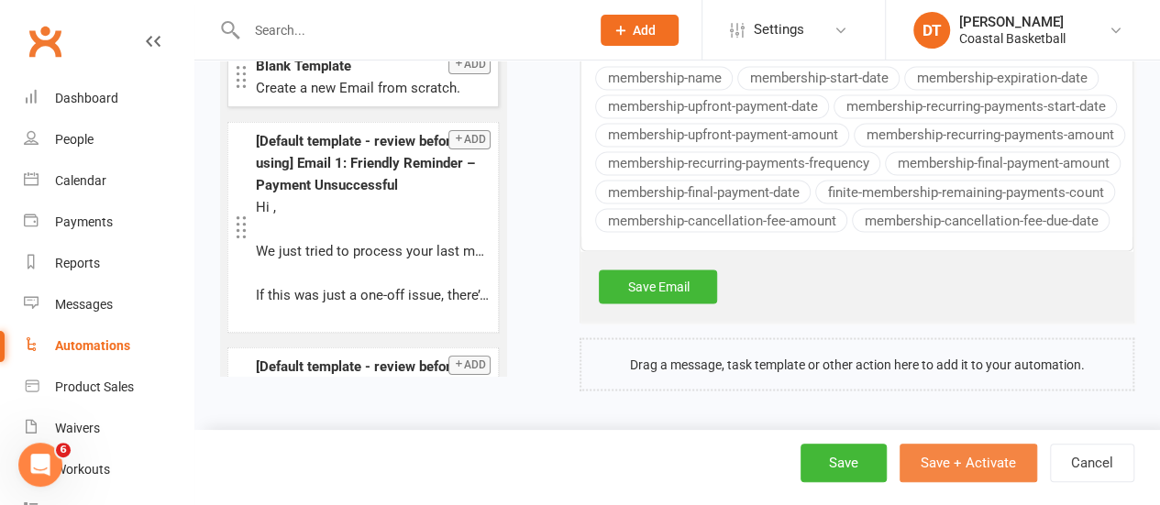
click at [961, 459] on button "Save + Activate" at bounding box center [969, 463] width 138 height 39
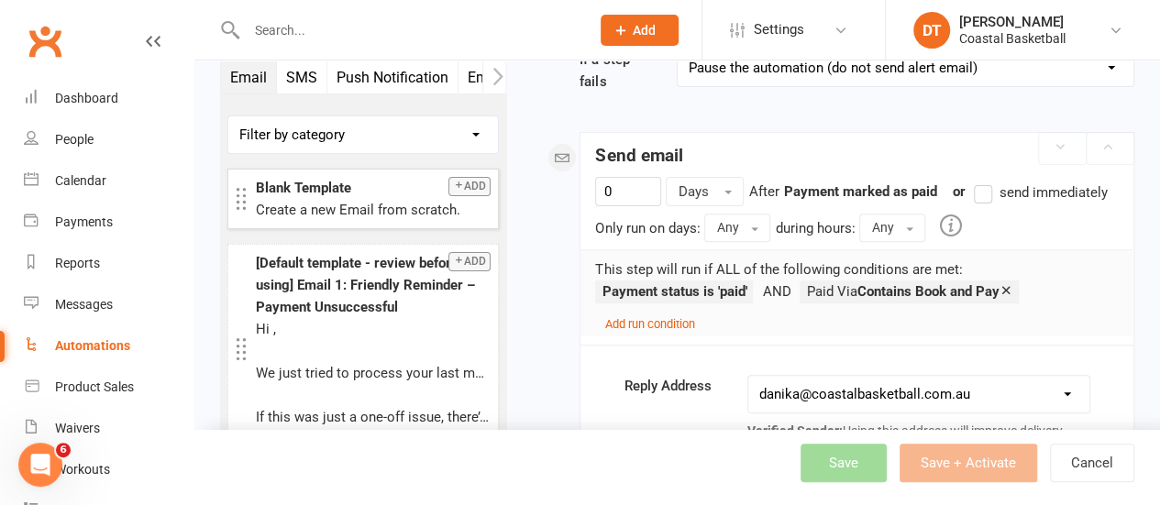
scroll to position [0, 0]
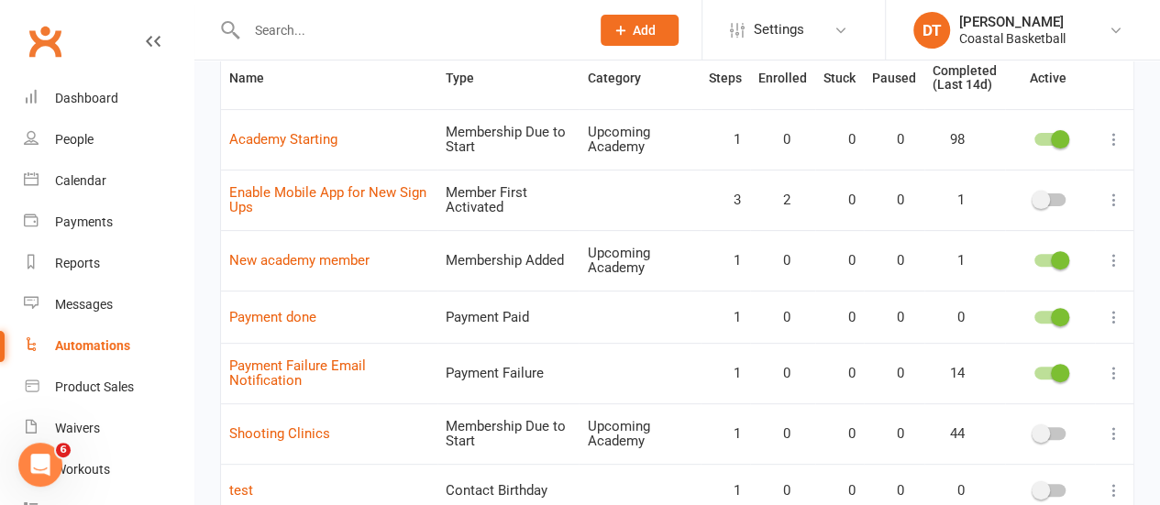
scroll to position [207, 0]
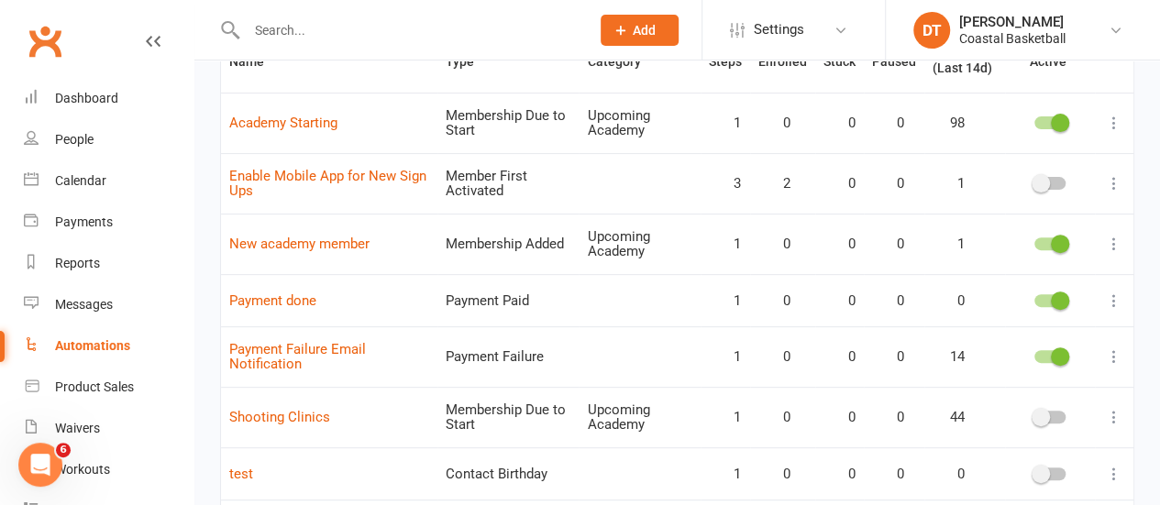
click at [1119, 237] on icon at bounding box center [1114, 244] width 18 height 18
click at [1097, 269] on link "Edit" at bounding box center [1020, 278] width 182 height 37
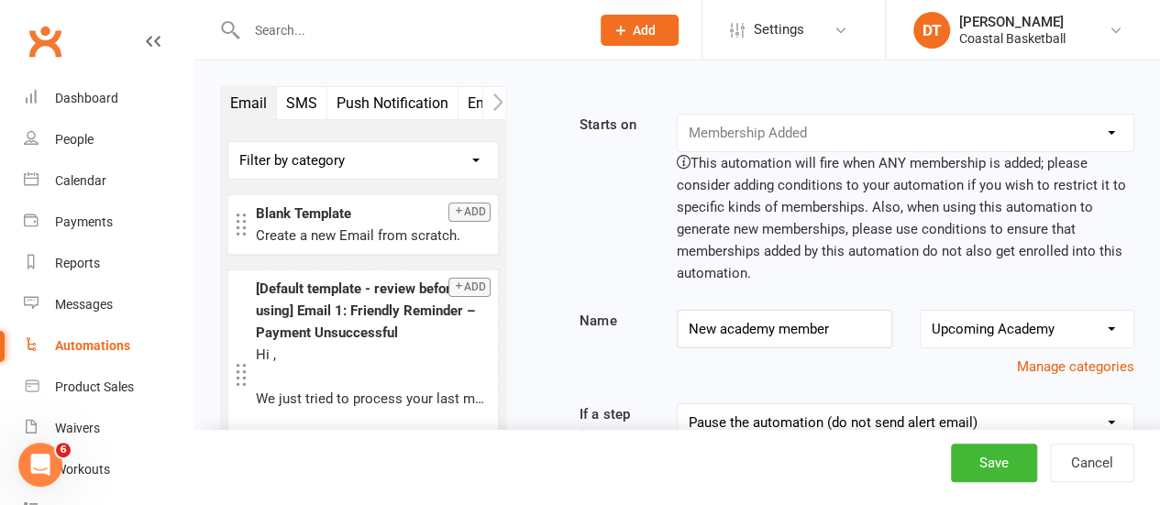
click at [1054, 326] on select "No category selected Danika's Integration Mobile App Payment Upcoming Academy W…" at bounding box center [1027, 329] width 213 height 37
select select "0"
click at [921, 311] on select "No category selected Danika's Integration Mobile App Payment Upcoming Academy W…" at bounding box center [1027, 329] width 213 height 37
click at [1031, 465] on button "Save" at bounding box center [994, 463] width 86 height 39
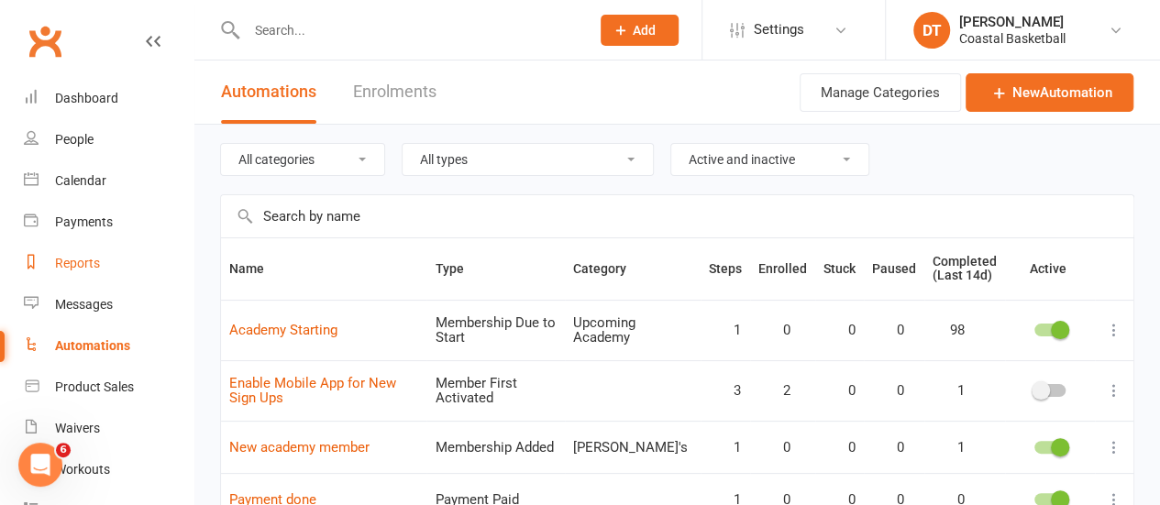
click at [111, 269] on link "Reports" at bounding box center [109, 263] width 170 height 41
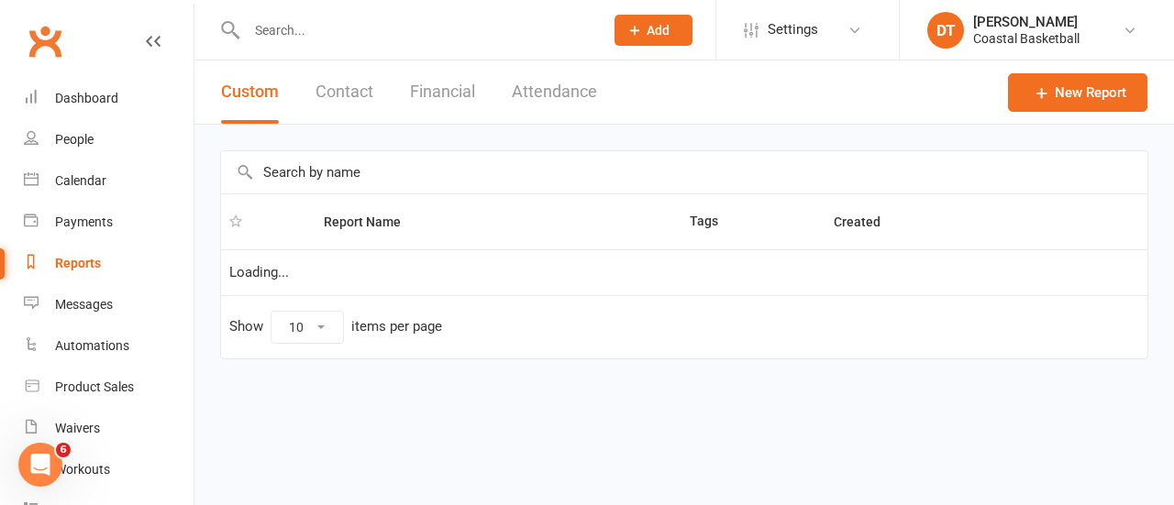
select select "100"
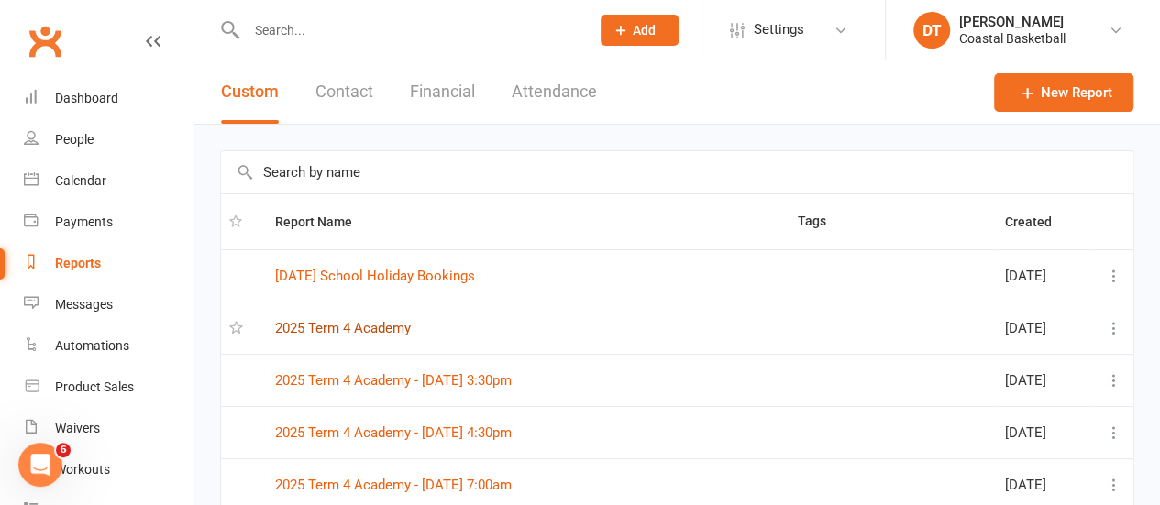
click at [377, 331] on link "2025 Term 4 Academy" at bounding box center [343, 328] width 136 height 17
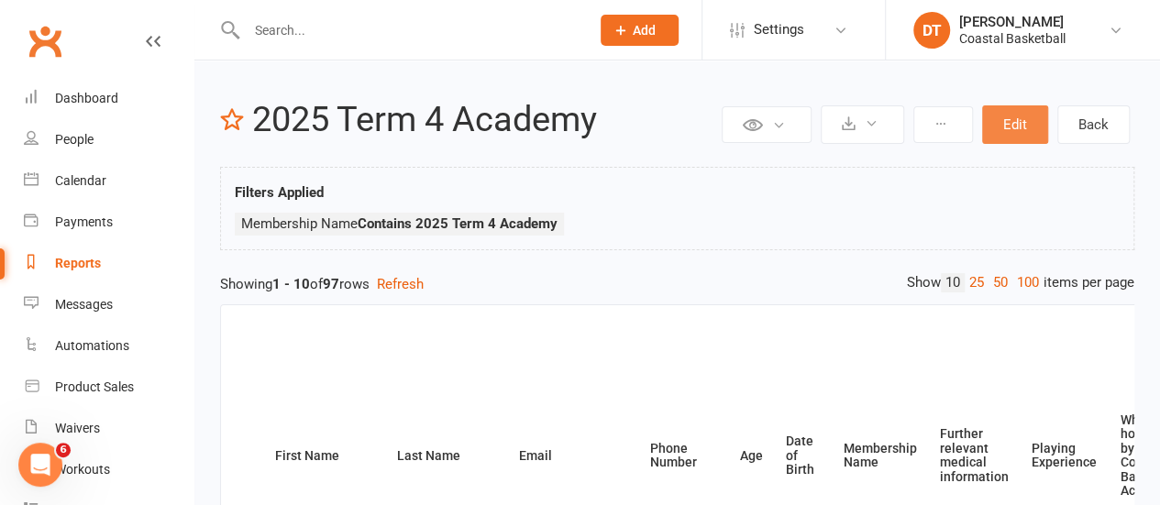
click at [1022, 134] on button "Edit" at bounding box center [1015, 124] width 66 height 39
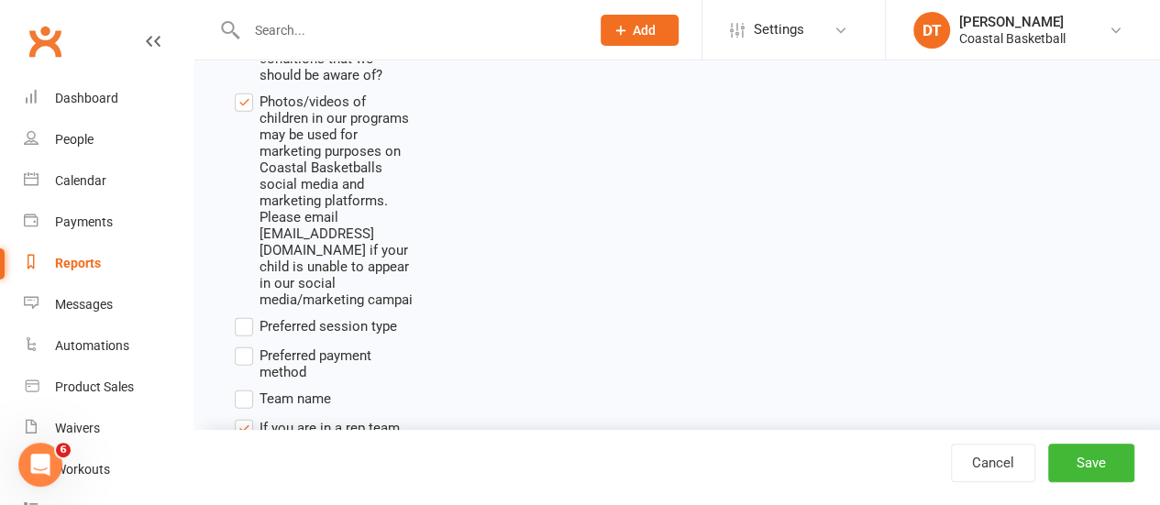
scroll to position [5855, 0]
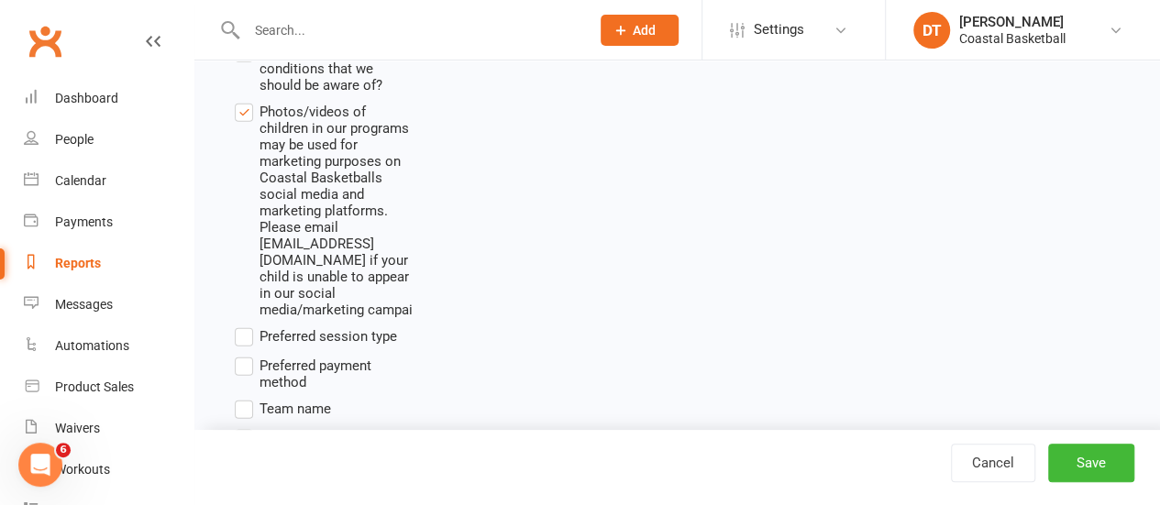
click at [330, 355] on span "Preferred payment method" at bounding box center [337, 373] width 154 height 36
click at [247, 355] on input "Preferred payment method" at bounding box center [241, 355] width 12 height 0
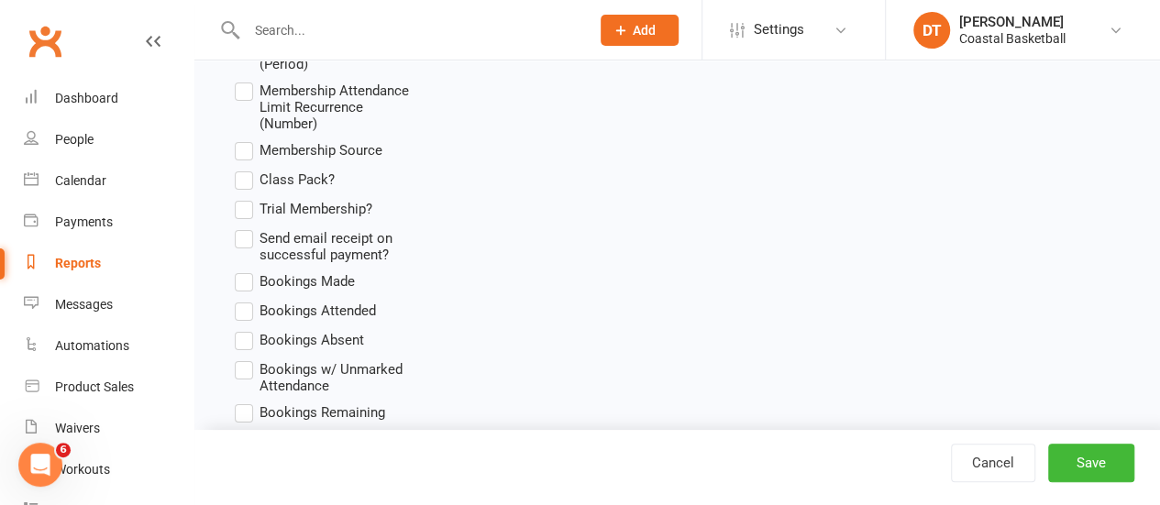
scroll to position [3544, 0]
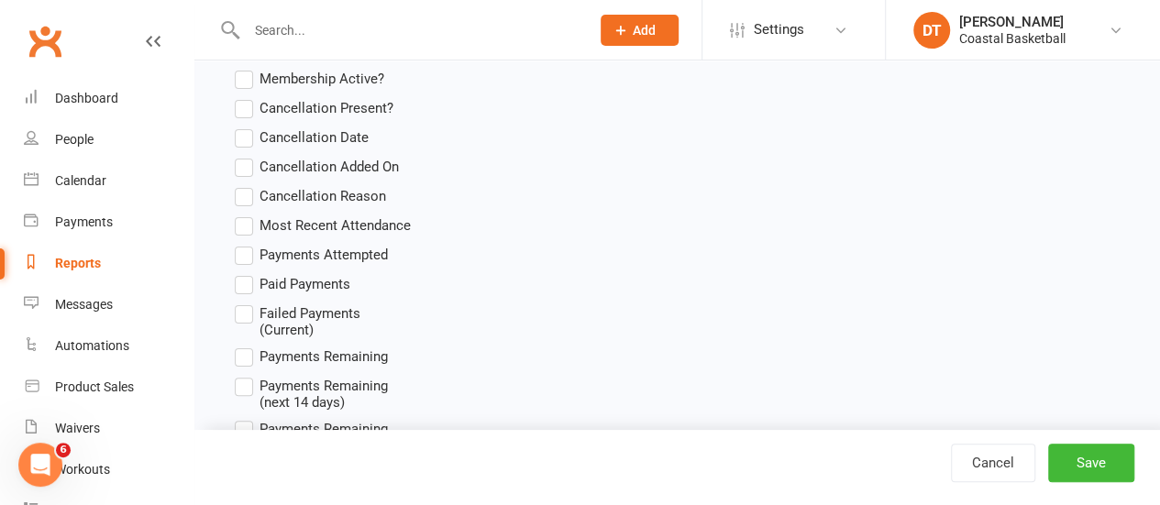
click at [319, 282] on span "Paid Payments" at bounding box center [305, 282] width 91 height 19
click at [247, 273] on input "Paid Payments" at bounding box center [241, 273] width 12 height 0
click at [1088, 463] on button "Save" at bounding box center [1091, 463] width 86 height 39
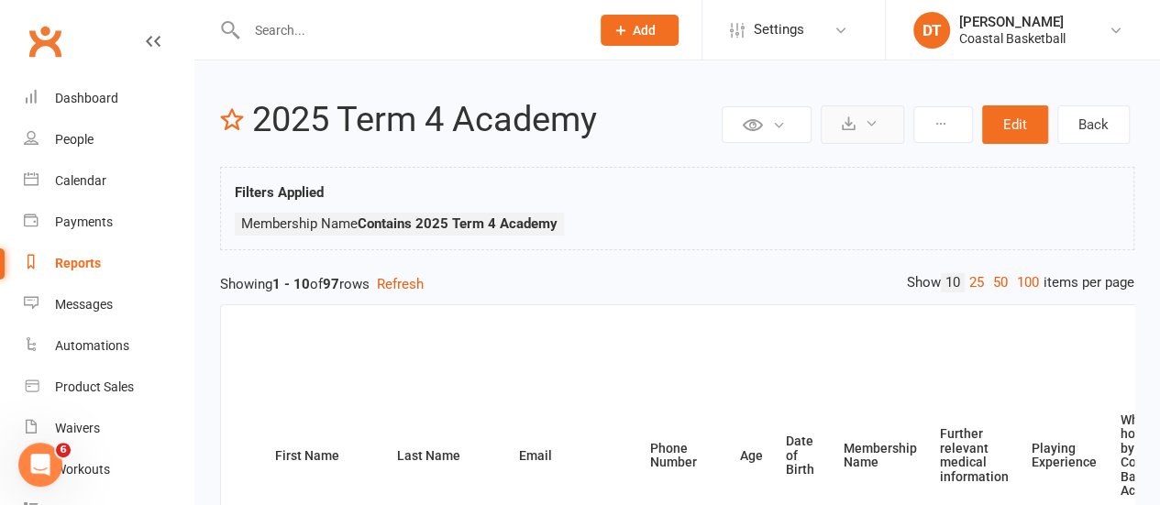
click at [847, 130] on button at bounding box center [862, 124] width 83 height 39
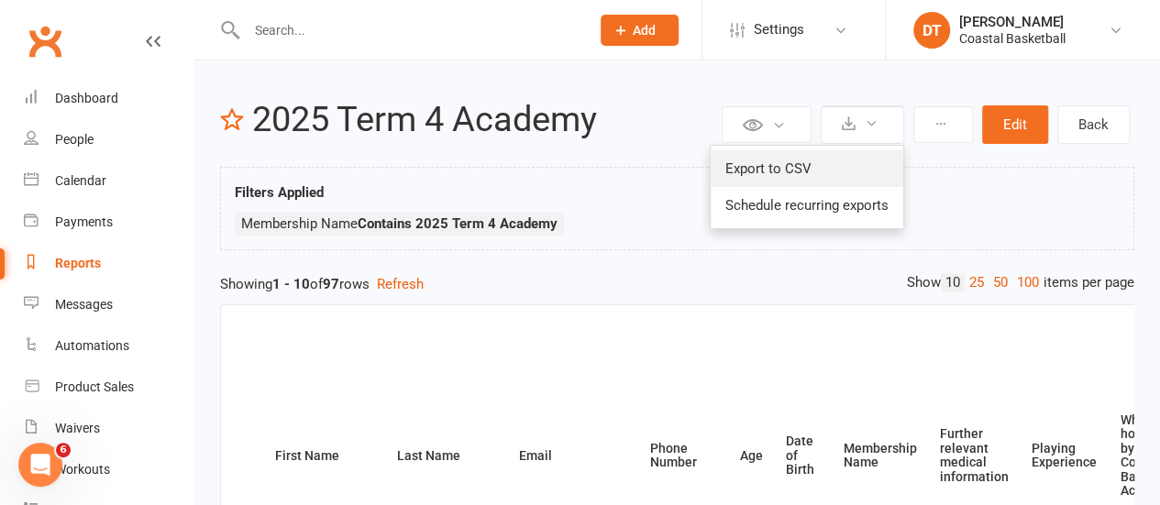
click at [754, 176] on link "Export to CSV" at bounding box center [807, 168] width 193 height 37
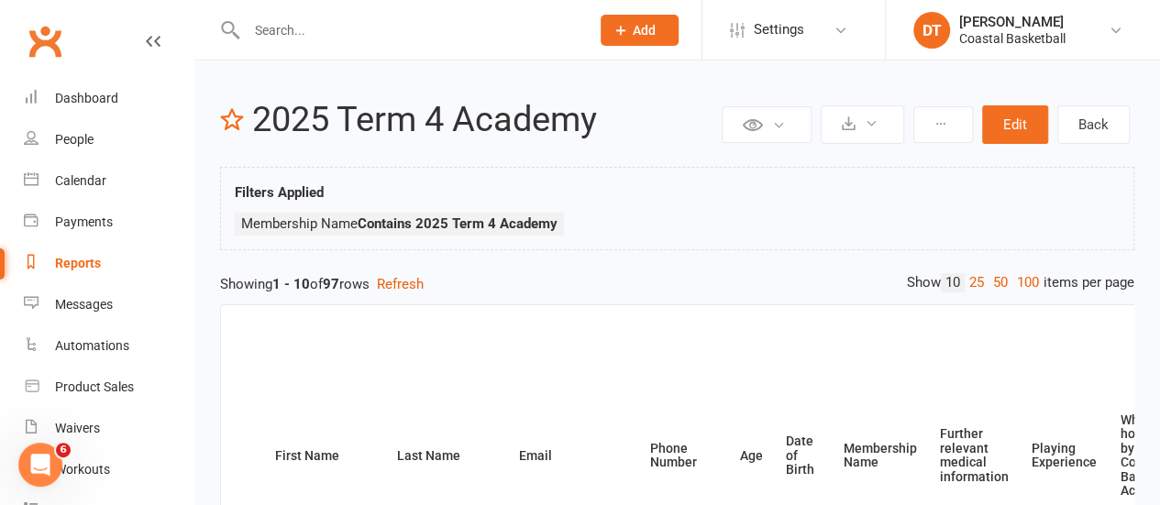
click at [332, 36] on input "text" at bounding box center [409, 30] width 337 height 26
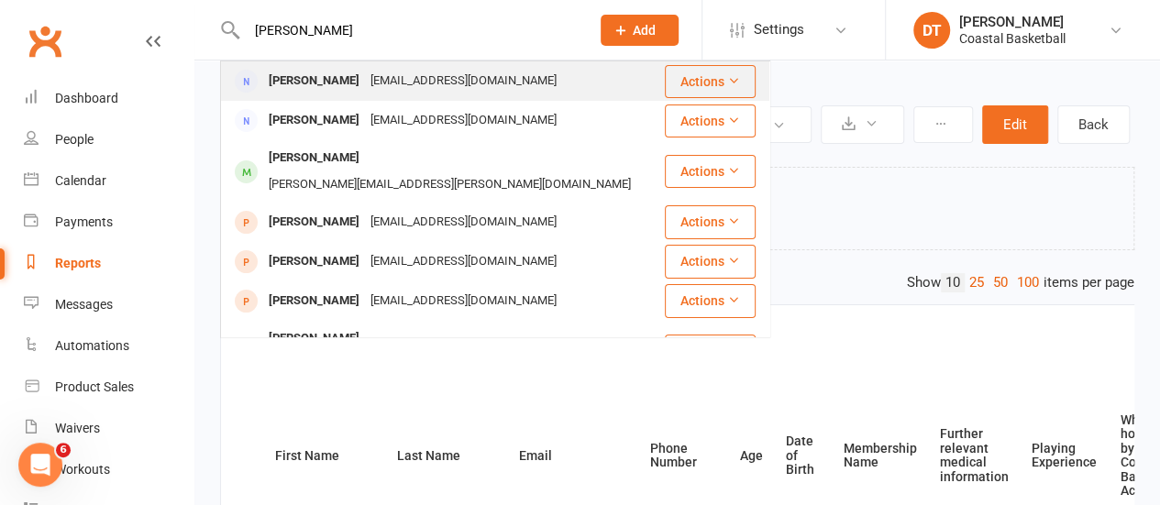
type input "SARAH MCK"
click at [400, 83] on div "[EMAIL_ADDRESS][DOMAIN_NAME]" at bounding box center [463, 81] width 197 height 27
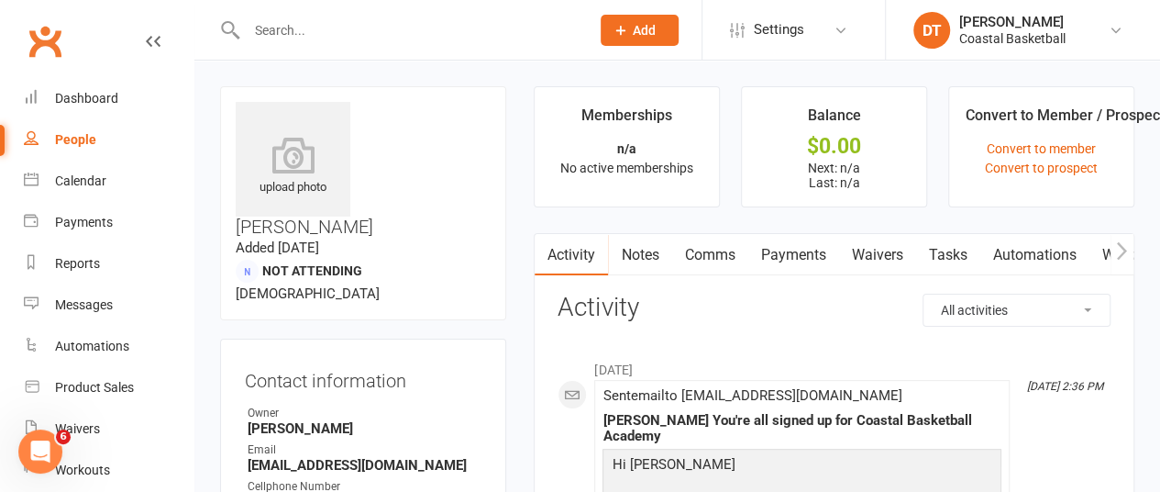
click at [769, 252] on link "Payments" at bounding box center [792, 255] width 91 height 42
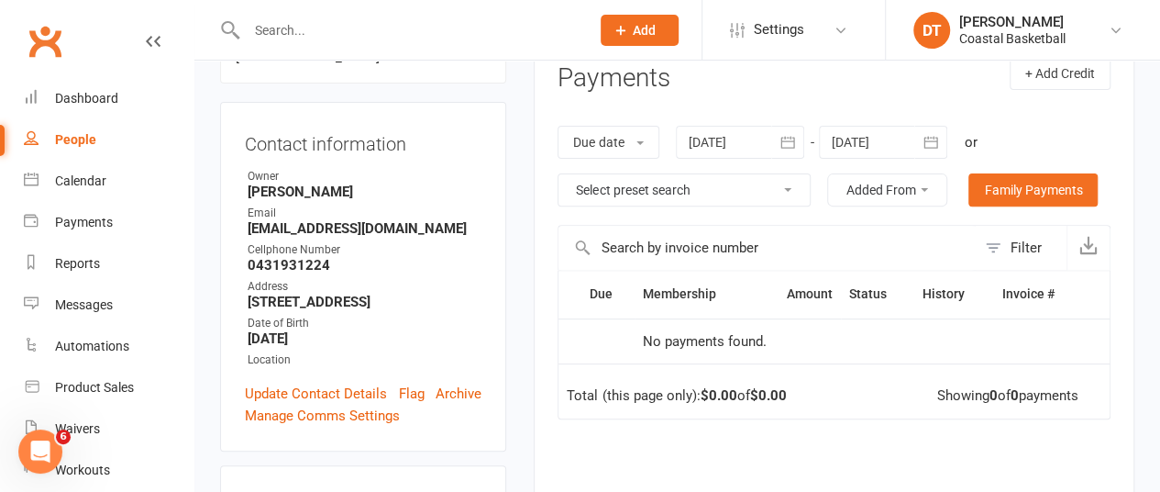
scroll to position [249, 0]
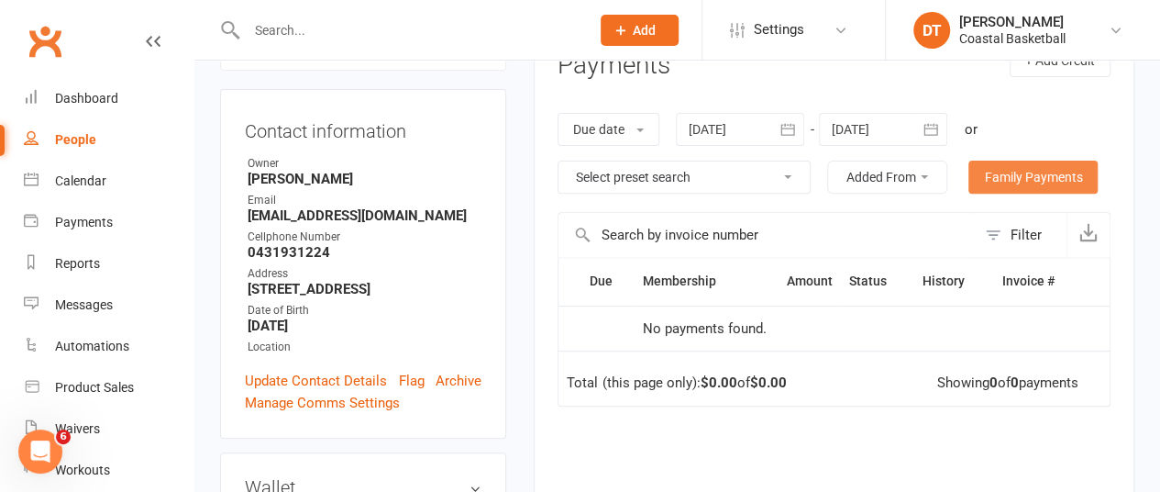
click at [1024, 168] on link "Family Payments" at bounding box center [1032, 176] width 129 height 33
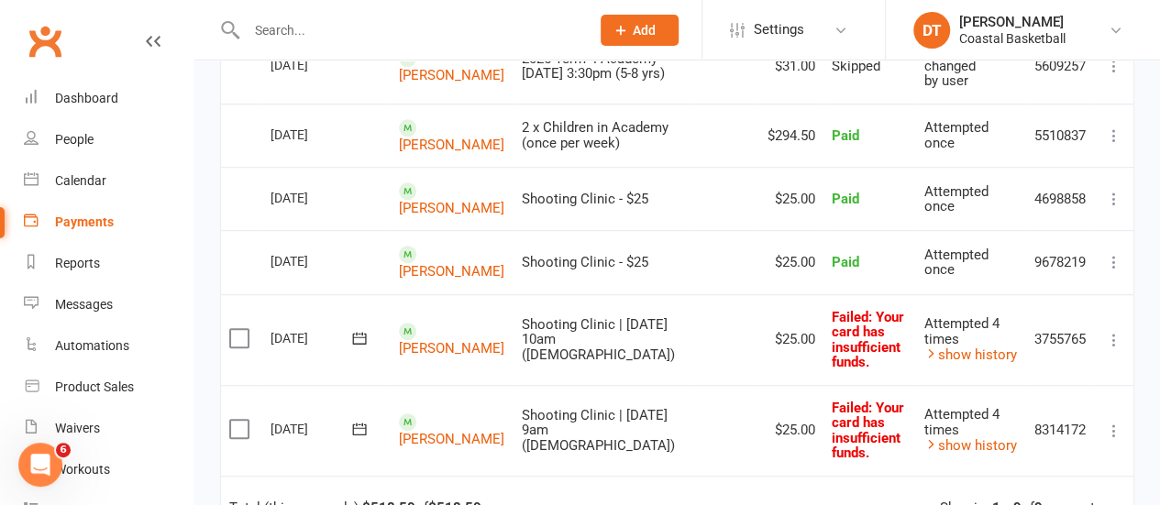
scroll to position [492, 0]
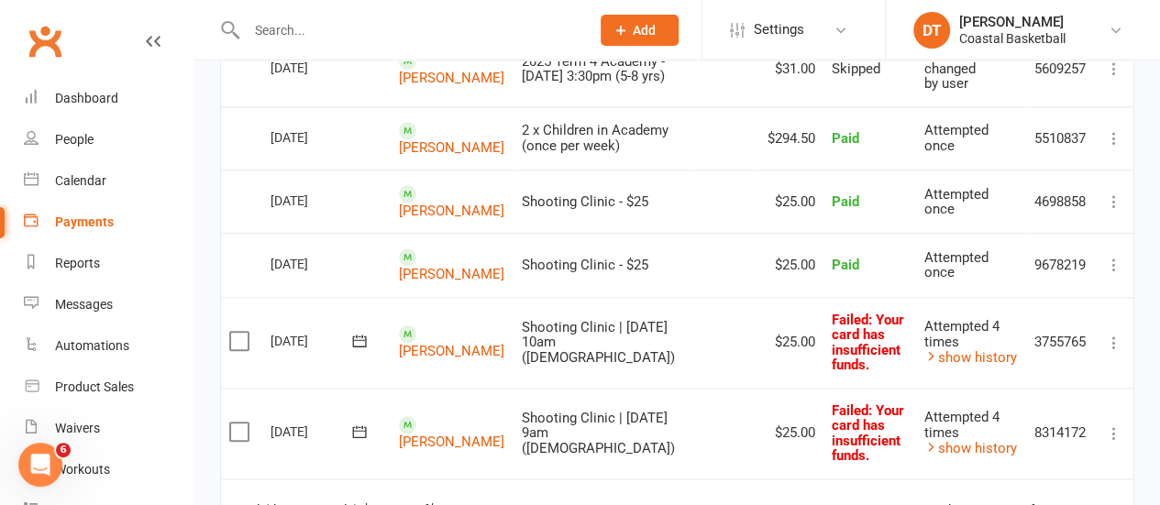
click at [1111, 346] on icon at bounding box center [1114, 343] width 18 height 18
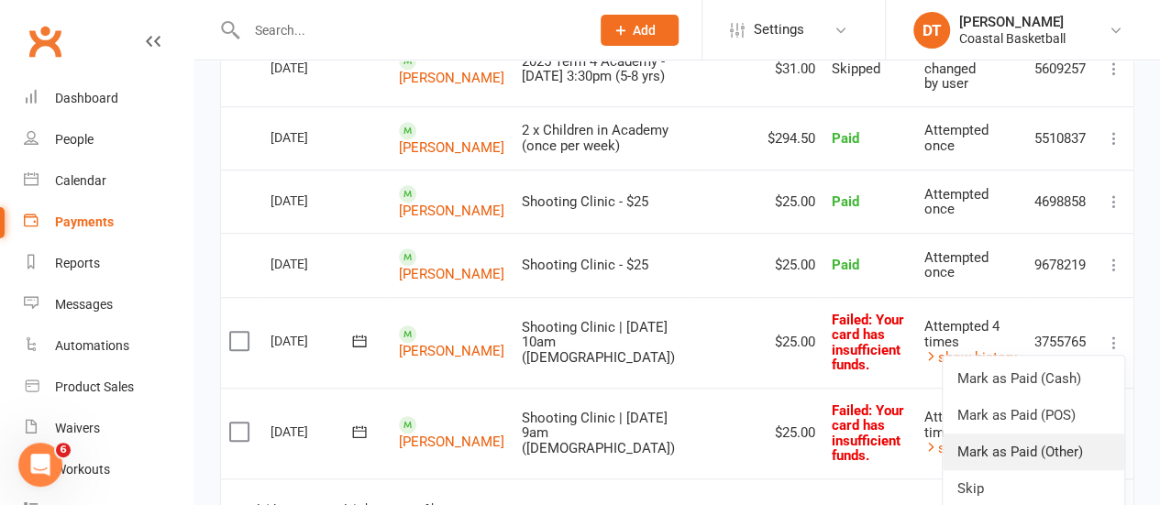
click at [1084, 458] on link "Mark as Paid (Other)" at bounding box center [1034, 452] width 182 height 37
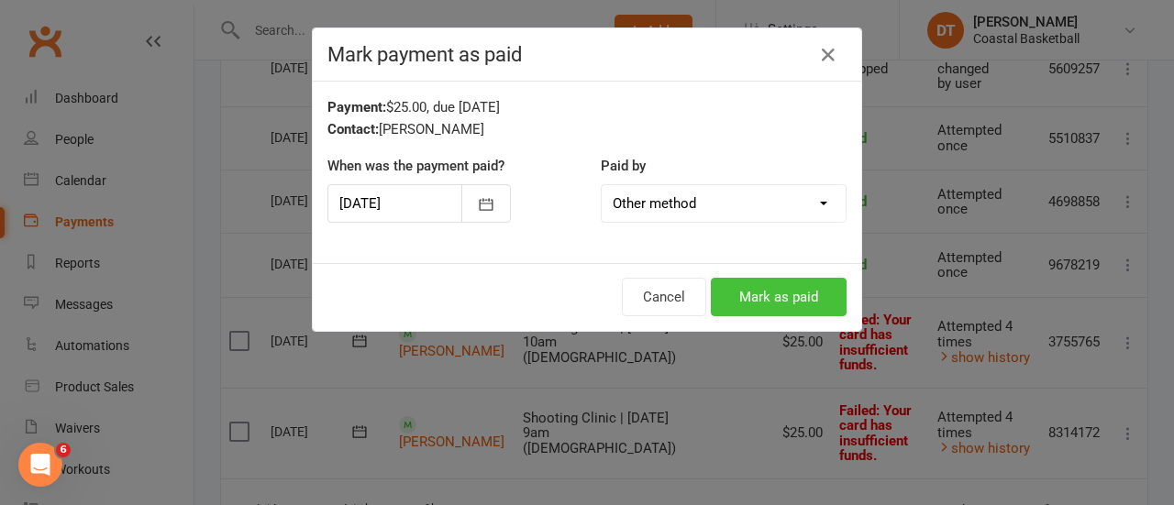
click at [780, 299] on button "Mark as paid" at bounding box center [779, 297] width 136 height 39
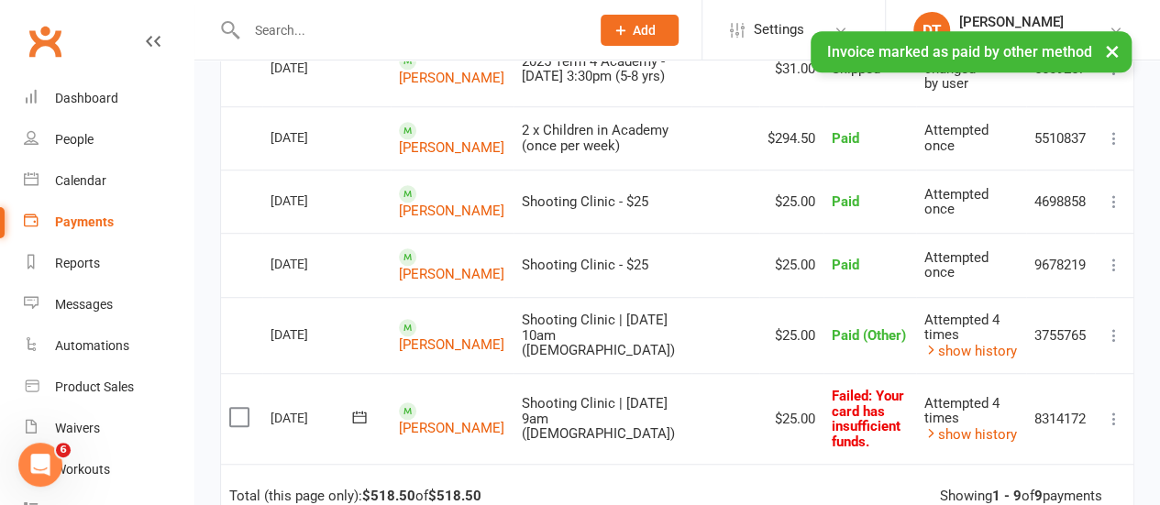
click at [1108, 409] on button at bounding box center [1114, 419] width 22 height 22
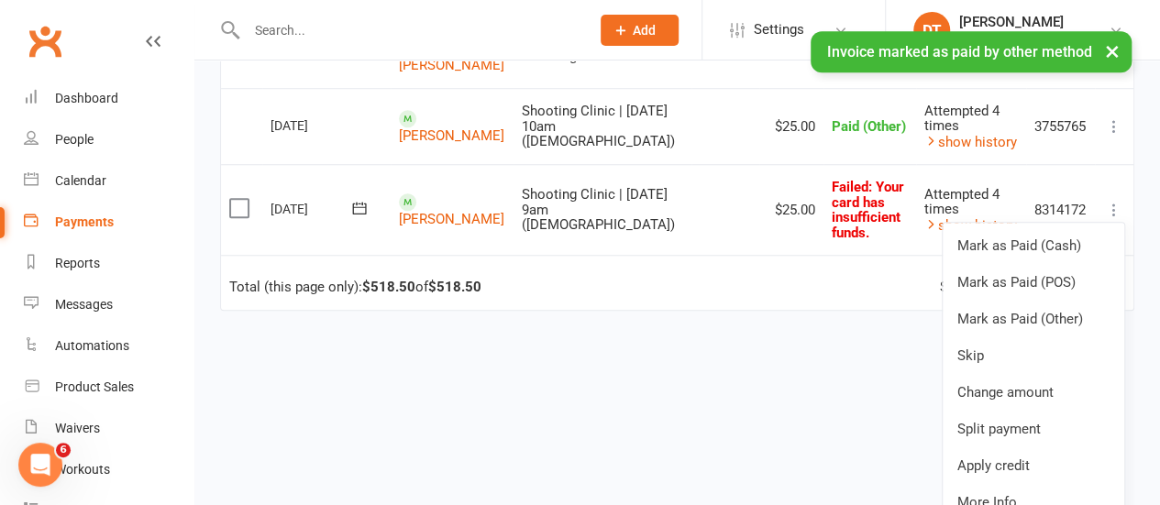
scroll to position [749, 0]
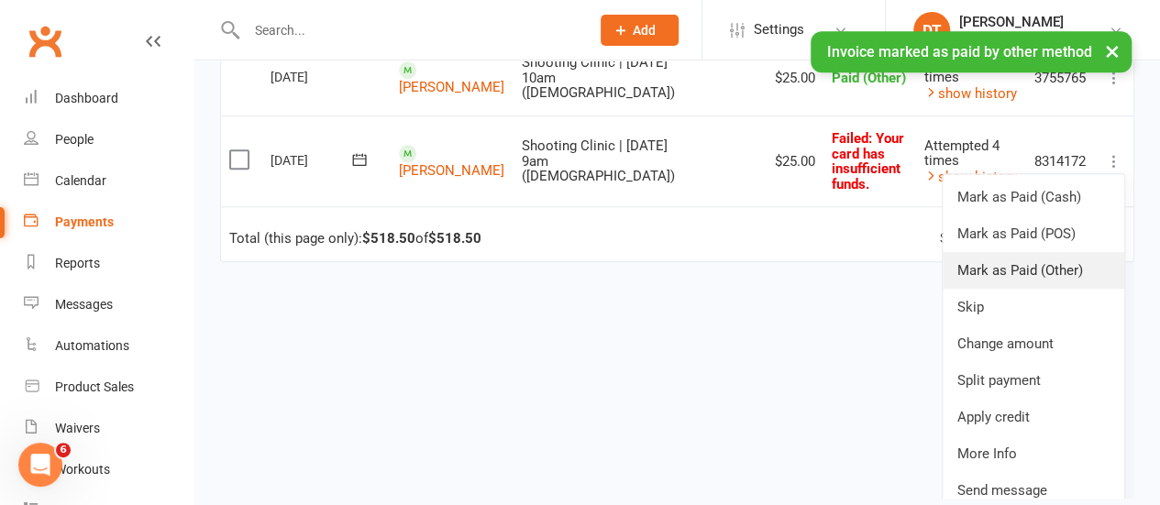
click at [1035, 289] on link "Mark as Paid (Other)" at bounding box center [1034, 270] width 182 height 37
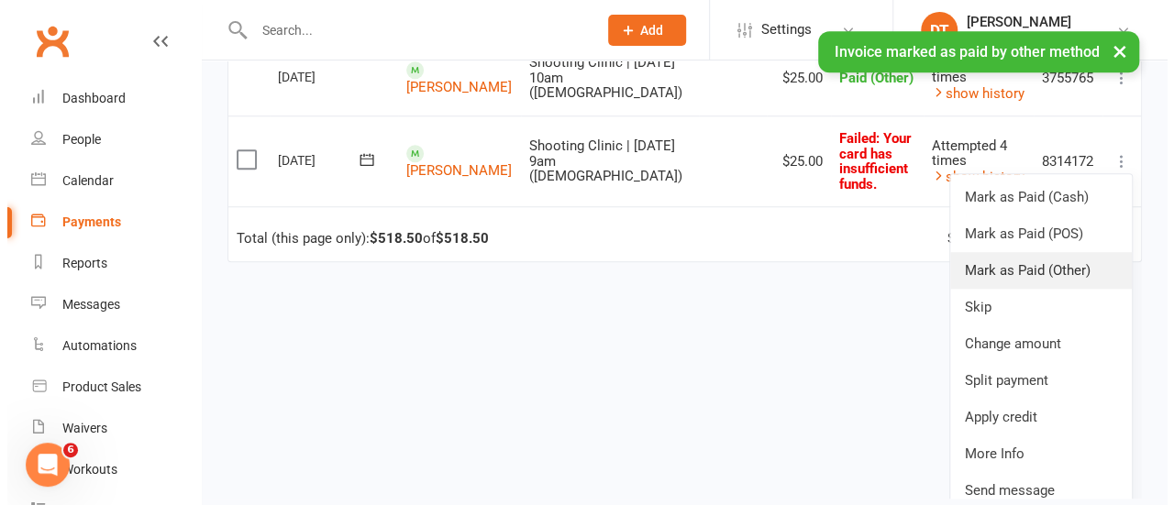
scroll to position [677, 0]
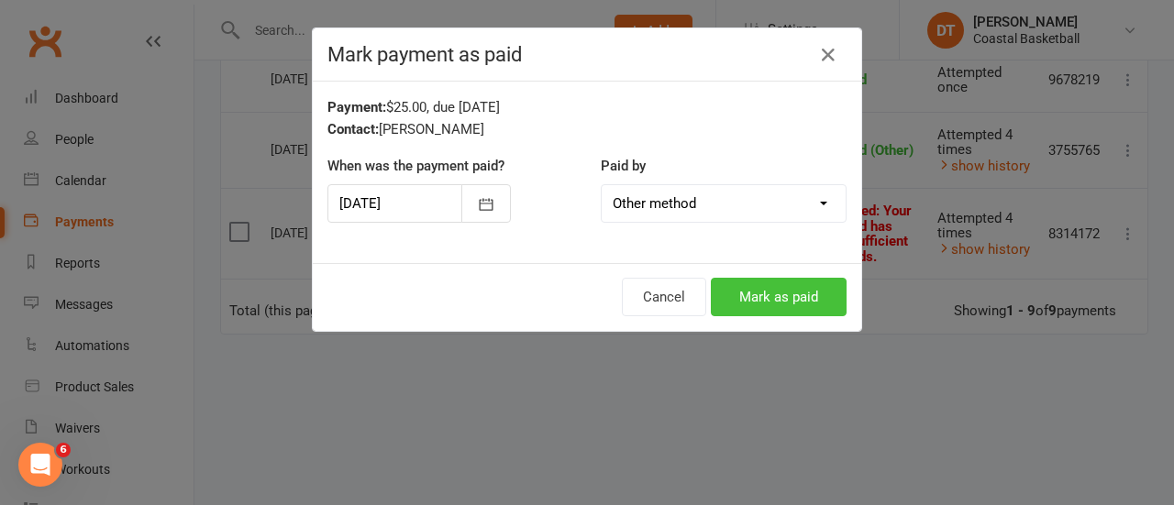
click at [836, 304] on button "Mark as paid" at bounding box center [779, 297] width 136 height 39
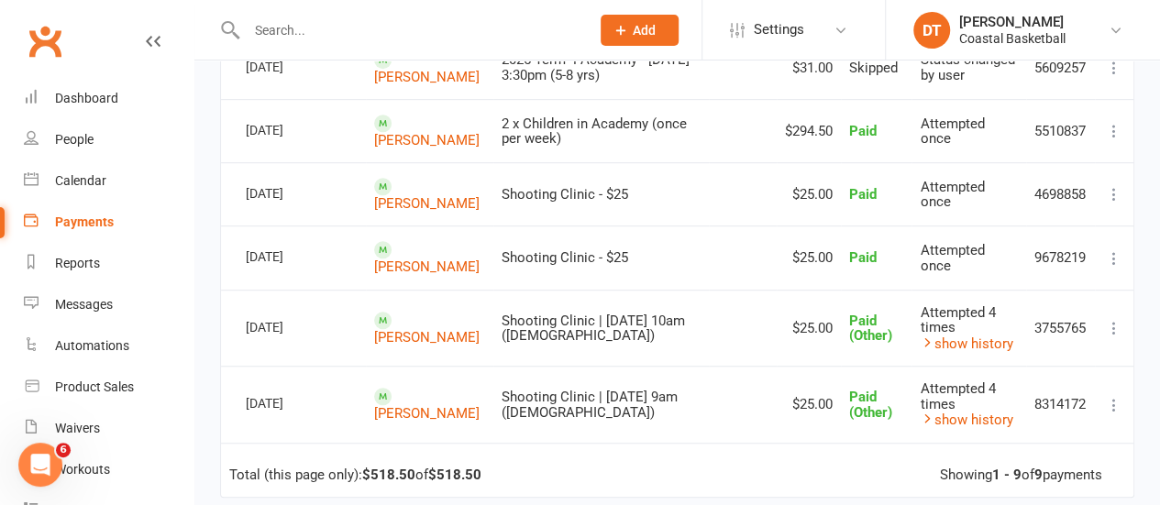
scroll to position [0, 0]
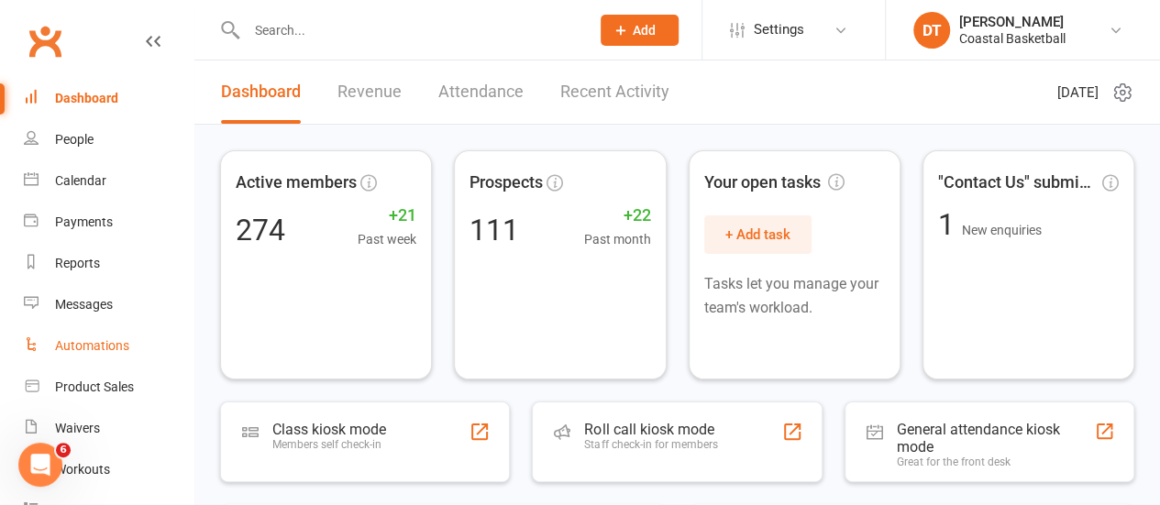
drag, startPoint x: 95, startPoint y: 342, endPoint x: 141, endPoint y: 333, distance: 46.8
click at [95, 342] on div "Automations" at bounding box center [92, 345] width 74 height 15
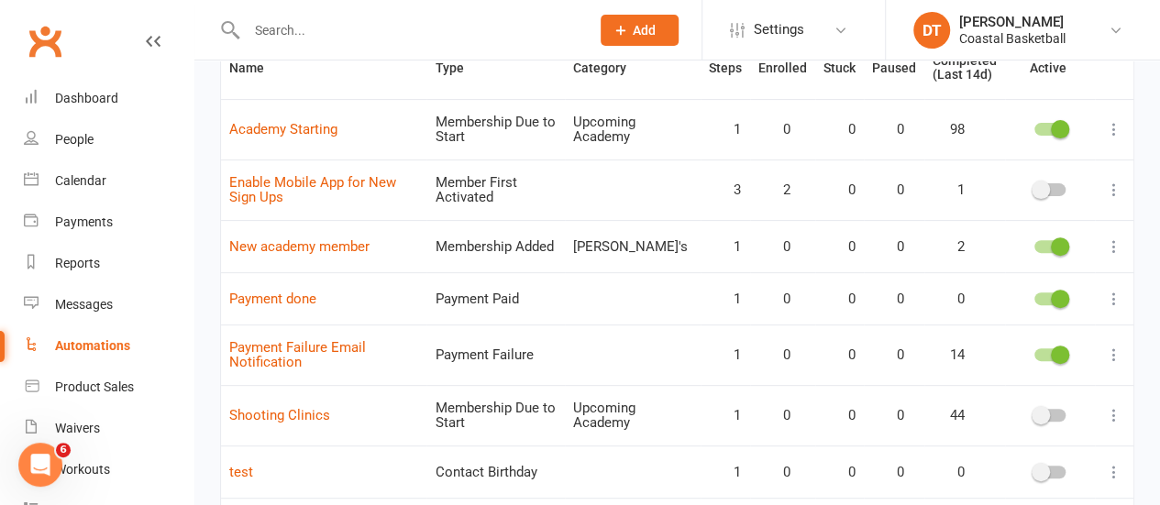
scroll to position [205, 0]
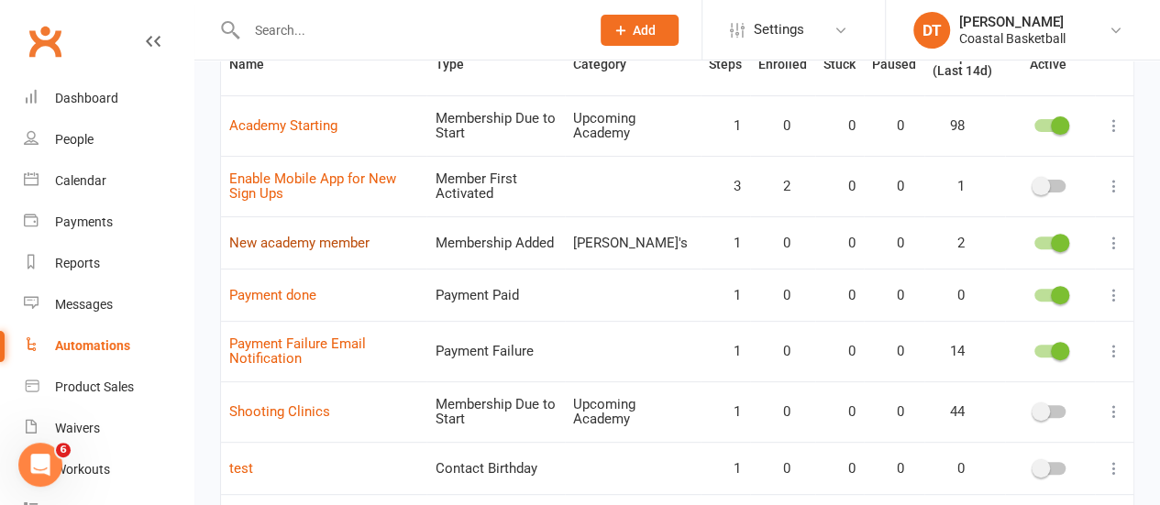
click at [321, 236] on link "New academy member" at bounding box center [299, 243] width 140 height 17
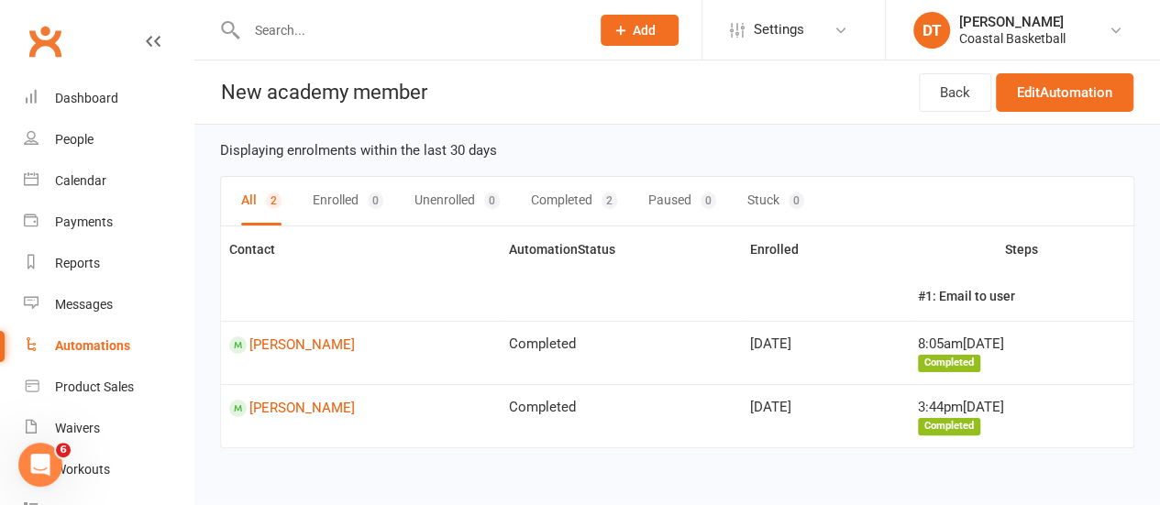
scroll to position [18, 0]
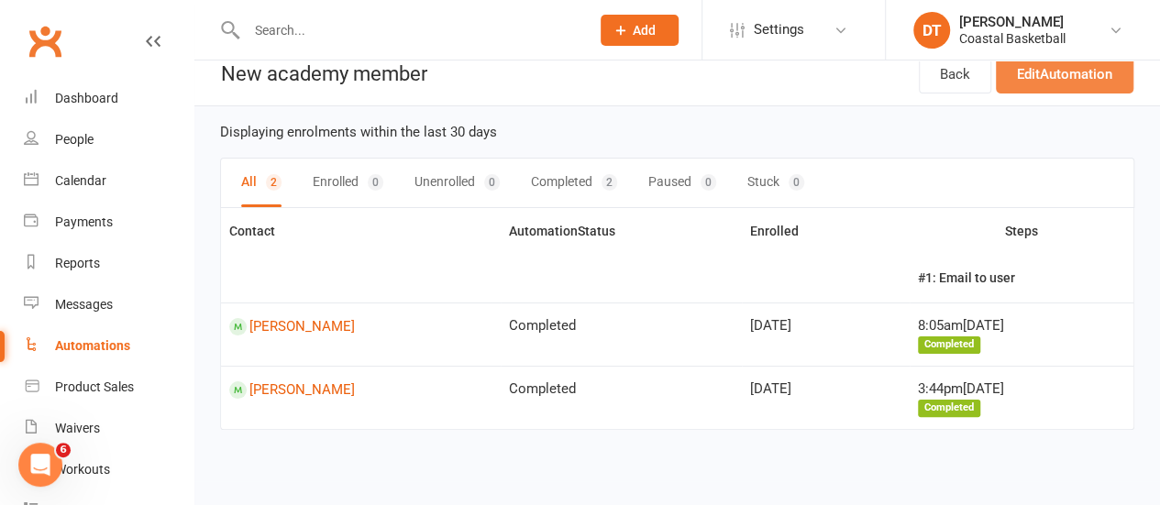
click at [1049, 74] on link "Edit Automation" at bounding box center [1065, 74] width 138 height 39
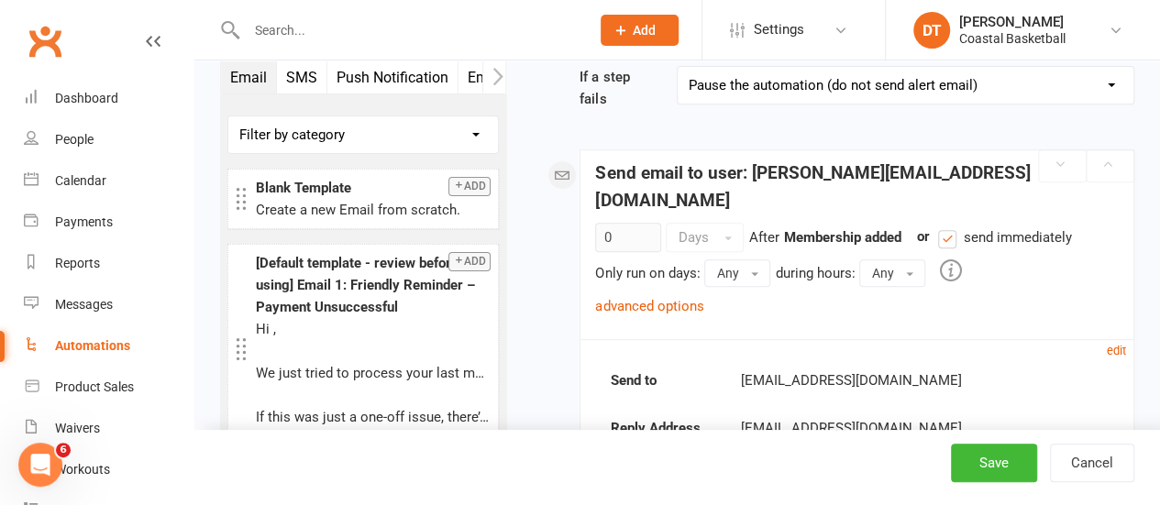
scroll to position [336, 0]
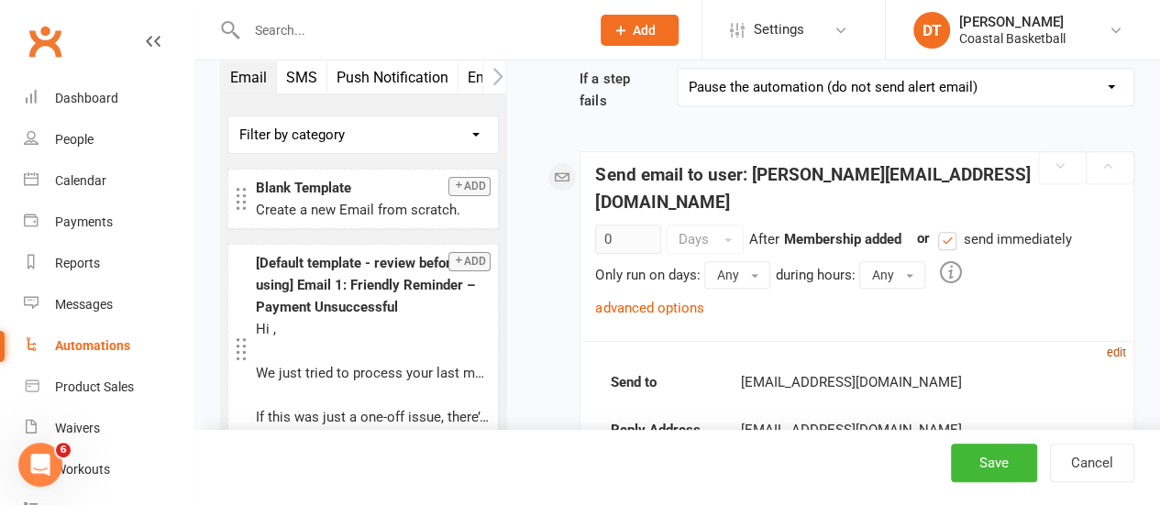
click at [1123, 346] on small "edit" at bounding box center [1116, 353] width 19 height 14
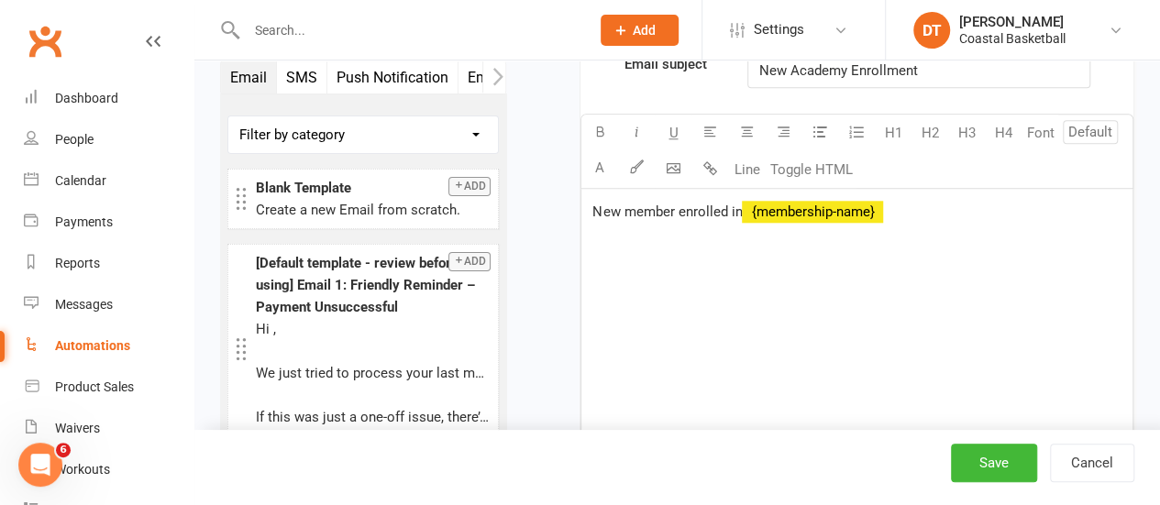
scroll to position [841, 0]
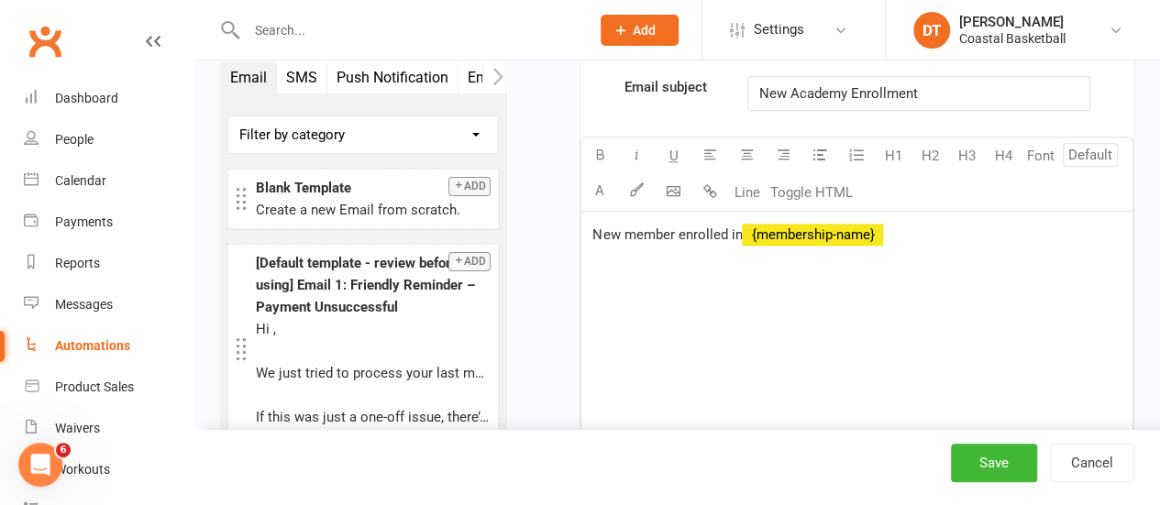
click at [1034, 224] on p "New member enrolled in ﻿ {membership-name}" at bounding box center [856, 235] width 529 height 22
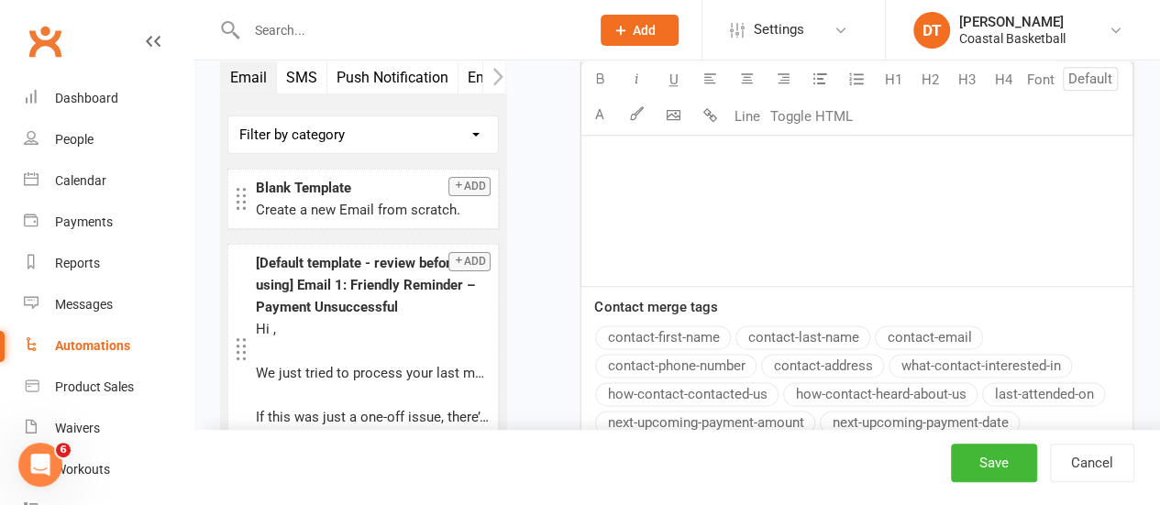
scroll to position [791, 0]
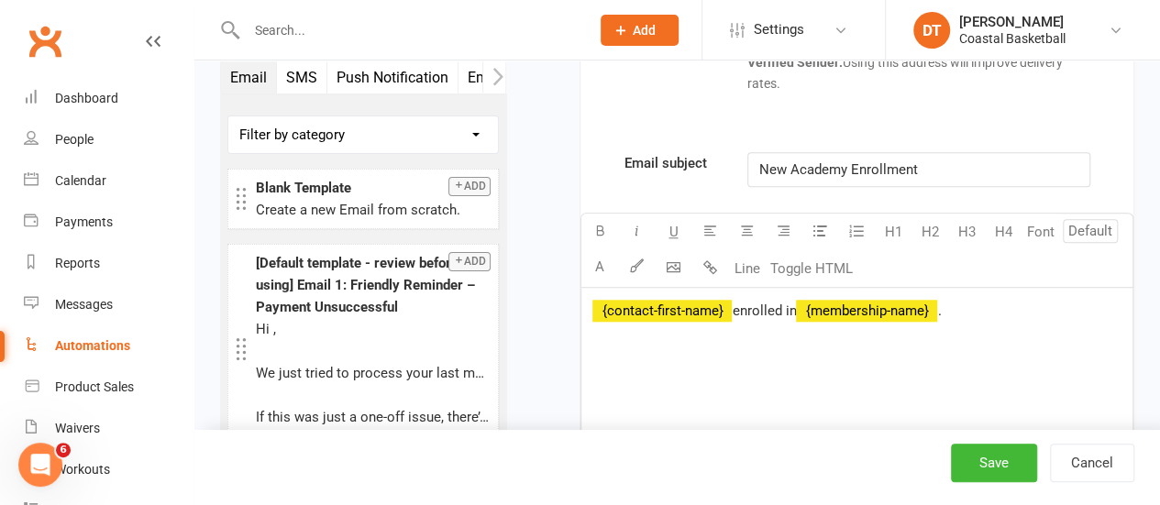
scroll to position [785, 0]
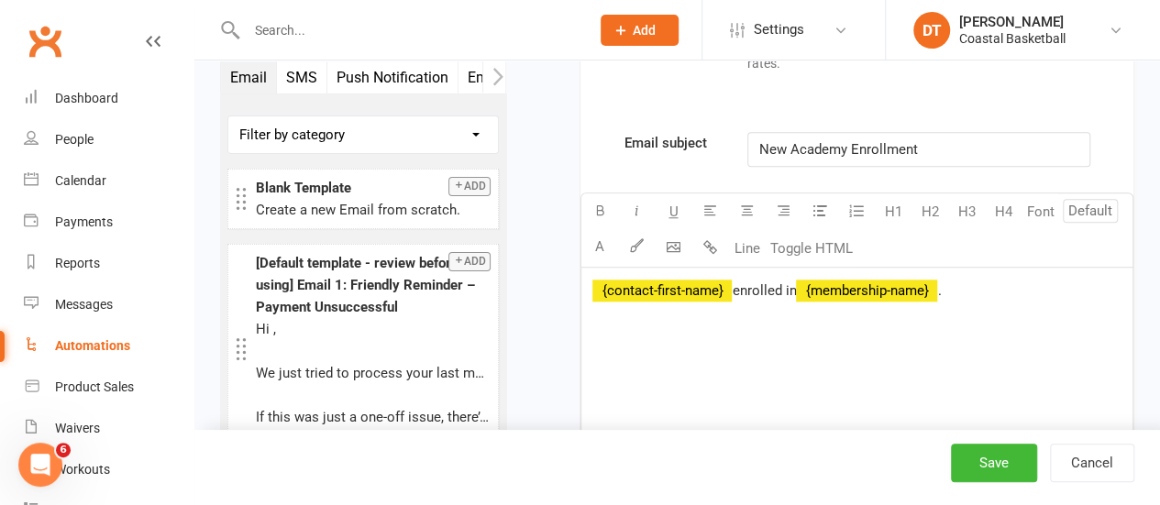
click at [1007, 292] on div "﻿ ﻿ {contact-first-name} enrolled in ﻿ {membership-name} ." at bounding box center [856, 405] width 551 height 275
drag, startPoint x: 737, startPoint y: 261, endPoint x: 801, endPoint y: 271, distance: 63.9
click at [801, 271] on div "﻿ ﻿ {contact-first-name} enrolled in ﻿ {membership-name} ." at bounding box center [856, 405] width 551 height 275
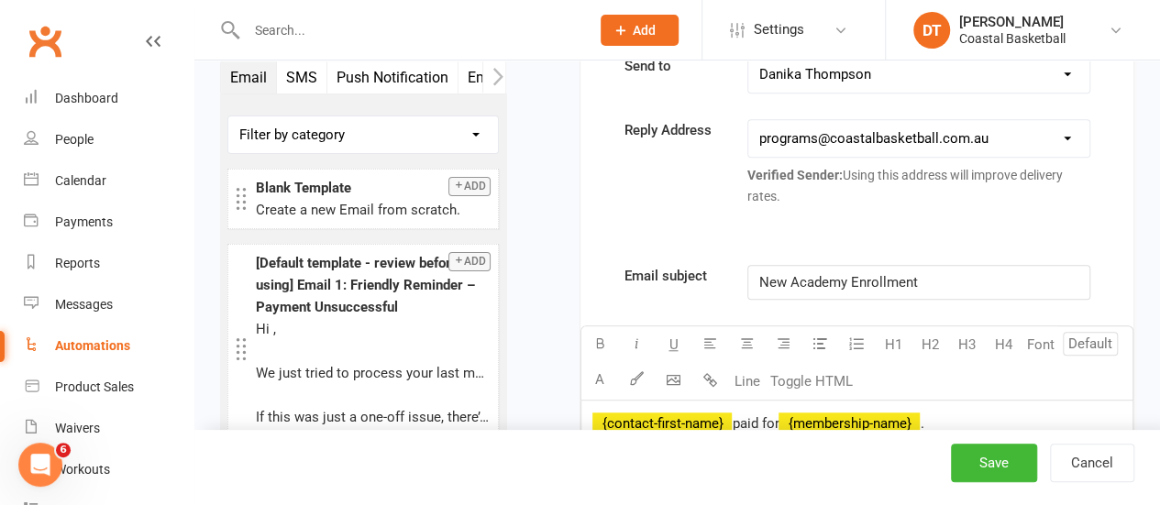
scroll to position [647, 0]
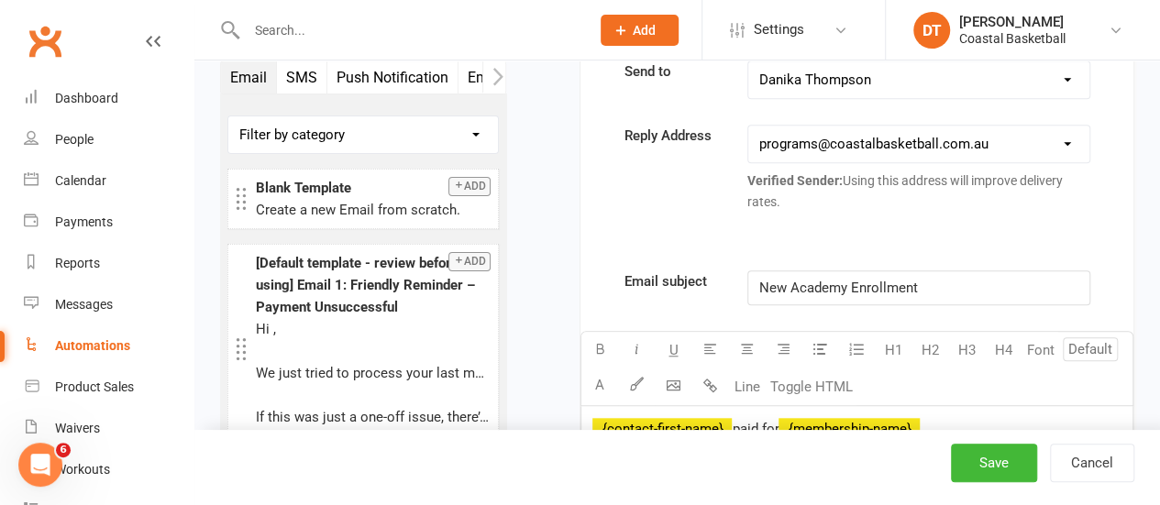
click at [963, 277] on p "New Academy Enrollment" at bounding box center [918, 288] width 319 height 22
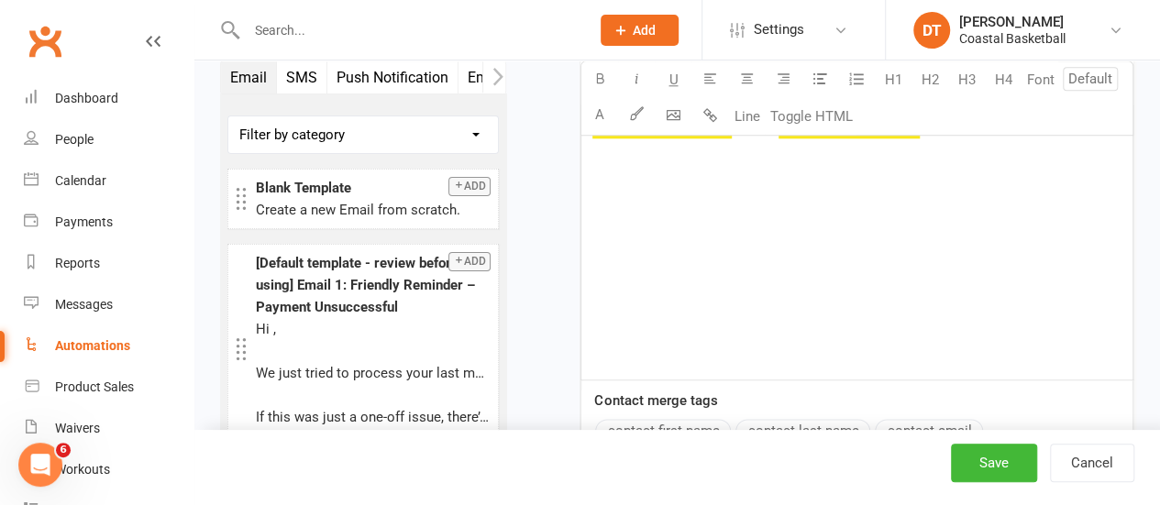
scroll to position [824, 0]
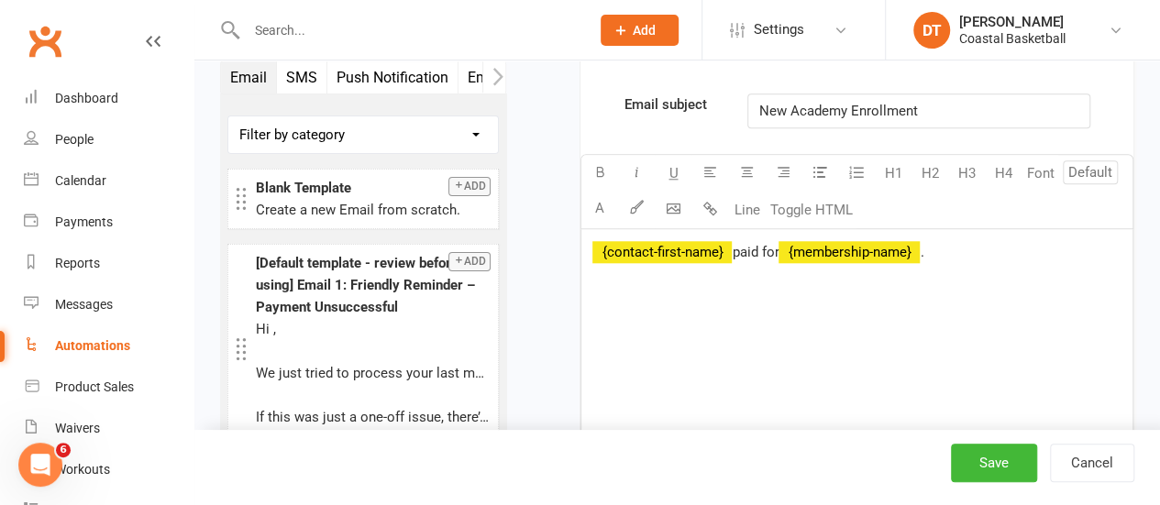
click at [1046, 274] on div "﻿ ﻿ {contact-first-name} paid for ﻿ {membership-name} ." at bounding box center [856, 366] width 551 height 275
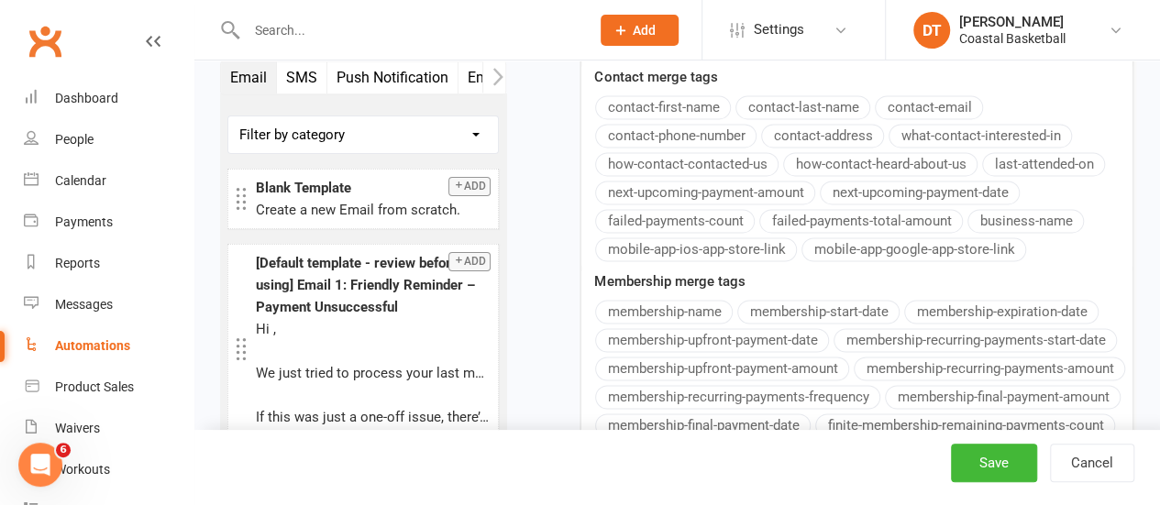
click at [775, 329] on div "Email subject New Academy Enrollment U H1 H2 H3 H4 Font A Line Toggle HTML ﻿ ﻿ …" at bounding box center [857, 65] width 553 height 840
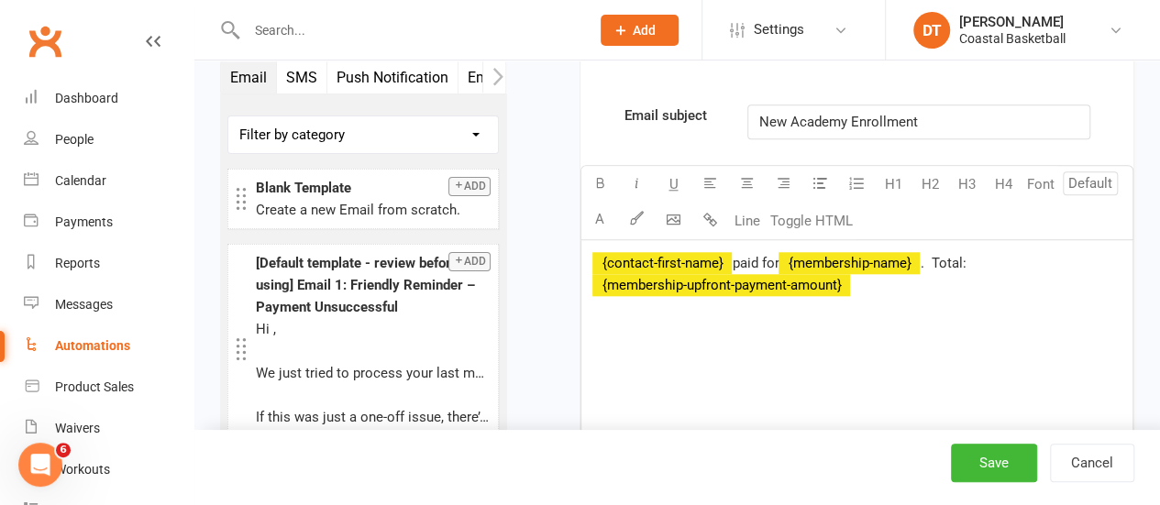
click at [893, 114] on span "New Academy Enrollment" at bounding box center [838, 122] width 159 height 17
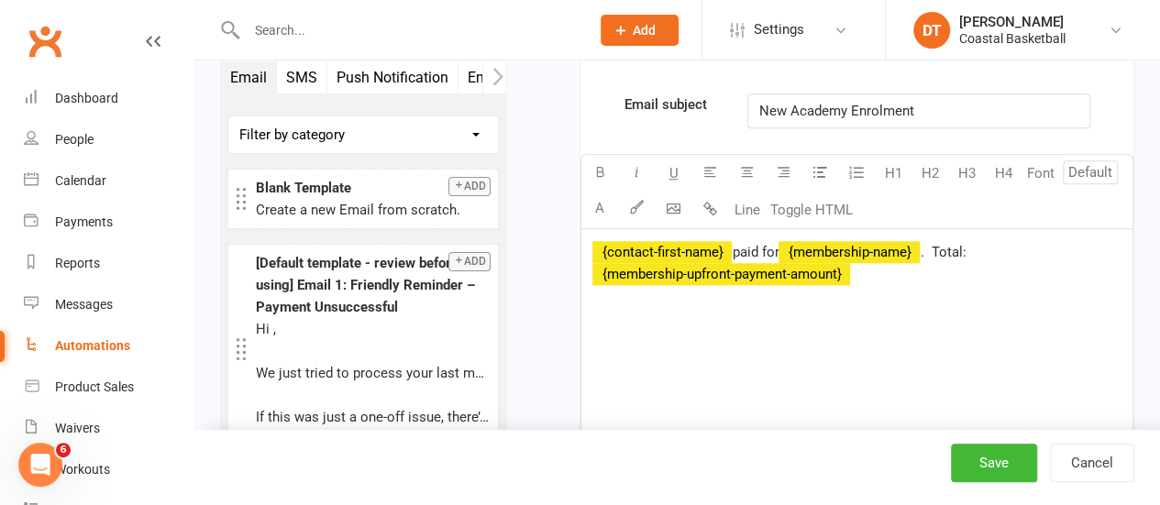
scroll to position [827, 0]
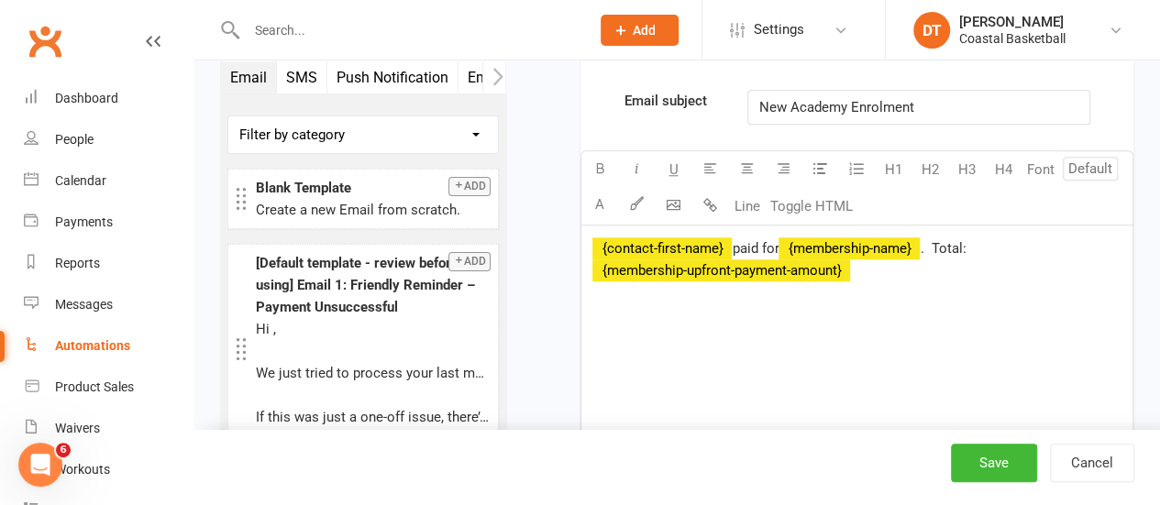
click at [939, 240] on span ". Total:" at bounding box center [943, 248] width 46 height 17
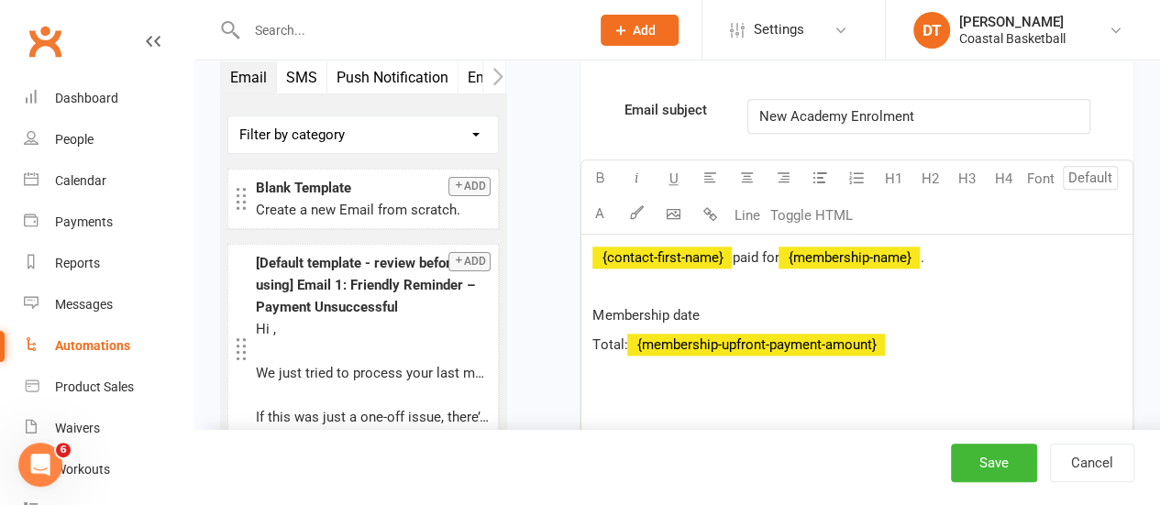
scroll to position [813, 0]
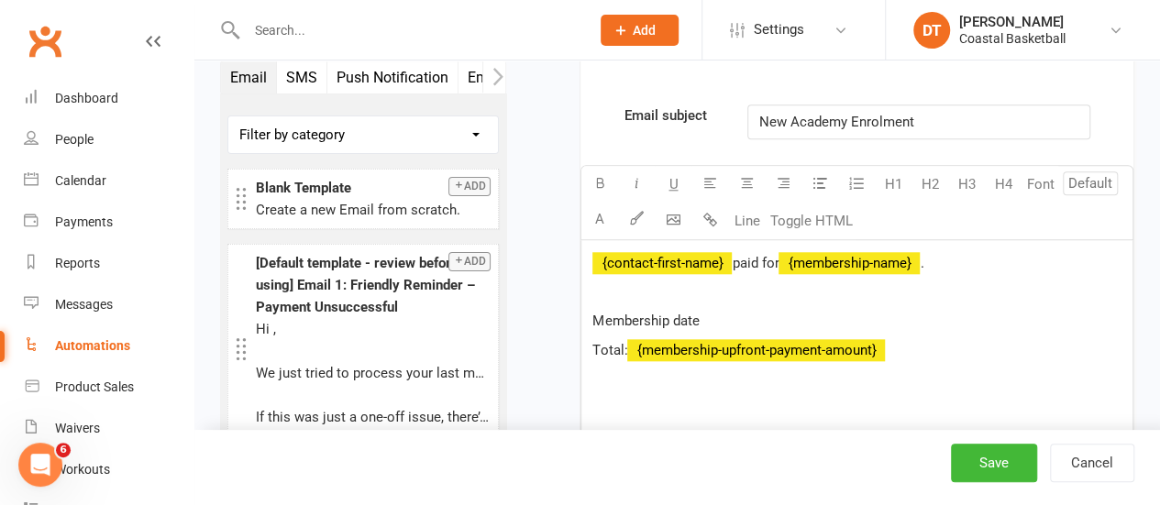
click at [748, 310] on p "Membership date" at bounding box center [856, 321] width 529 height 22
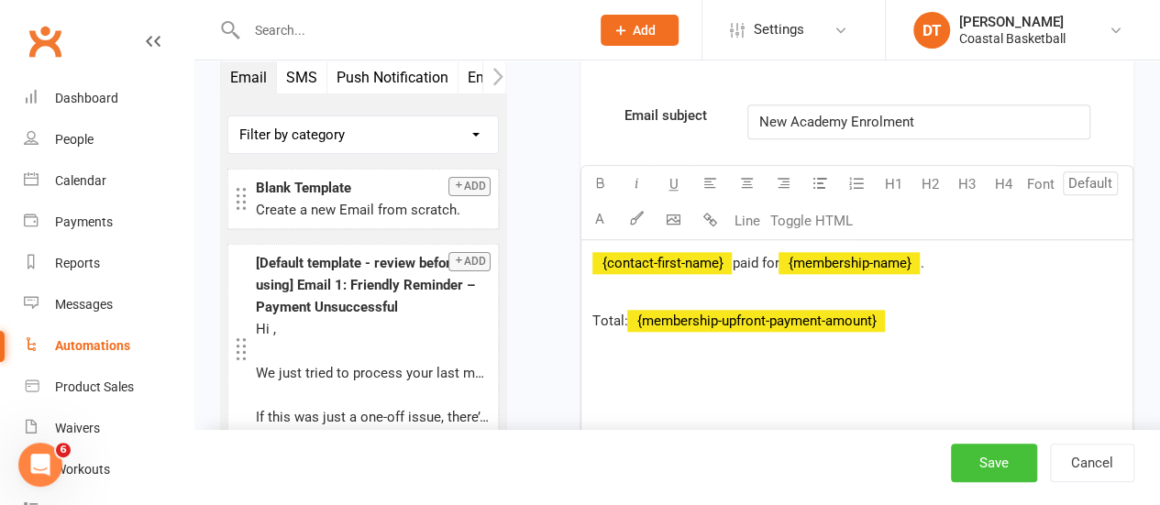
click at [1009, 460] on button "Save" at bounding box center [994, 463] width 86 height 39
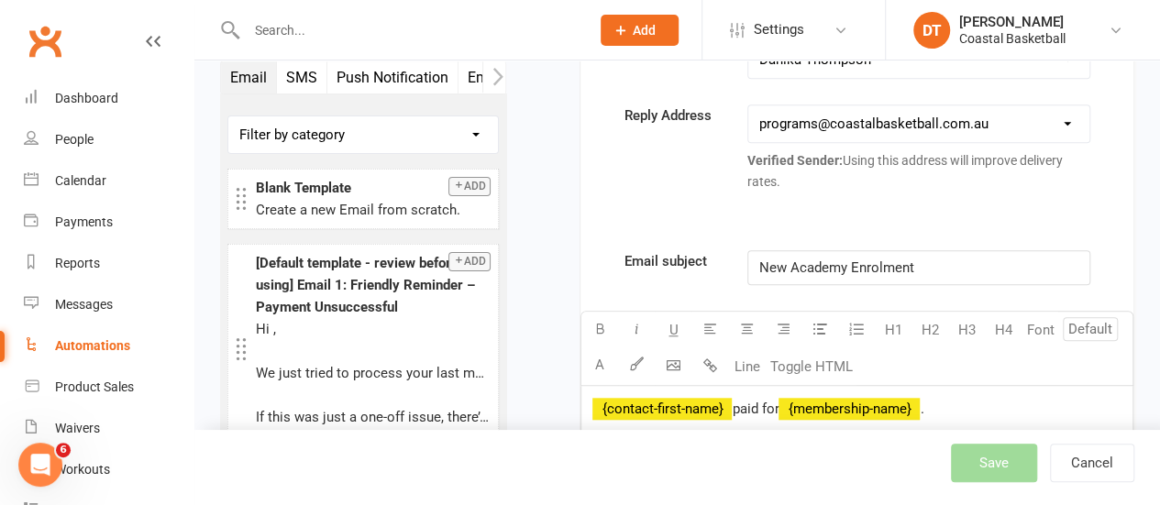
scroll to position [0, 0]
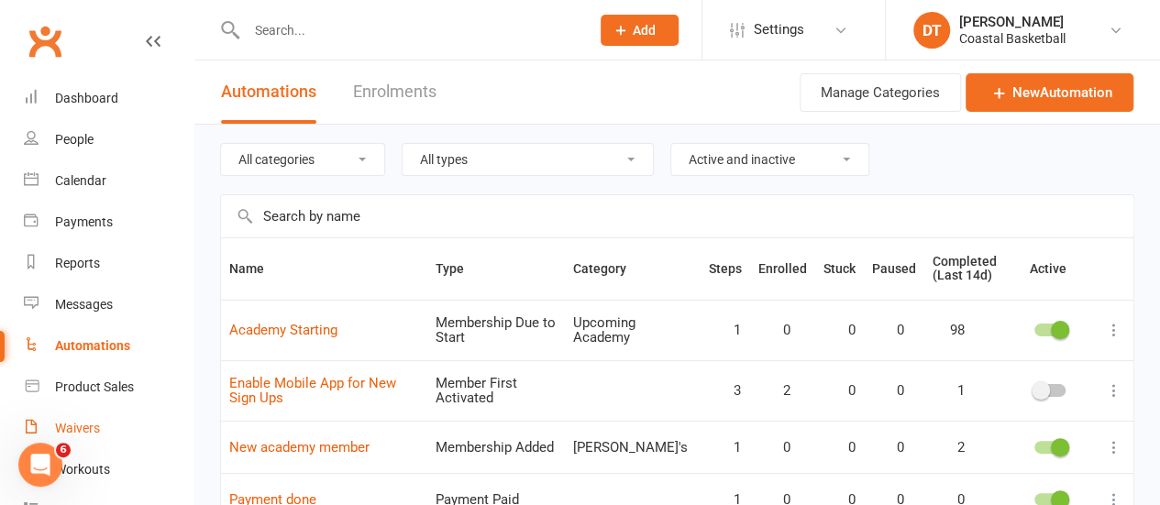
drag, startPoint x: 110, startPoint y: 431, endPoint x: 152, endPoint y: 418, distance: 44.1
click at [110, 431] on link "Waivers" at bounding box center [109, 428] width 170 height 41
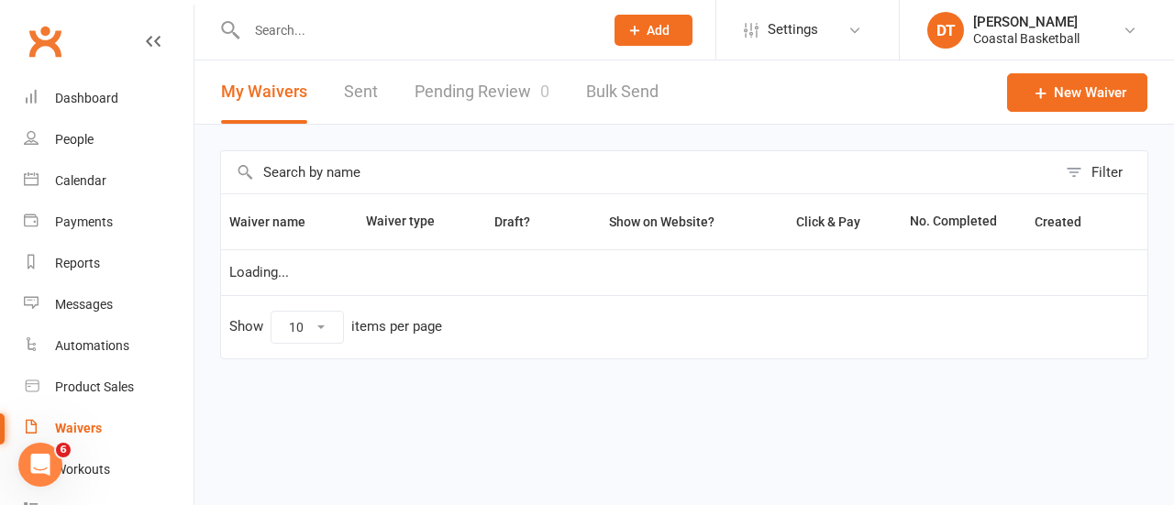
select select "100"
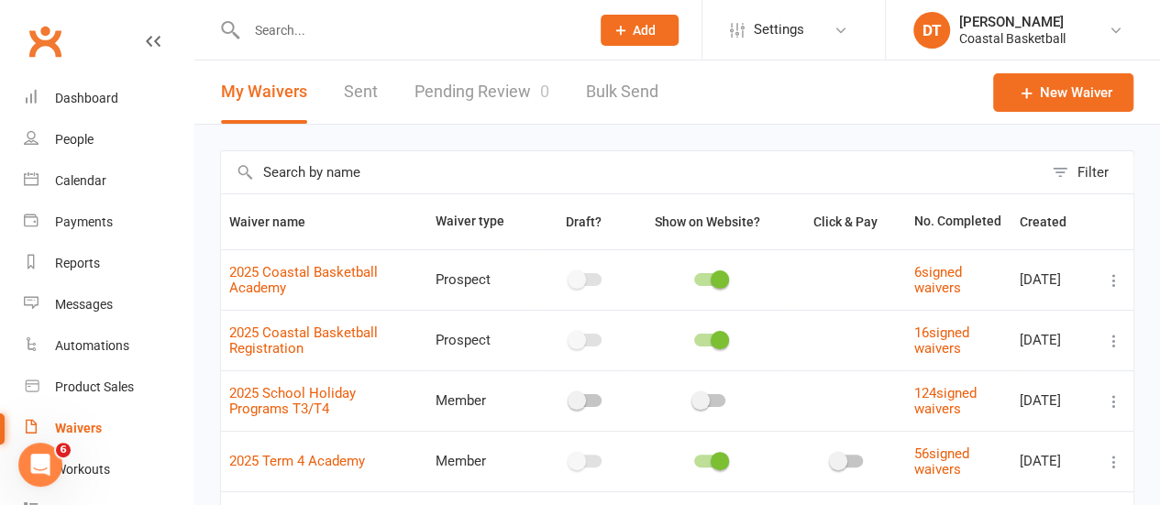
click at [481, 171] on input "text" at bounding box center [632, 172] width 822 height 42
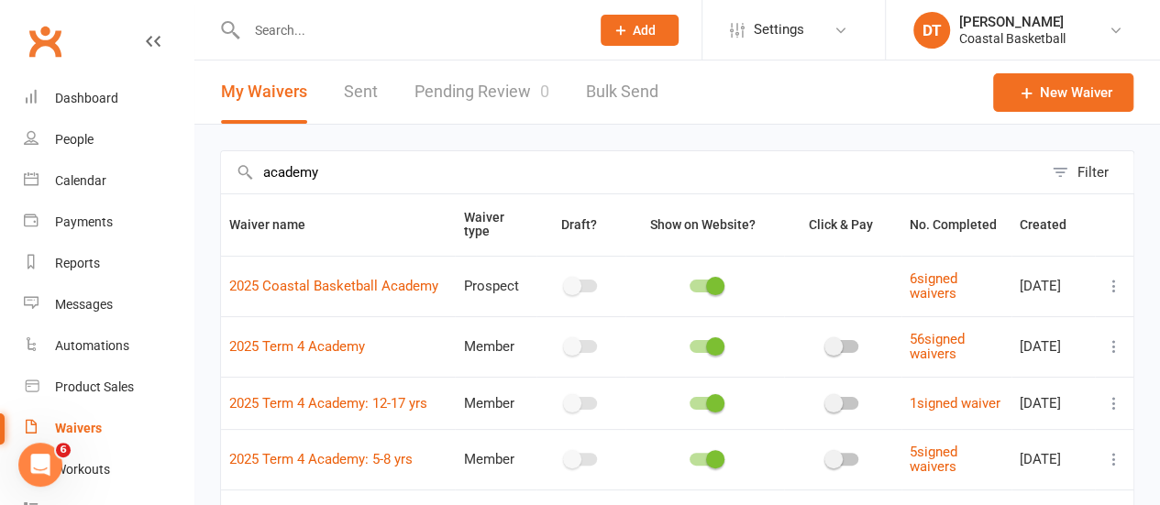
type input "academy"
click at [438, 36] on input "text" at bounding box center [409, 30] width 337 height 26
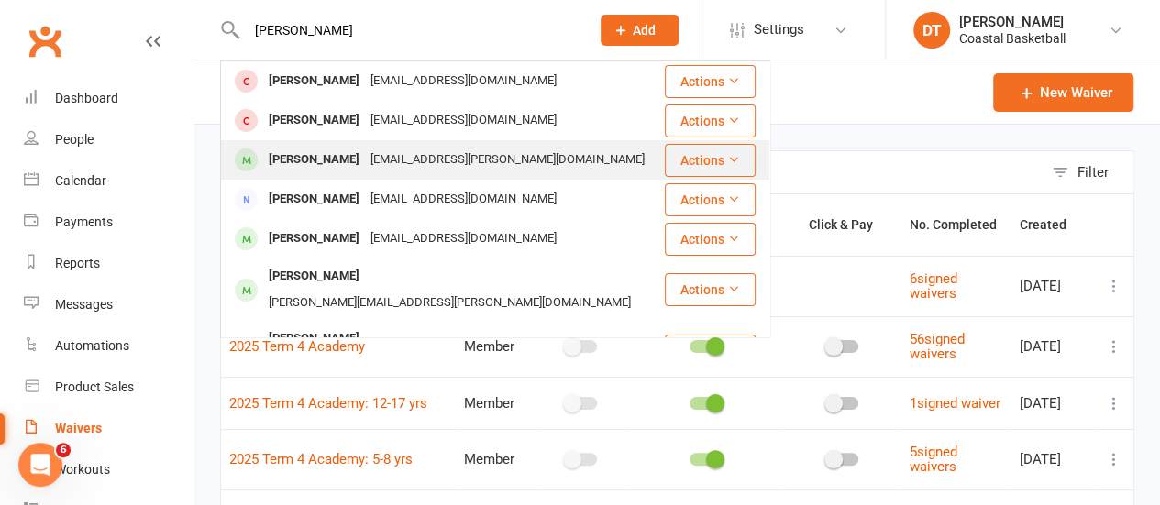
type input "hannah"
click at [380, 155] on div "Jinkylou.perez@gmail.com" at bounding box center [507, 160] width 285 height 27
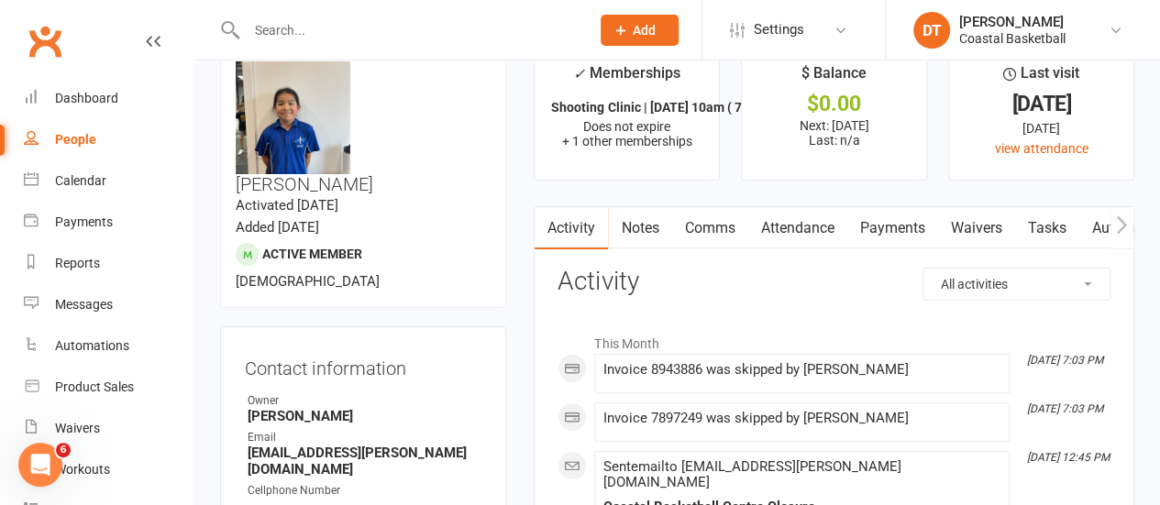
scroll to position [29, 0]
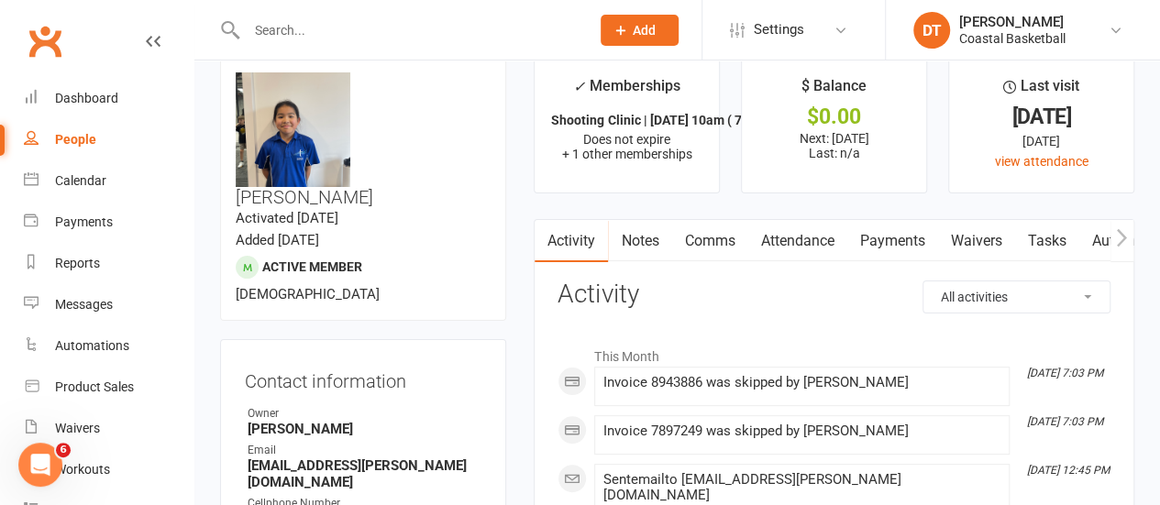
click at [921, 234] on link "Payments" at bounding box center [891, 241] width 91 height 42
